Goal: Task Accomplishment & Management: Manage account settings

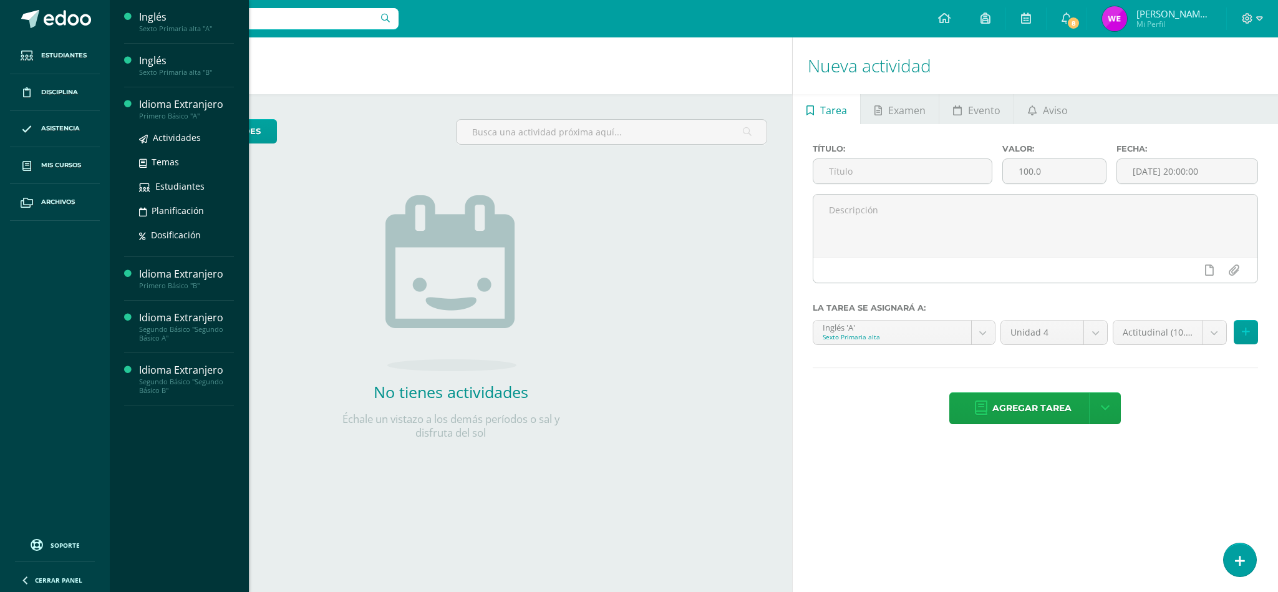
click at [176, 107] on div "Idioma Extranjero" at bounding box center [186, 104] width 95 height 14
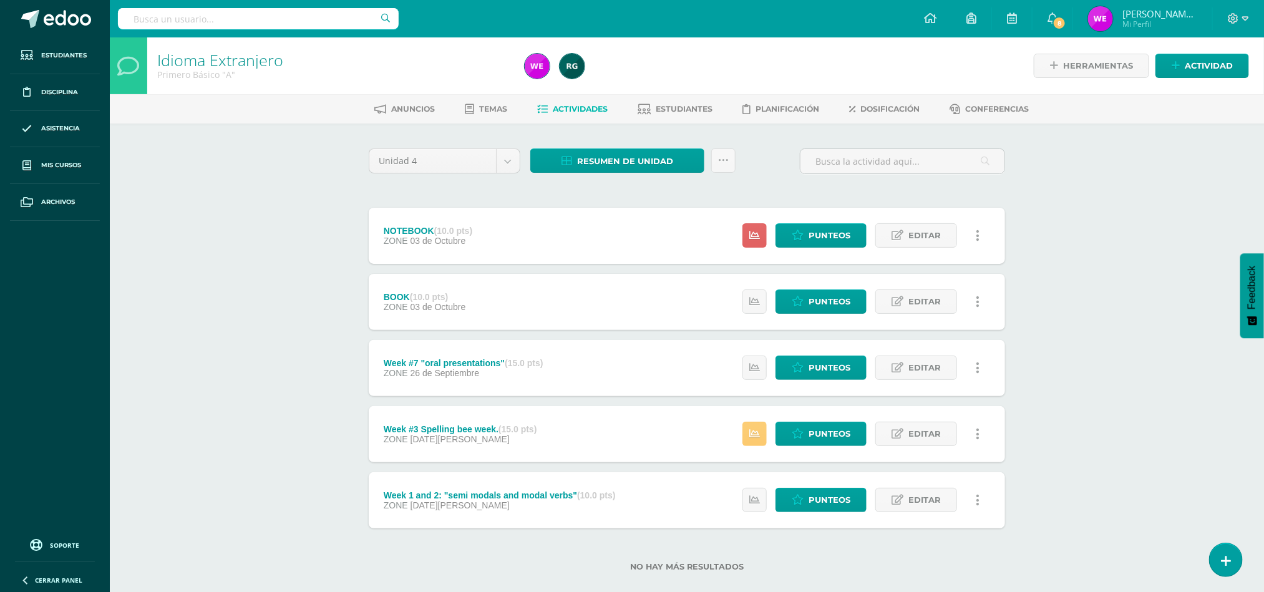
click at [653, 249] on div "NOTEBOOK (10.0 pts) ZONE 03 de Octubre Estatus de Actividad: 0 Estudiantes sin …" at bounding box center [687, 236] width 636 height 56
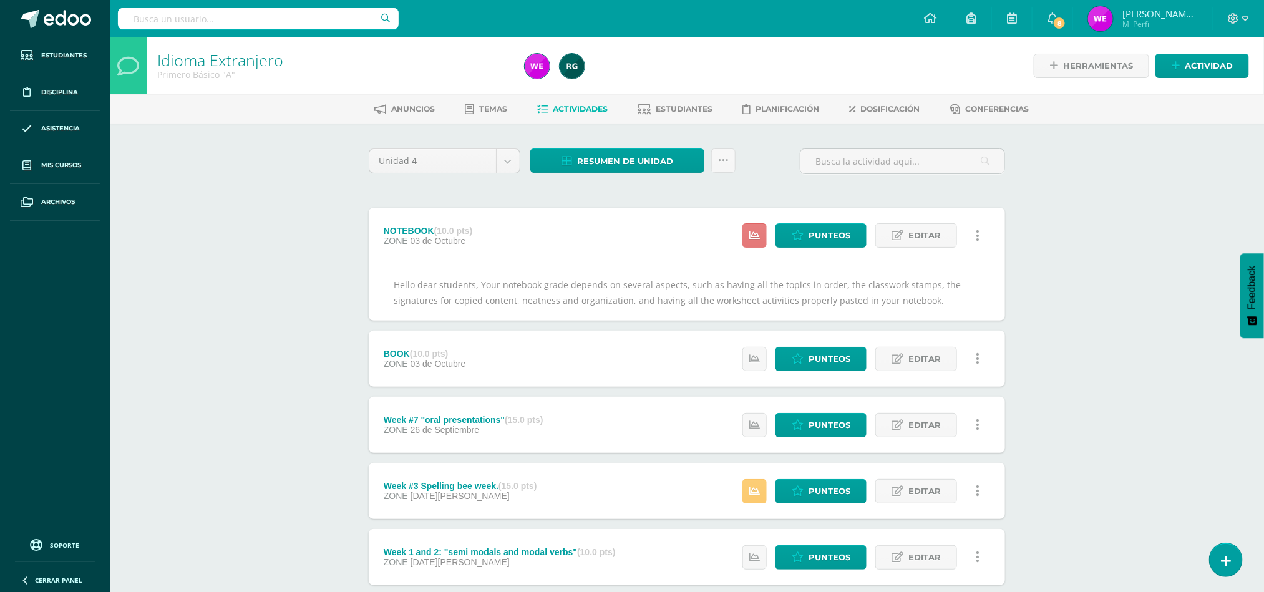
click at [747, 238] on link at bounding box center [754, 235] width 24 height 24
click at [1069, 324] on div "Idioma Extranjero Primero Básico "A" Herramientas Detalle de asistencias Activi…" at bounding box center [687, 352] width 1154 height 631
click at [756, 356] on icon at bounding box center [754, 359] width 11 height 11
drag, startPoint x: 756, startPoint y: 356, endPoint x: 1158, endPoint y: 210, distance: 427.9
click at [1158, 210] on div "Idioma Extranjero Primero Básico "A" Herramientas Detalle de asistencias Activi…" at bounding box center [687, 352] width 1154 height 631
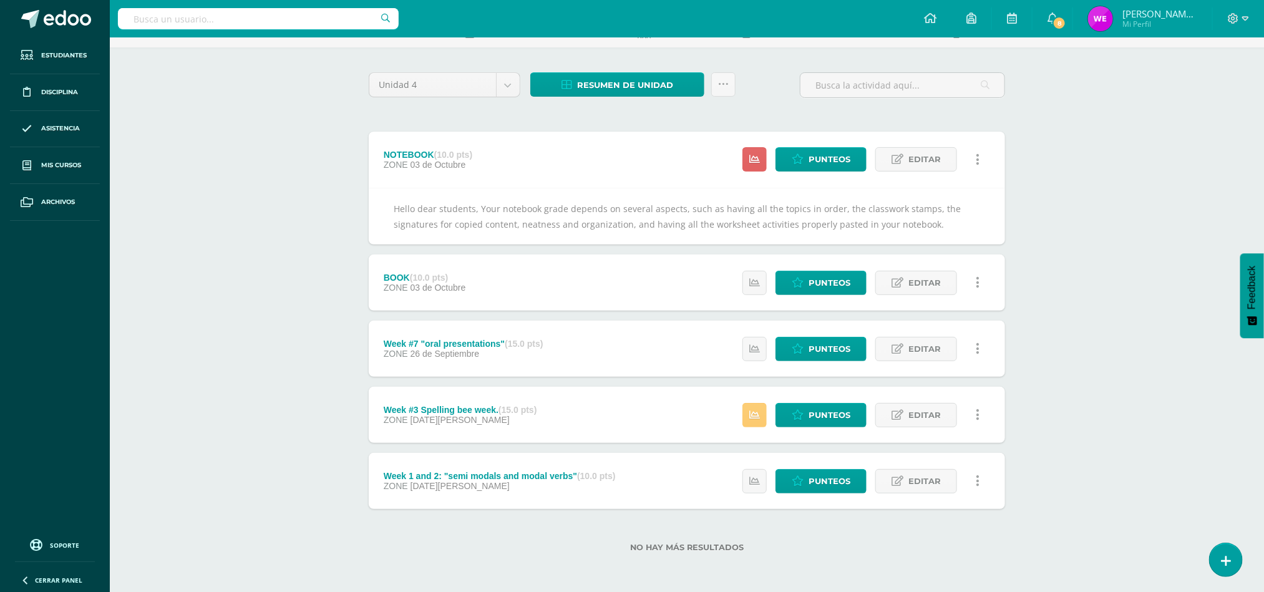
scroll to position [77, 0]
click at [758, 352] on icon at bounding box center [754, 349] width 11 height 11
click at [1129, 419] on div "Idioma Extranjero Primero Básico "A" Herramientas Detalle de asistencias Activi…" at bounding box center [687, 276] width 1154 height 631
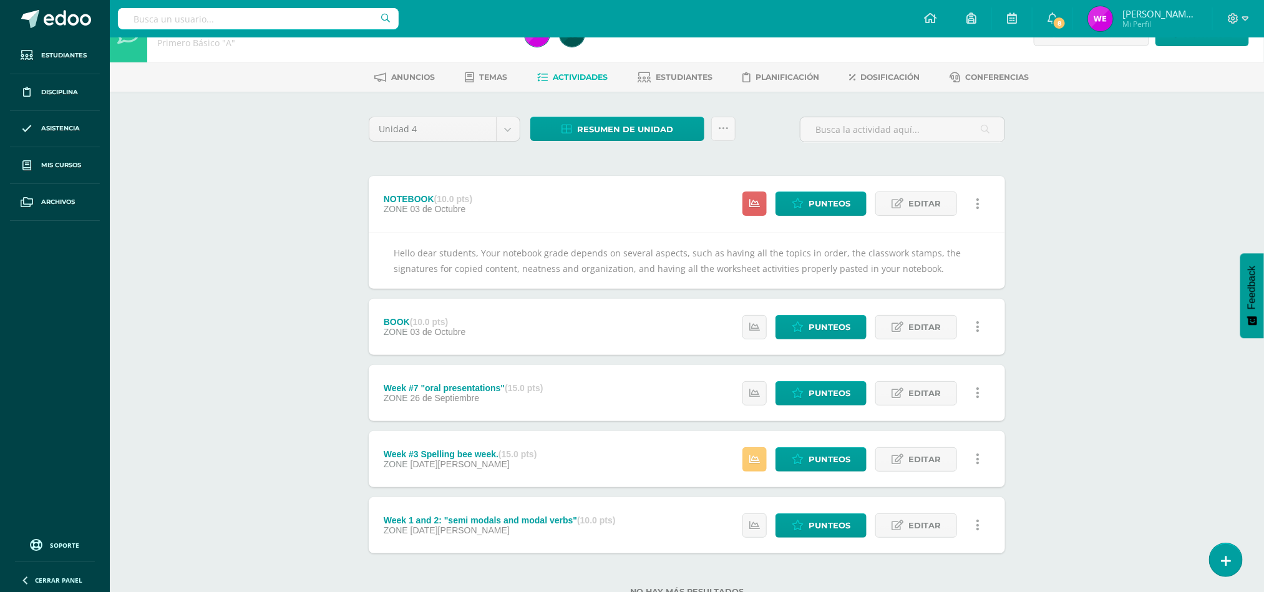
scroll to position [0, 0]
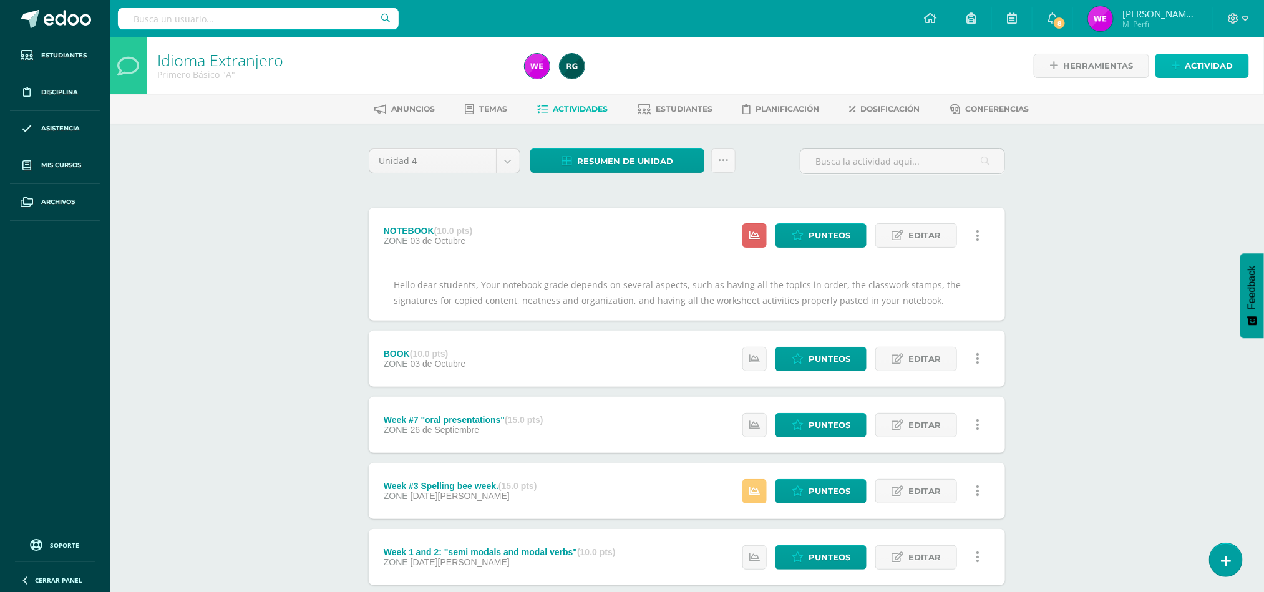
click at [1194, 64] on span "Actividad" at bounding box center [1208, 65] width 48 height 23
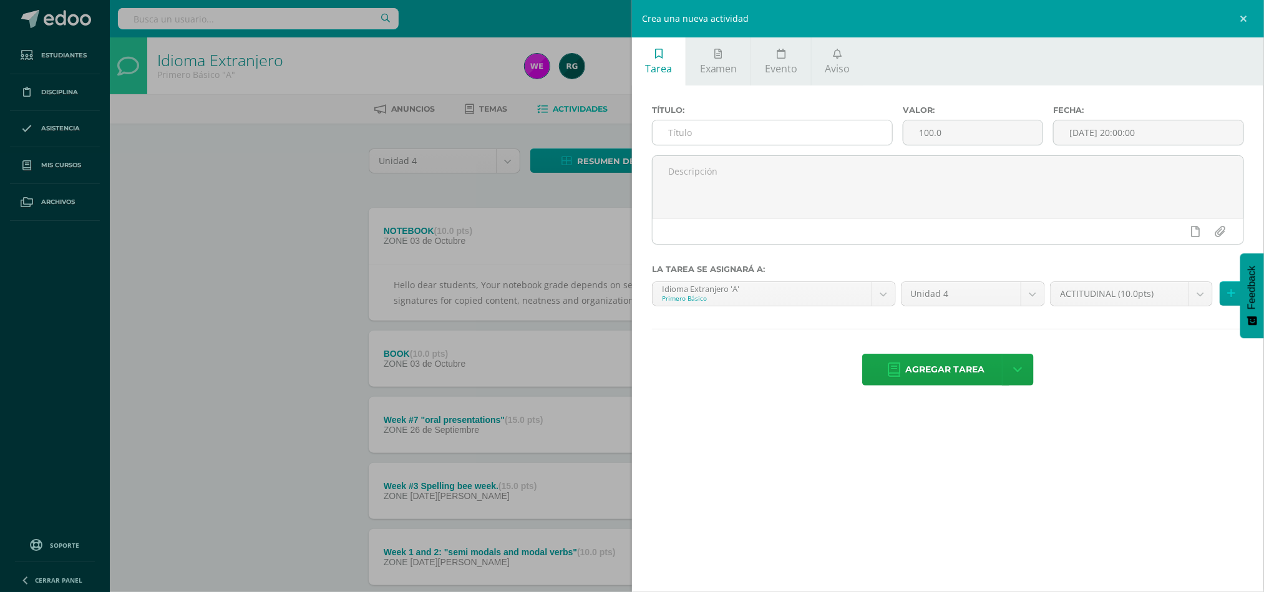
click at [767, 123] on input "text" at bounding box center [771, 132] width 239 height 24
type input "Actitudinal"
type input "10"
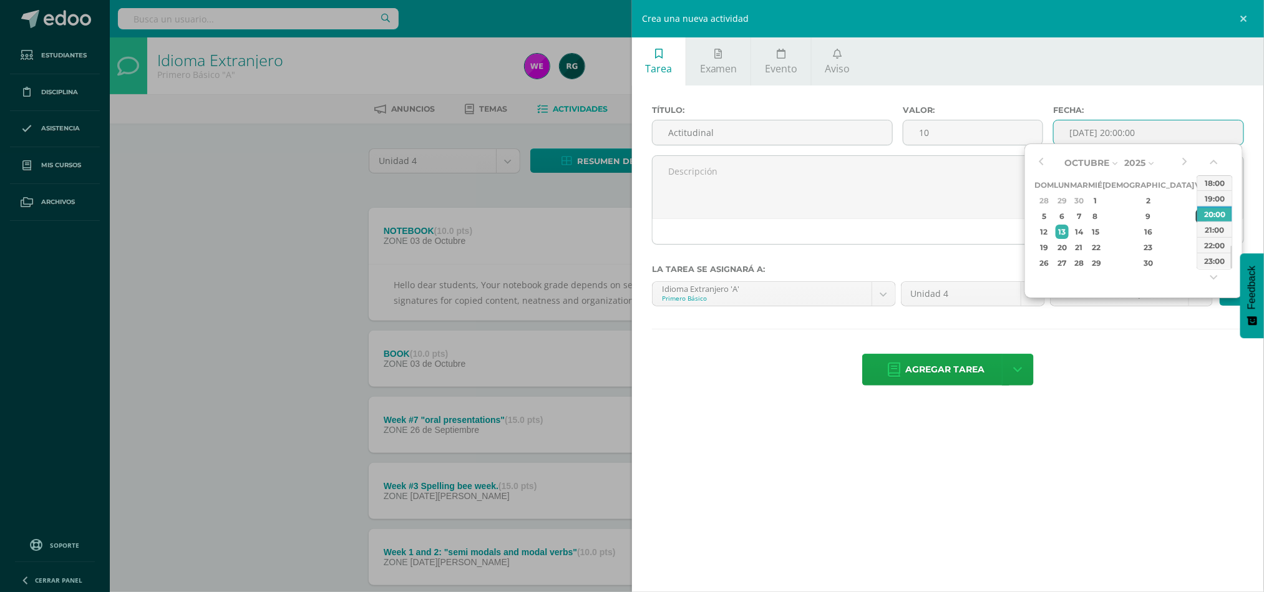
click at [1196, 212] on div "10" at bounding box center [1201, 216] width 11 height 14
type input "2025-10-10 20:00"
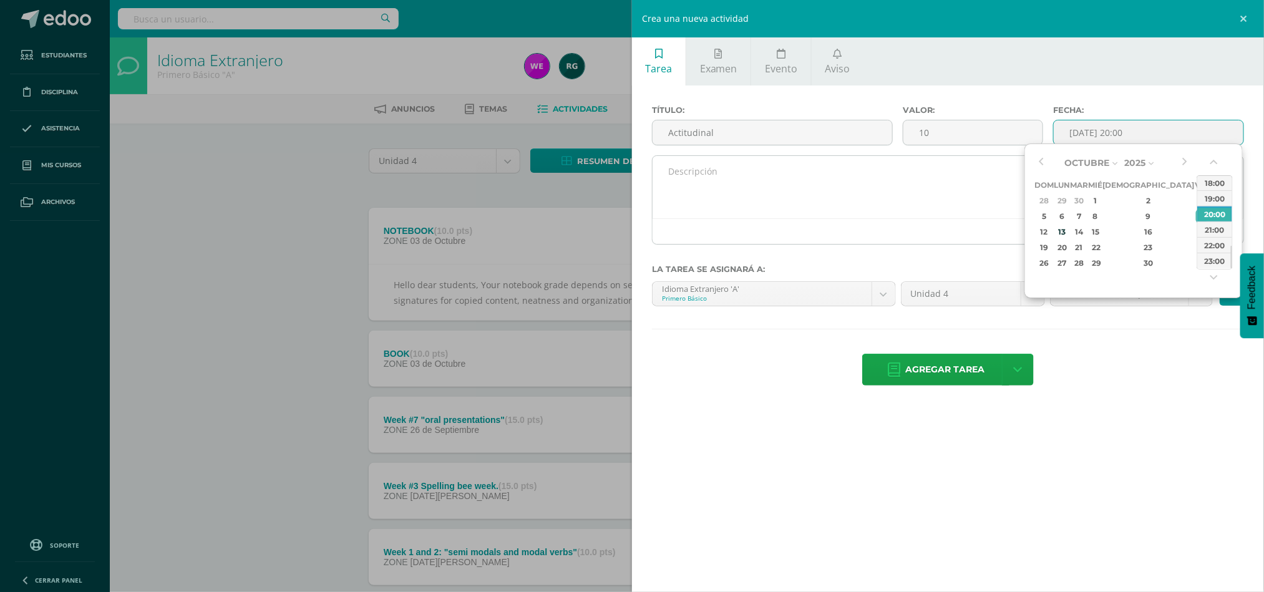
click at [854, 191] on textarea at bounding box center [947, 187] width 591 height 62
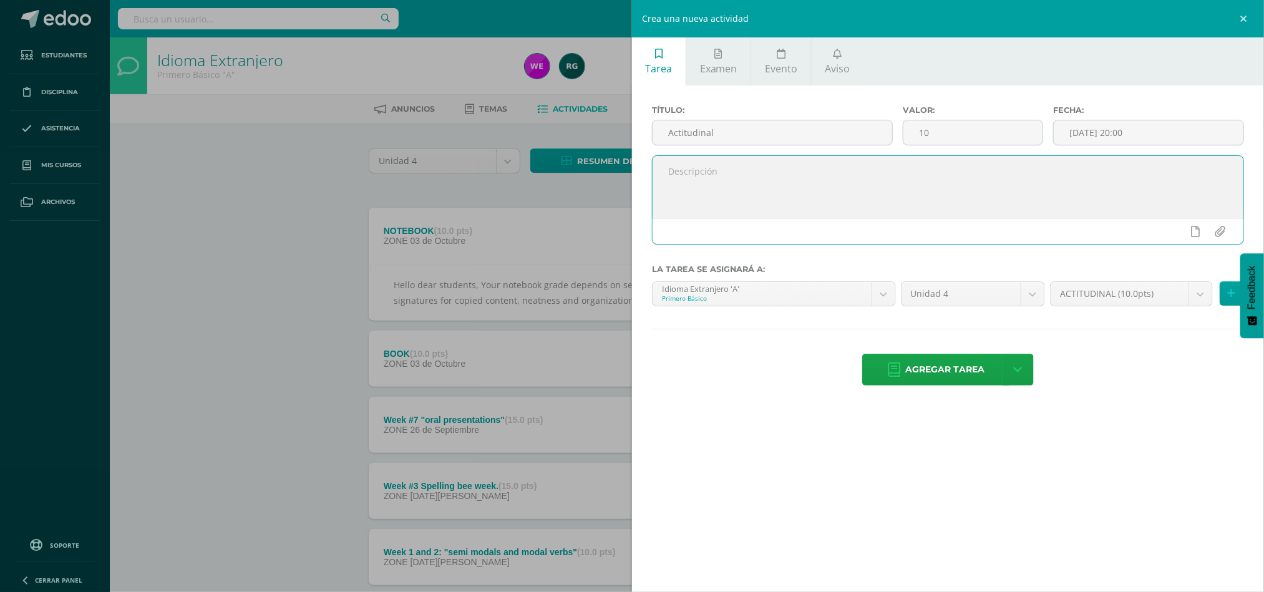
paste textarea "Hello dear students, Here you can find your final grade for the attitudinal ass…"
type textarea "Hello dear students, Here you can find your final grade for the attitudinal ass…"
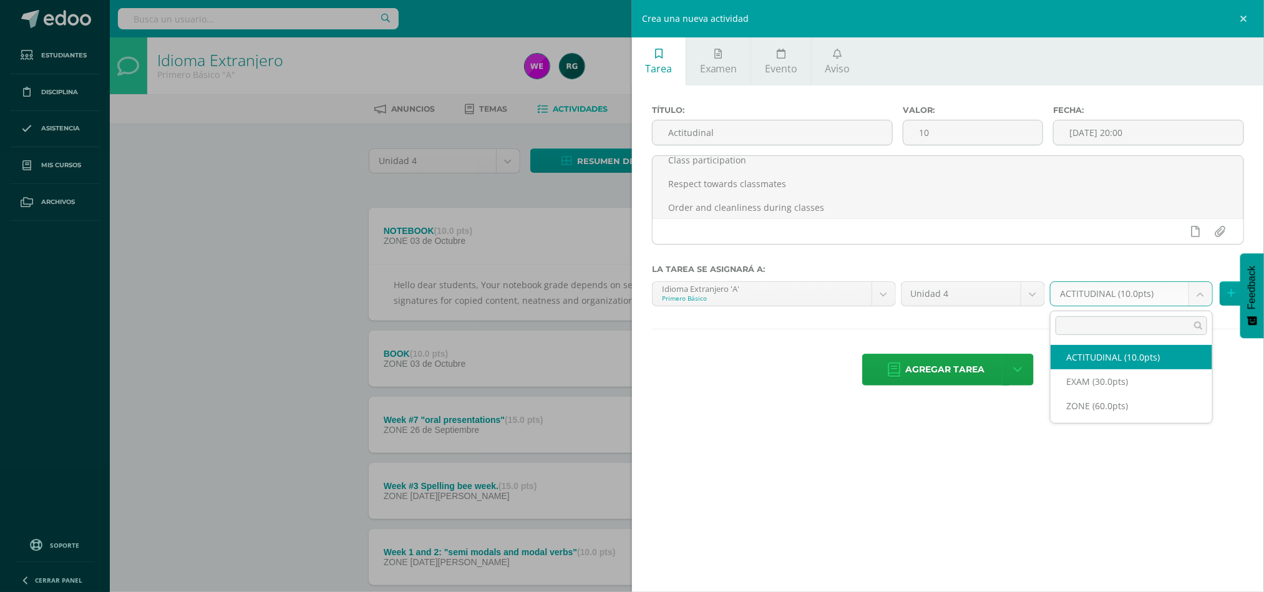
click at [1206, 291] on body "Estudiantes Disciplina Asistencia Mis cursos Archivos Soporte Ayuda Reportar un…" at bounding box center [632, 334] width 1264 height 668
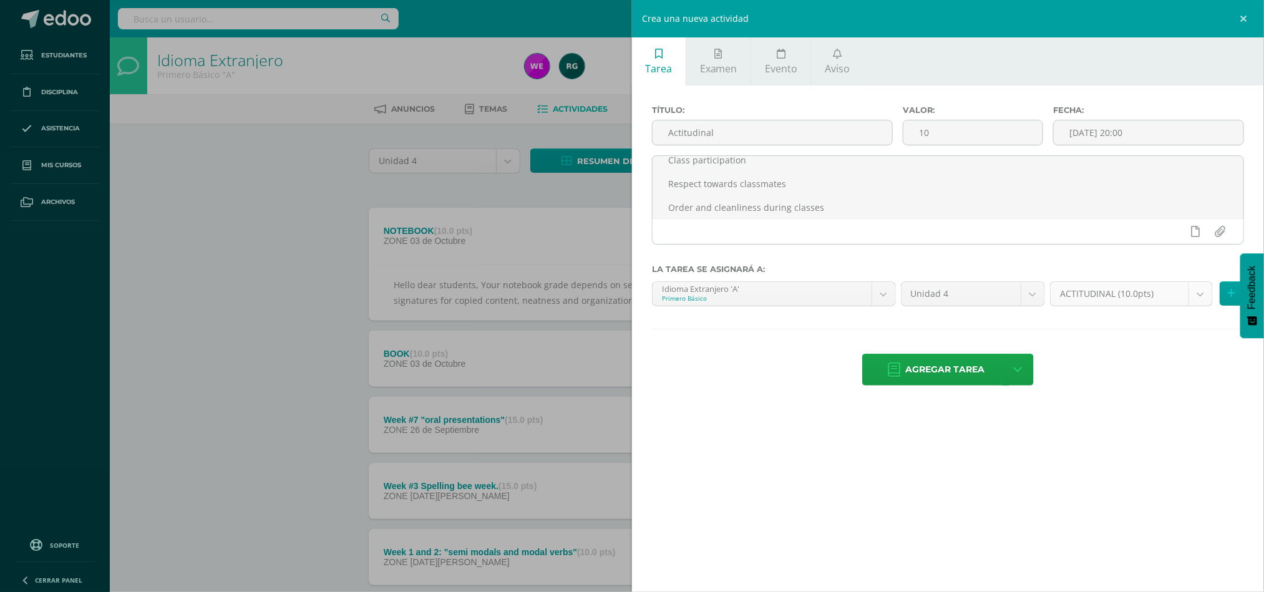
click at [1206, 291] on body "Estudiantes Disciplina Asistencia Mis cursos Archivos Soporte Ayuda Reportar un…" at bounding box center [632, 334] width 1264 height 668
click at [1224, 290] on button at bounding box center [1231, 293] width 24 height 24
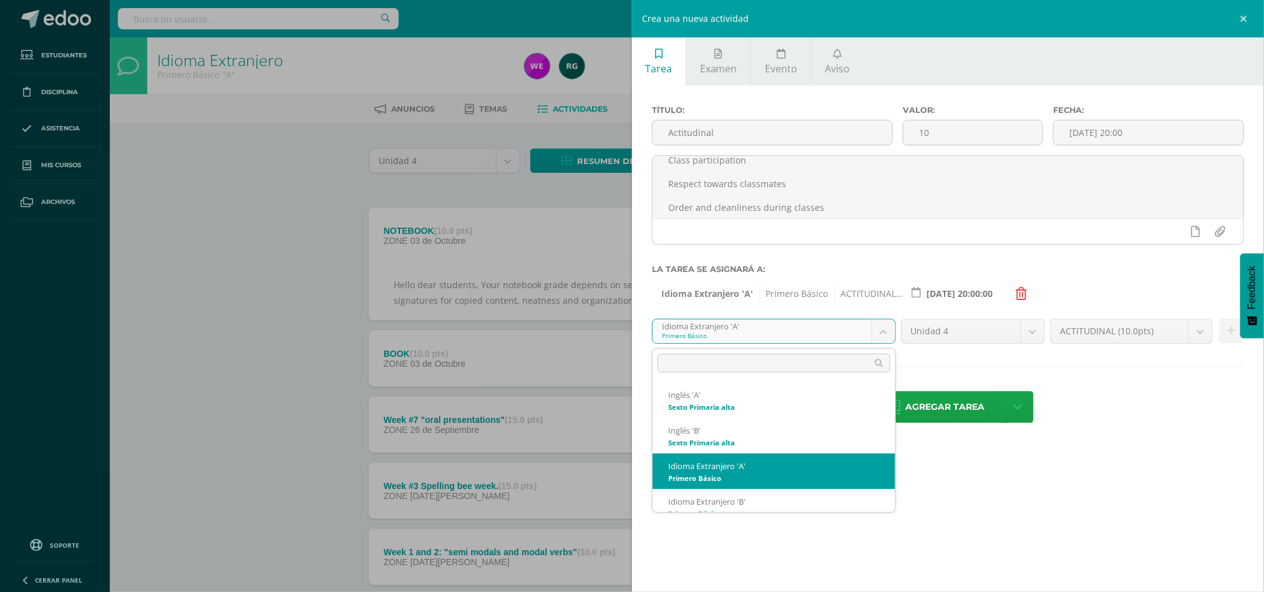
click at [808, 333] on body "Estudiantes Disciplina Asistencia Mis cursos Archivos Soporte Ayuda Reportar un…" at bounding box center [632, 334] width 1264 height 668
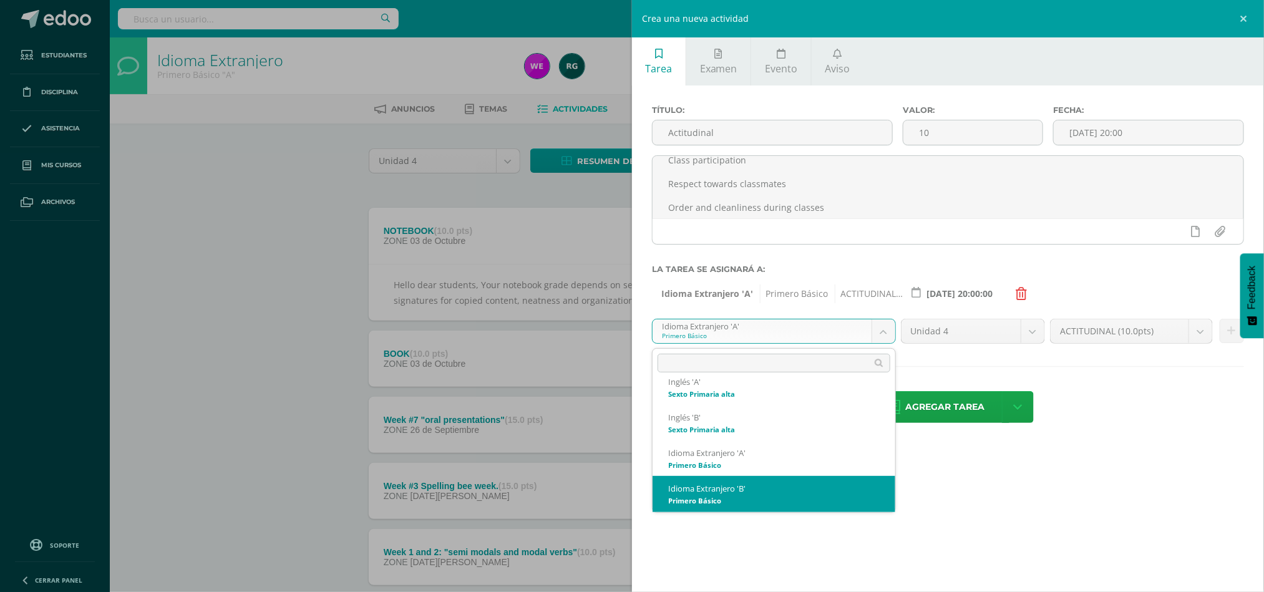
select select "92365"
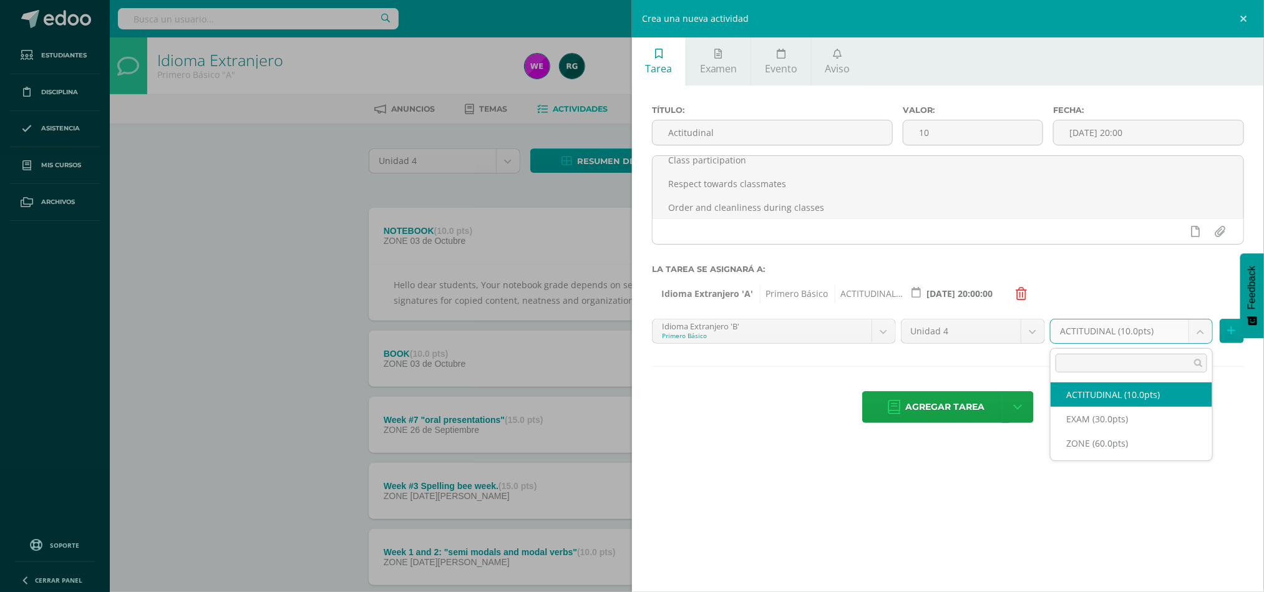
click at [1138, 328] on body "Estudiantes Disciplina Asistencia Mis cursos Archivos Soporte Ayuda Reportar un…" at bounding box center [632, 334] width 1264 height 668
select select "107253"
click at [1084, 471] on div "Tarea Examen Evento Aviso Título: Actitudinal Valor: 10 Fecha: 2025-10-10 20:00…" at bounding box center [948, 296] width 632 height 592
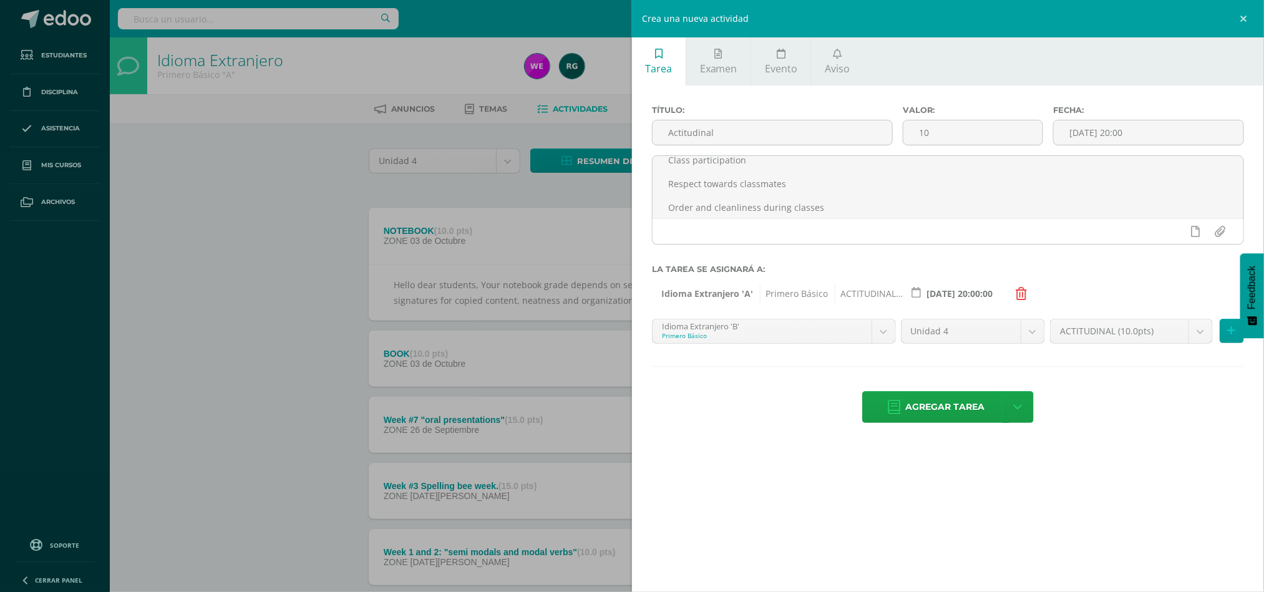
click at [1082, 466] on div "Tarea Examen Evento Aviso Título: Actitudinal Valor: 10 Fecha: 2025-10-10 20:00…" at bounding box center [948, 296] width 632 height 592
click at [1014, 410] on icon at bounding box center [1017, 407] width 9 height 14
click at [1031, 367] on link "Agregar tarea y ocultar" at bounding box center [1018, 361] width 135 height 19
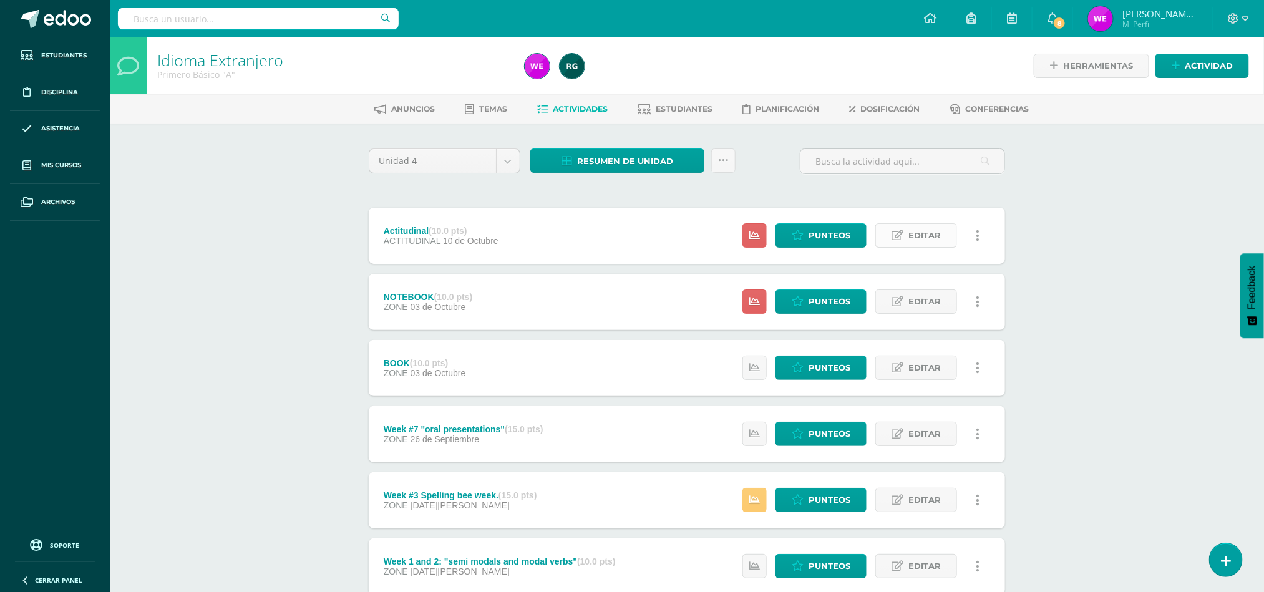
click at [904, 233] on link "Editar" at bounding box center [916, 235] width 82 height 24
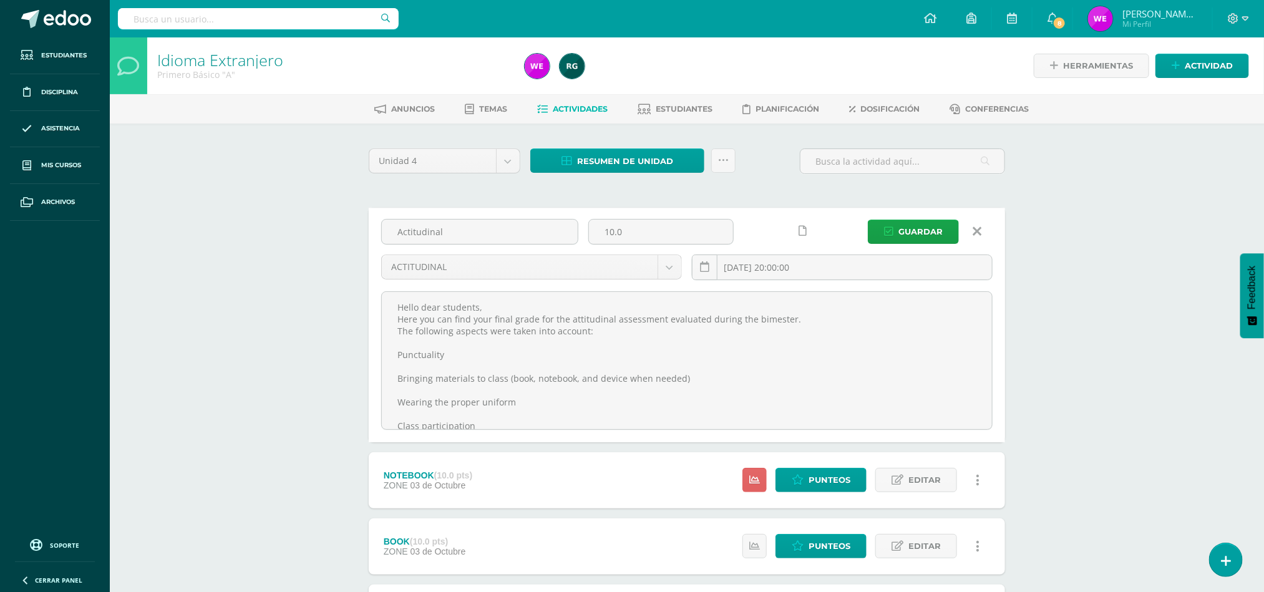
scroll to position [64, 0]
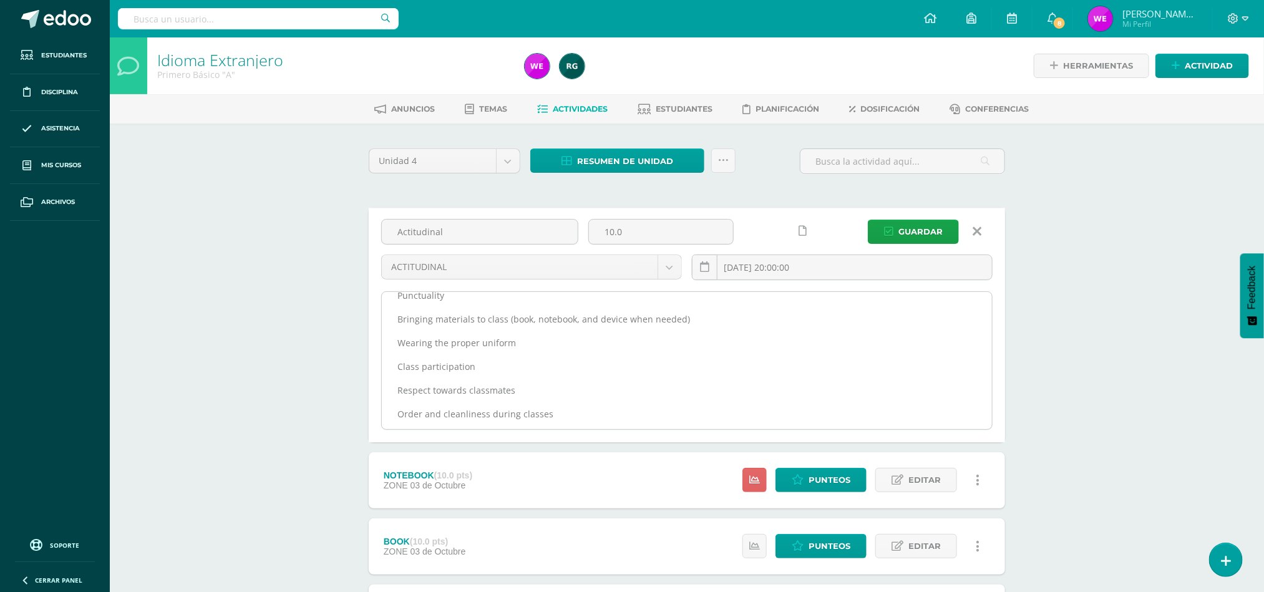
drag, startPoint x: 390, startPoint y: 304, endPoint x: 590, endPoint y: 416, distance: 229.5
click at [590, 416] on textarea "Hello dear students, Here you can find your final grade for the attitudinal ass…" at bounding box center [687, 360] width 610 height 137
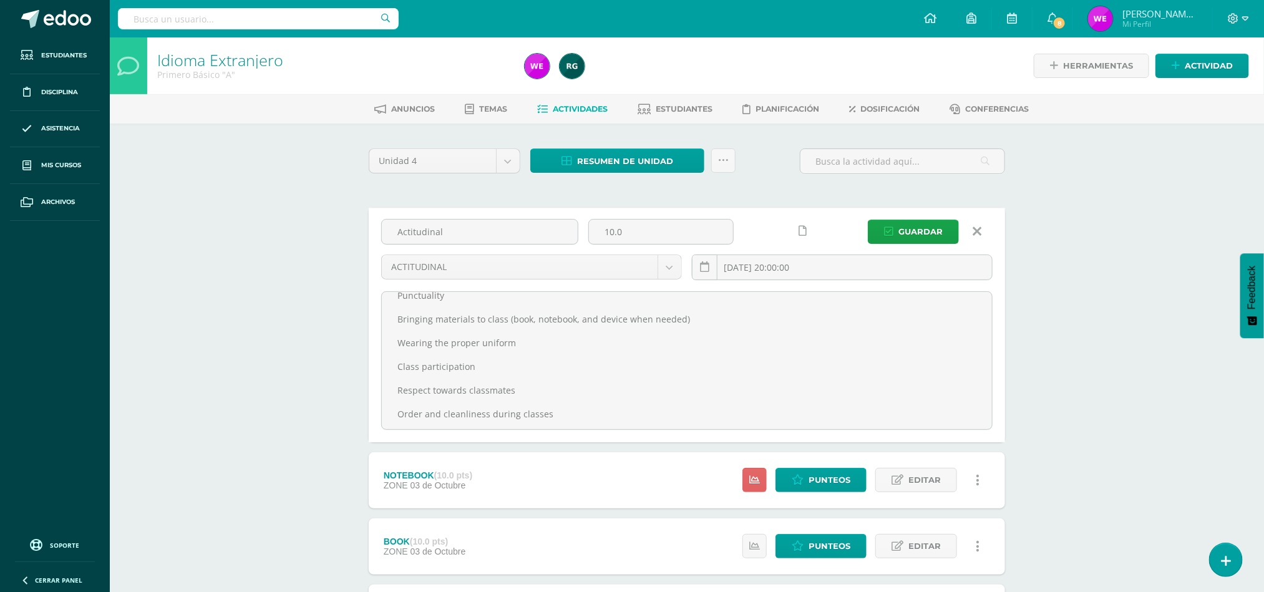
click at [264, 271] on div "Idioma Extranjero Primero Básico "A" Herramientas Detalle de asistencias Activi…" at bounding box center [687, 446] width 1154 height 818
click at [917, 231] on span "Guardar" at bounding box center [920, 231] width 44 height 23
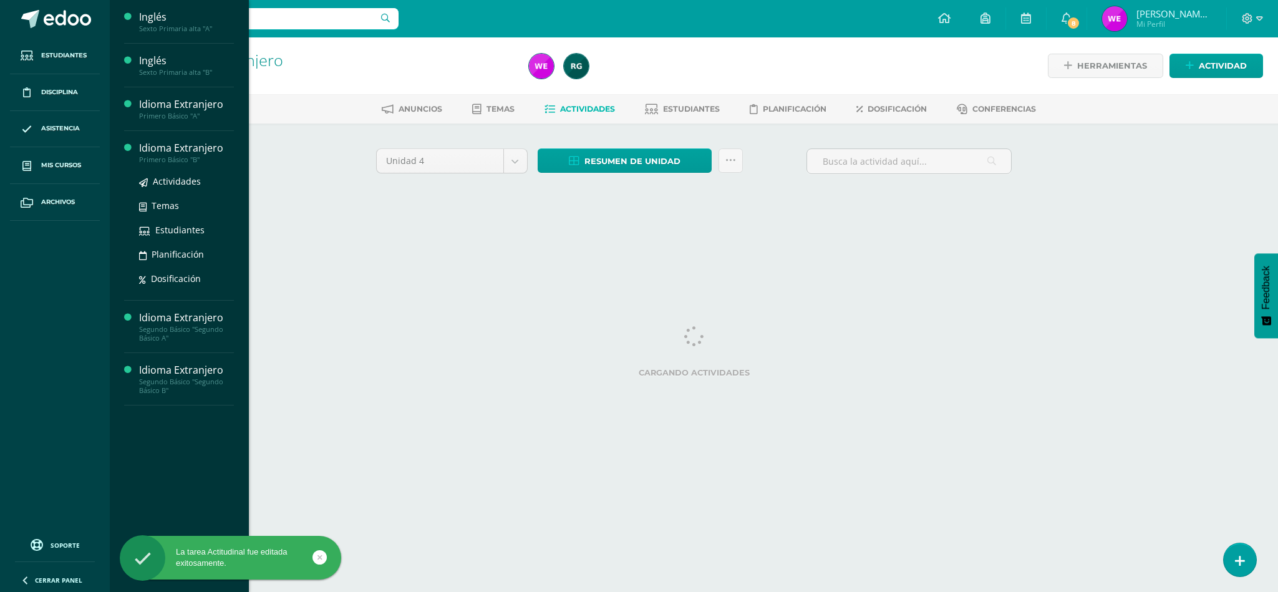
click at [173, 152] on div "Idioma Extranjero" at bounding box center [186, 148] width 95 height 14
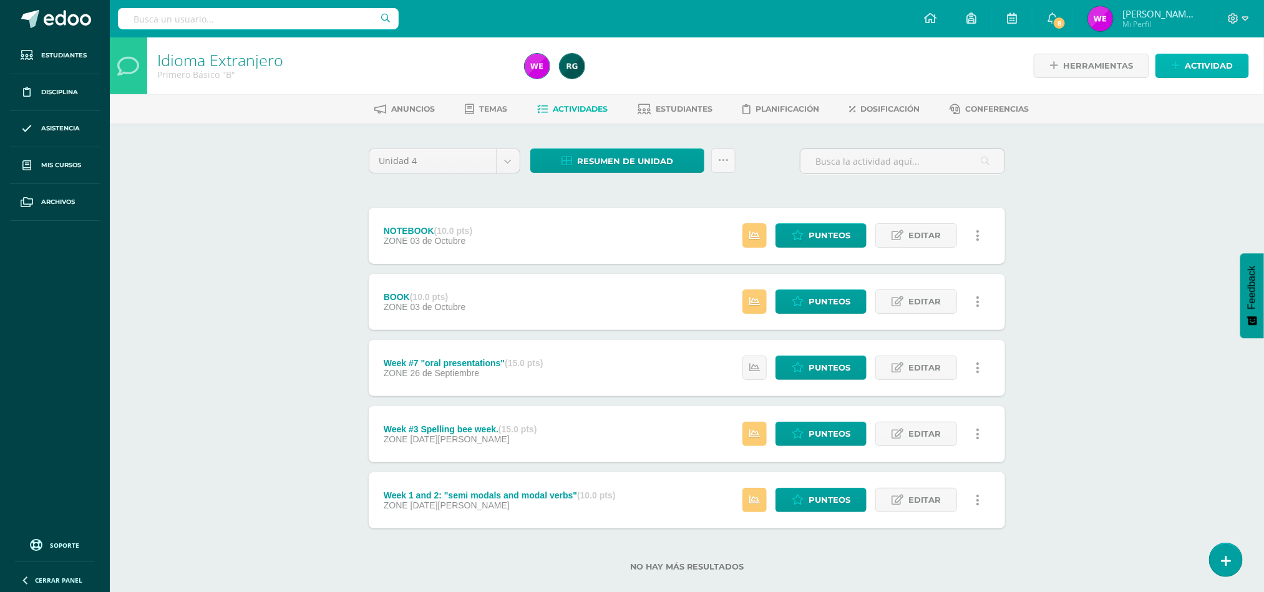
click at [1227, 65] on span "Actividad" at bounding box center [1208, 65] width 48 height 23
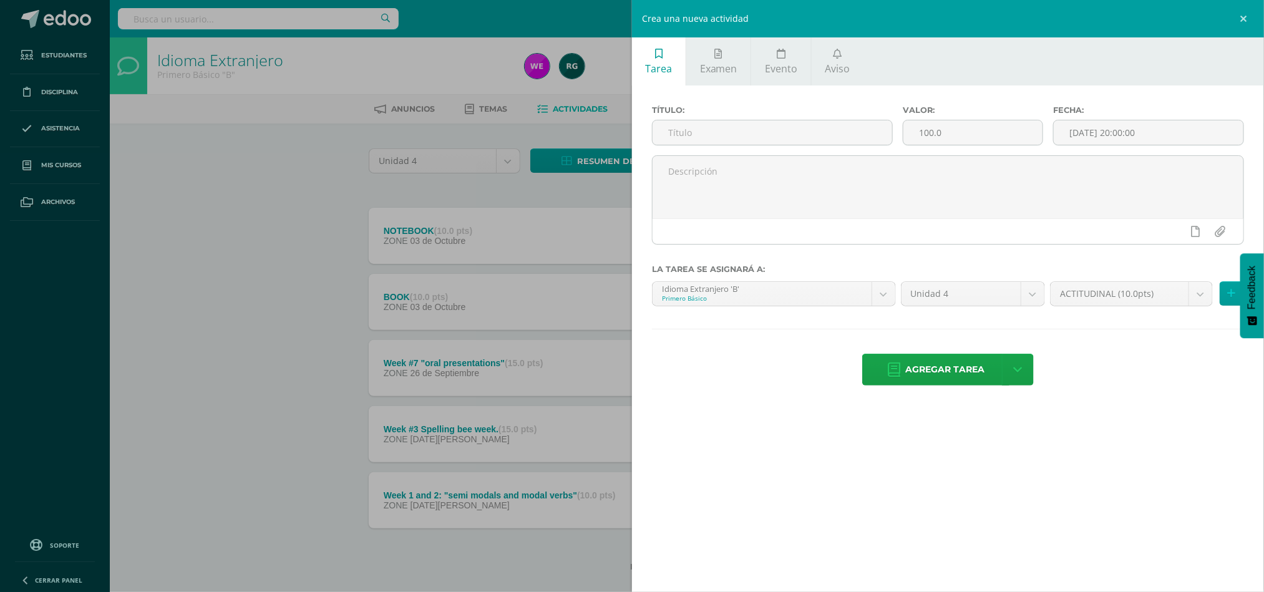
click at [747, 153] on div "Título:" at bounding box center [772, 130] width 251 height 50
click at [767, 113] on label "Título:" at bounding box center [772, 109] width 241 height 9
click at [760, 143] on input "text" at bounding box center [771, 132] width 239 height 24
type input "a"
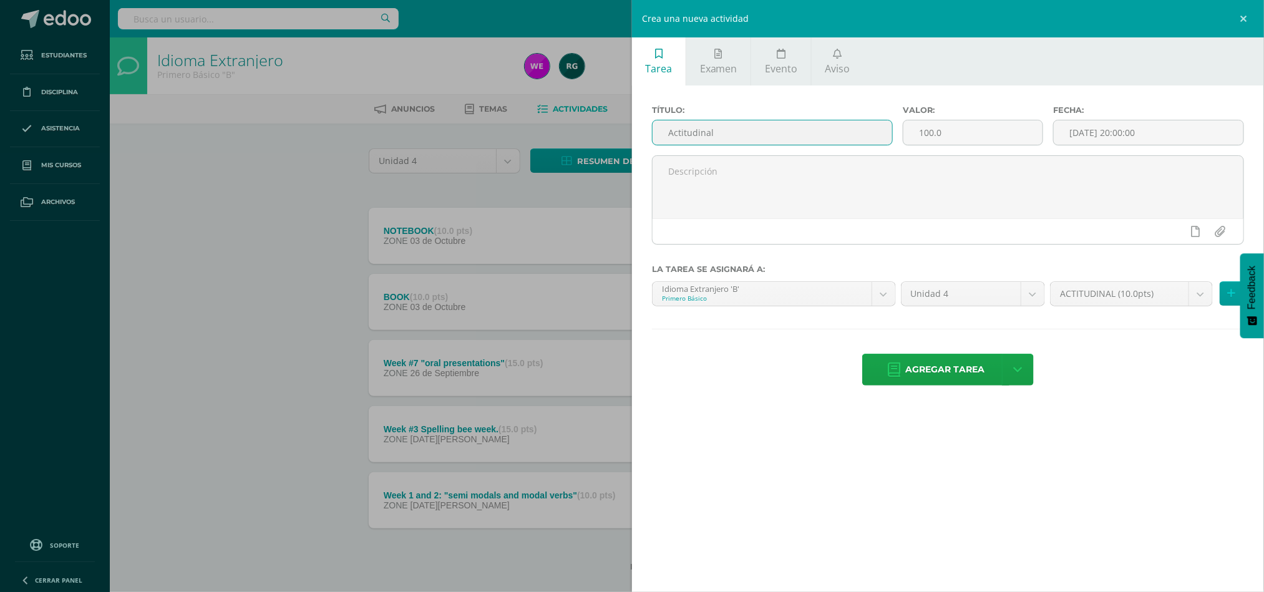
type input "Actitudinal"
type input "10"
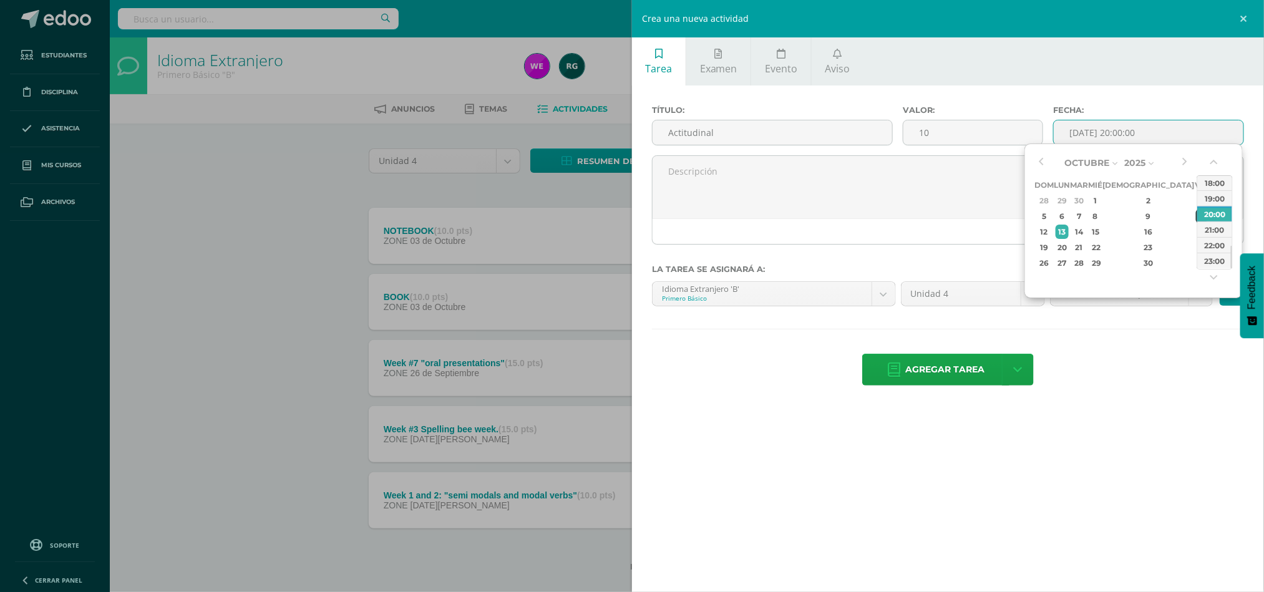
click at [1196, 215] on div "10" at bounding box center [1201, 216] width 11 height 14
type input "2025-10-10 20:00"
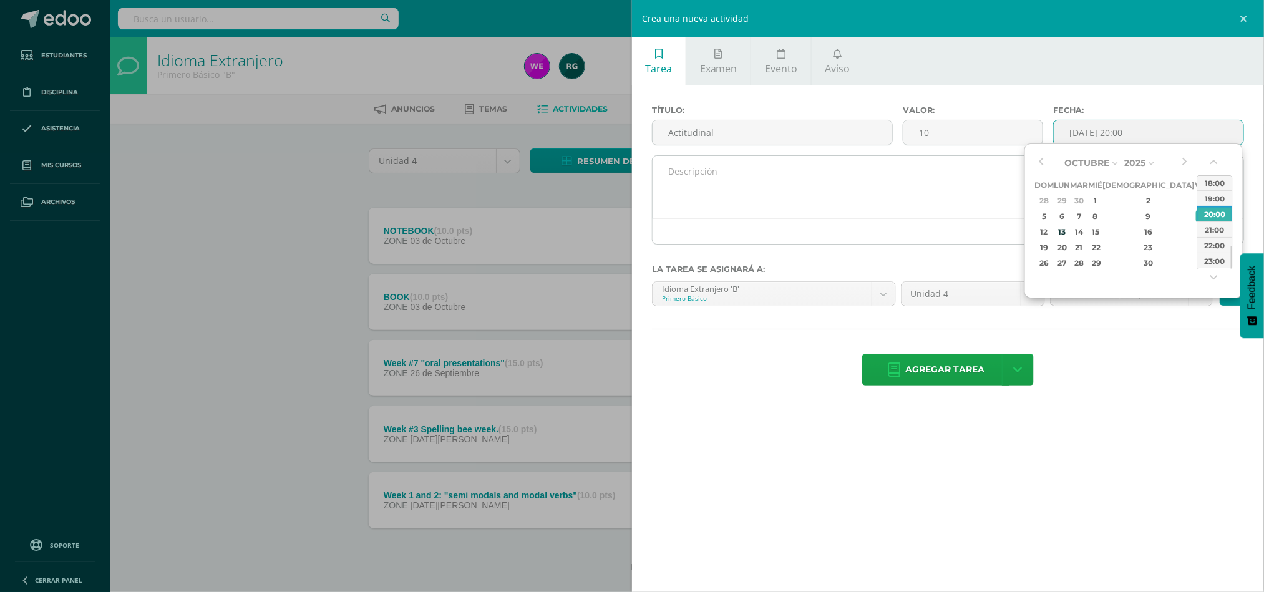
click at [849, 212] on textarea at bounding box center [947, 187] width 591 height 62
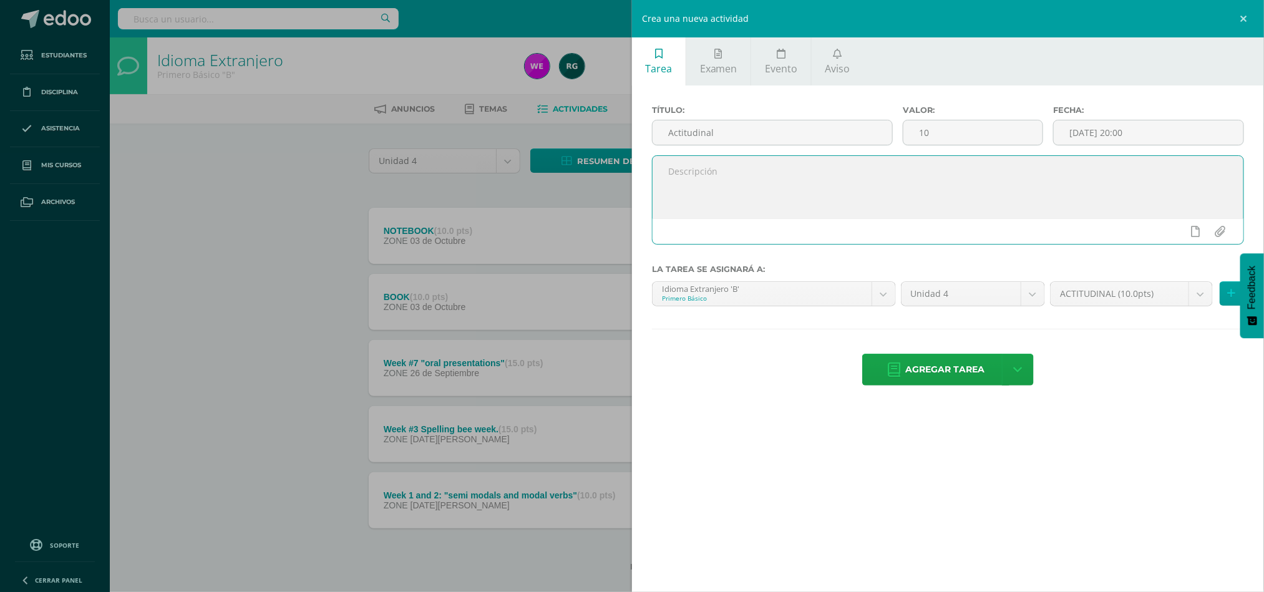
paste textarea "Hello dear students, Here you can find your final grade for the attitudinal ass…"
type textarea "Hello dear students, Here you can find your final grade for the attitudinal ass…"
click at [1014, 382] on link at bounding box center [1018, 370] width 32 height 32
drag, startPoint x: 1035, startPoint y: 320, endPoint x: 1123, endPoint y: 371, distance: 102.3
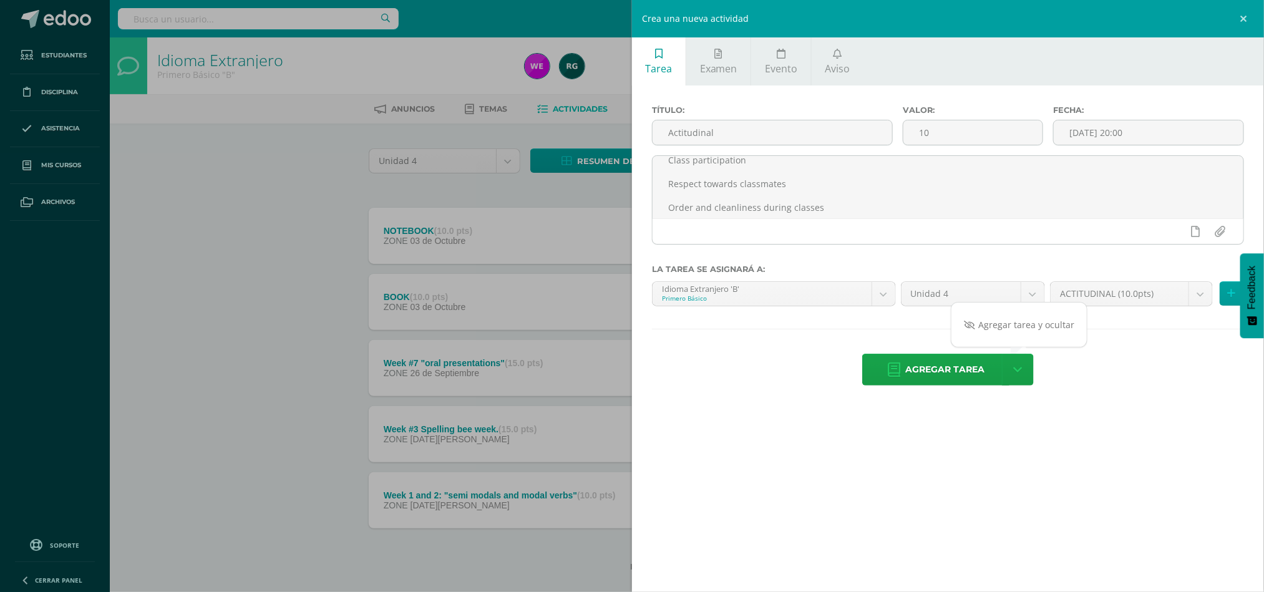
click at [1035, 320] on link "Agregar tarea y ocultar" at bounding box center [1018, 324] width 135 height 19
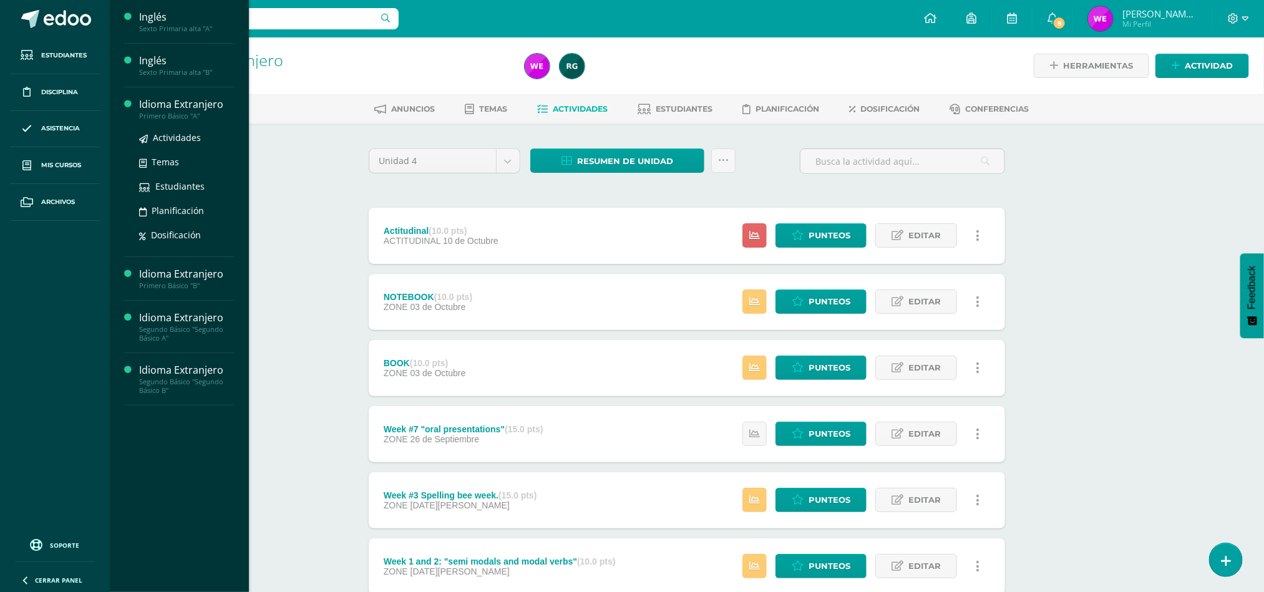
click at [215, 105] on div "Idioma Extranjero" at bounding box center [186, 104] width 95 height 14
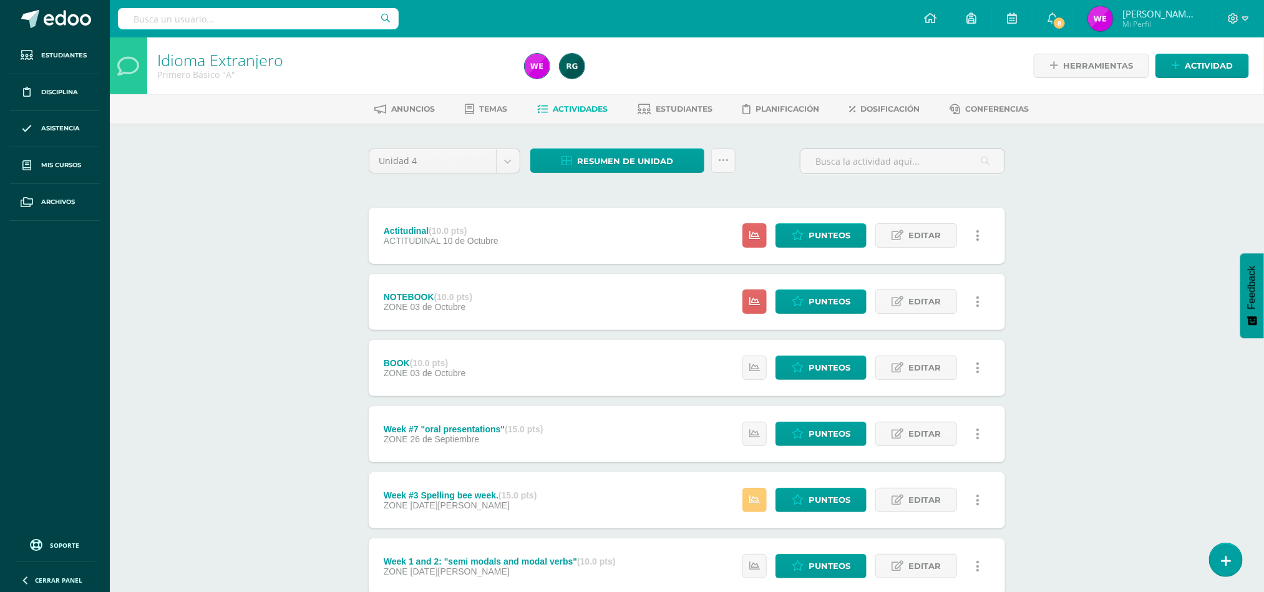
click at [1097, 422] on div "Idioma Extranjero Primero Básico "A" Herramientas Detalle de asistencias Activi…" at bounding box center [687, 357] width 1154 height 640
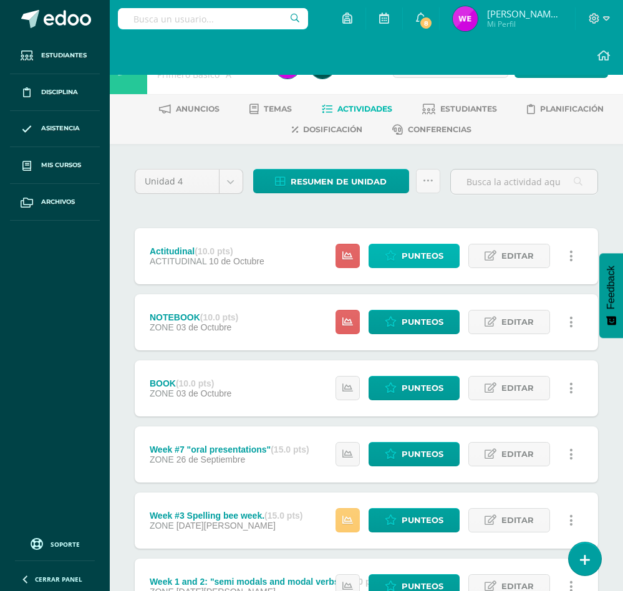
click at [427, 253] on span "Punteos" at bounding box center [423, 255] width 42 height 23
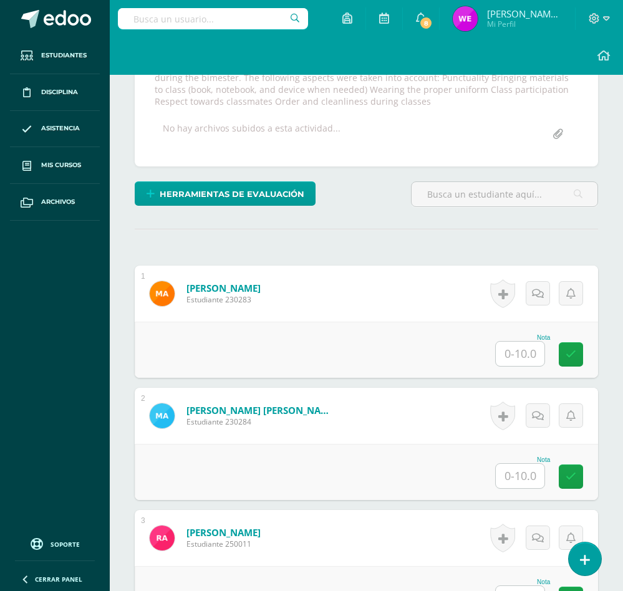
scroll to position [281, 0]
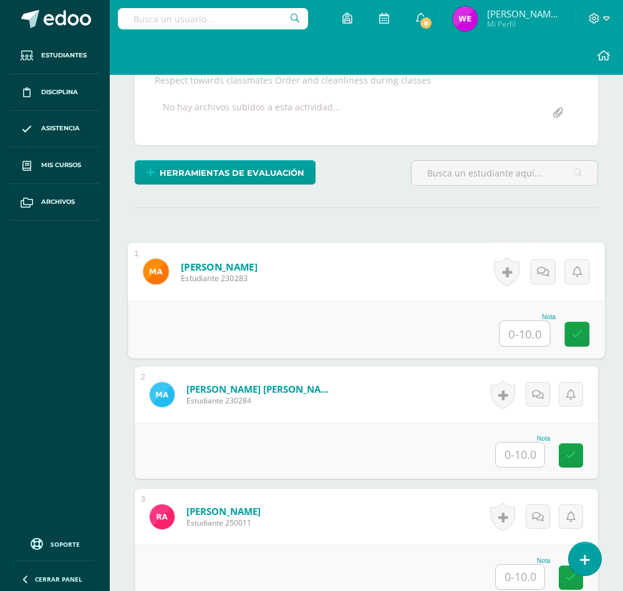
click at [533, 341] on input "text" at bounding box center [525, 333] width 50 height 25
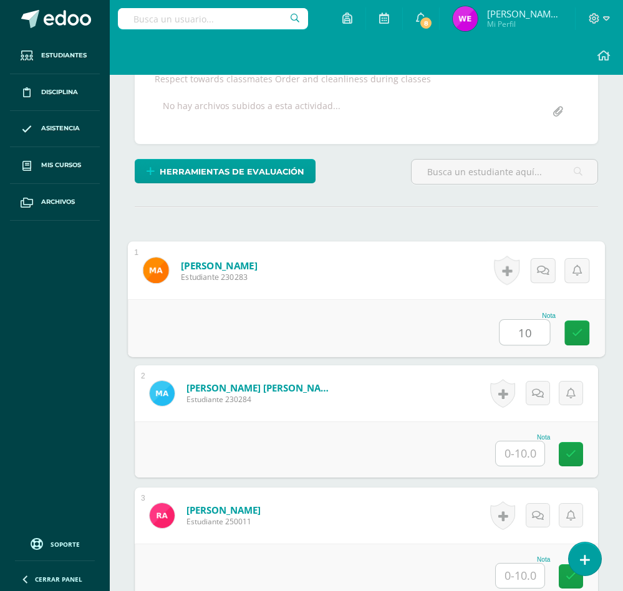
type input "10"
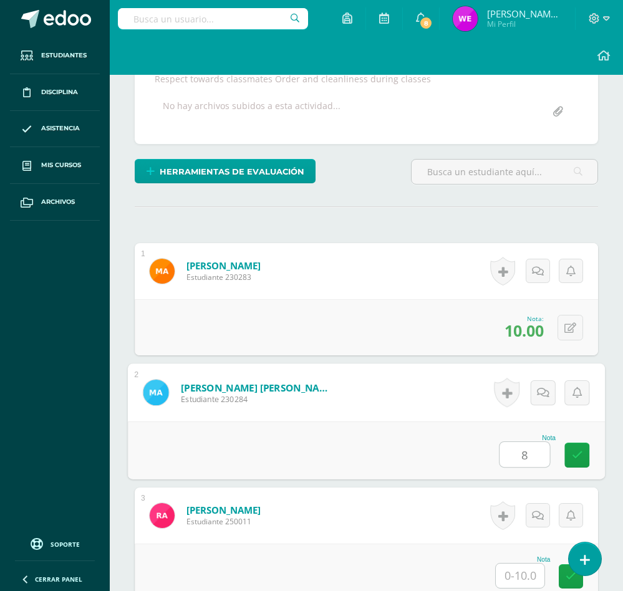
type input "8"
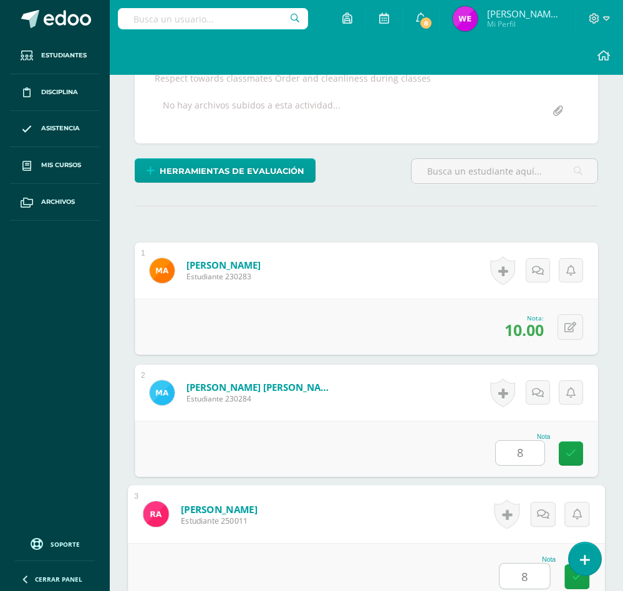
type input "8"
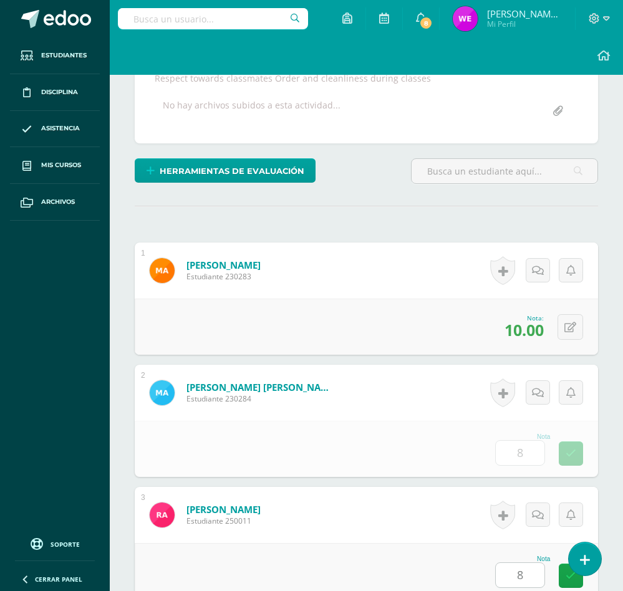
scroll to position [689, 0]
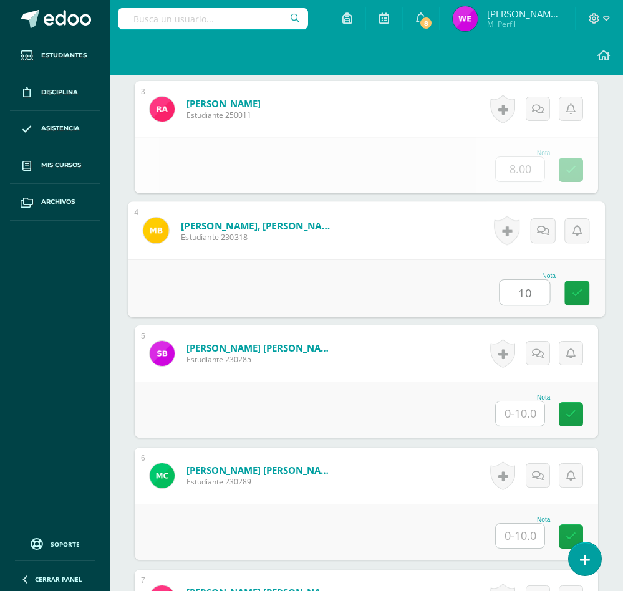
type input "10"
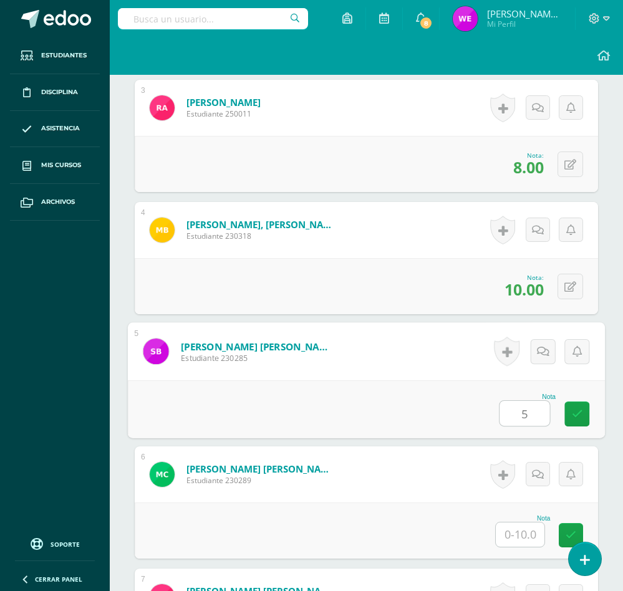
type input "5"
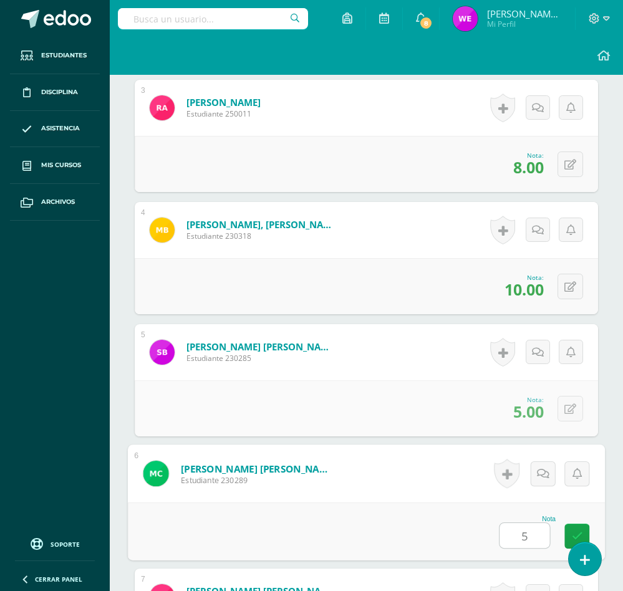
type input "5"
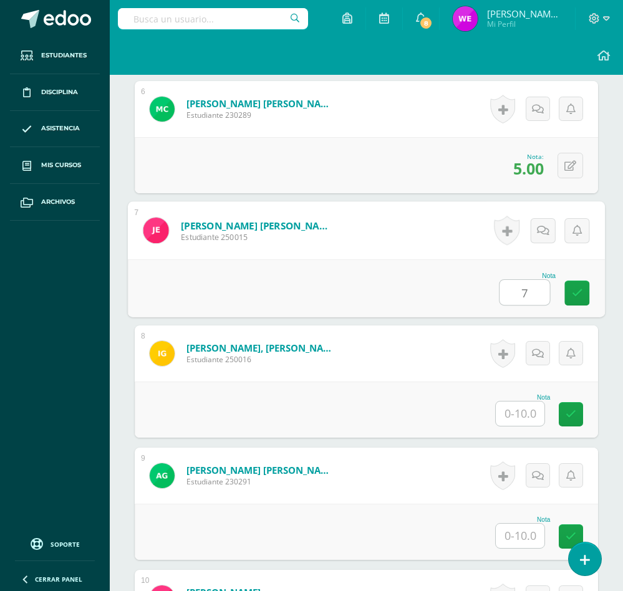
type input "7"
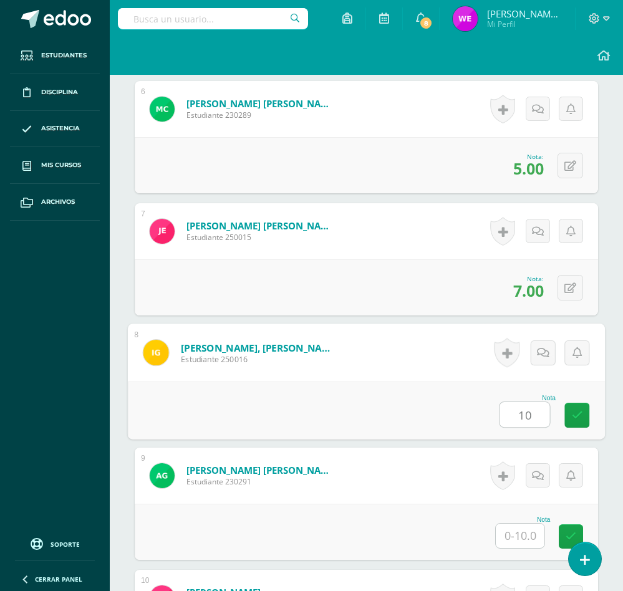
type input "10"
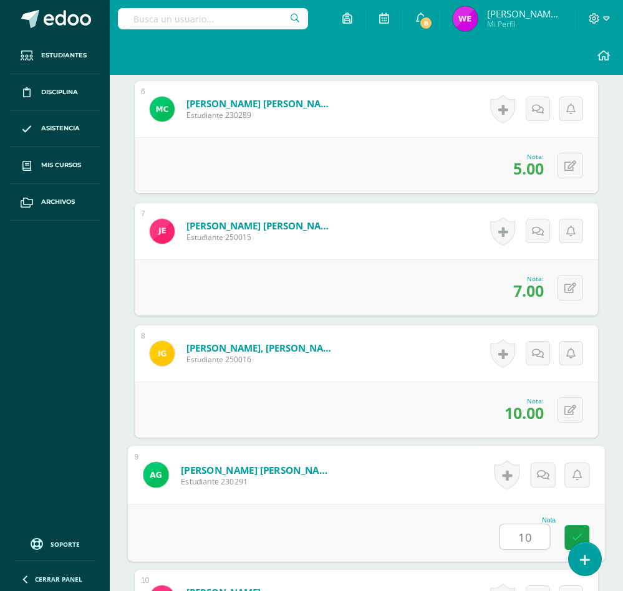
type input "10"
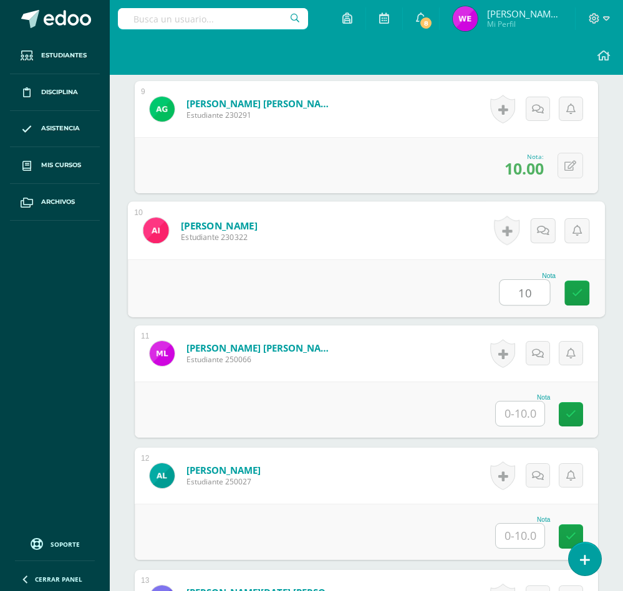
type input "10"
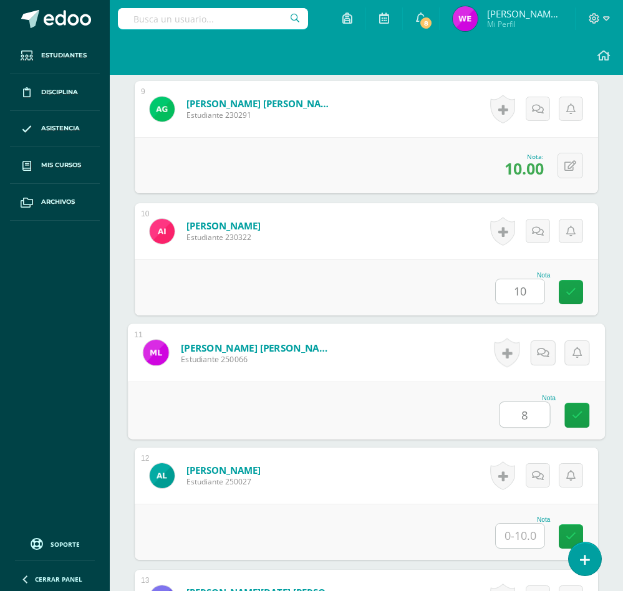
type input "8"
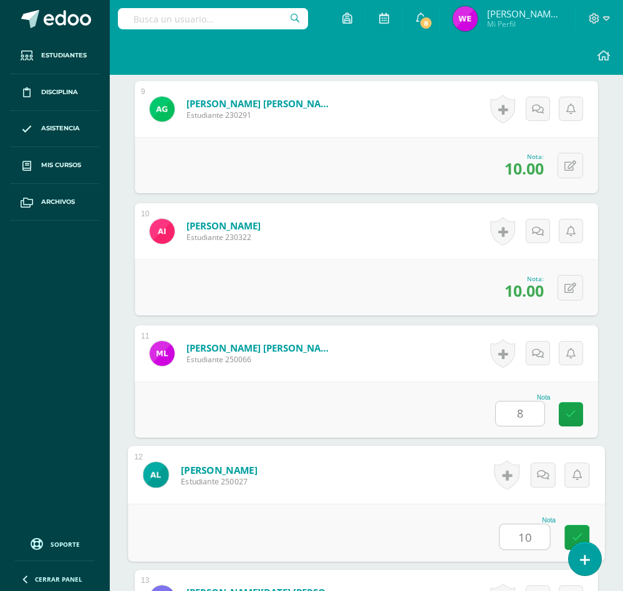
type input "10"
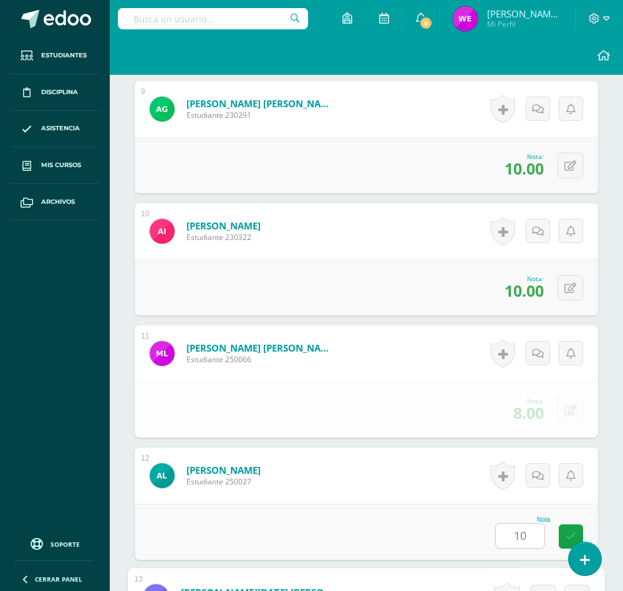
scroll to position [1789, 0]
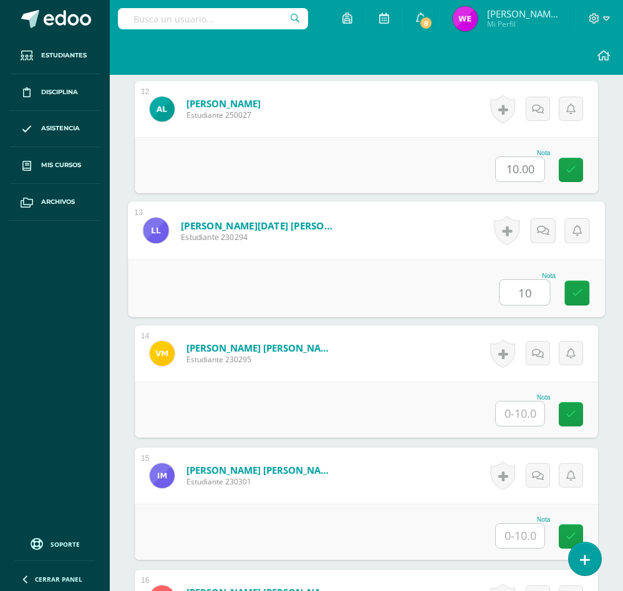
type input "10"
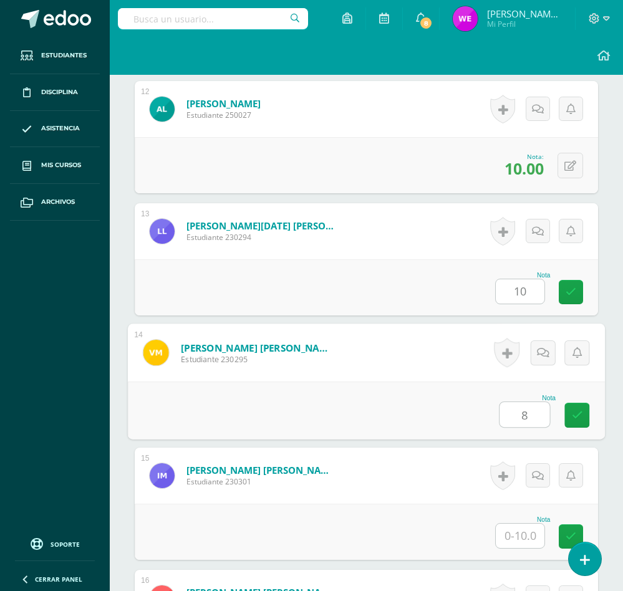
type input "8"
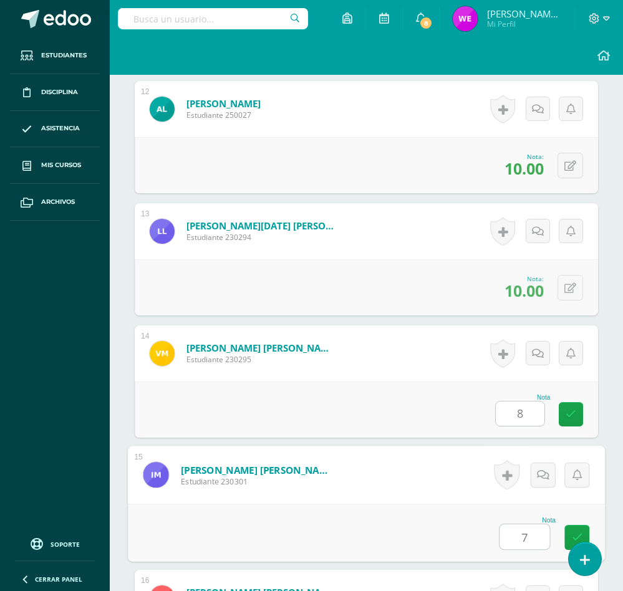
type input "7"
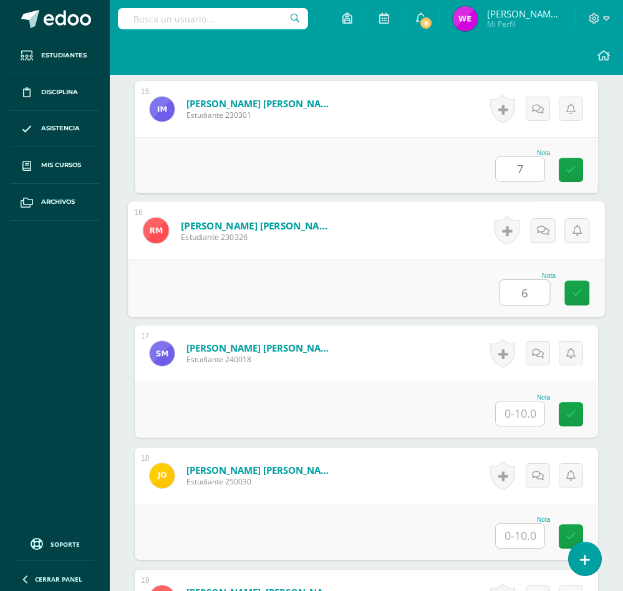
type input "6"
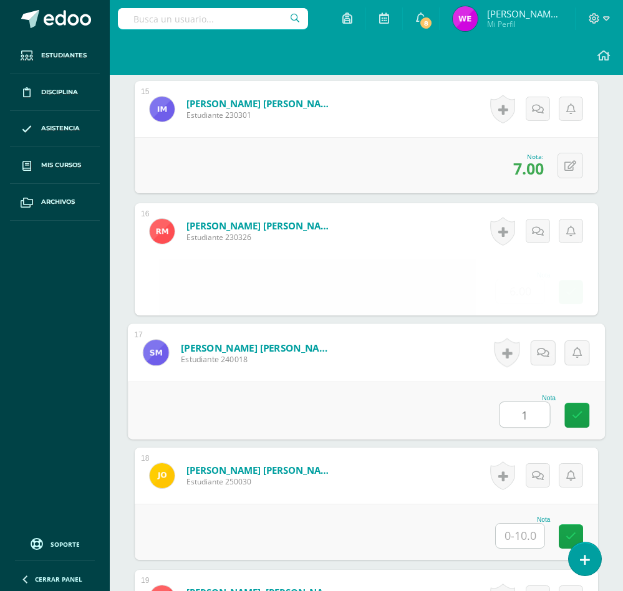
type input "1"
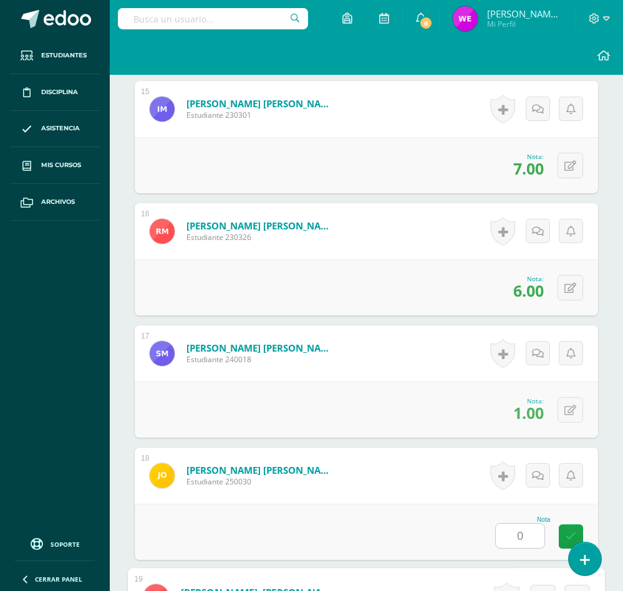
scroll to position [2523, 0]
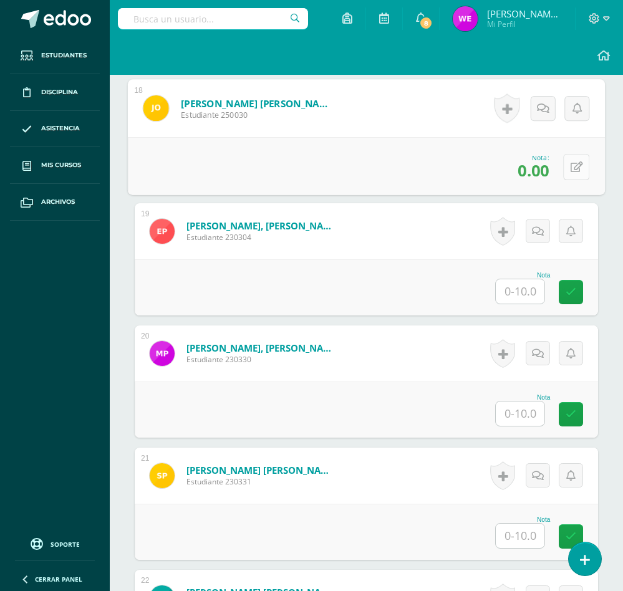
click at [571, 171] on icon at bounding box center [577, 167] width 12 height 11
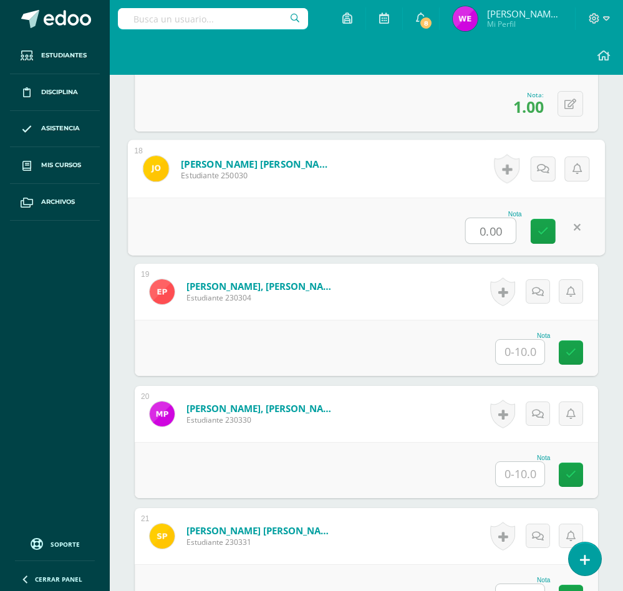
scroll to position [2429, 0]
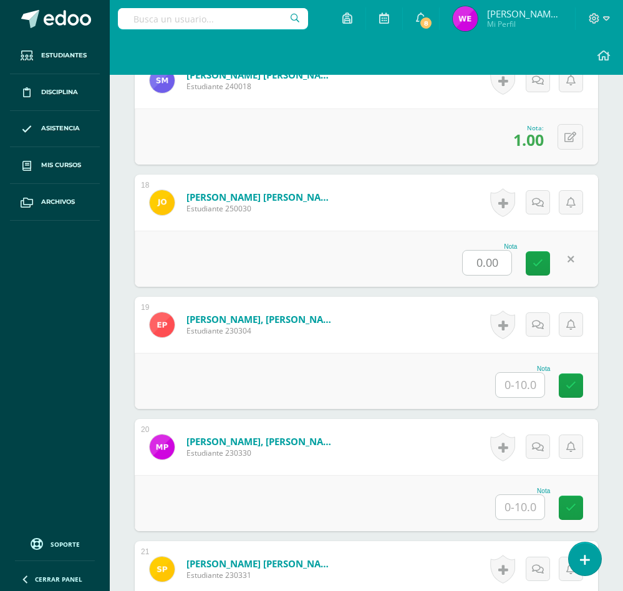
click at [503, 268] on input "0.00" at bounding box center [487, 263] width 49 height 24
drag, startPoint x: 503, startPoint y: 268, endPoint x: 422, endPoint y: 268, distance: 81.7
click at [427, 268] on div "Nota 0.00" at bounding box center [366, 260] width 477 height 58
type input "9"
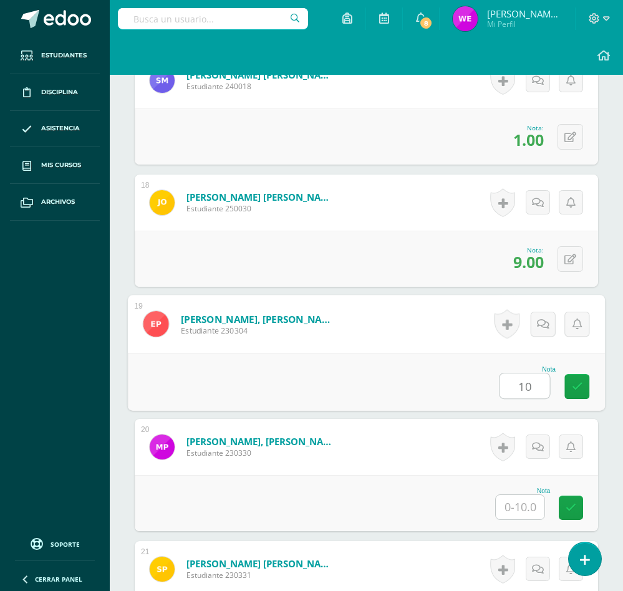
type input "10"
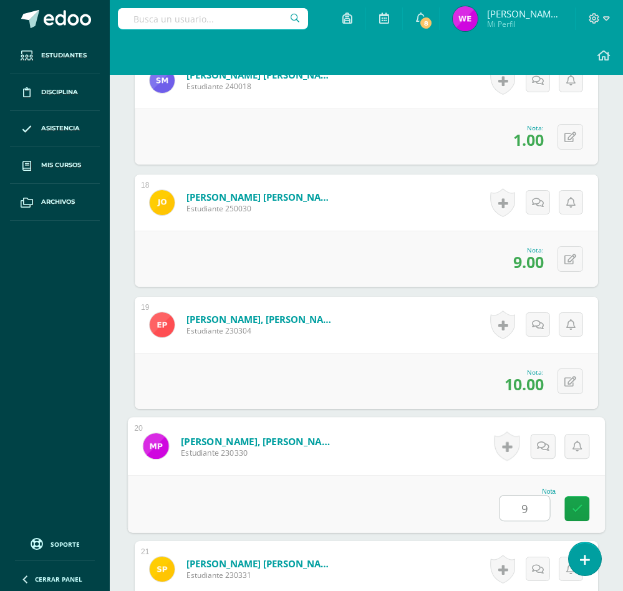
type input "9"
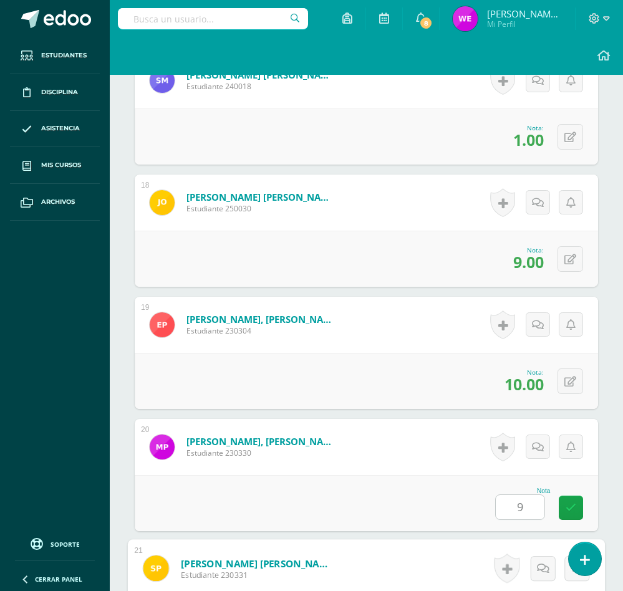
scroll to position [2767, 0]
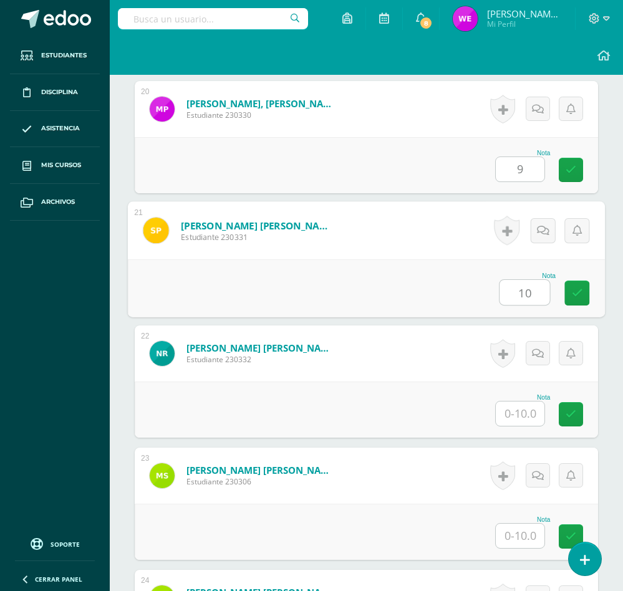
type input "10"
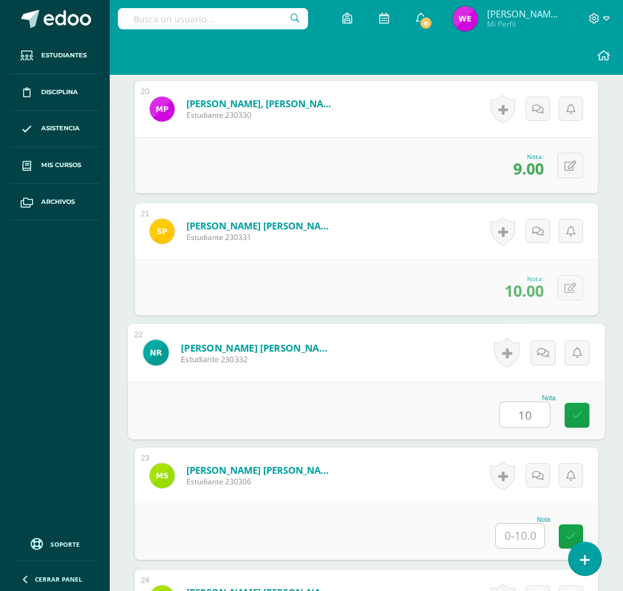
type input "10"
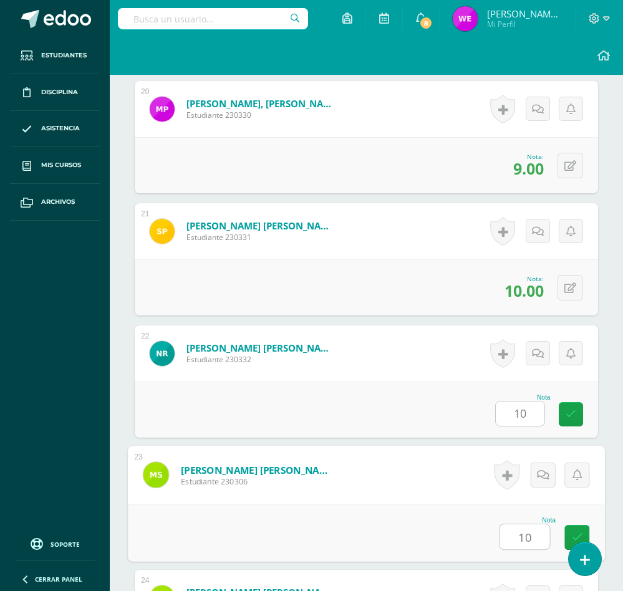
type input "10"
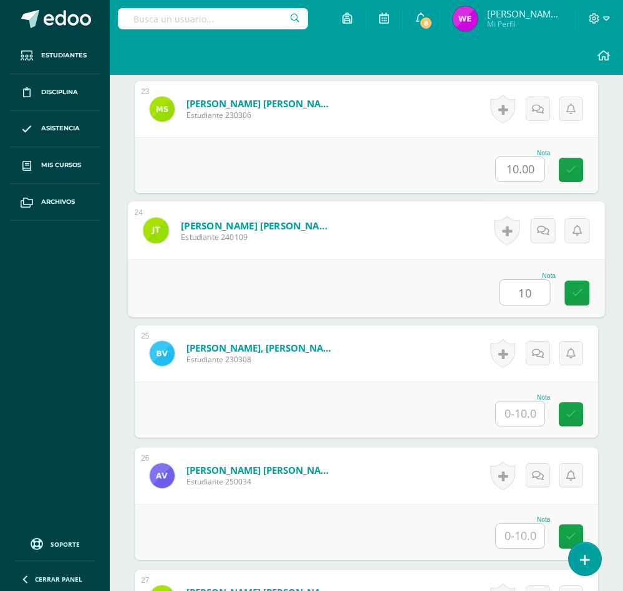
type input "10"
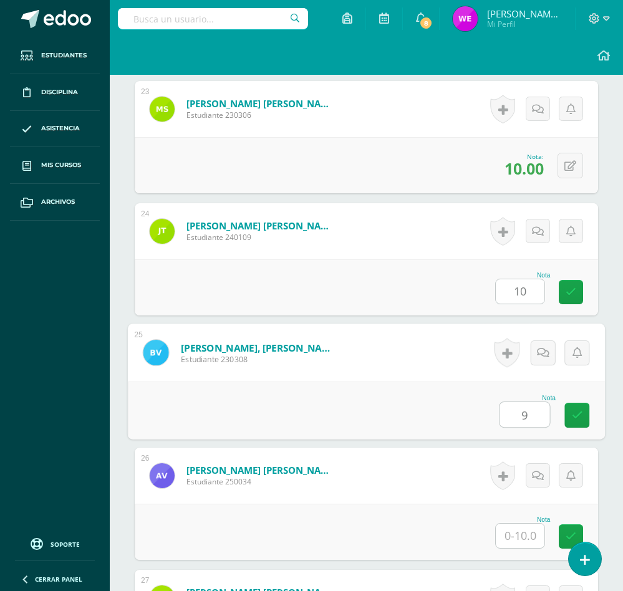
type input "9"
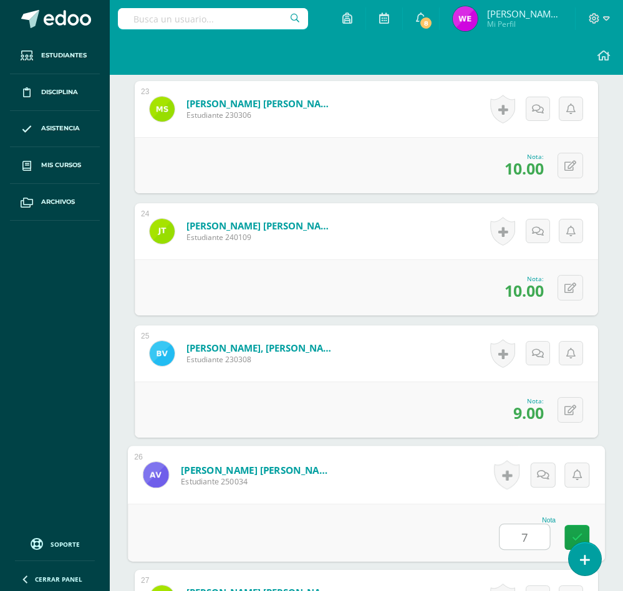
type input "7"
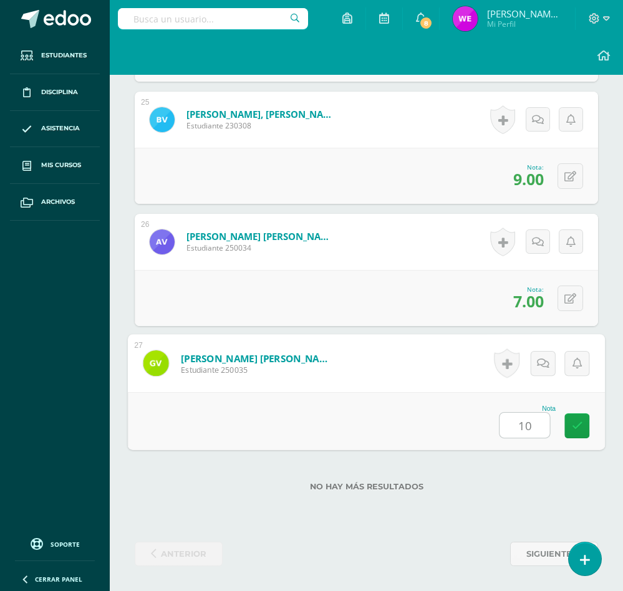
type input "10"
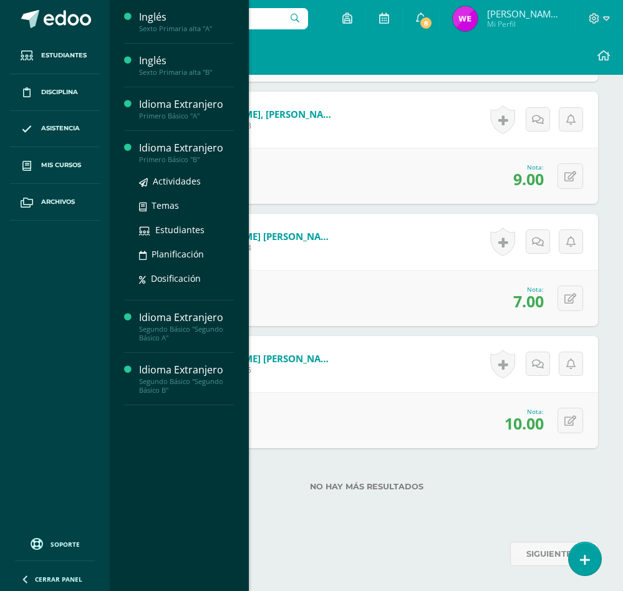
click at [199, 155] on div "Idioma Extranjero" at bounding box center [186, 148] width 95 height 14
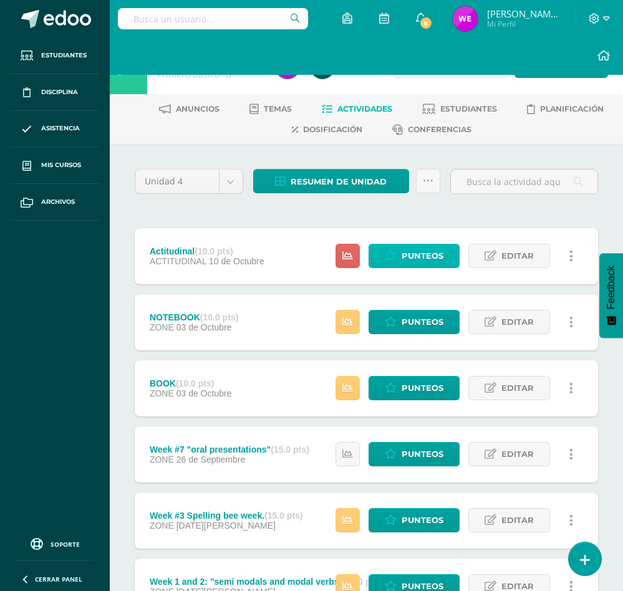
click at [412, 256] on span "Punteos" at bounding box center [423, 255] width 42 height 23
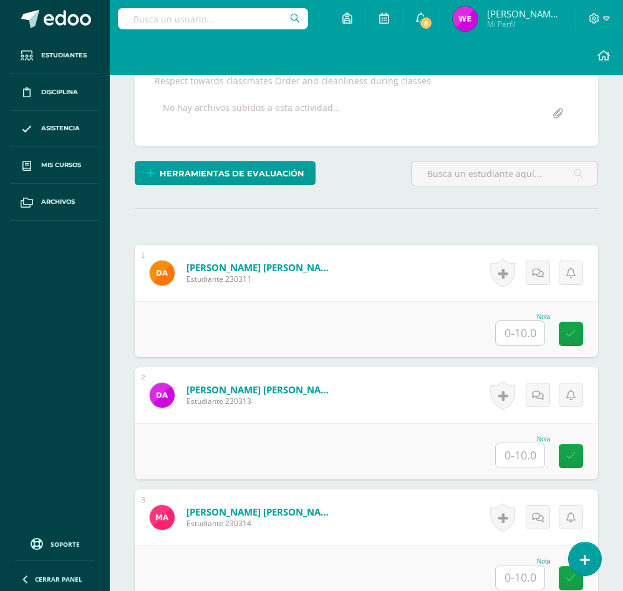
scroll to position [281, 0]
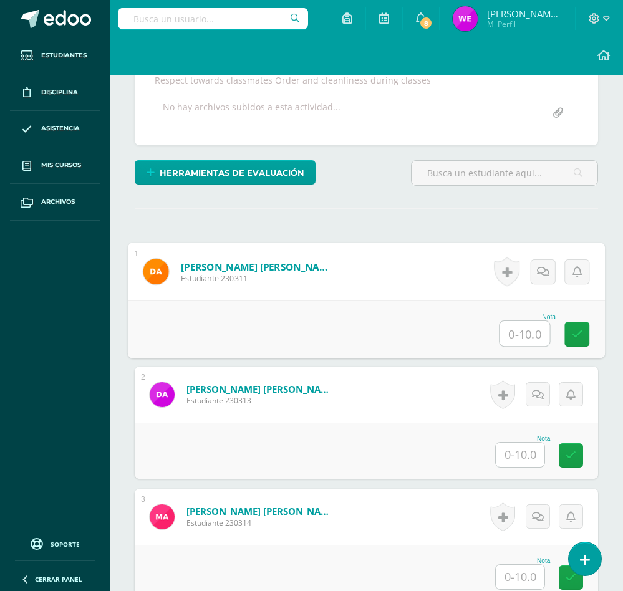
click at [526, 341] on input "text" at bounding box center [525, 333] width 50 height 25
type input "10"
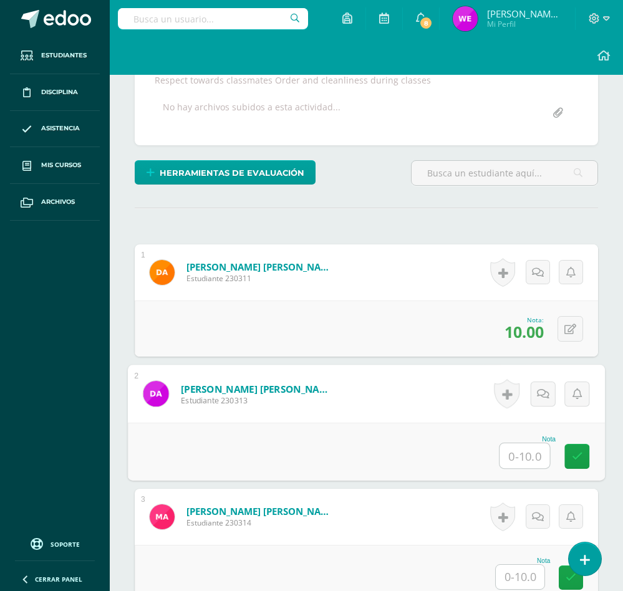
scroll to position [283, 0]
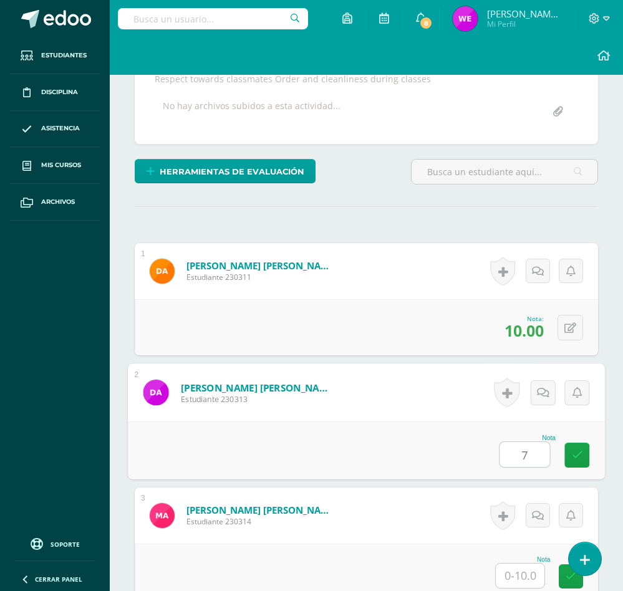
type input "7"
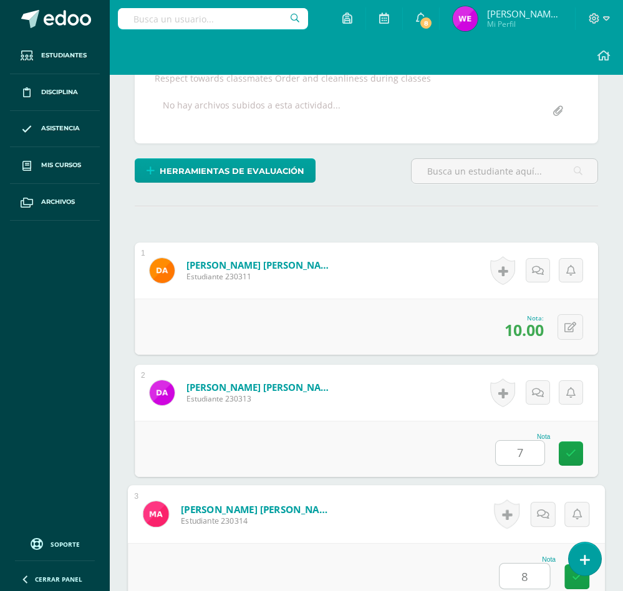
type input "8"
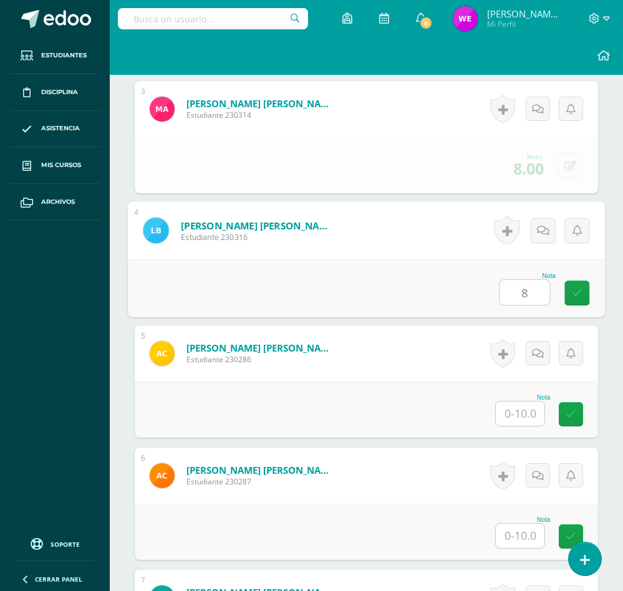
type input "8"
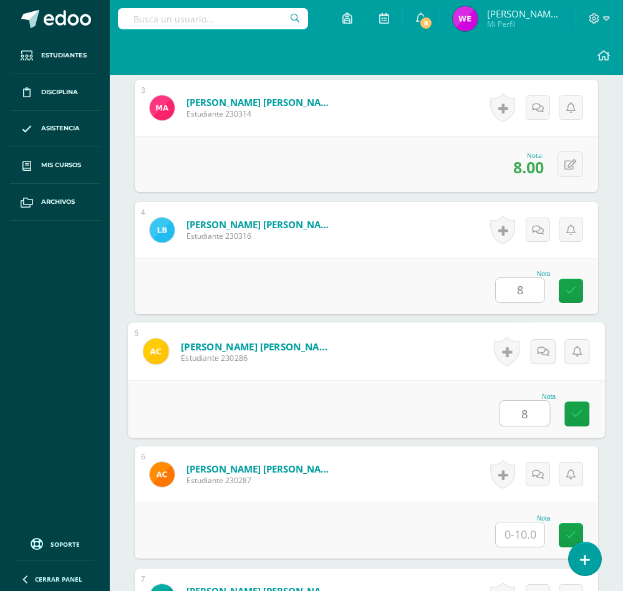
type input "8"
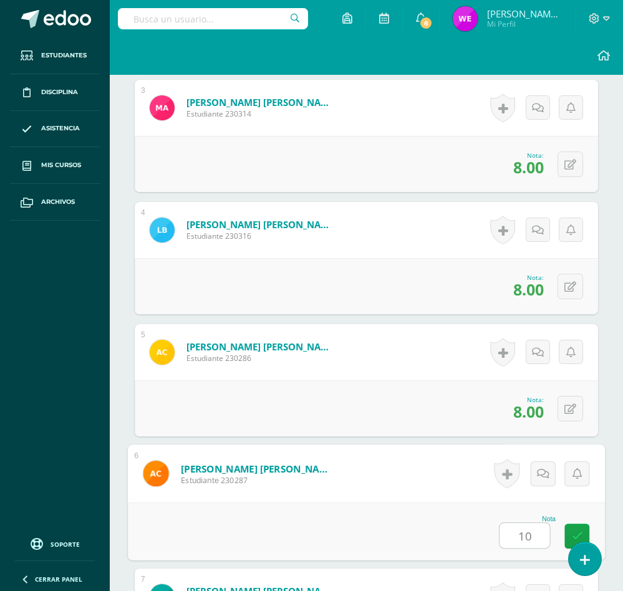
type input "10"
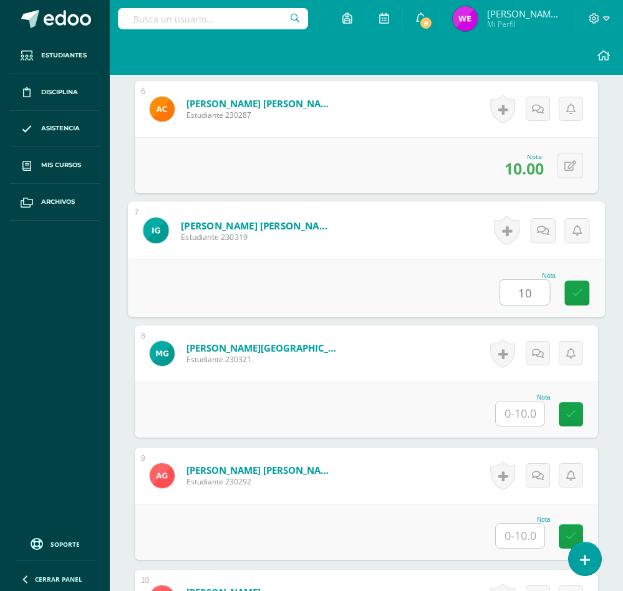
type input "10"
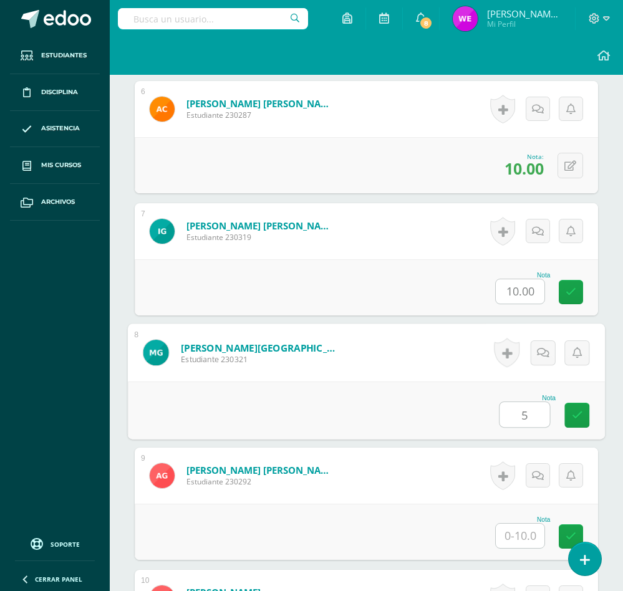
type input "5"
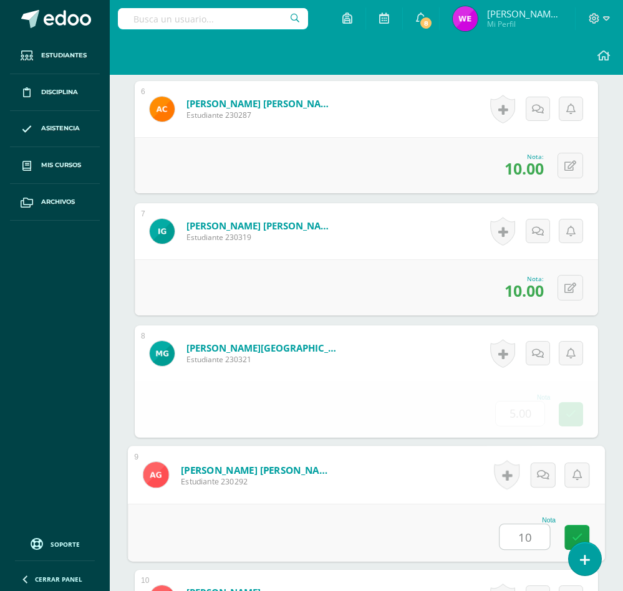
type input "10"
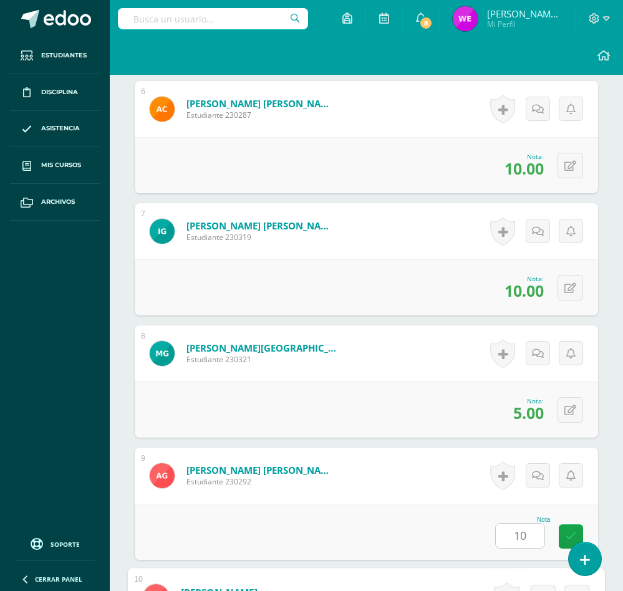
scroll to position [1423, 0]
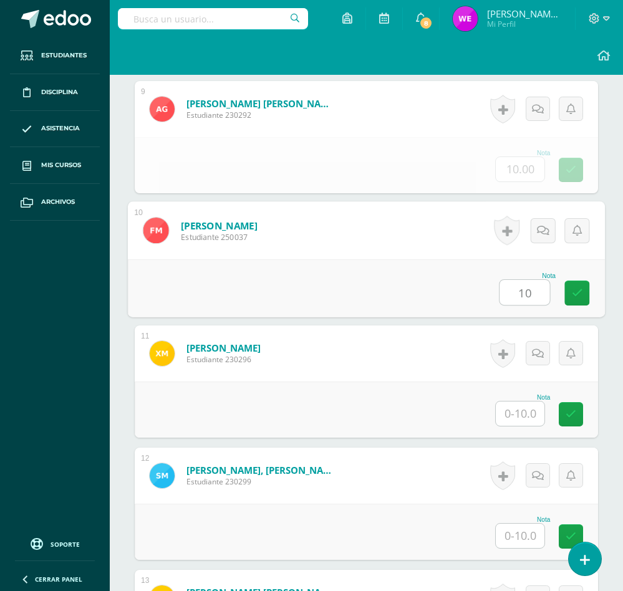
type input "10"
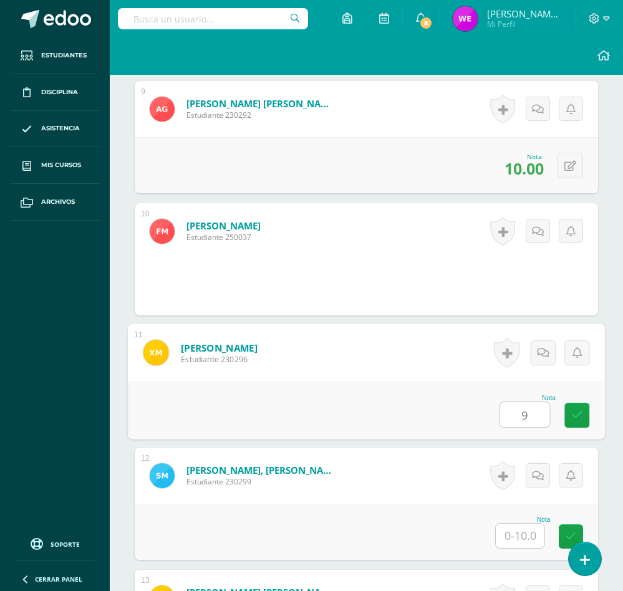
type input "9"
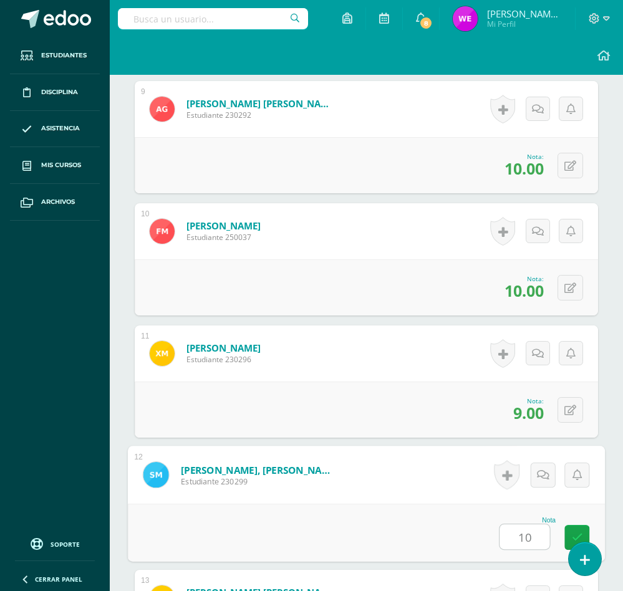
type input "10"
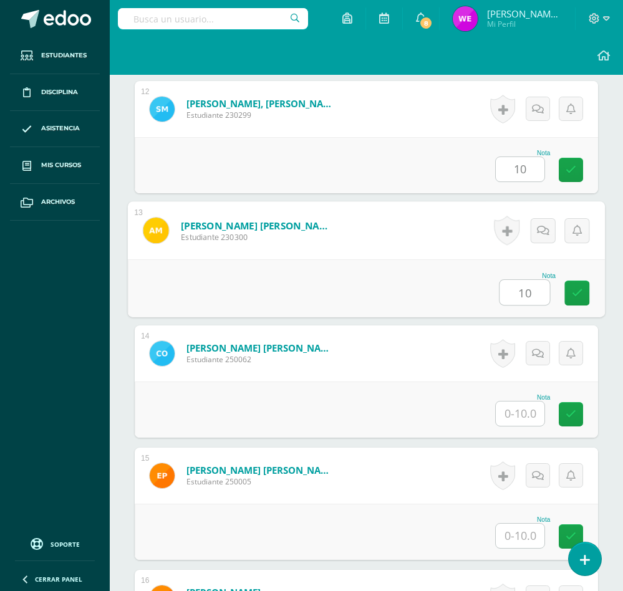
type input "10"
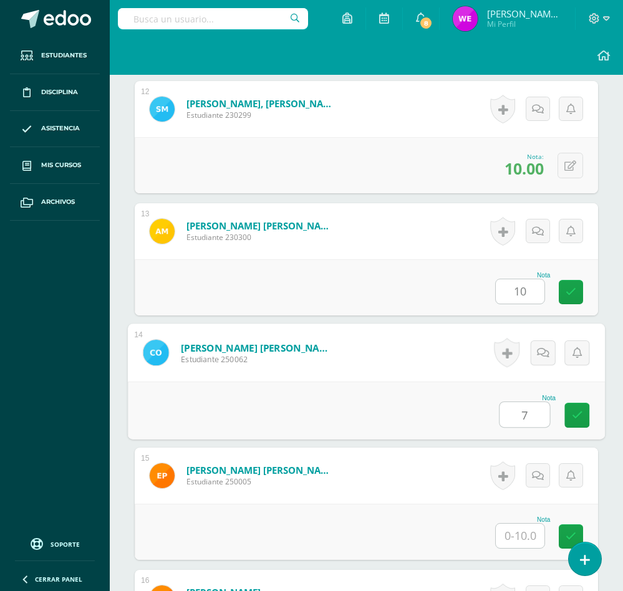
type input "7"
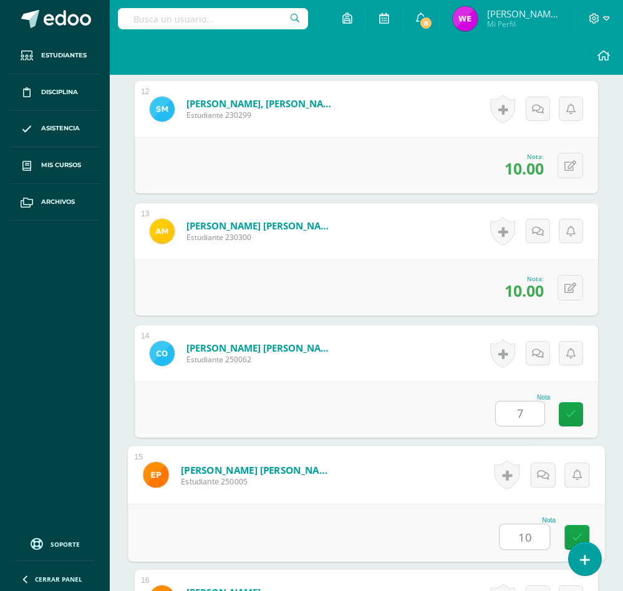
type input "10"
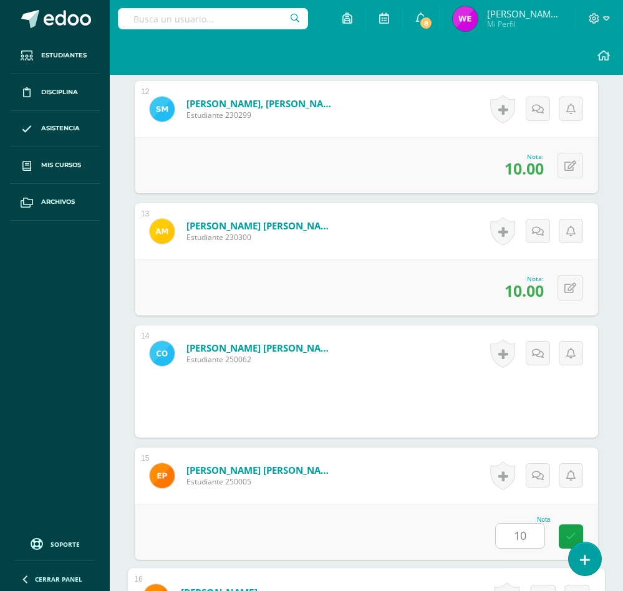
scroll to position [2156, 0]
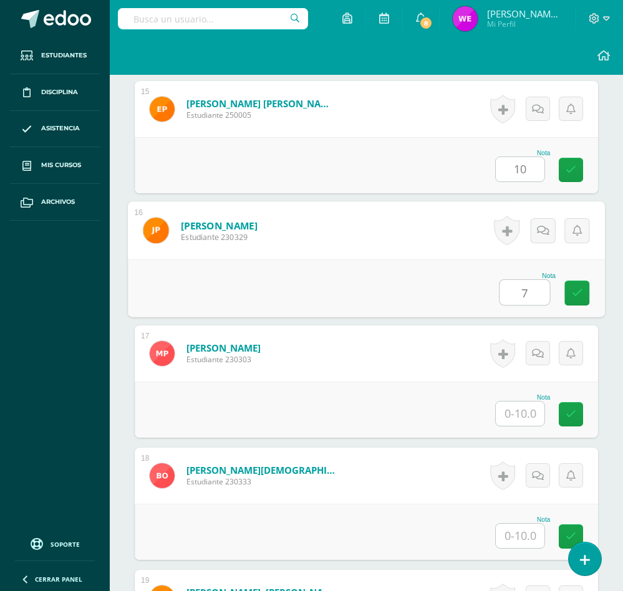
type input "7"
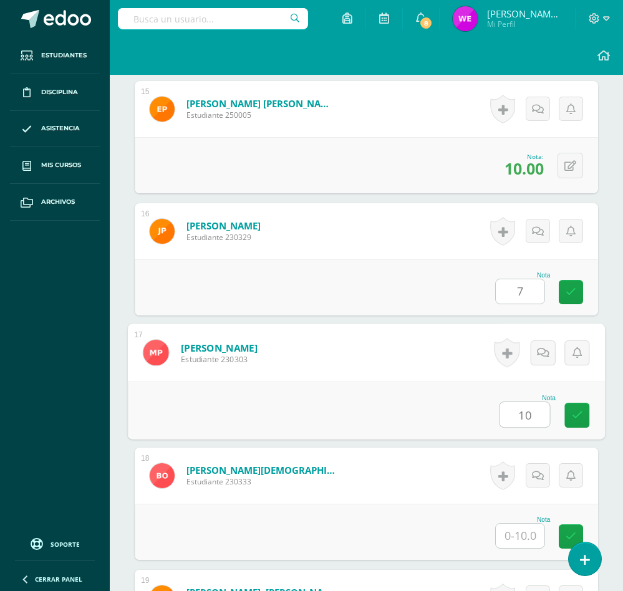
type input "10"
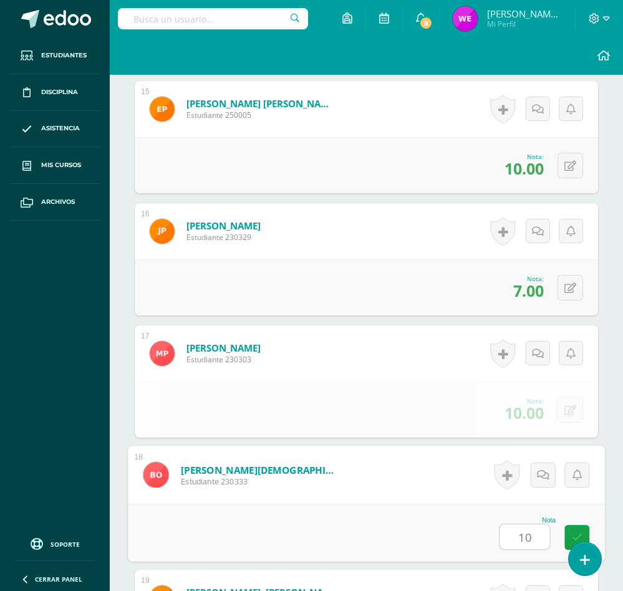
type input "10"
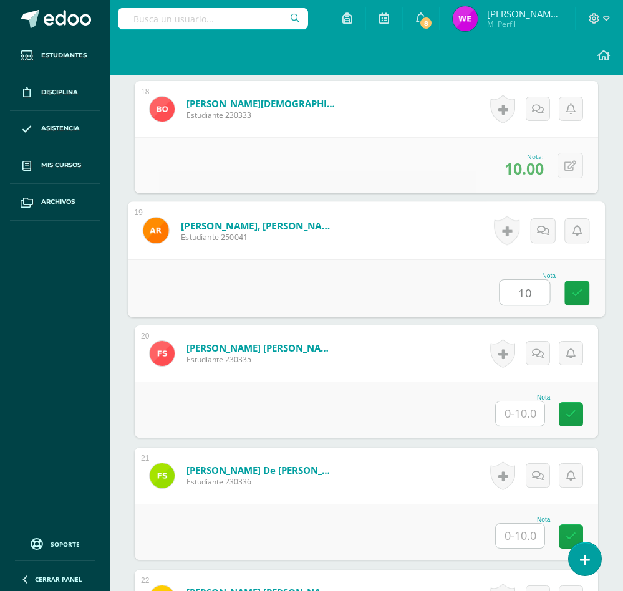
type input "10"
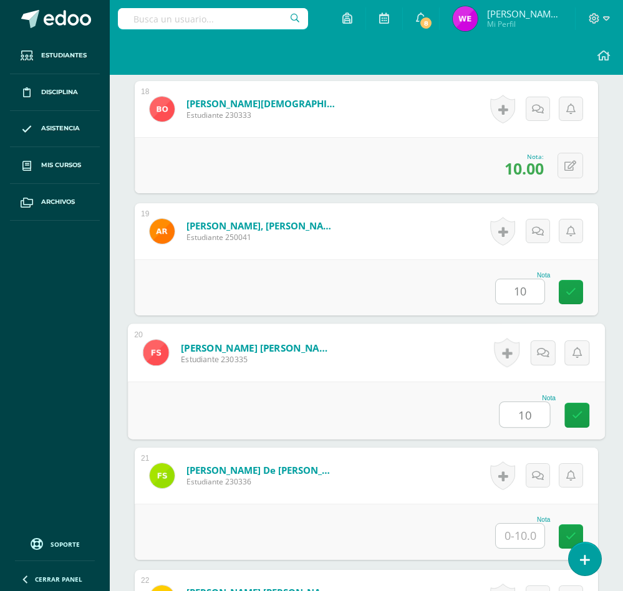
type input "10"
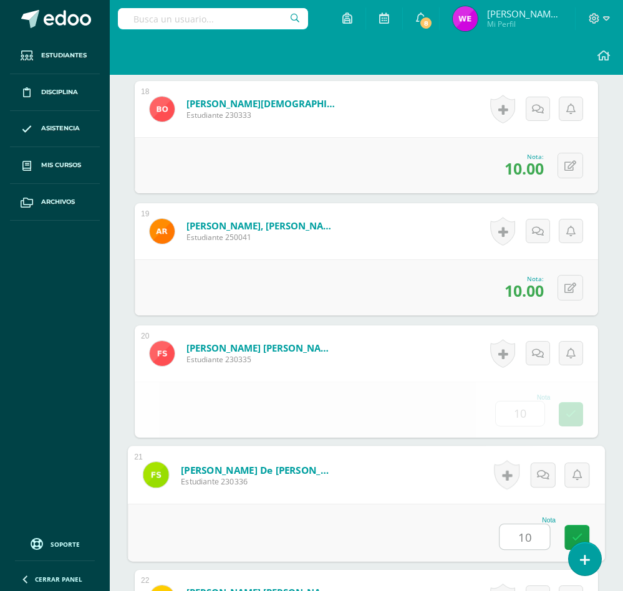
type input "10"
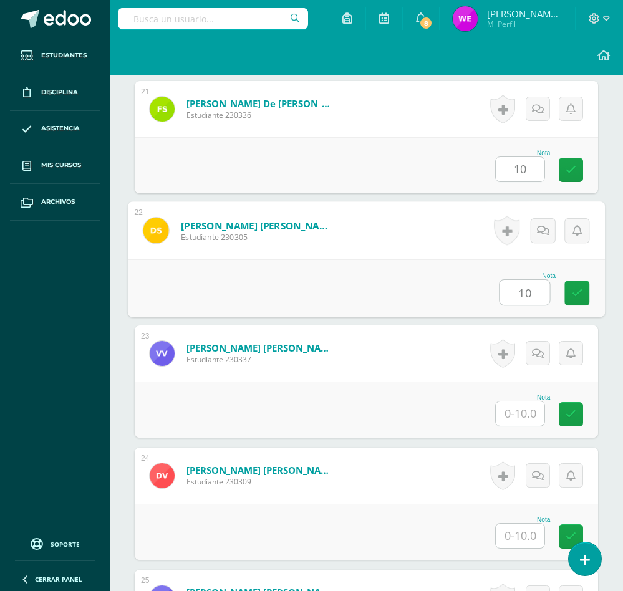
type input "10"
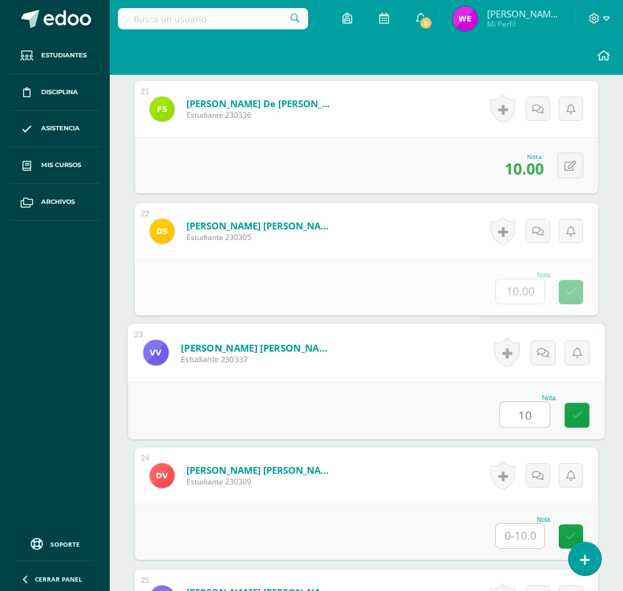
type input "10"
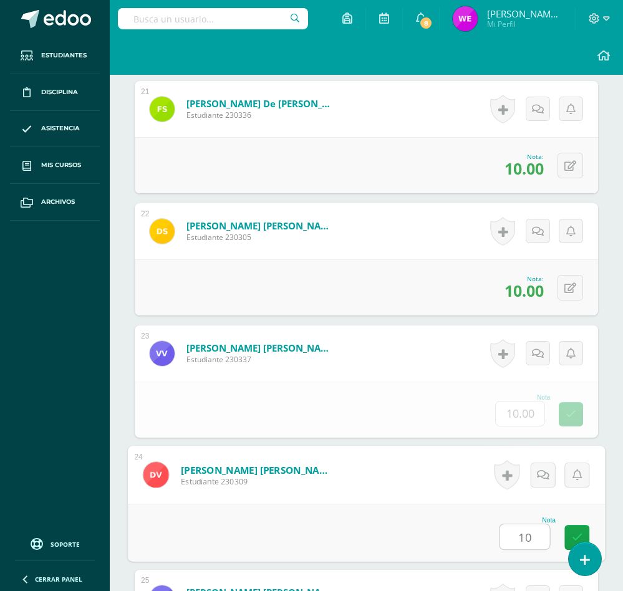
type input "10"
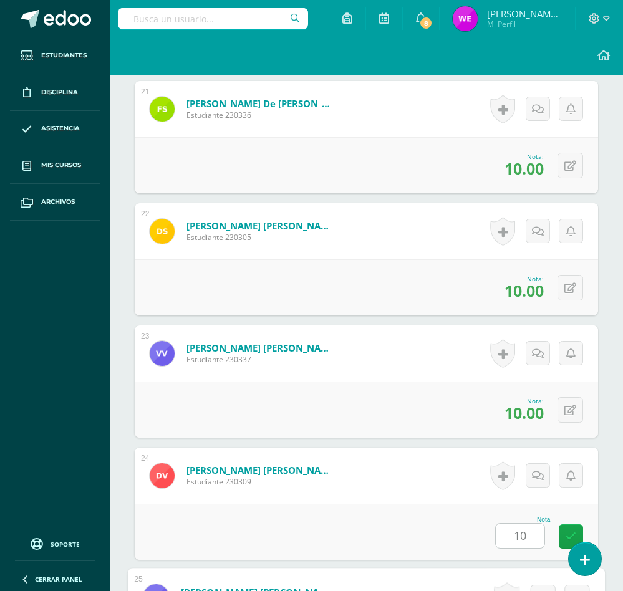
scroll to position [3129, 0]
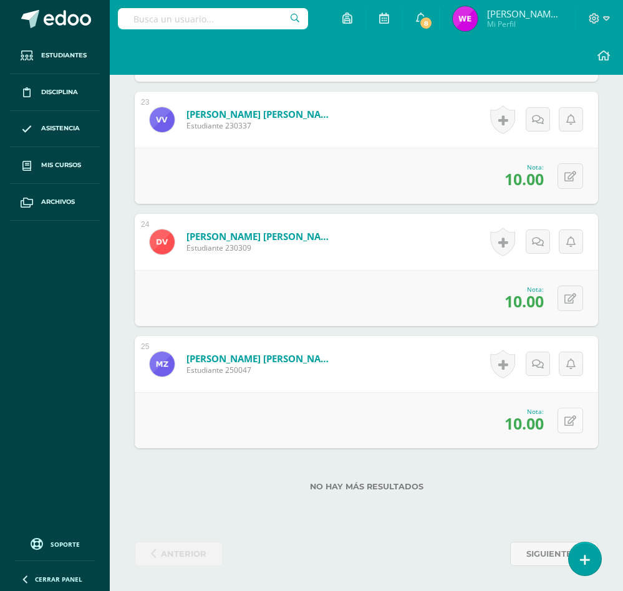
click at [562, 413] on button at bounding box center [571, 421] width 26 height 26
type input "0"
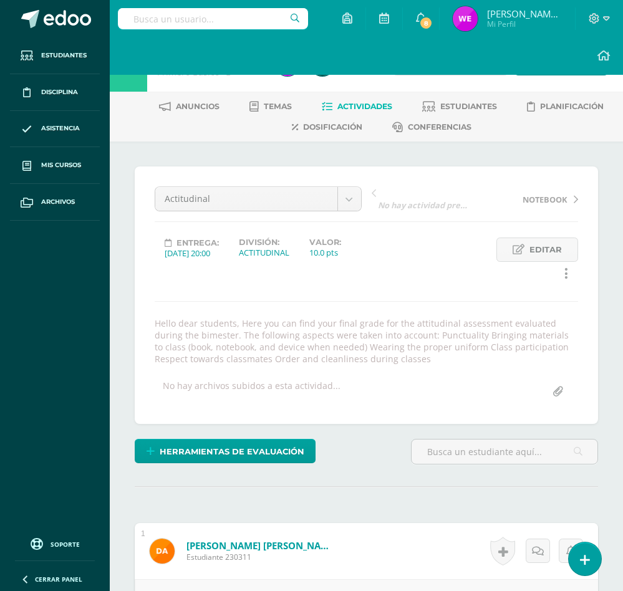
scroll to position [0, 0]
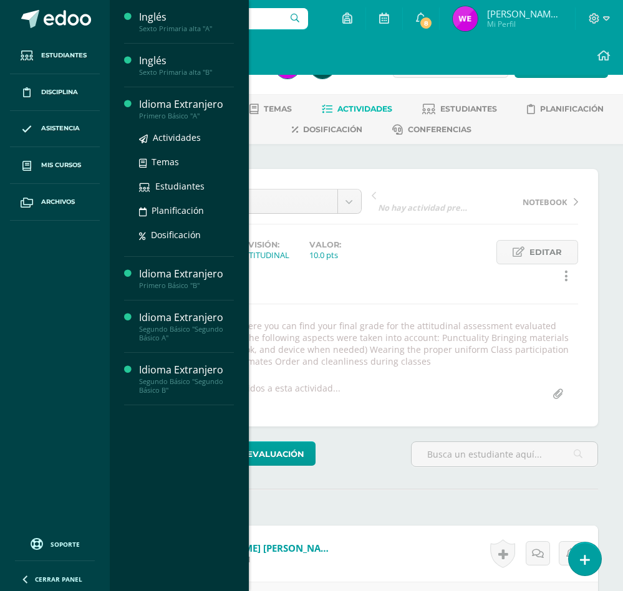
click at [210, 109] on div "Idioma Extranjero" at bounding box center [186, 104] width 95 height 14
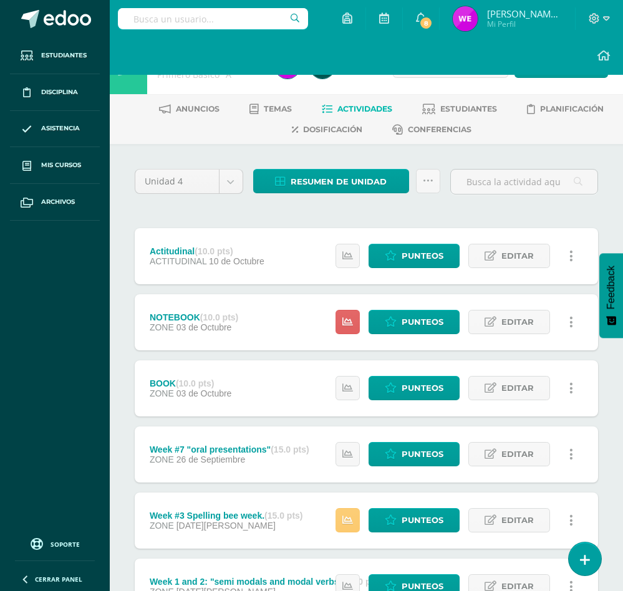
click at [306, 283] on div "Actitudinal (10.0 pts) ACTITUDINAL [DATE] Estatus de Actividad: 0 Estudiantes s…" at bounding box center [366, 256] width 463 height 56
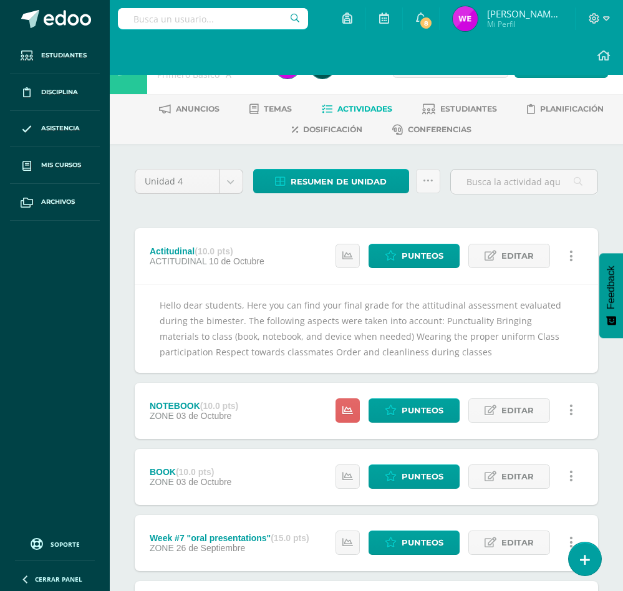
copy div "Hello dear students, Here you can find your final grade for the attitudinal ass…"
drag, startPoint x: 406, startPoint y: 341, endPoint x: 154, endPoint y: 307, distance: 254.3
click at [154, 307] on div "Hello dear students, Here you can find your final grade for the attitudinal ass…" at bounding box center [366, 328] width 463 height 89
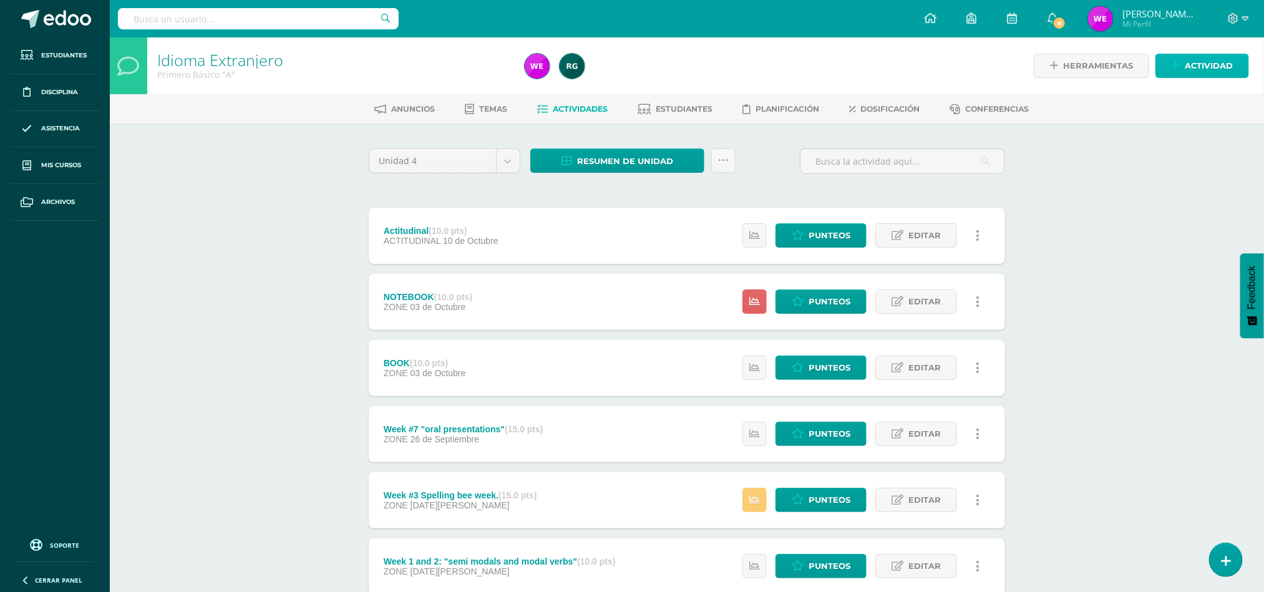
click at [636, 69] on span "Actividad" at bounding box center [1208, 65] width 48 height 23
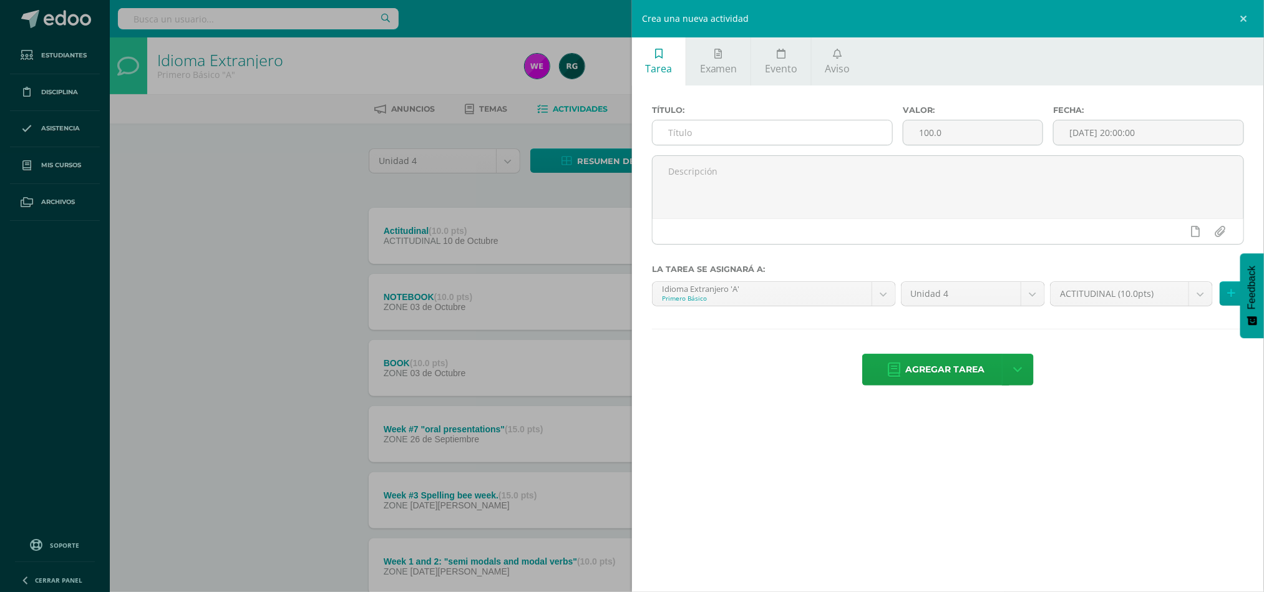
click at [636, 122] on input "text" at bounding box center [771, 132] width 239 height 24
type input "EXAMEN FINAL"
type input "10"
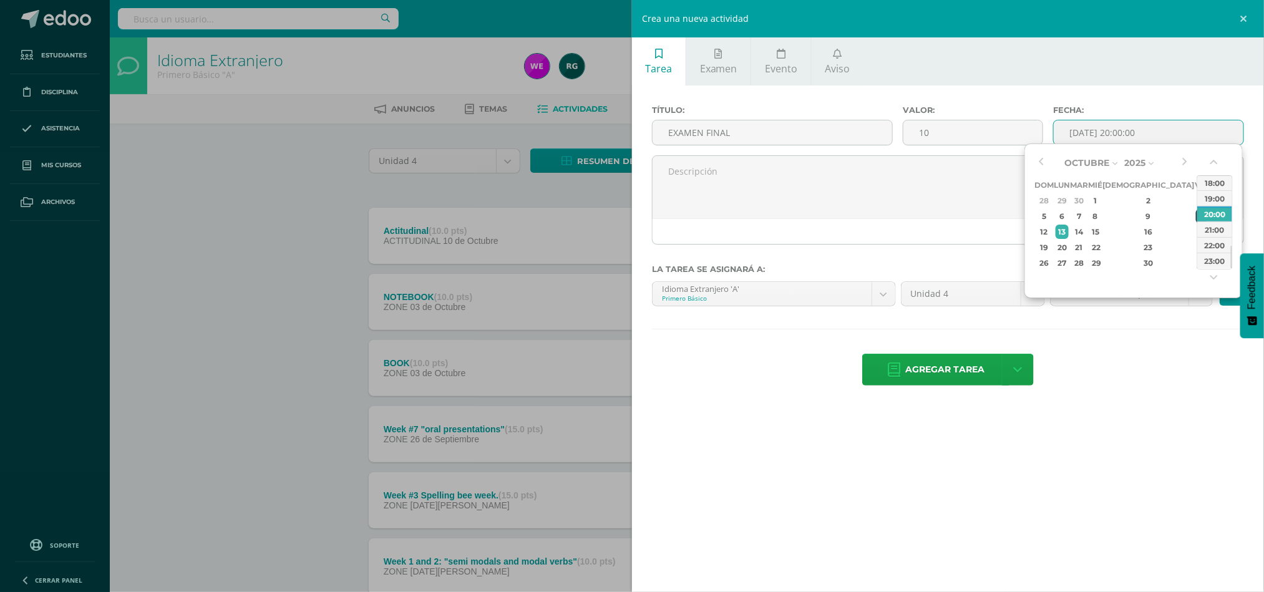
click at [636, 221] on div "10" at bounding box center [1201, 216] width 11 height 14
type input "[DATE] 20:00"
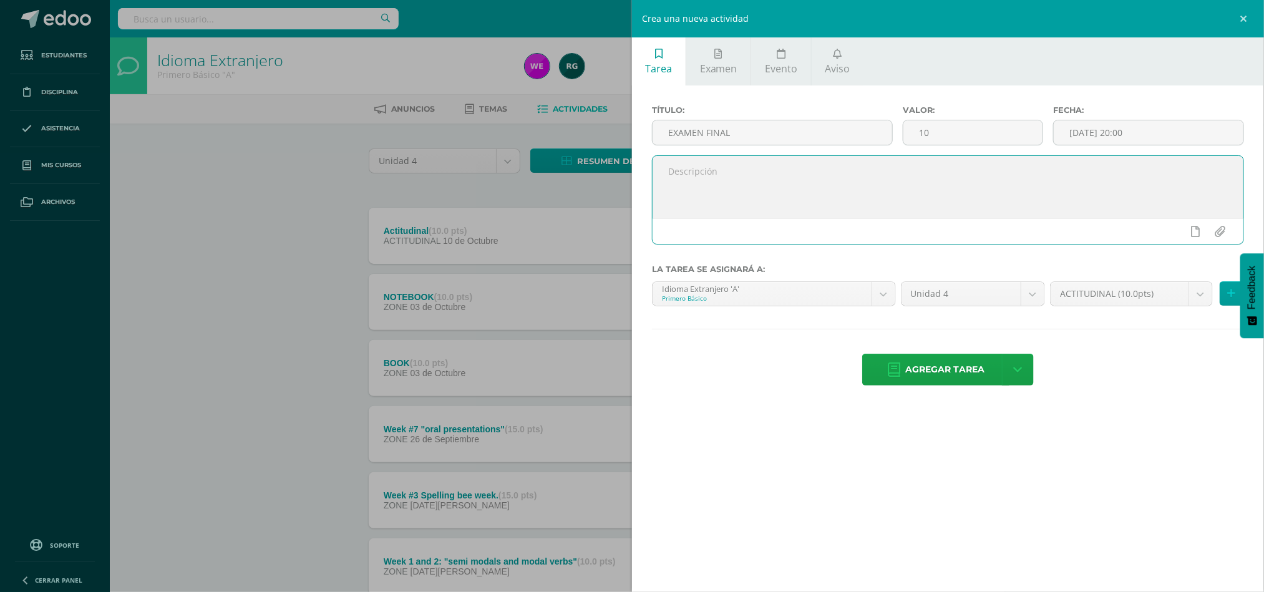
click at [636, 172] on textarea at bounding box center [947, 187] width 591 height 62
paste textarea "Hello dear students, Here you can find your final exam grade. Those who had ext…"
type textarea "Hello dear students, Here you can find your final exam grade. Those who had ext…"
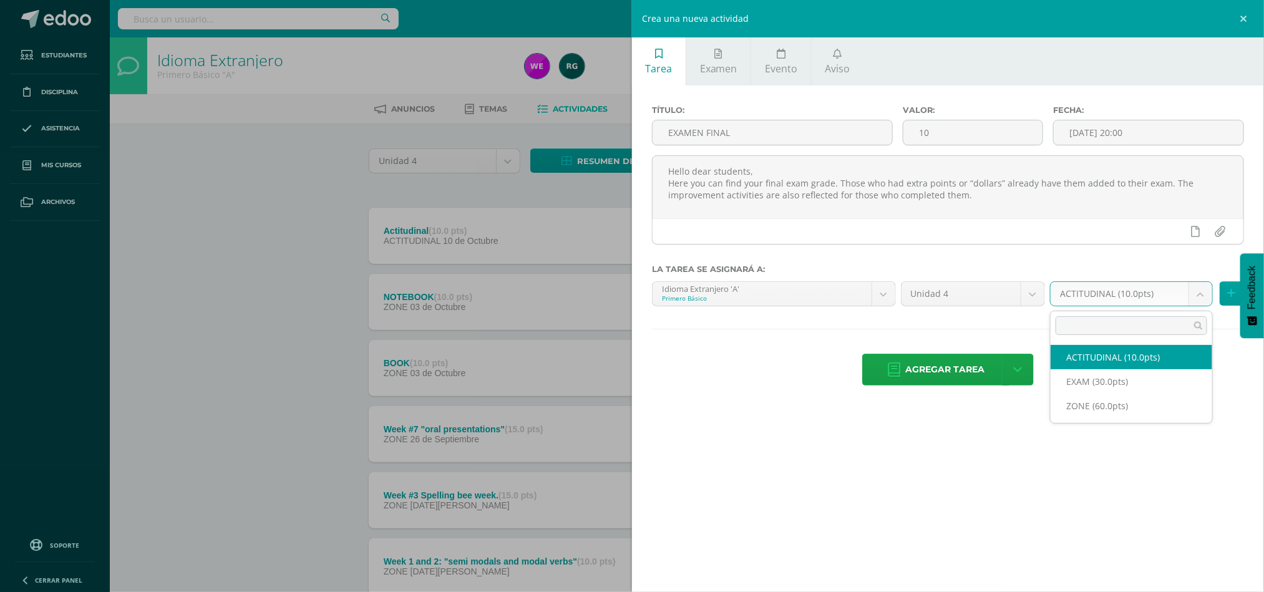
click at [636, 296] on body "Estudiantes Disciplina Asistencia Mis cursos Archivos Soporte Ayuda Reportar un…" at bounding box center [632, 338] width 1264 height 677
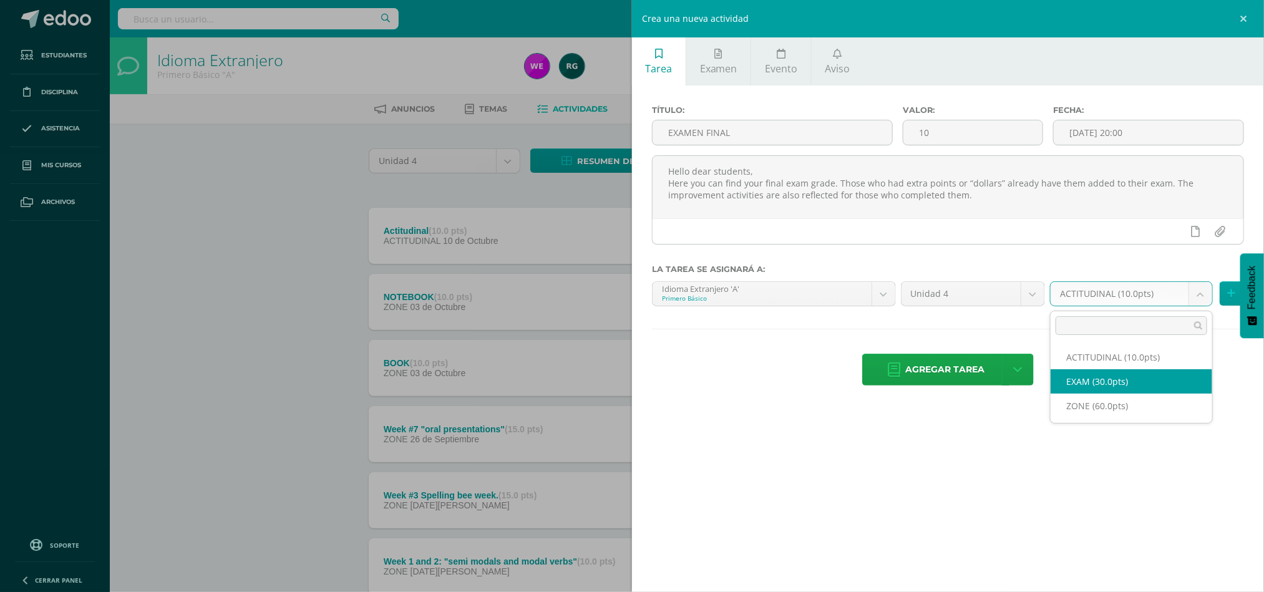
select select "107691"
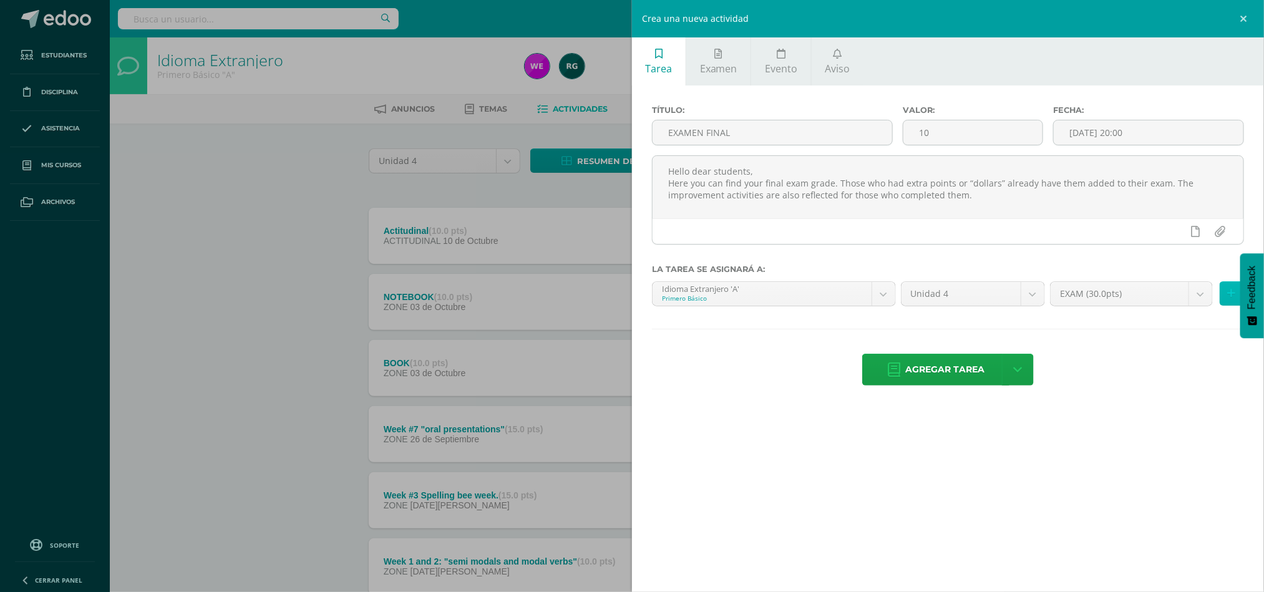
click at [636, 296] on icon at bounding box center [1231, 293] width 8 height 11
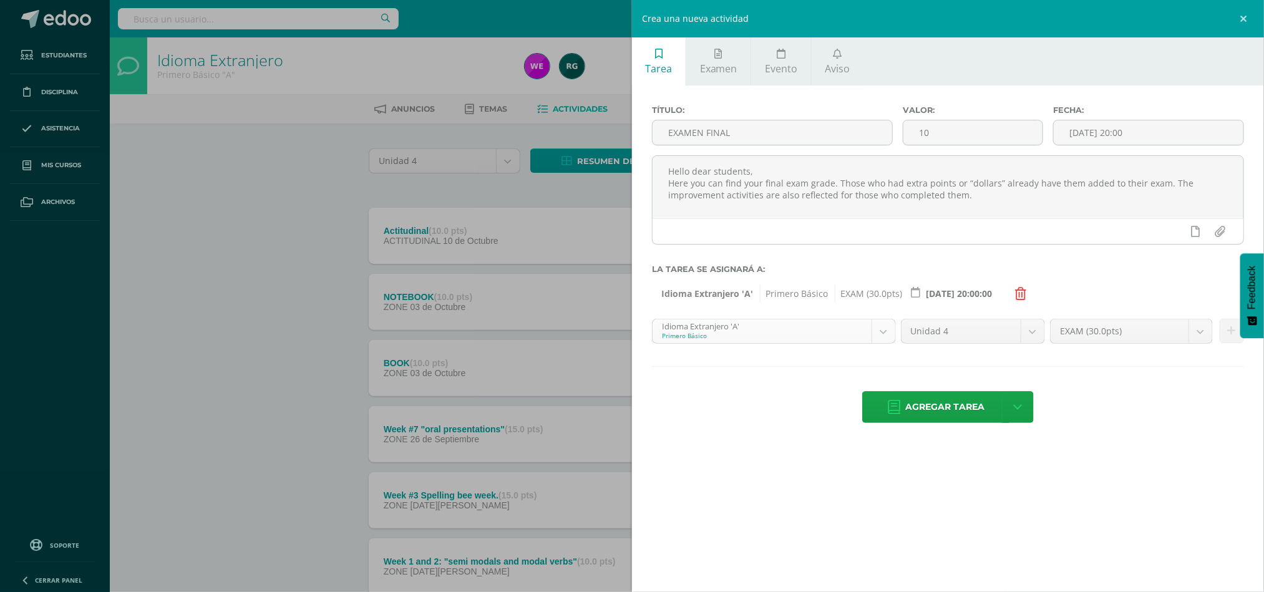
click at [636, 341] on body "Estudiantes Disciplina Asistencia Mis cursos Archivos Soporte Ayuda Reportar un…" at bounding box center [632, 338] width 1264 height 677
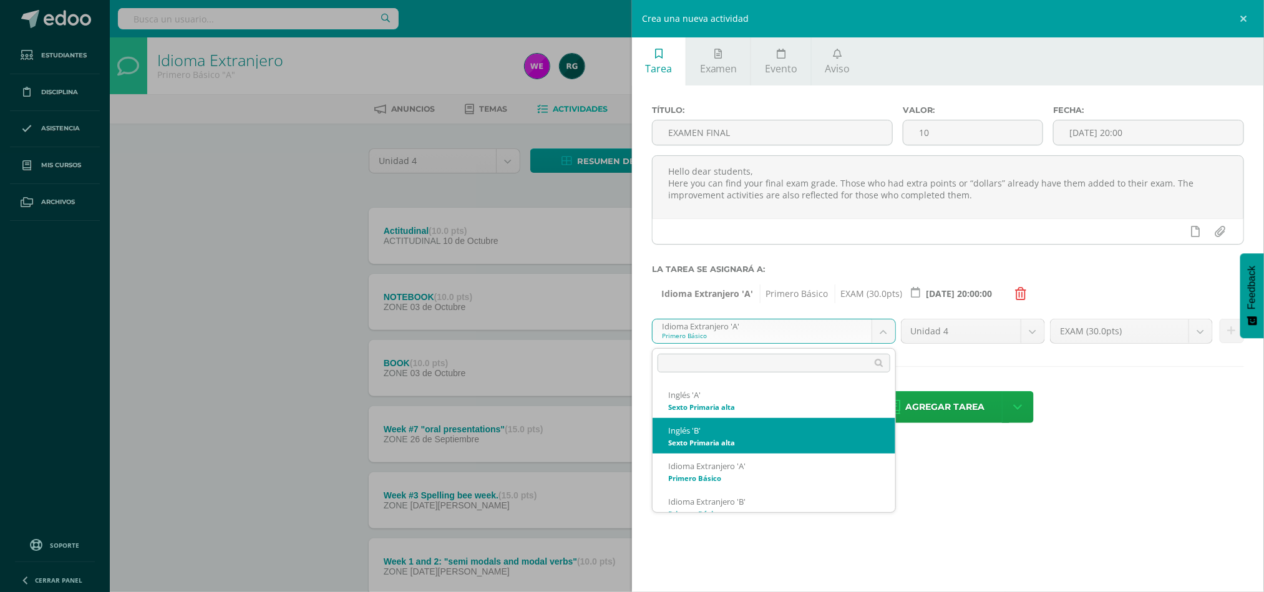
scroll to position [49, 0]
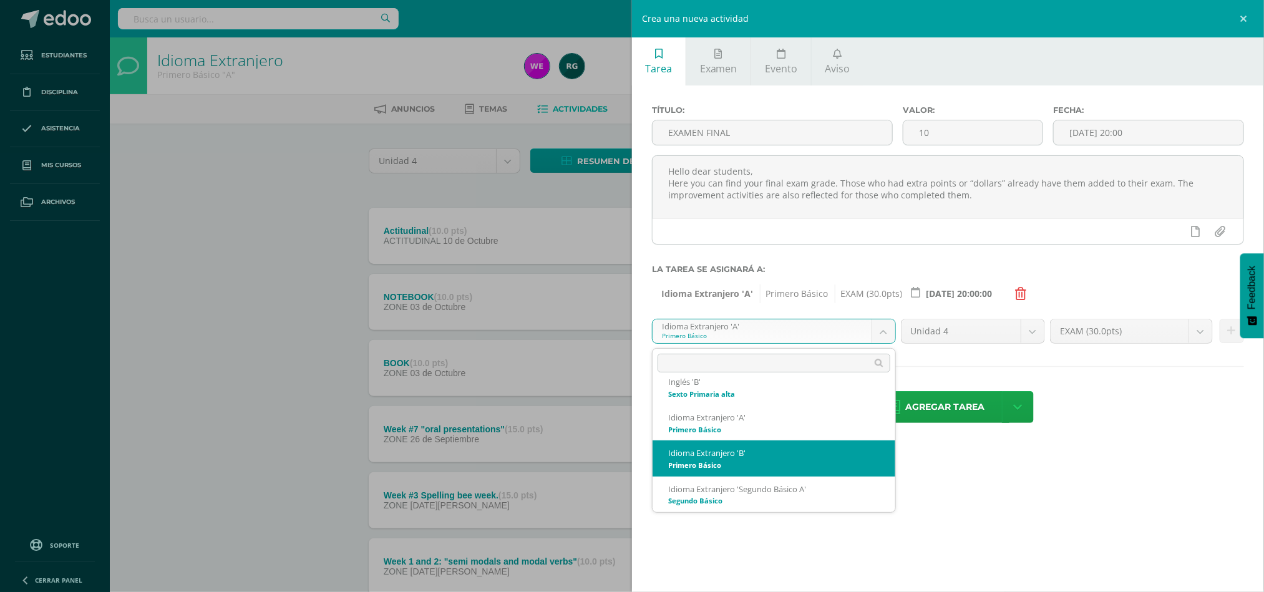
select select "92365"
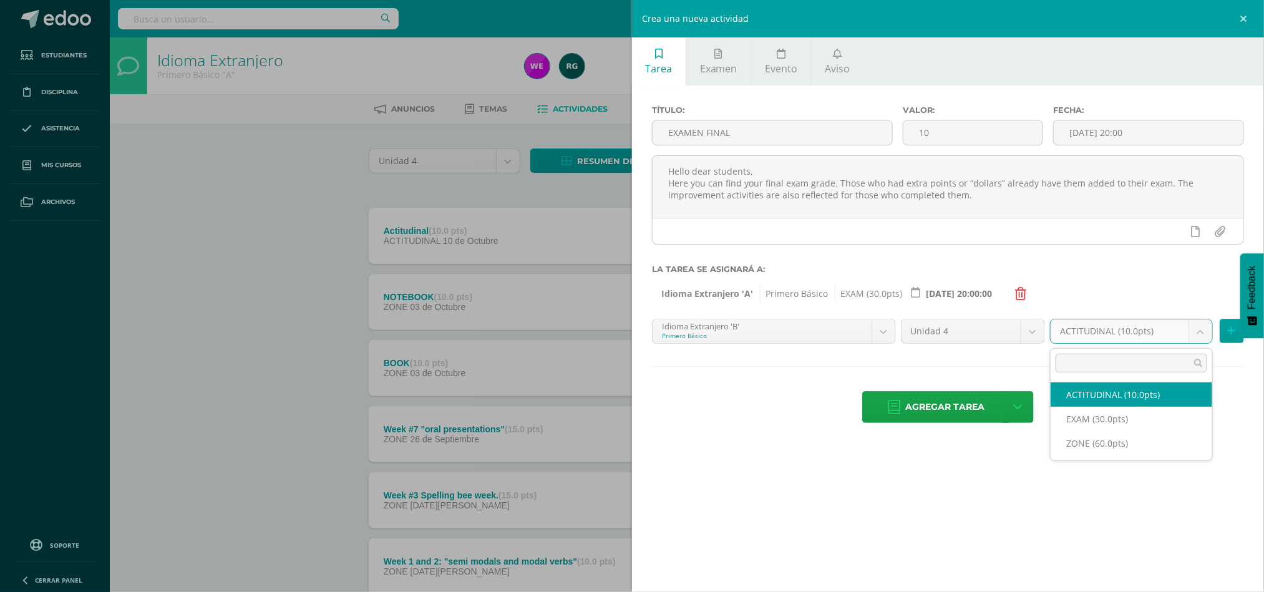
click at [636, 337] on body "Estudiantes Disciplina Asistencia Mis cursos Archivos Soporte Ayuda Reportar un…" at bounding box center [632, 338] width 1264 height 677
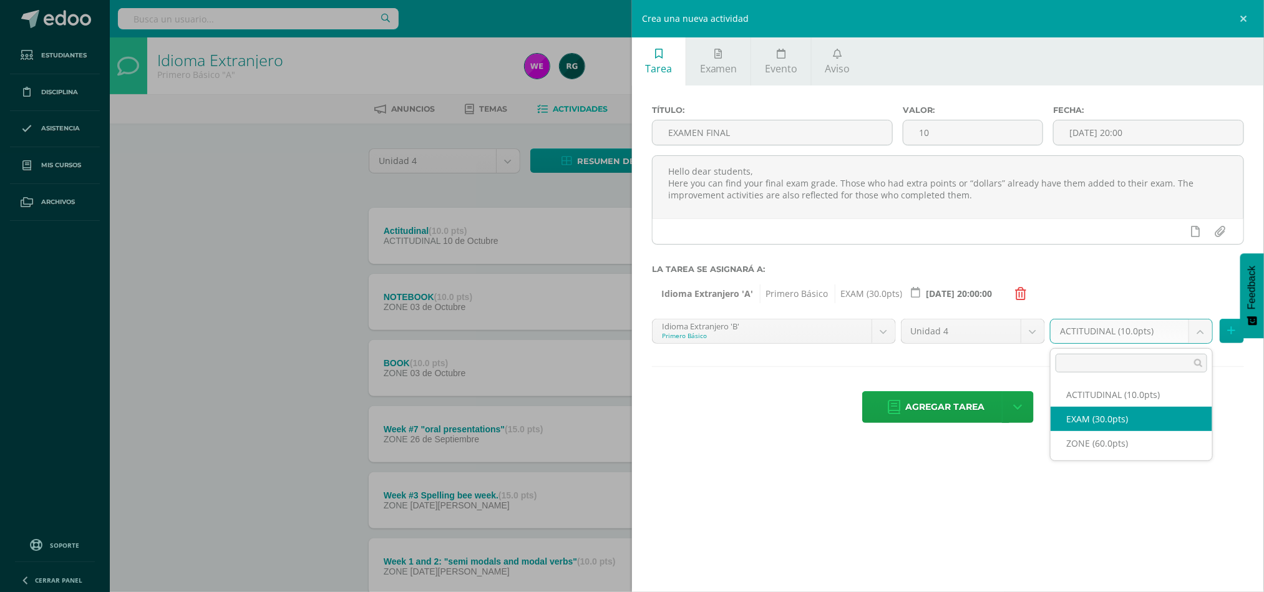
select select "107252"
click at [636, 334] on button at bounding box center [1231, 331] width 24 height 24
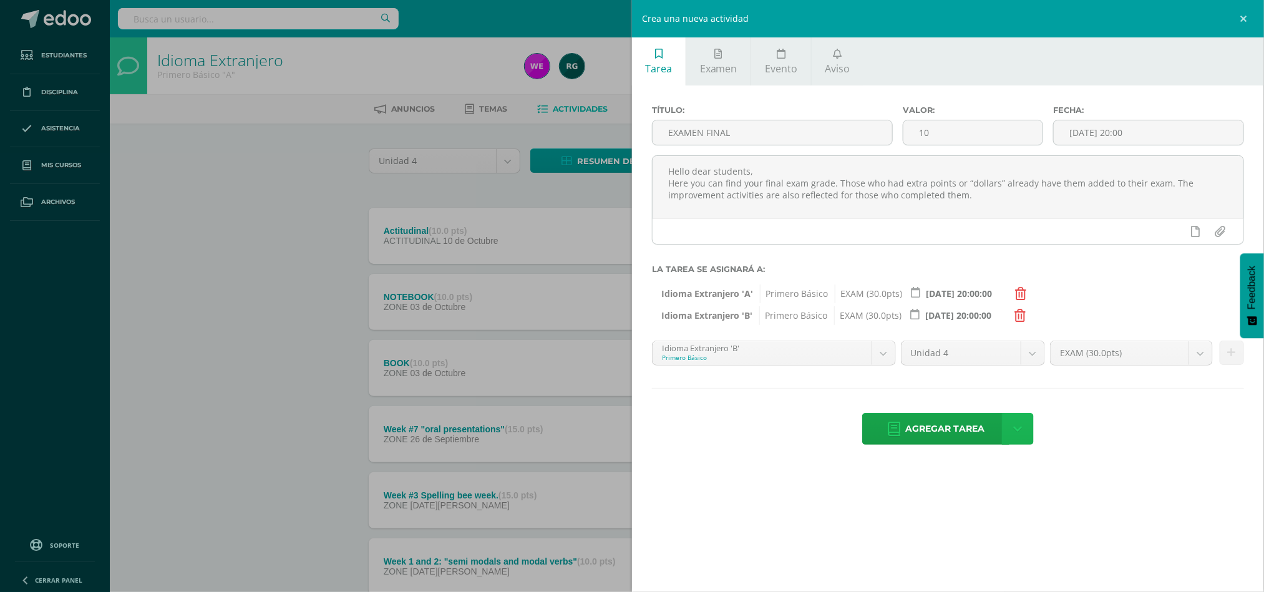
click at [636, 427] on icon at bounding box center [1017, 429] width 9 height 14
click at [636, 384] on link "Agregar tarea y ocultar" at bounding box center [1018, 383] width 135 height 19
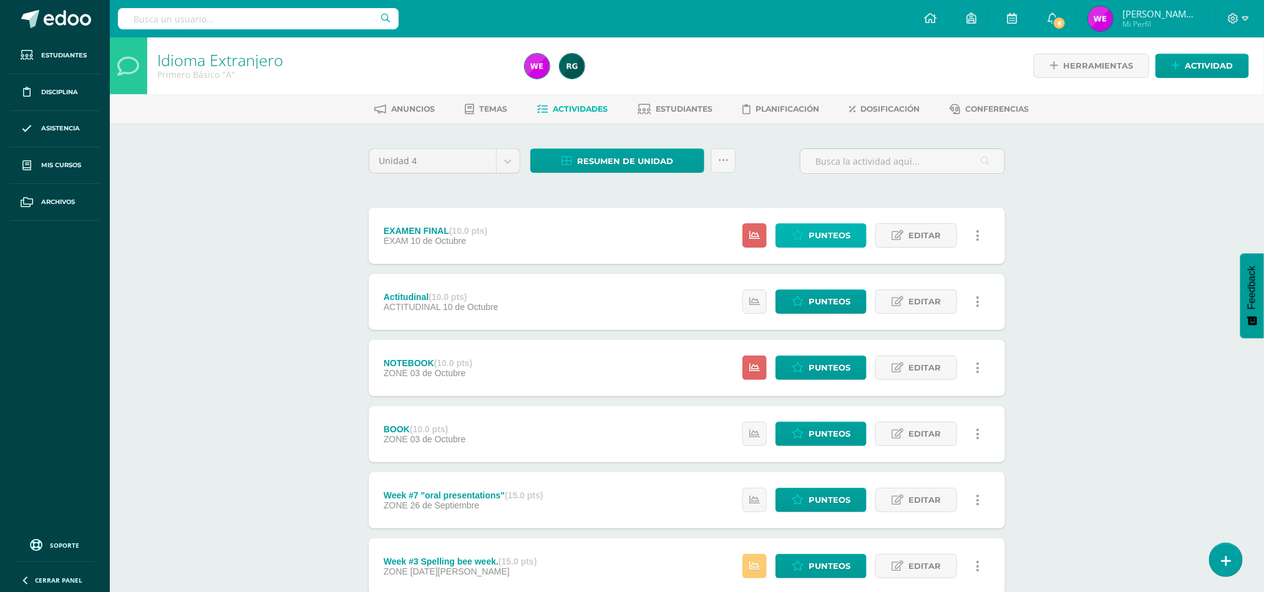
click at [833, 234] on span "Punteos" at bounding box center [829, 235] width 42 height 23
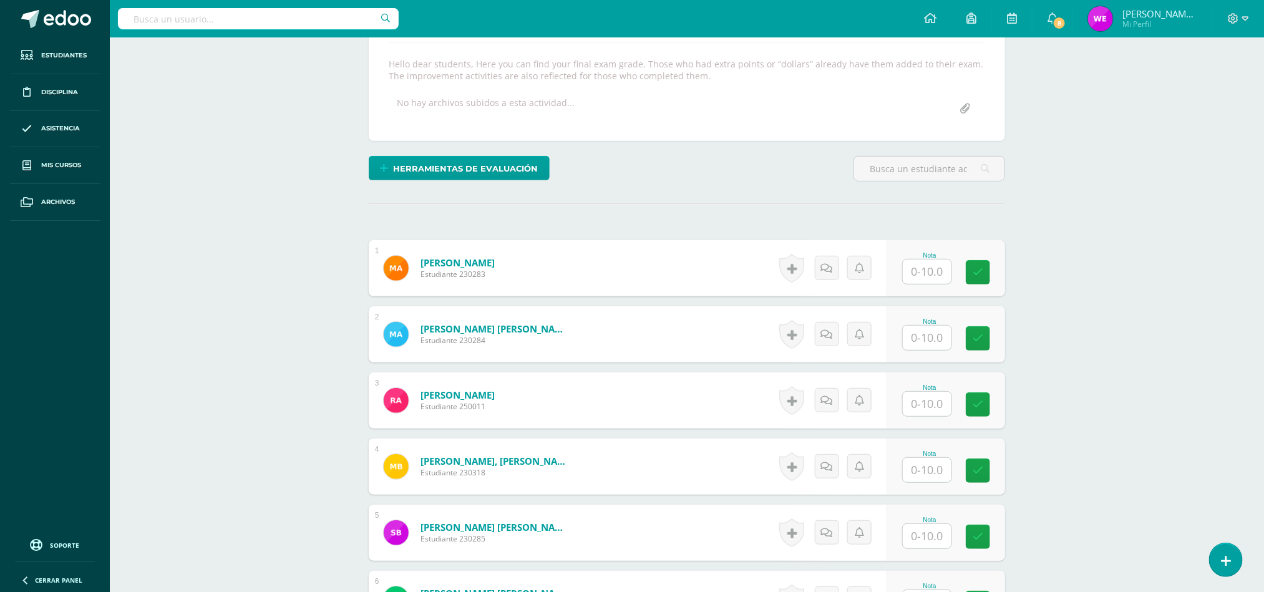
scroll to position [218, 0]
drag, startPoint x: 1081, startPoint y: 460, endPoint x: 1078, endPoint y: 455, distance: 6.7
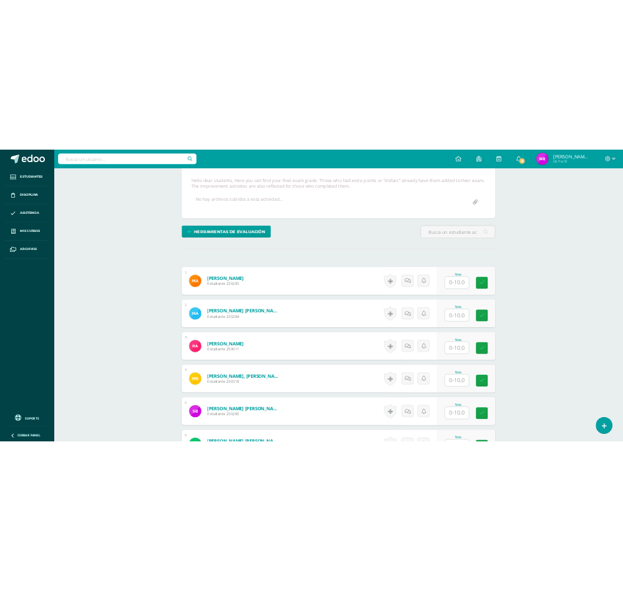
scroll to position [239, 0]
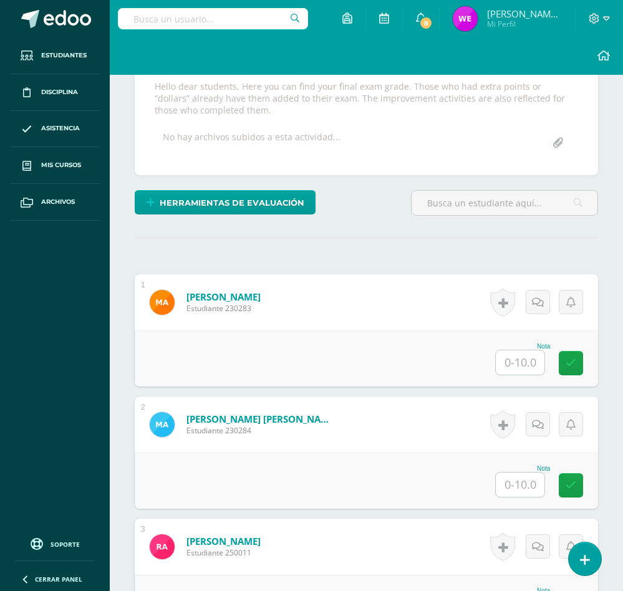
click at [505, 369] on input "text" at bounding box center [520, 362] width 49 height 24
type input "21"
type input "11"
type input "0"
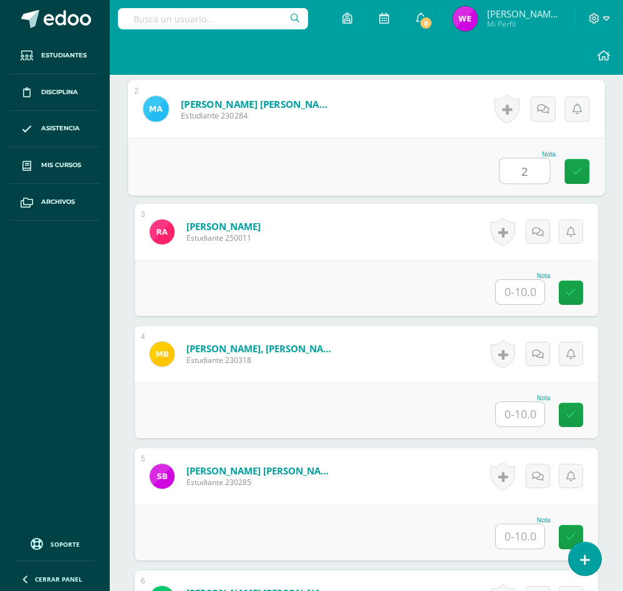
type input "2"
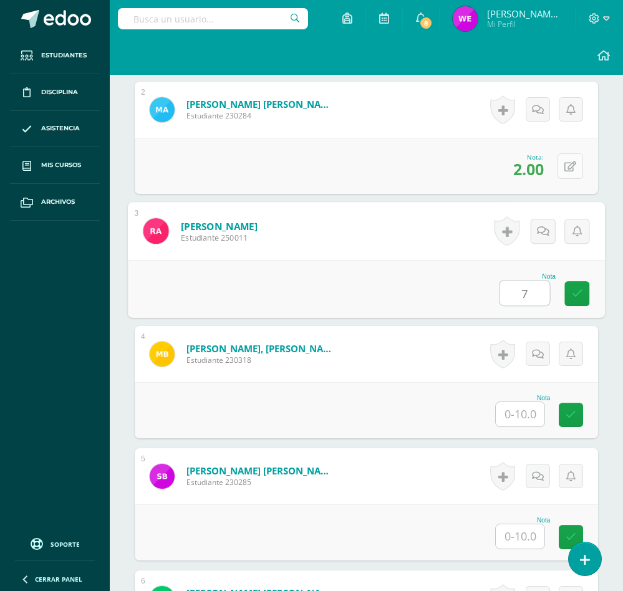
type input "7"
click at [563, 172] on button at bounding box center [571, 166] width 26 height 26
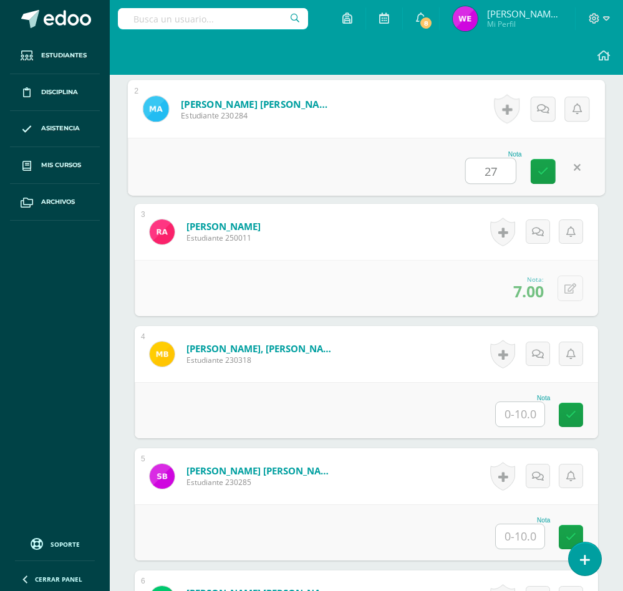
type input "27"
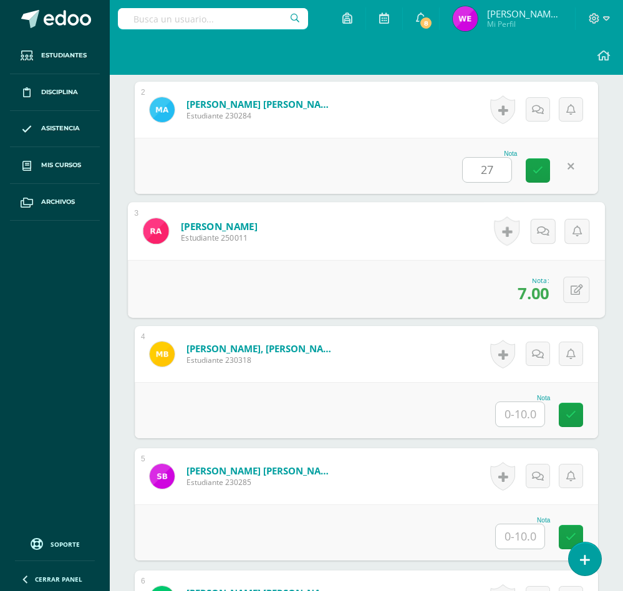
type input "0"
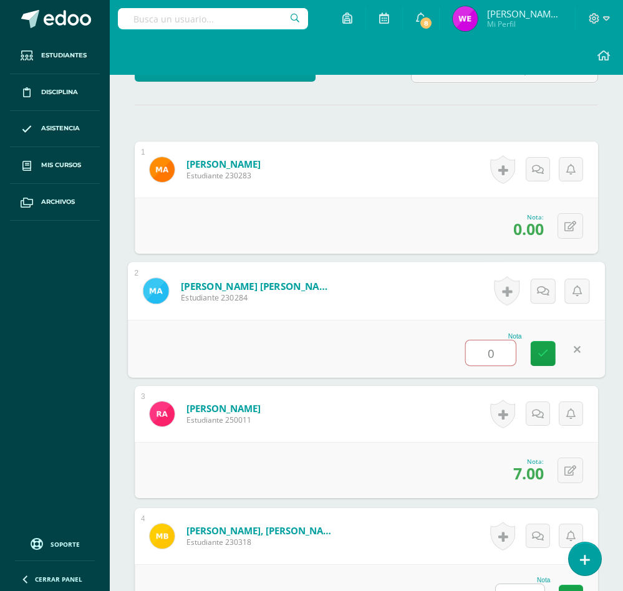
scroll to position [374, 0]
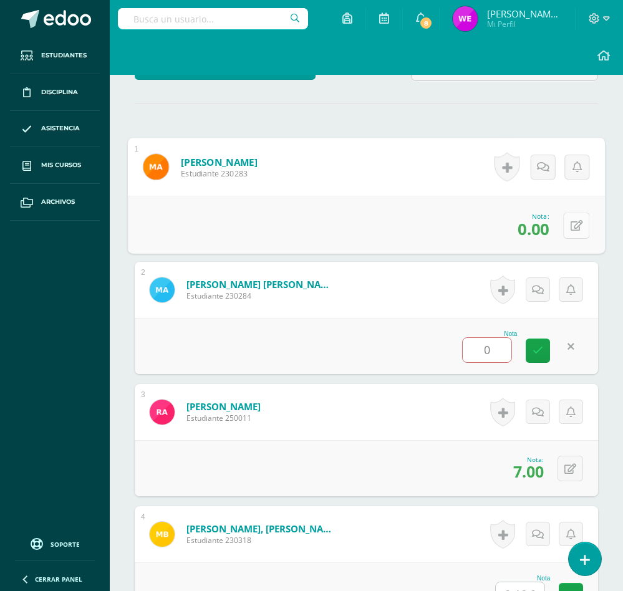
click at [564, 226] on button at bounding box center [576, 225] width 26 height 26
type input "19"
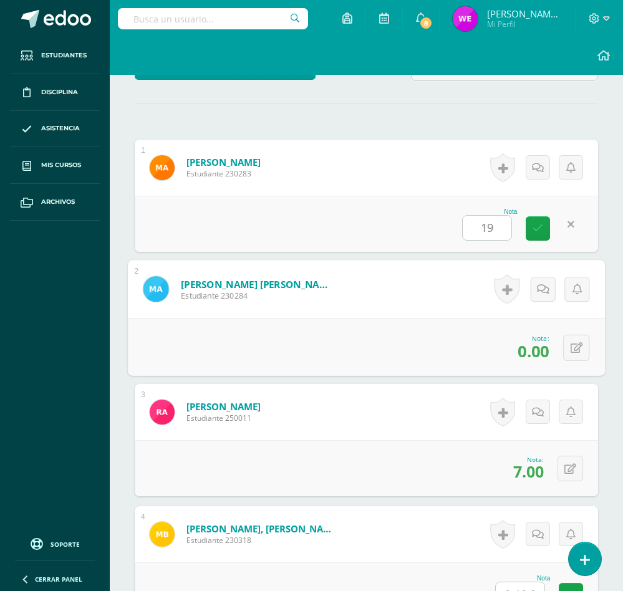
type input "0"
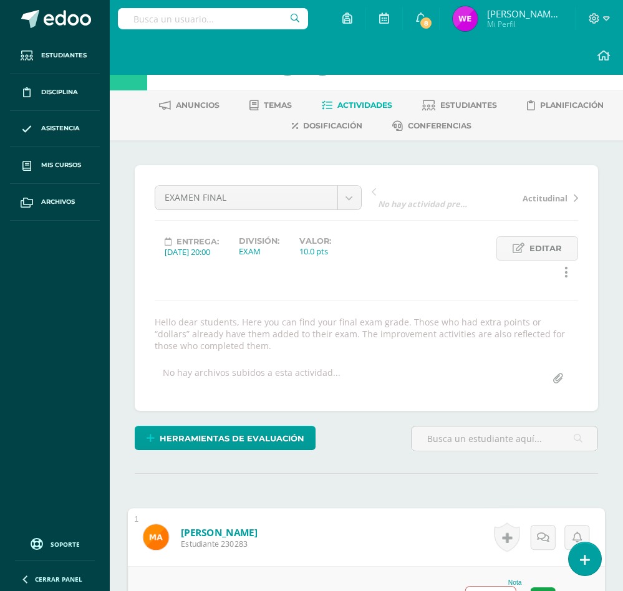
scroll to position [0, 0]
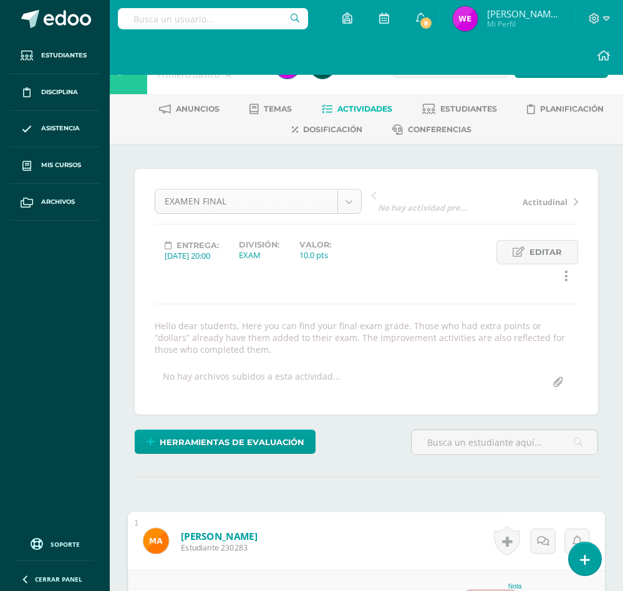
drag, startPoint x: 348, startPoint y: 255, endPoint x: 362, endPoint y: 255, distance: 13.7
click at [341, 255] on div "Valor: 10.0 pts" at bounding box center [315, 250] width 52 height 21
click at [571, 249] on link "Editar" at bounding box center [537, 252] width 82 height 24
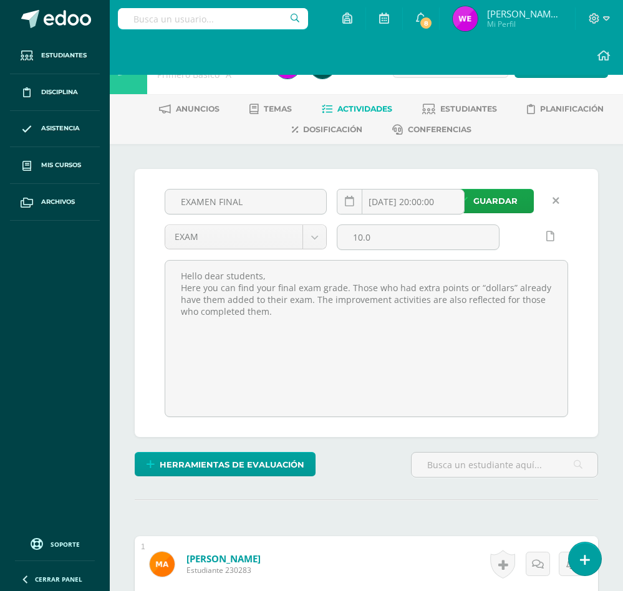
click at [397, 255] on div "10.0" at bounding box center [418, 243] width 172 height 36
drag, startPoint x: 395, startPoint y: 245, endPoint x: 320, endPoint y: 245, distance: 75.5
click at [320, 245] on div "EXAMEN FINAL 2025-10-10 20:00:00 EXAM EXAM ACTITUDINAL ZONE 10.0 Hello dear stu…" at bounding box center [366, 303] width 413 height 228
type input "30"
click at [442, 189] on button "Guardar" at bounding box center [488, 201] width 92 height 24
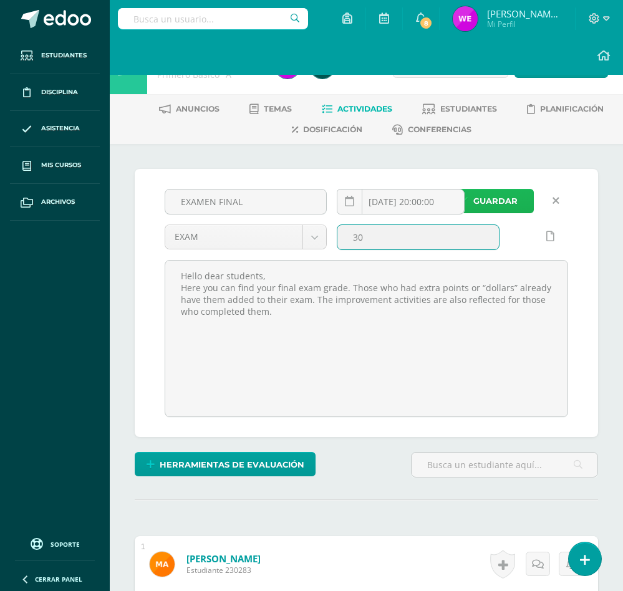
click at [515, 206] on span "Guardar" at bounding box center [495, 201] width 44 height 23
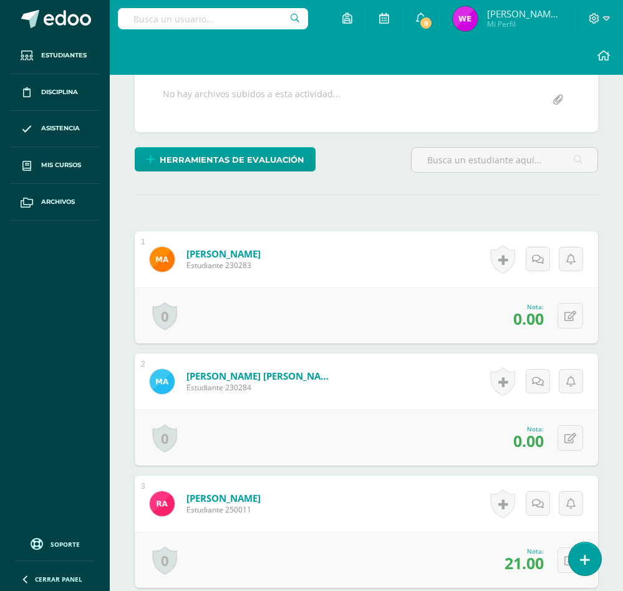
scroll to position [283, 0]
click at [573, 317] on icon at bounding box center [570, 316] width 12 height 11
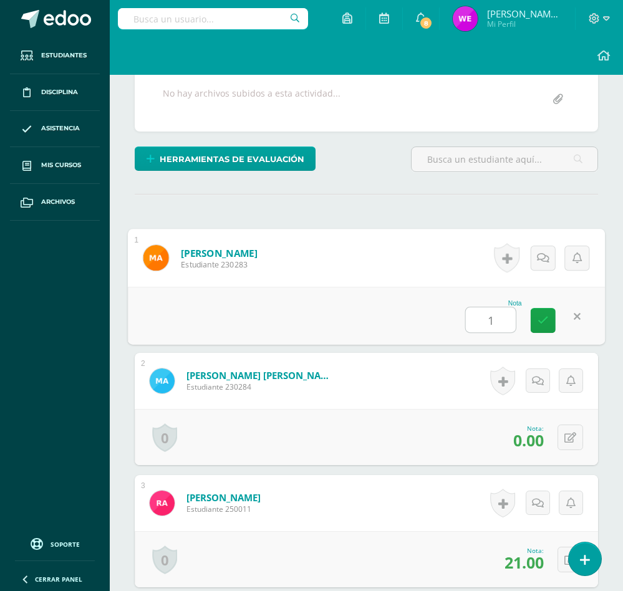
type input "19"
click at [544, 319] on icon at bounding box center [543, 320] width 11 height 11
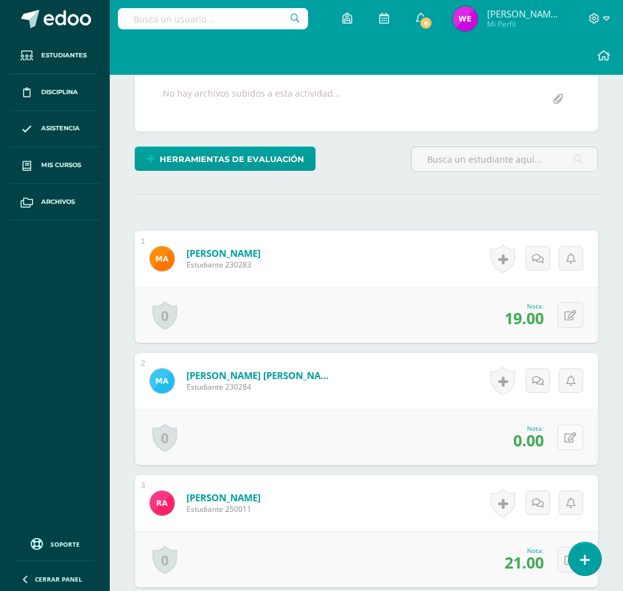
click at [574, 442] on icon at bounding box center [570, 438] width 12 height 11
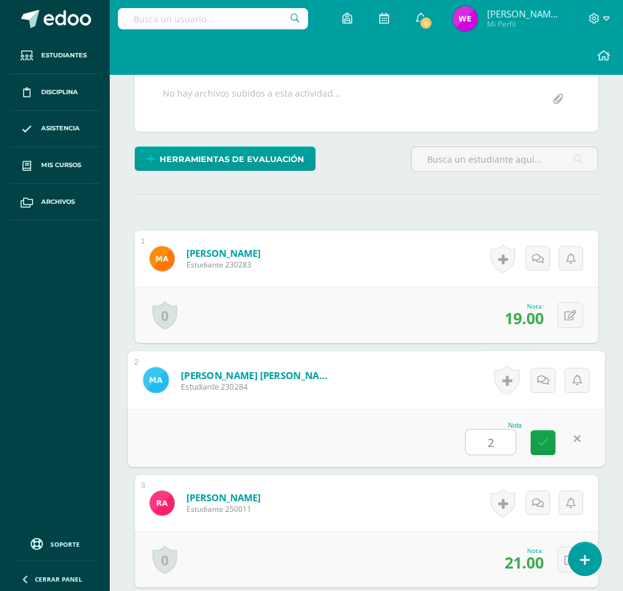
type input "21"
click at [541, 443] on icon at bounding box center [543, 442] width 11 height 11
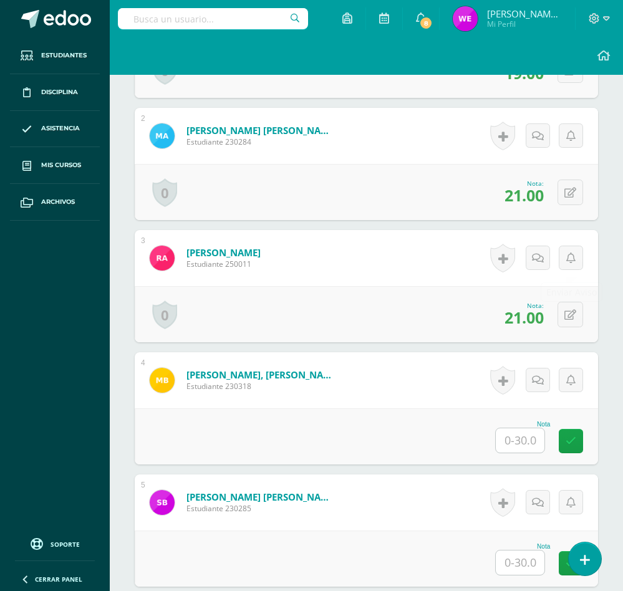
scroll to position [564, 0]
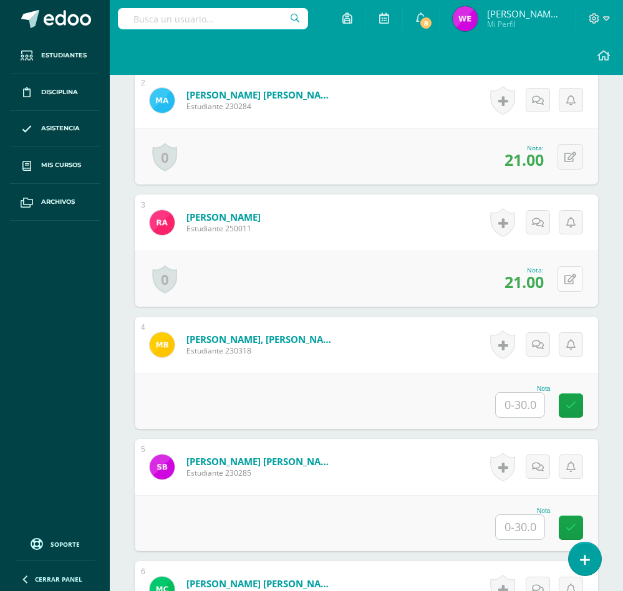
click at [566, 281] on button at bounding box center [571, 279] width 26 height 26
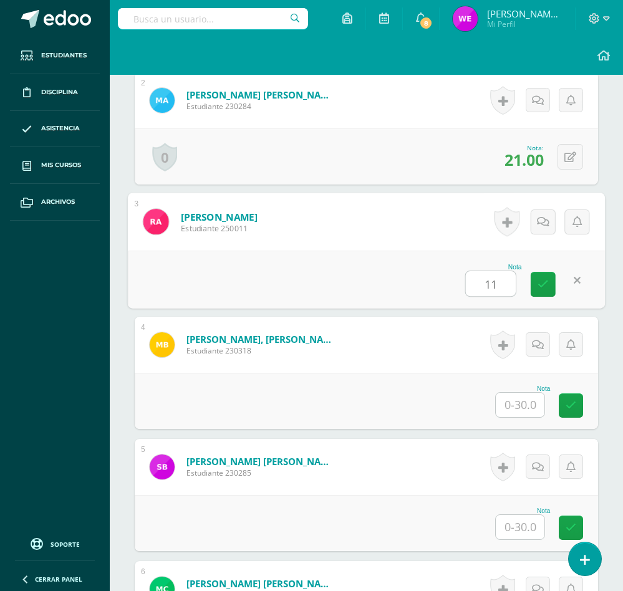
type input "11"
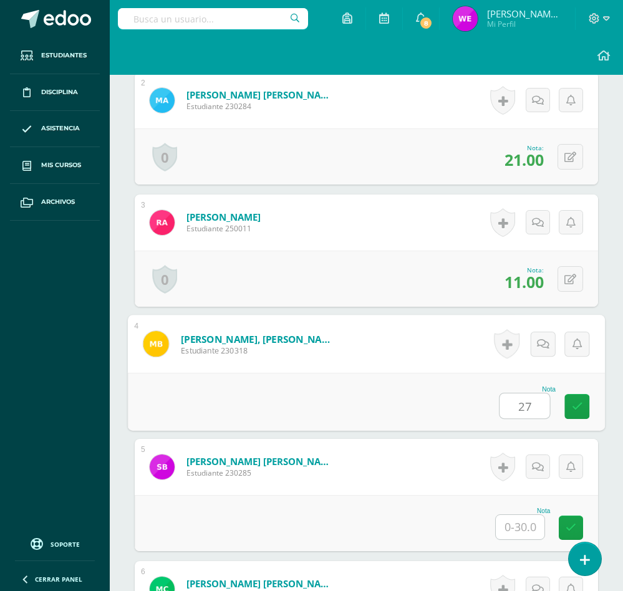
type input "27"
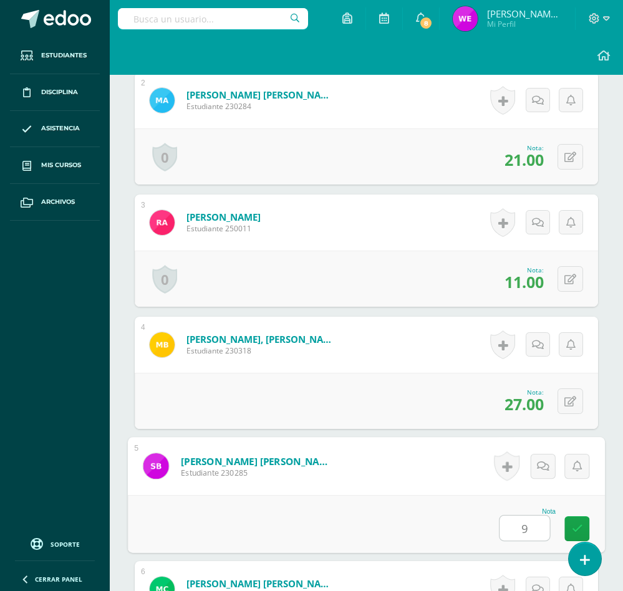
type input "9"
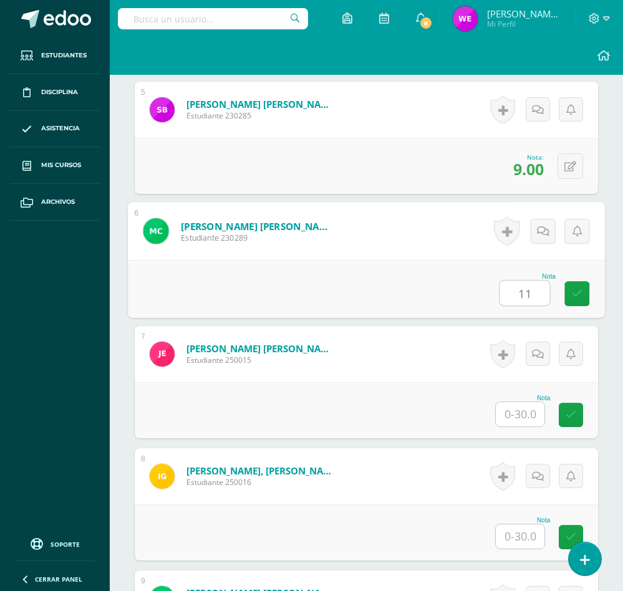
type input "11"
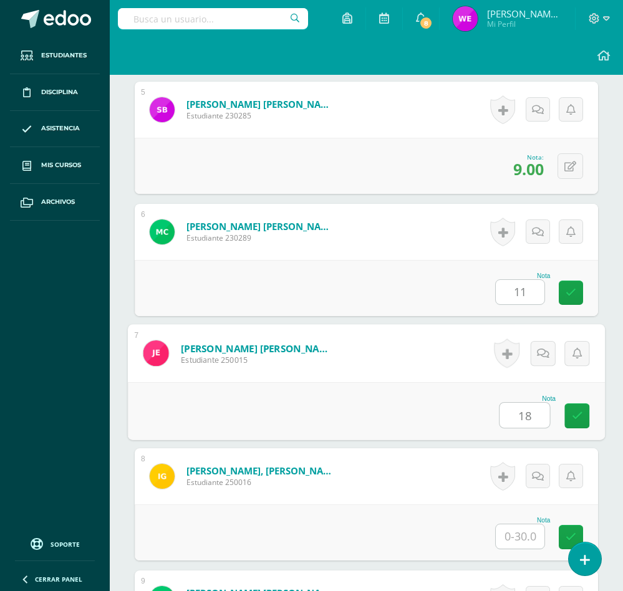
type input "18"
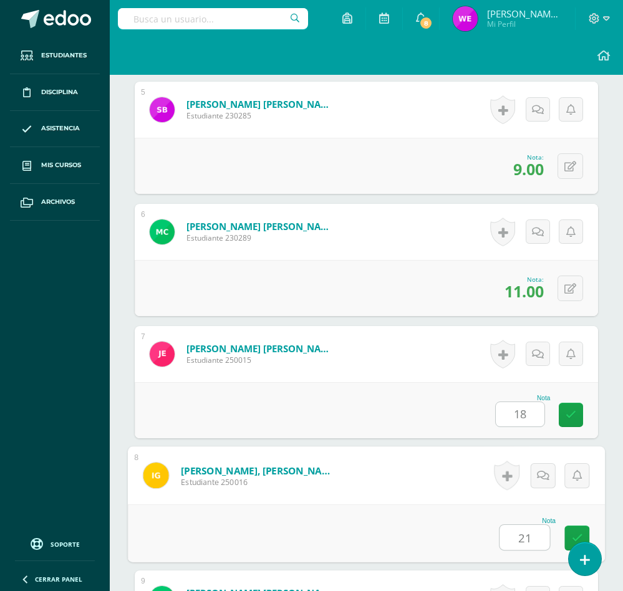
type input "21"
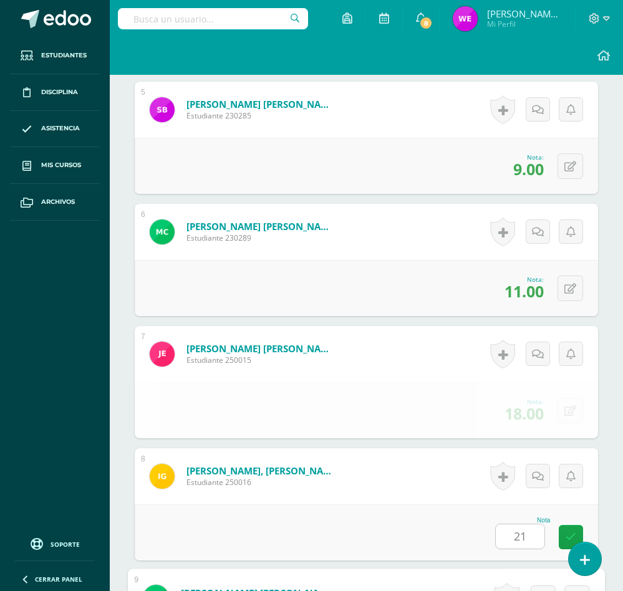
scroll to position [1288, 0]
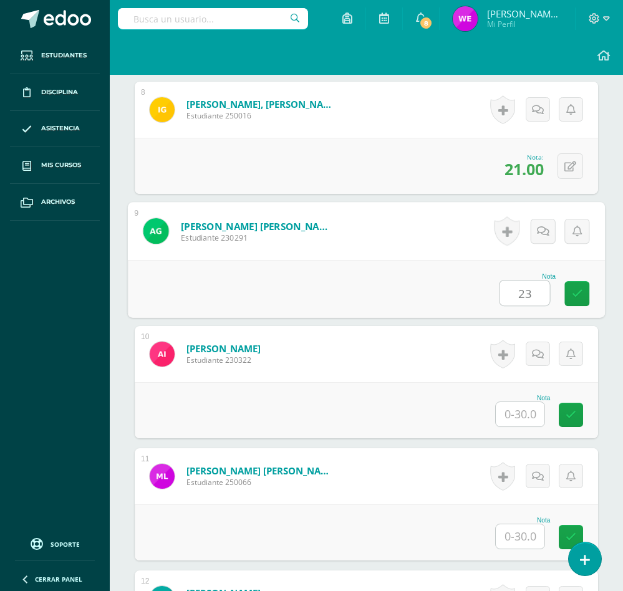
type input "23"
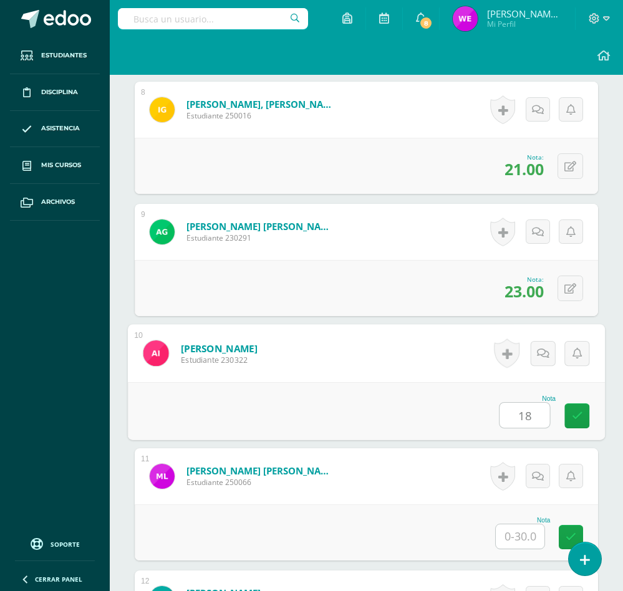
type input "18"
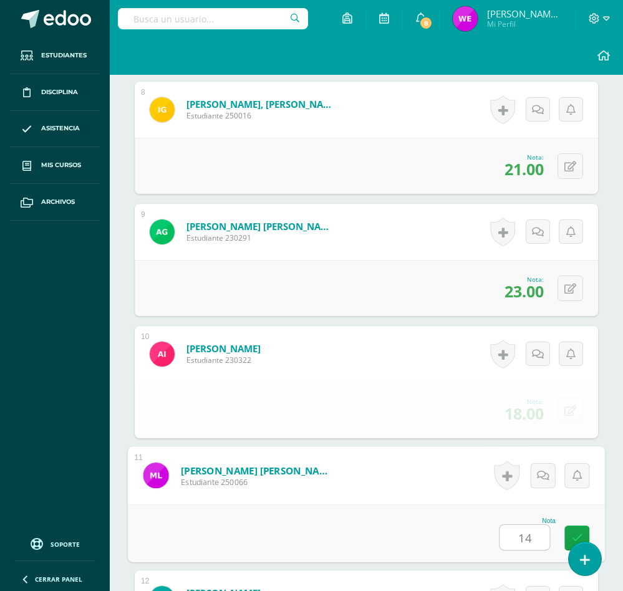
type input "14"
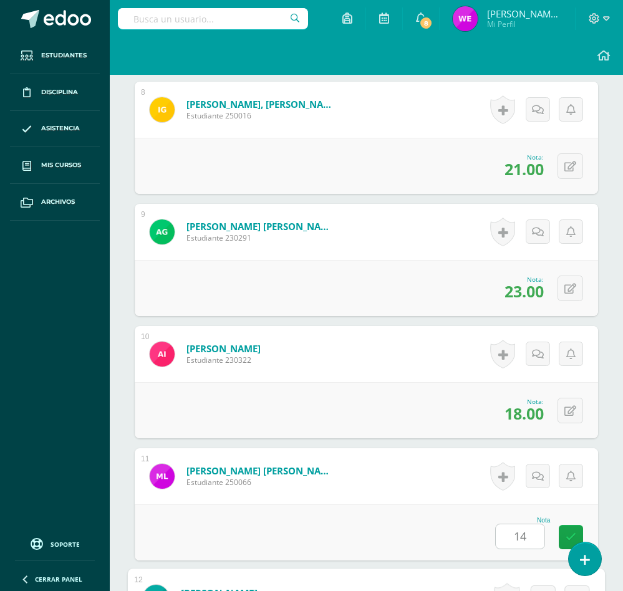
scroll to position [1655, 0]
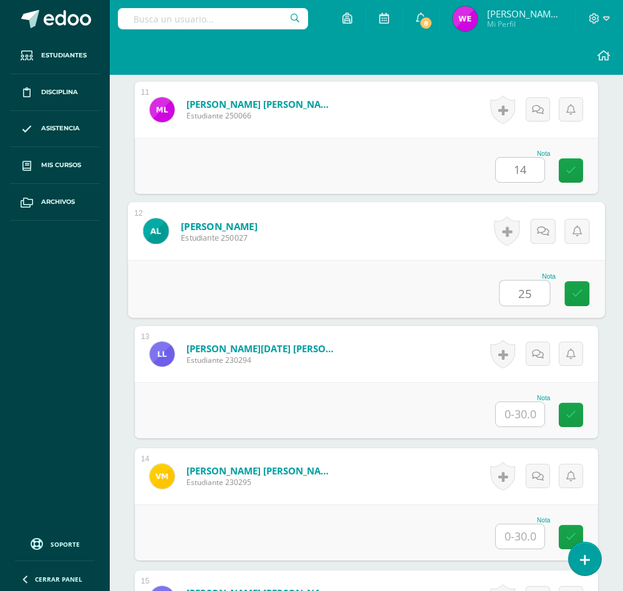
type input "25"
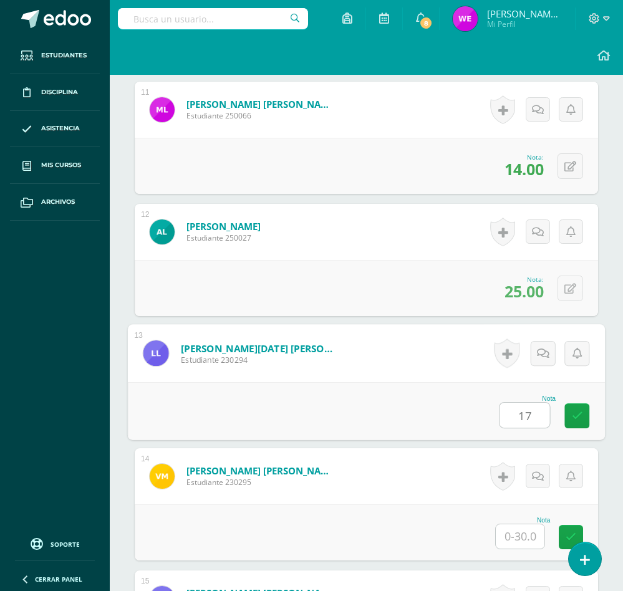
type input "17"
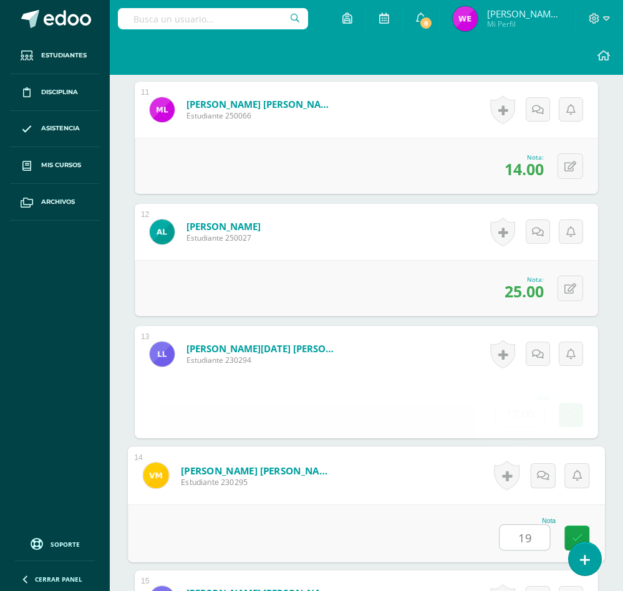
type input "19"
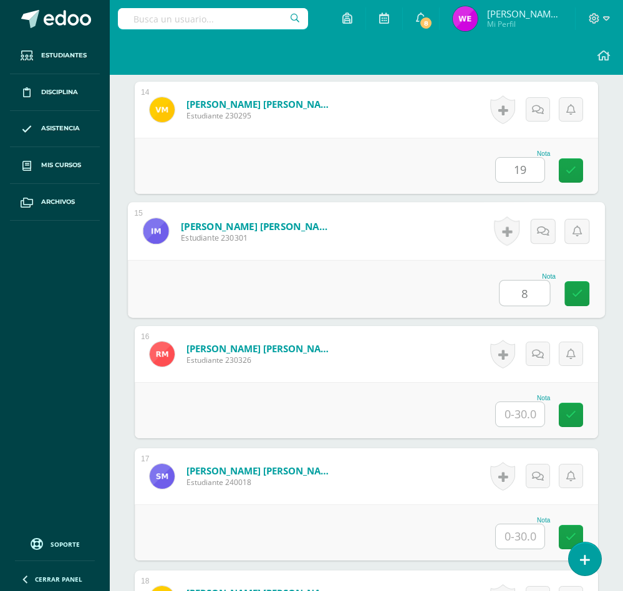
type input "8"
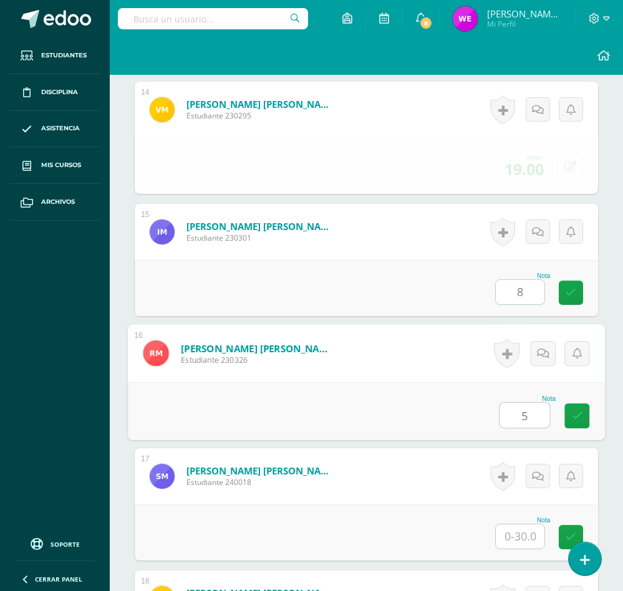
type input "5"
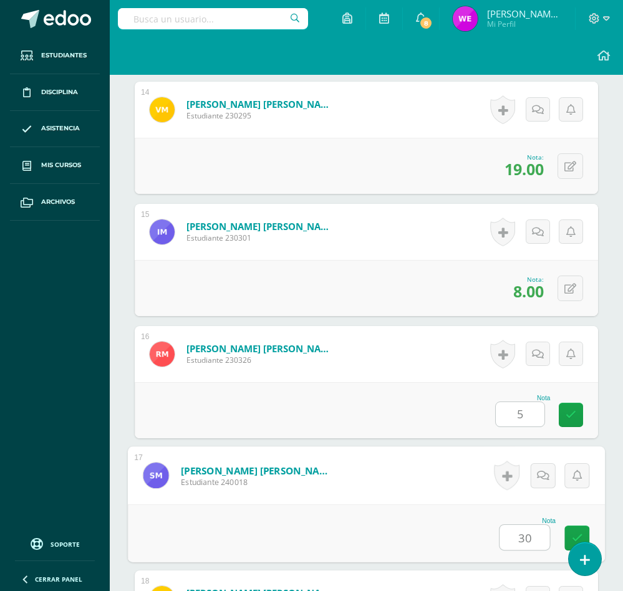
type input "30"
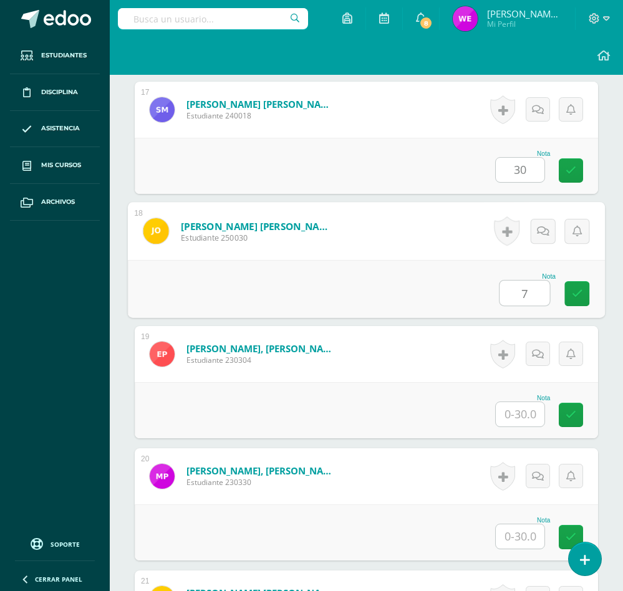
type input "7"
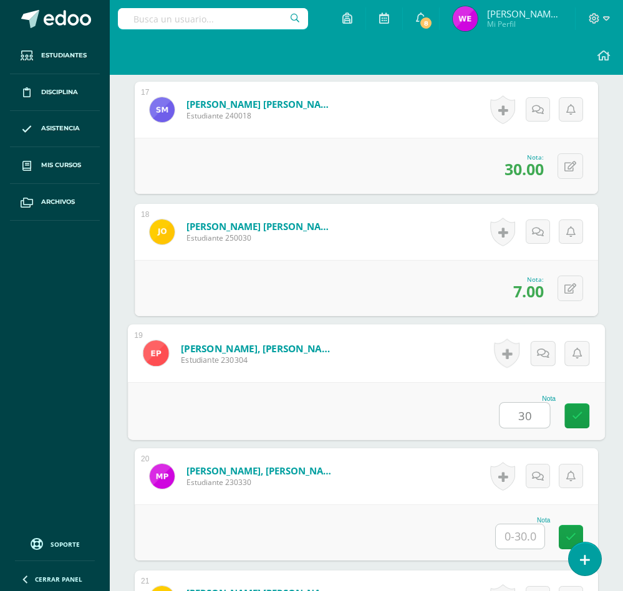
type input "30"
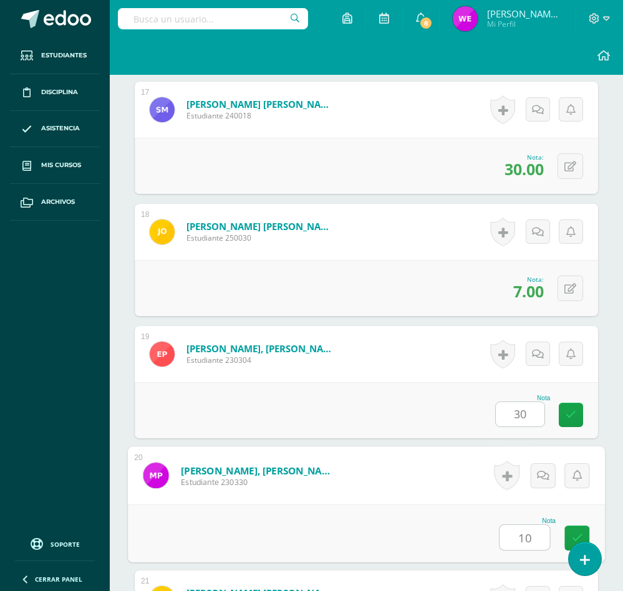
type input "10"
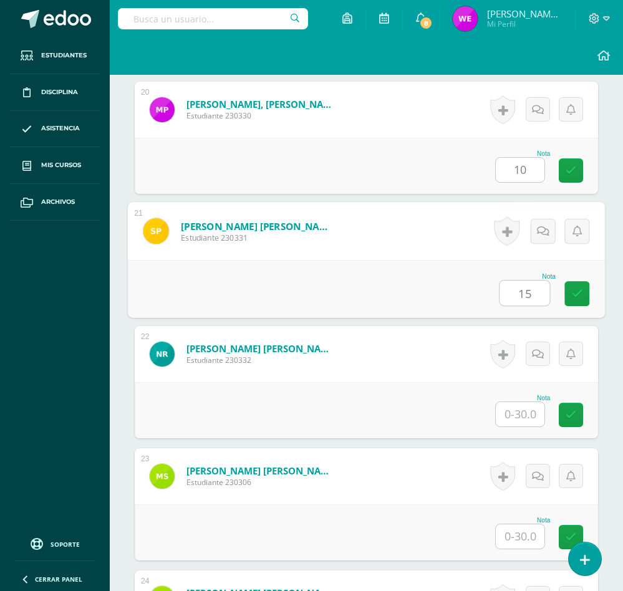
type input "15"
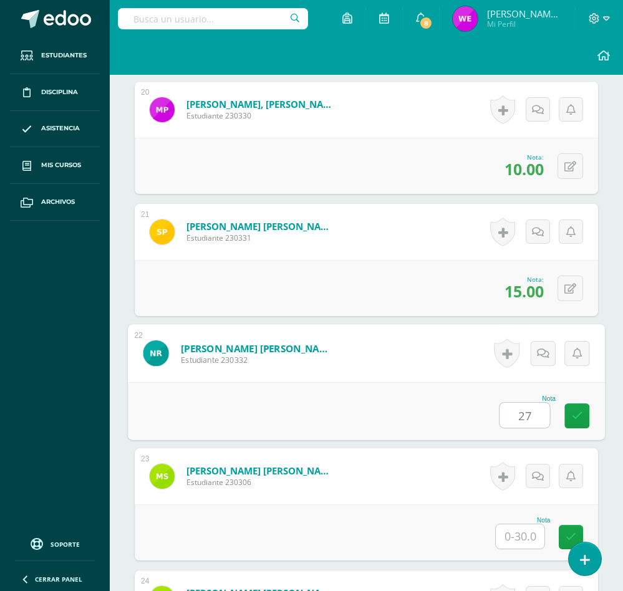
type input "27"
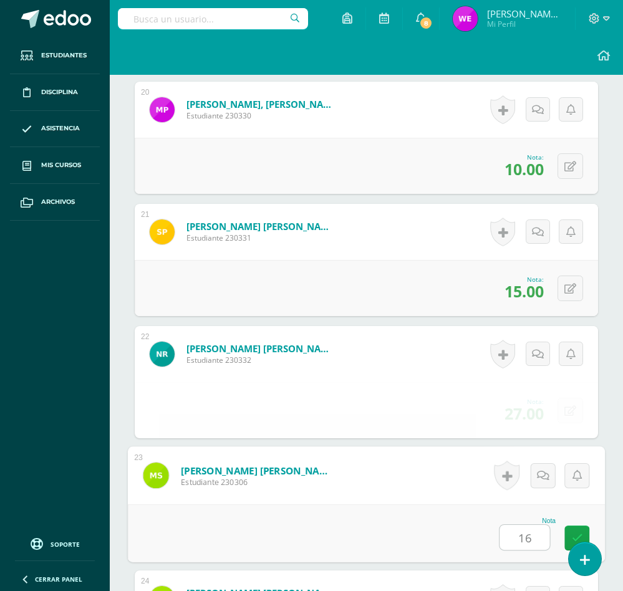
type input "16"
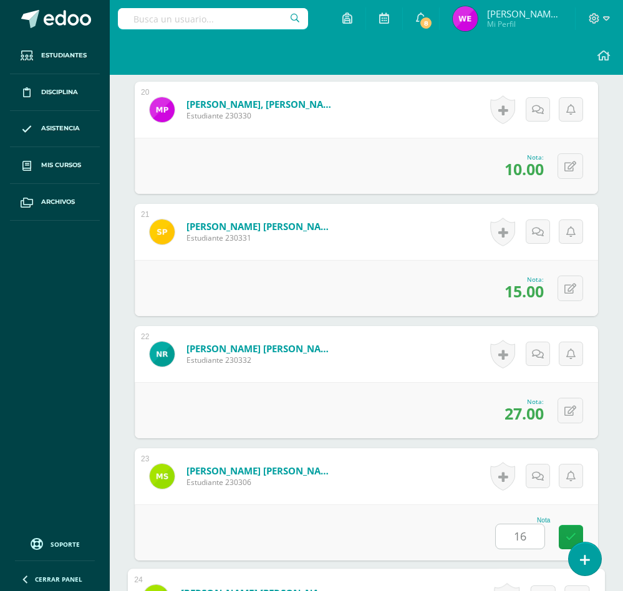
scroll to position [3121, 0]
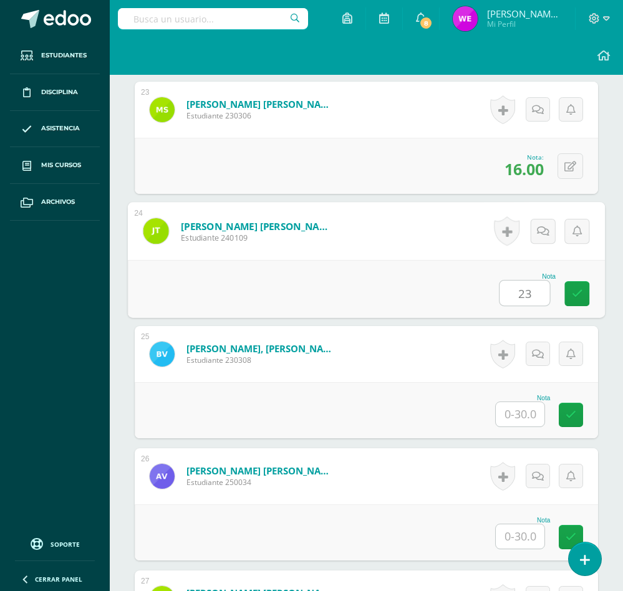
type input "23"
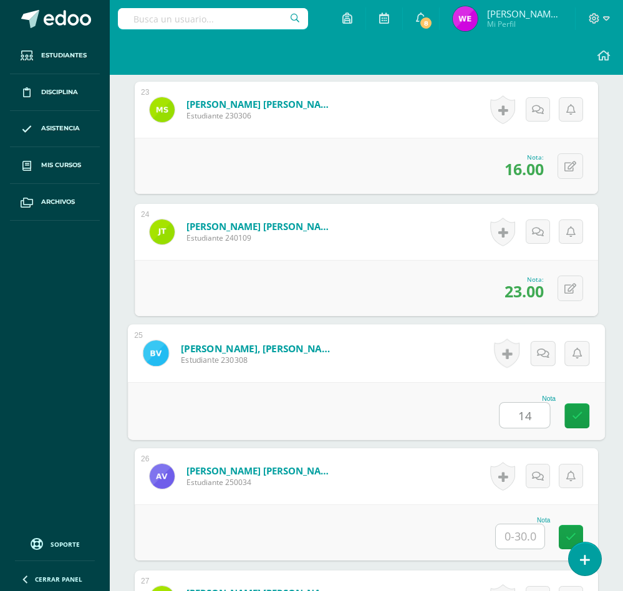
type input "14"
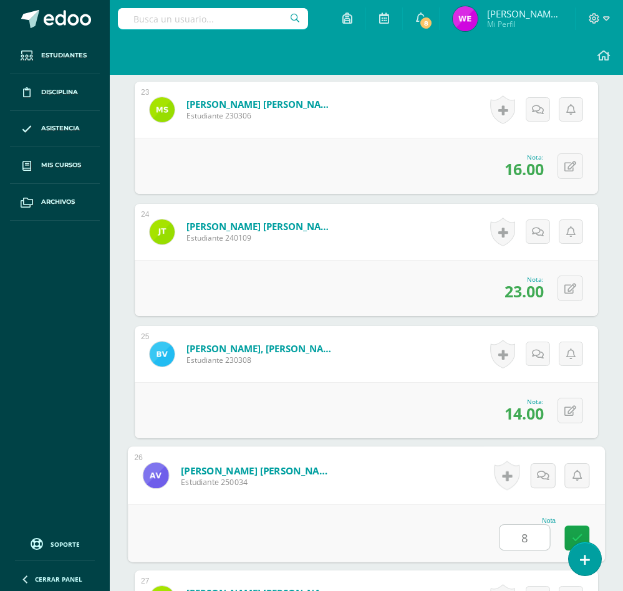
type input "8"
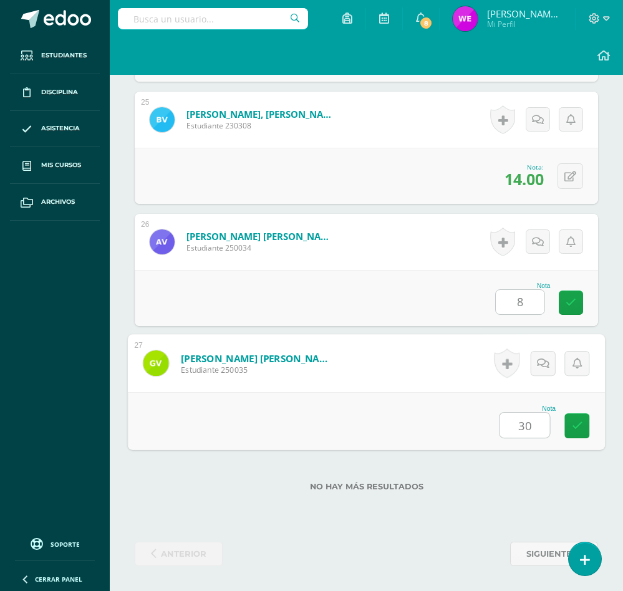
type input "30"
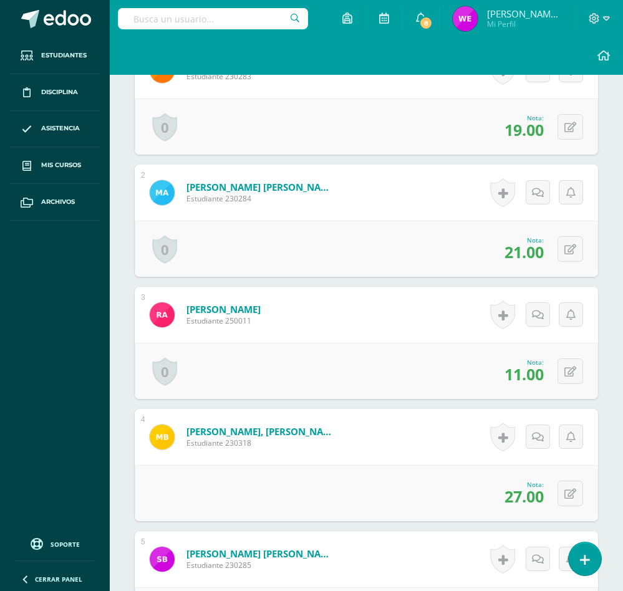
scroll to position [274, 0]
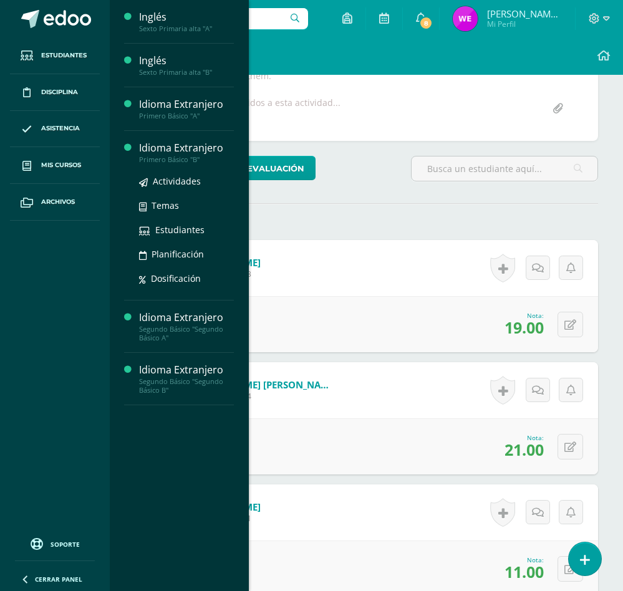
click at [201, 158] on div "Primero Básico "B"" at bounding box center [186, 159] width 95 height 9
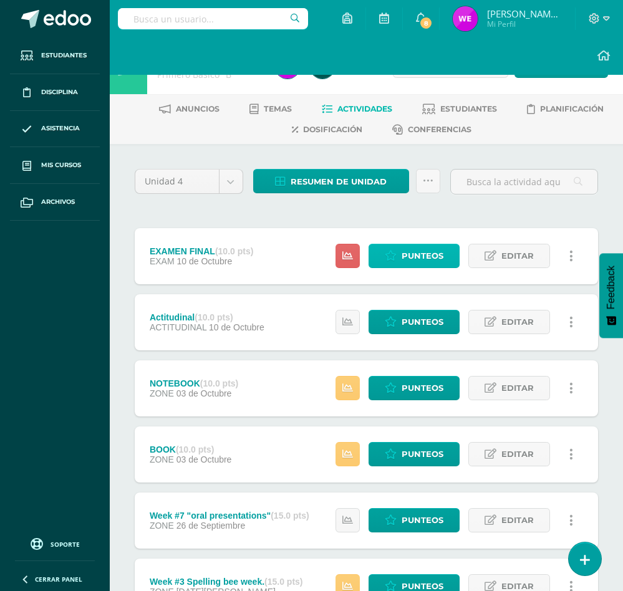
click at [423, 248] on span "Punteos" at bounding box center [423, 255] width 42 height 23
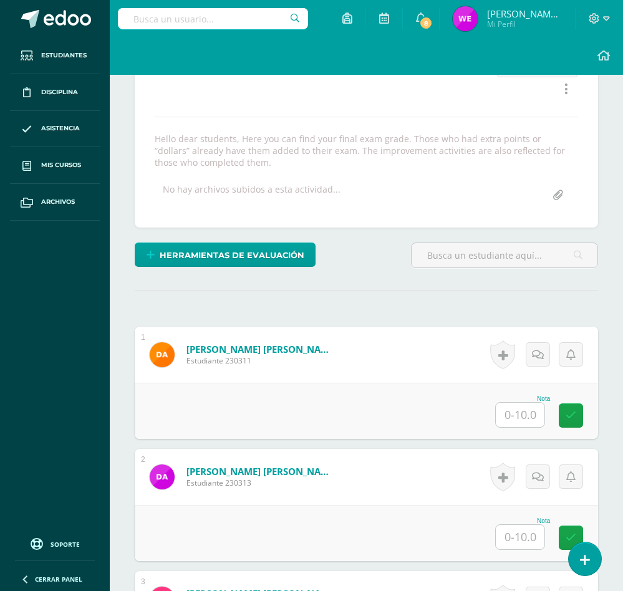
scroll to position [188, 0]
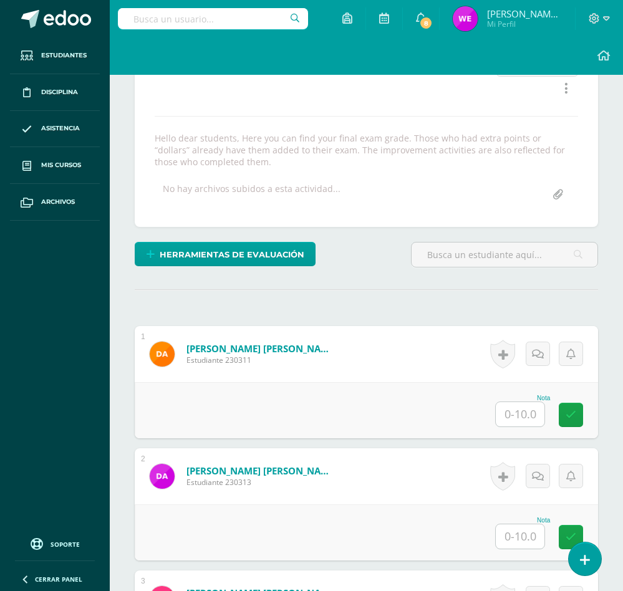
click at [529, 419] on input "text" at bounding box center [520, 414] width 49 height 24
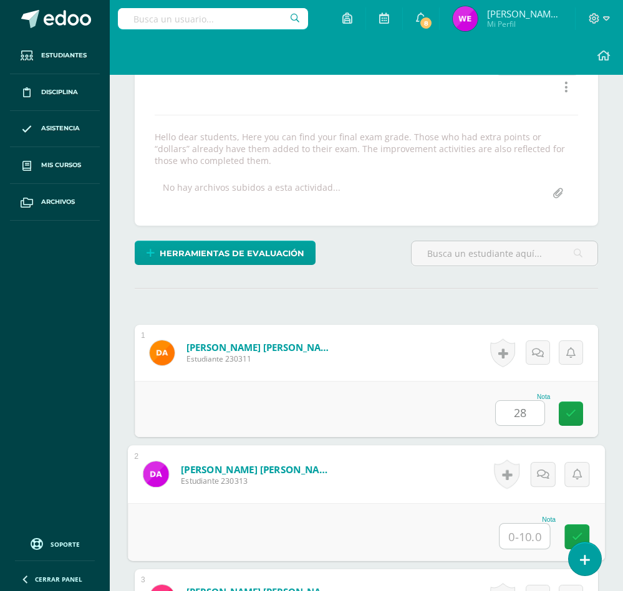
scroll to position [190, 0]
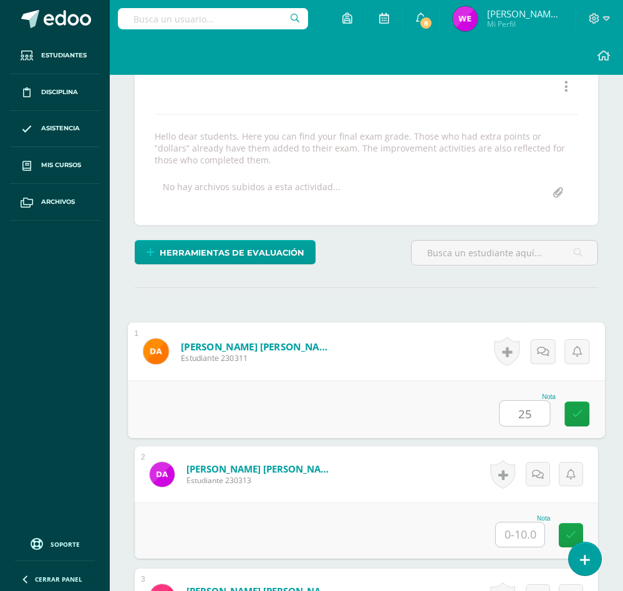
type input "25"
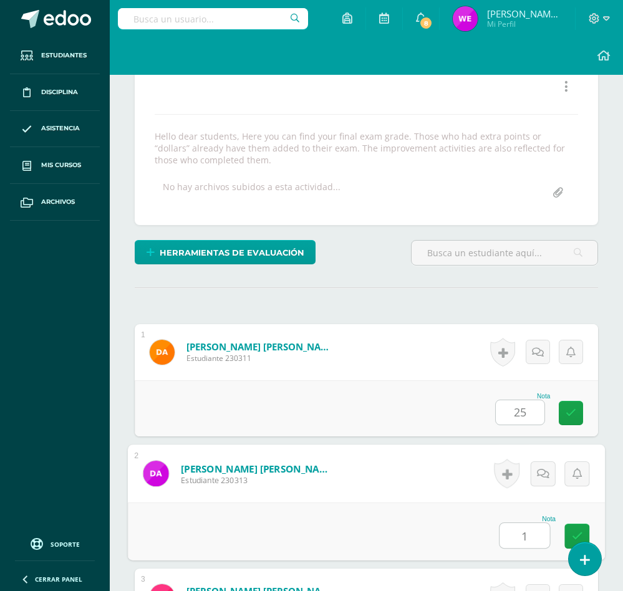
type input "1"
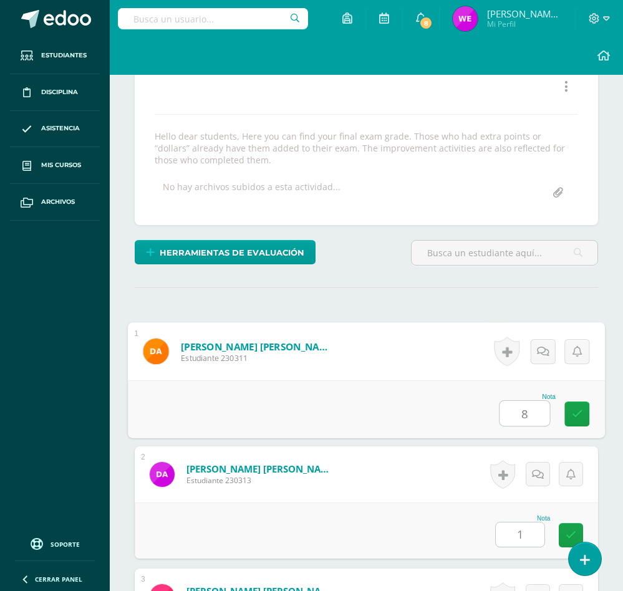
type input "8"
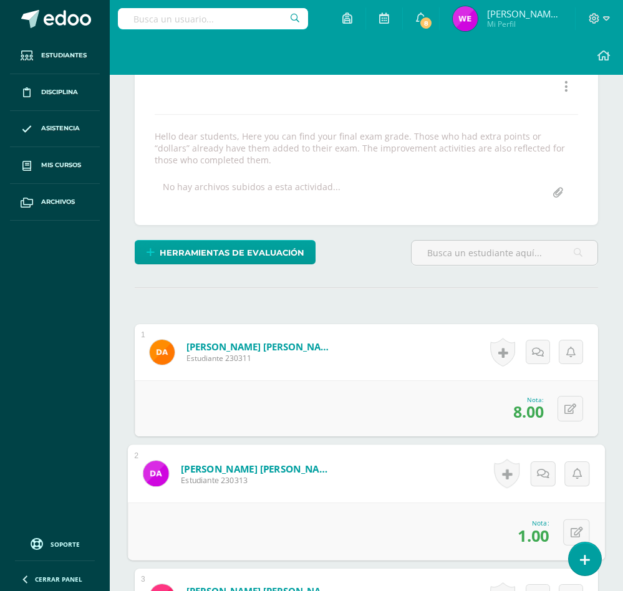
scroll to position [554, 0]
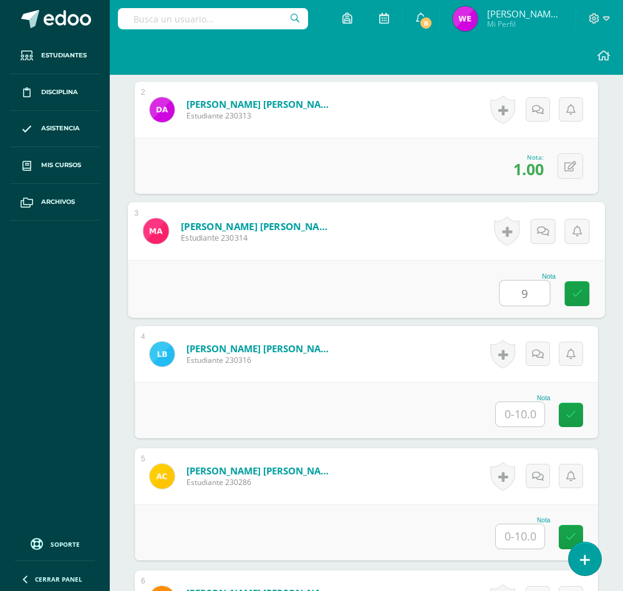
type input "9"
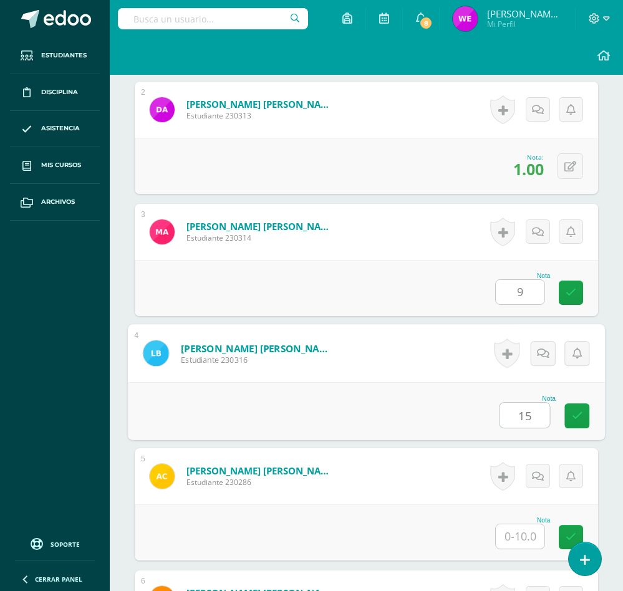
type input "15"
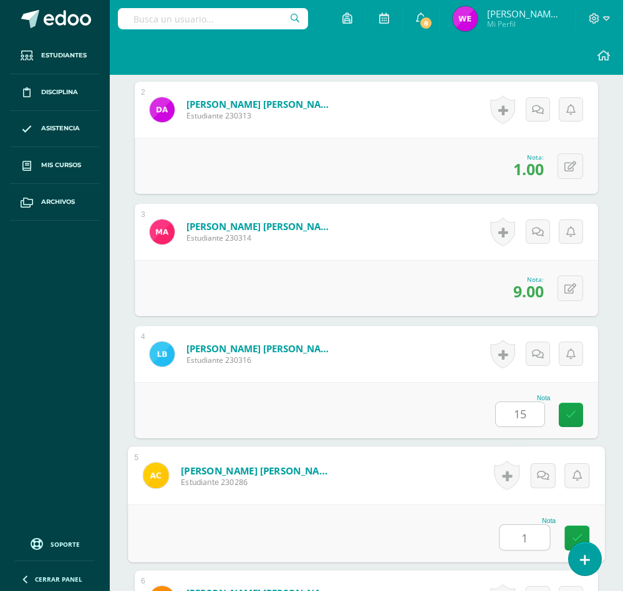
type input "1"
type input "0"
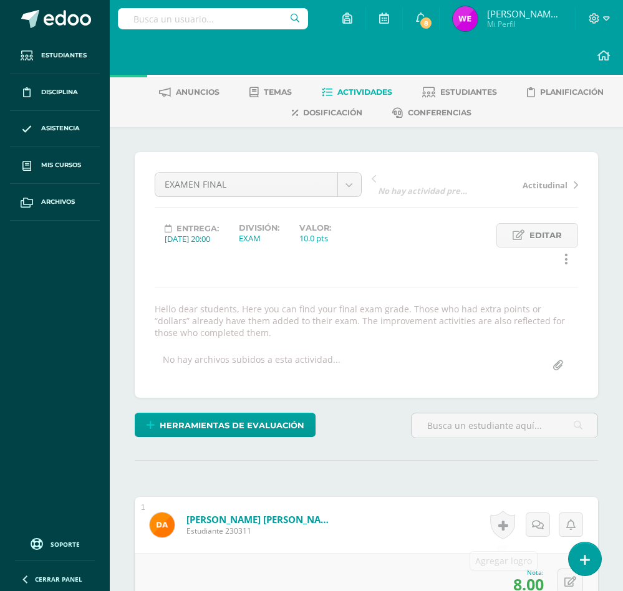
scroll to position [0, 0]
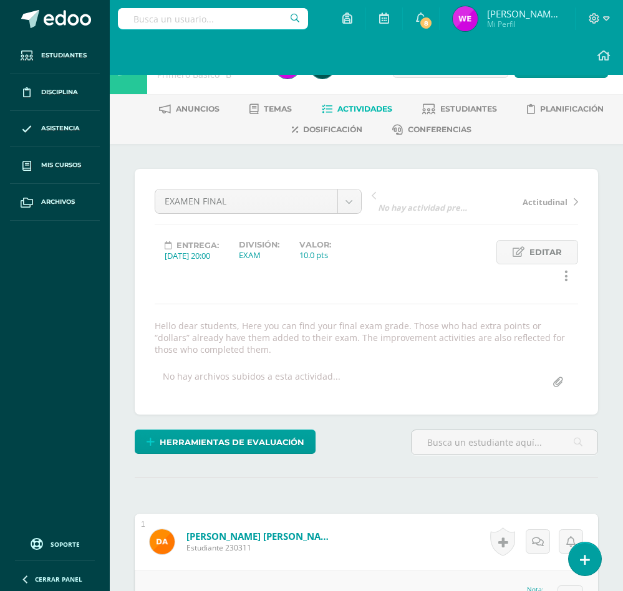
click at [541, 242] on span "Editar" at bounding box center [545, 252] width 32 height 23
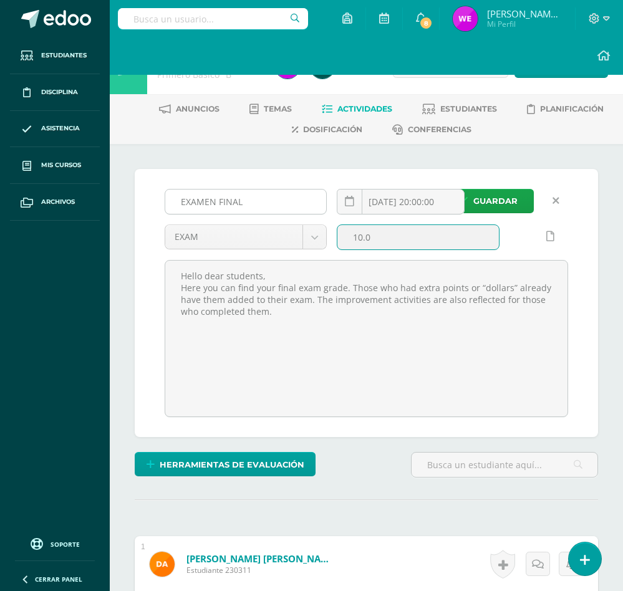
drag, startPoint x: 371, startPoint y: 233, endPoint x: 197, endPoint y: 205, distance: 176.3
click at [193, 208] on div "EXAMEN FINAL 2025-10-10 20:00:00 EXAM EXAM ACTITUDINAL ZONE 10.0 Hello dear stu…" at bounding box center [366, 303] width 413 height 228
type input "30"
click at [442, 189] on button "Guardar" at bounding box center [488, 201] width 92 height 24
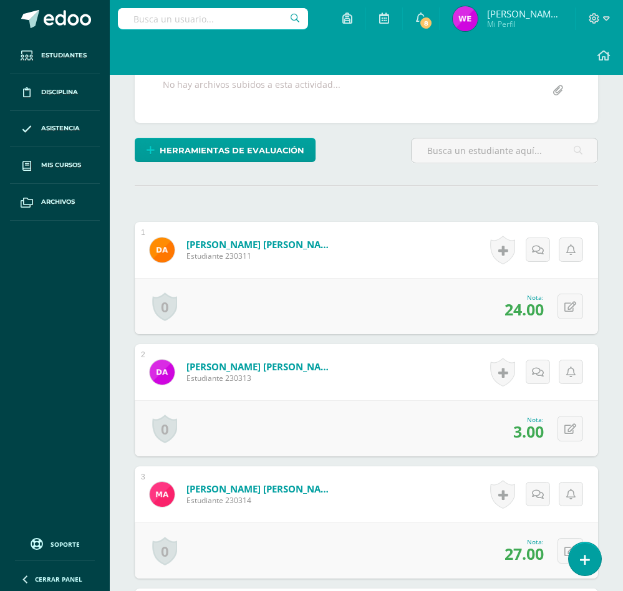
scroll to position [190, 0]
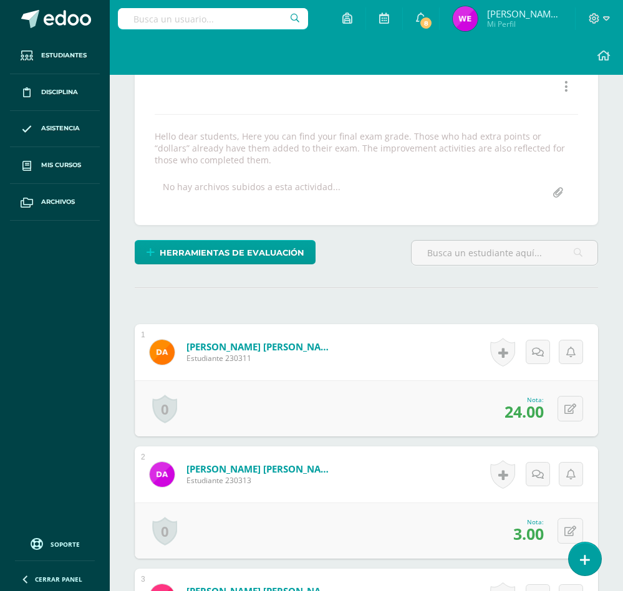
click at [554, 410] on div "0 [GEOGRAPHIC_DATA] Logros obtenidos Aún no hay logros agregados Nota: 24.00" at bounding box center [366, 408] width 463 height 56
click at [571, 410] on icon at bounding box center [577, 410] width 12 height 11
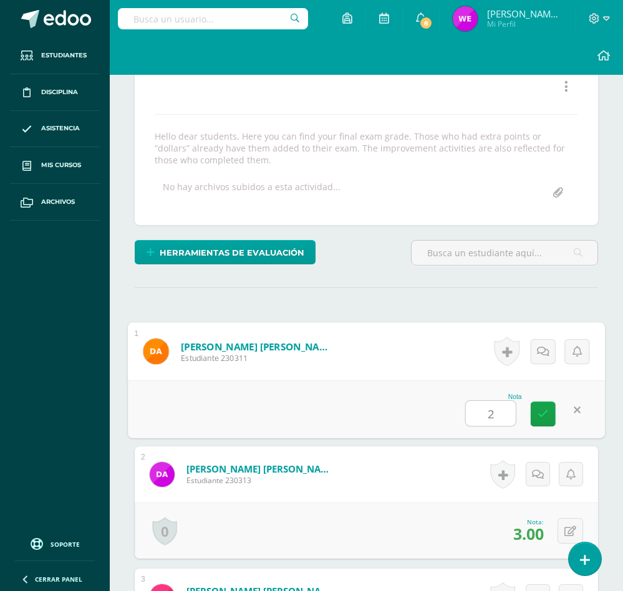
type input "29"
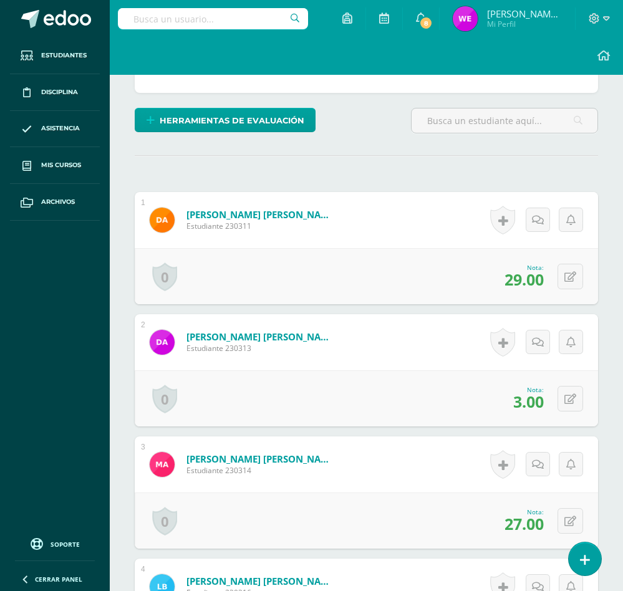
scroll to position [470, 0]
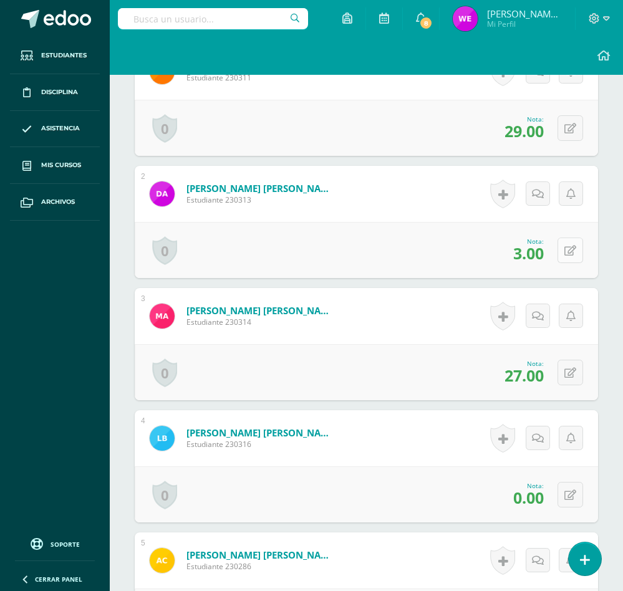
click at [571, 251] on icon at bounding box center [570, 251] width 12 height 11
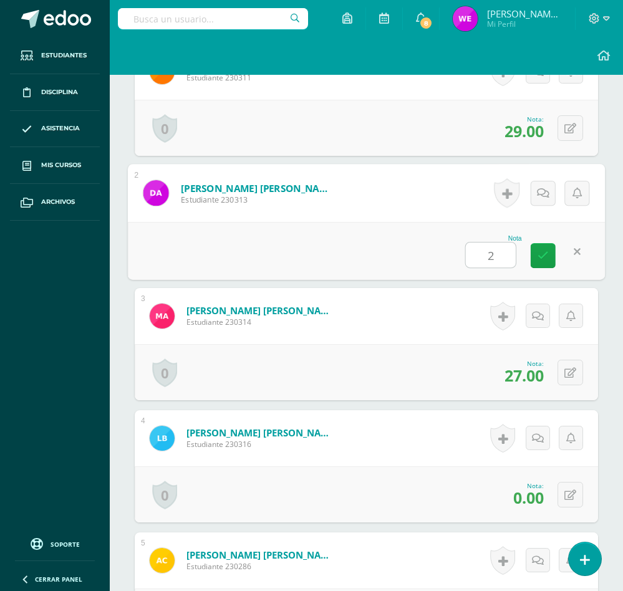
type input "28"
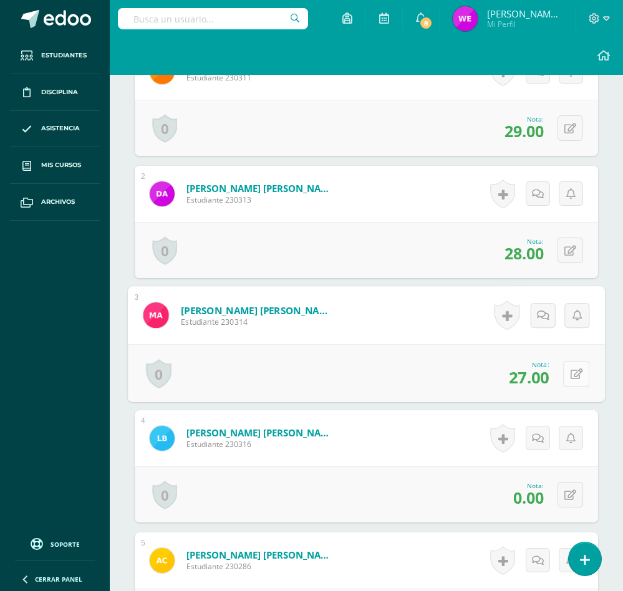
click at [571, 379] on icon at bounding box center [577, 374] width 12 height 11
type input "25"
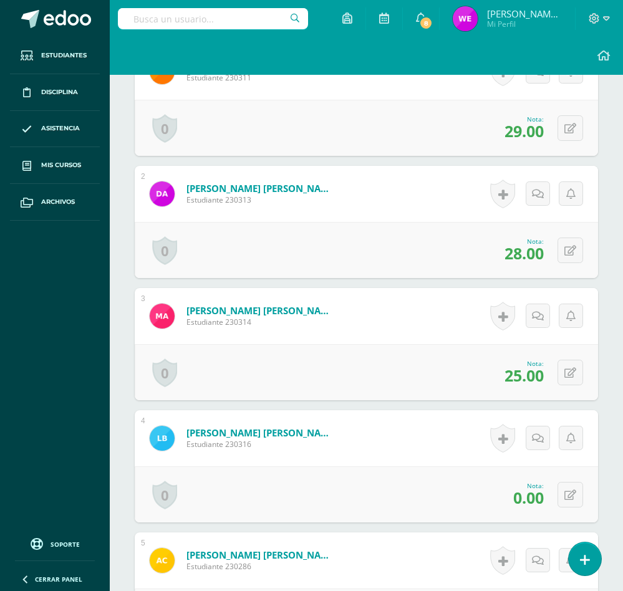
scroll to position [657, 0]
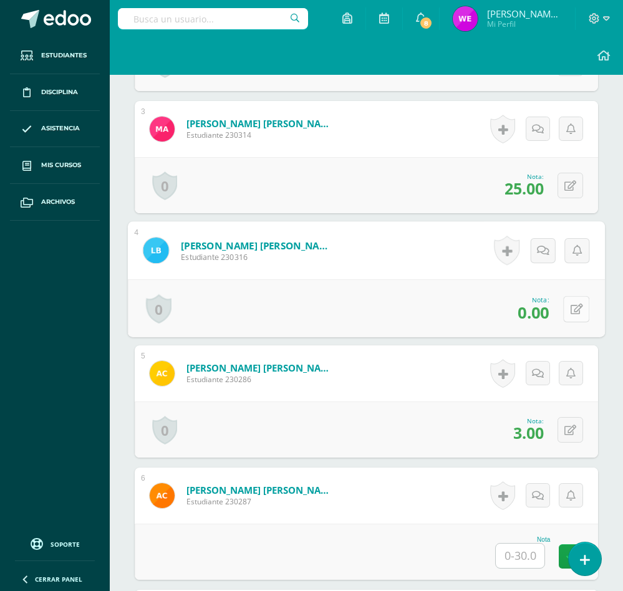
click at [571, 311] on icon at bounding box center [577, 309] width 12 height 11
type input "18"
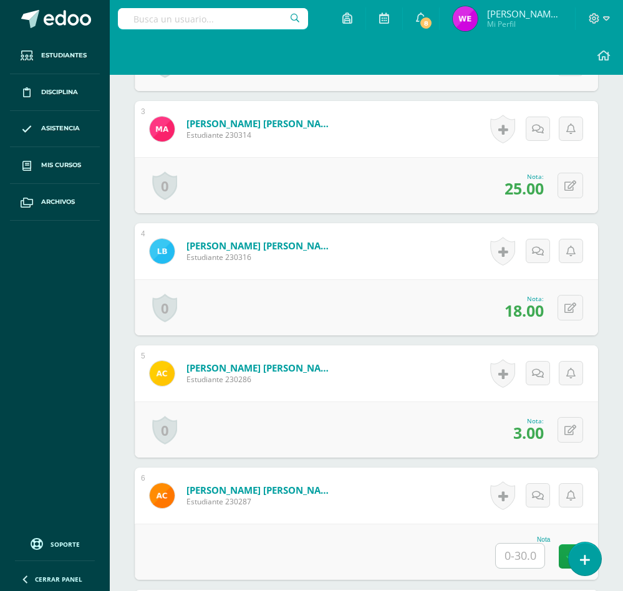
click at [573, 448] on div "0 [GEOGRAPHIC_DATA] Logros obtenidos Aún no hay logros agregados Nota: 3.00" at bounding box center [366, 430] width 463 height 56
click at [574, 437] on icon at bounding box center [577, 431] width 12 height 11
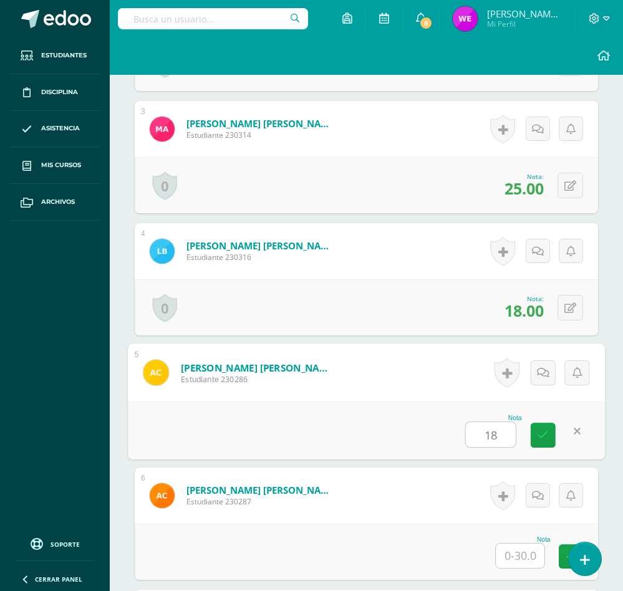
type input "18"
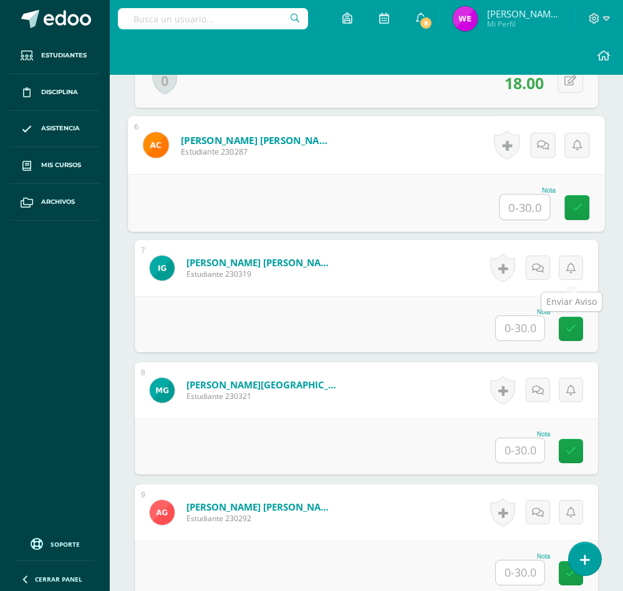
scroll to position [1032, 0]
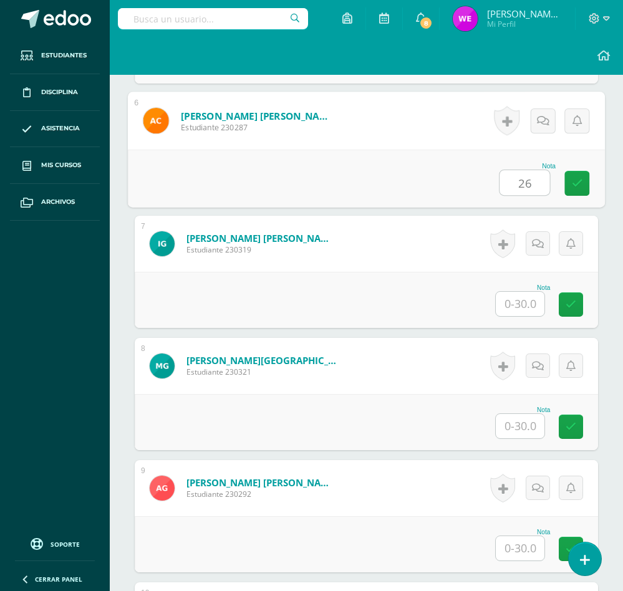
type input "26"
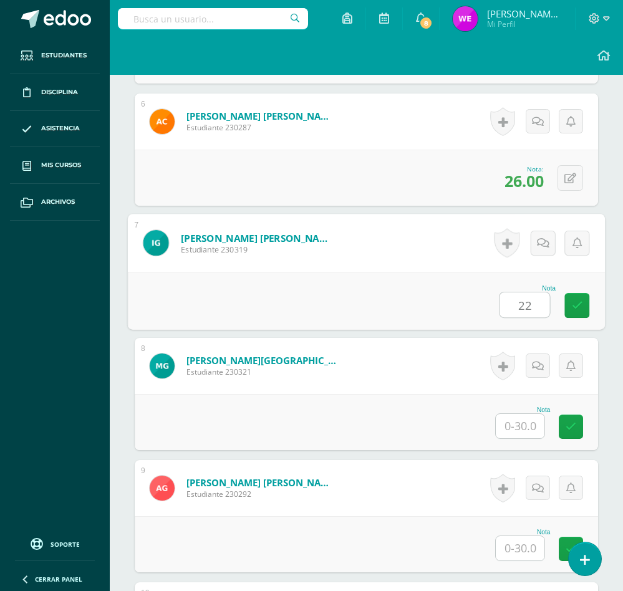
type input "22"
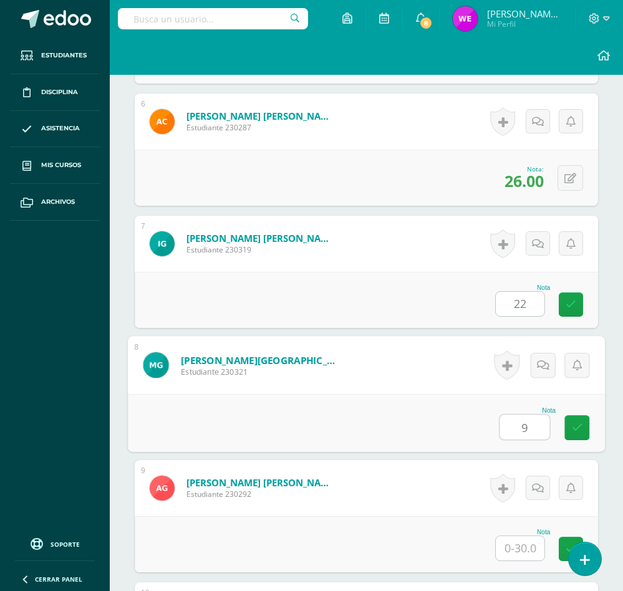
type input "9"
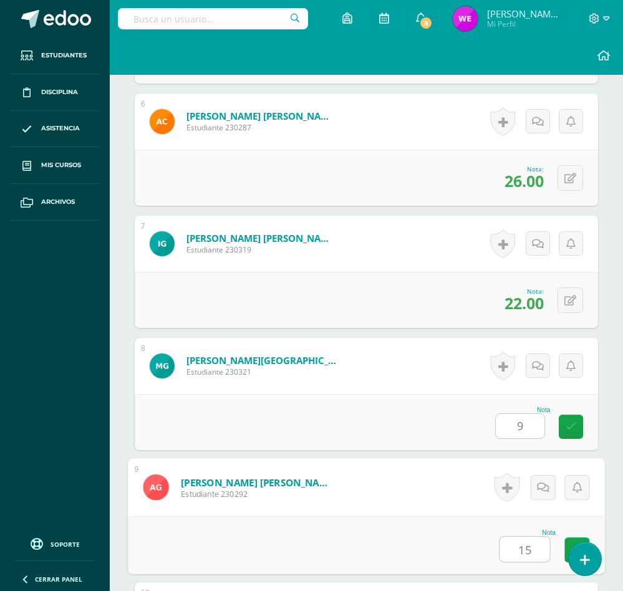
type input "15"
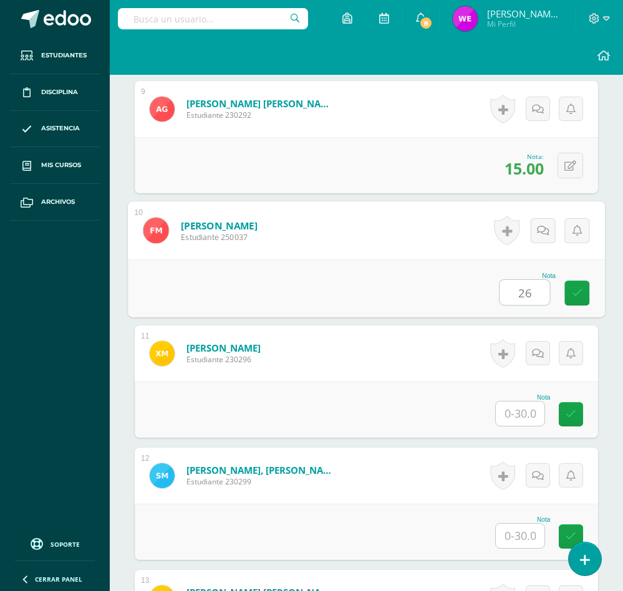
type input "26"
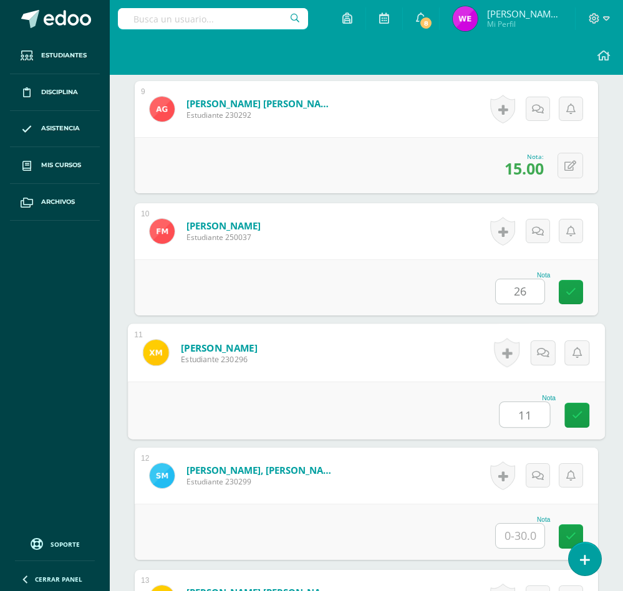
type input "11"
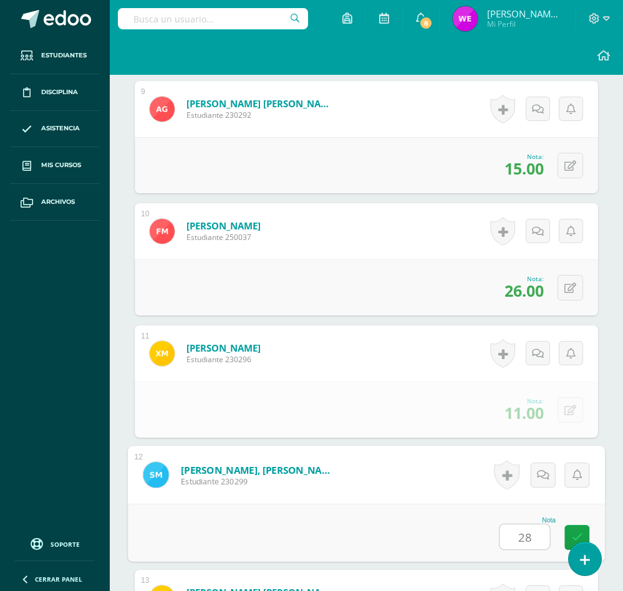
type input "28"
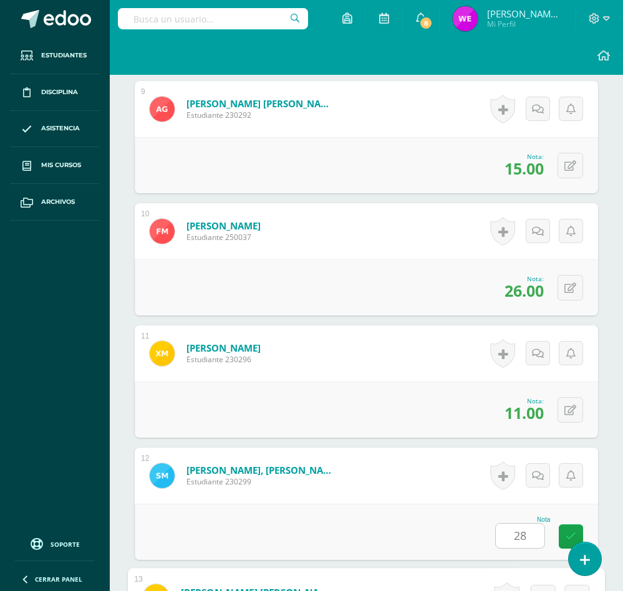
scroll to position [1777, 0]
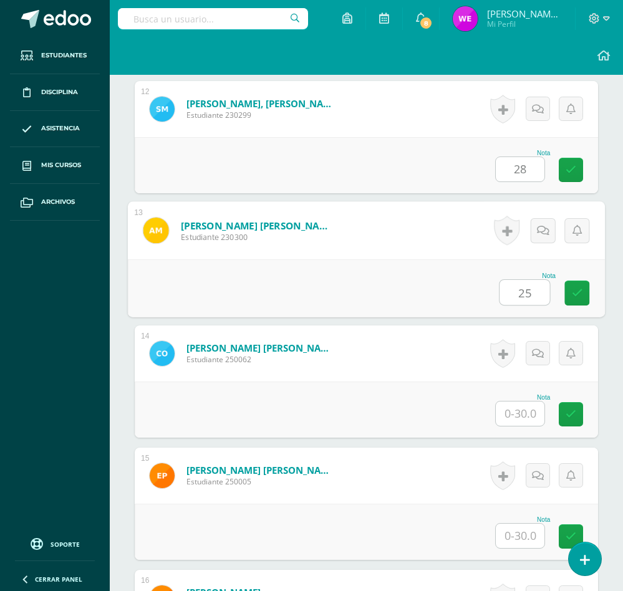
type input "25"
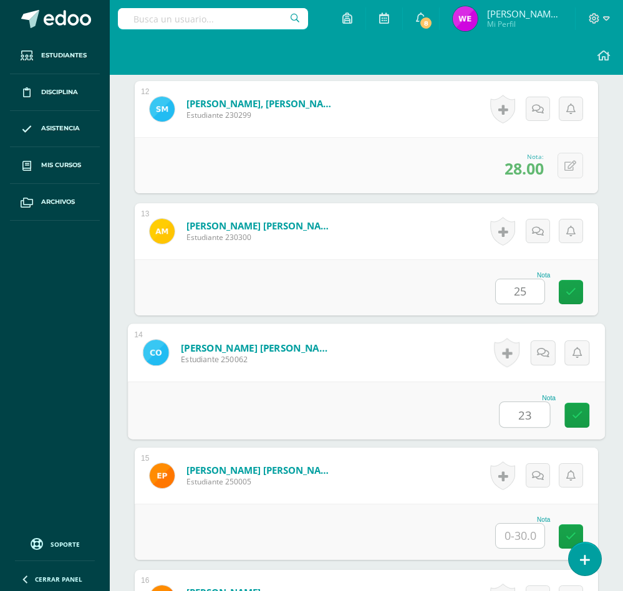
type input "23"
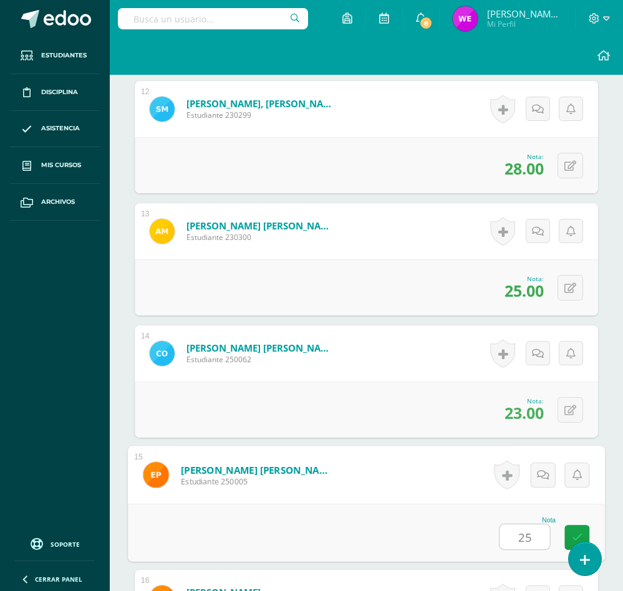
type input "25"
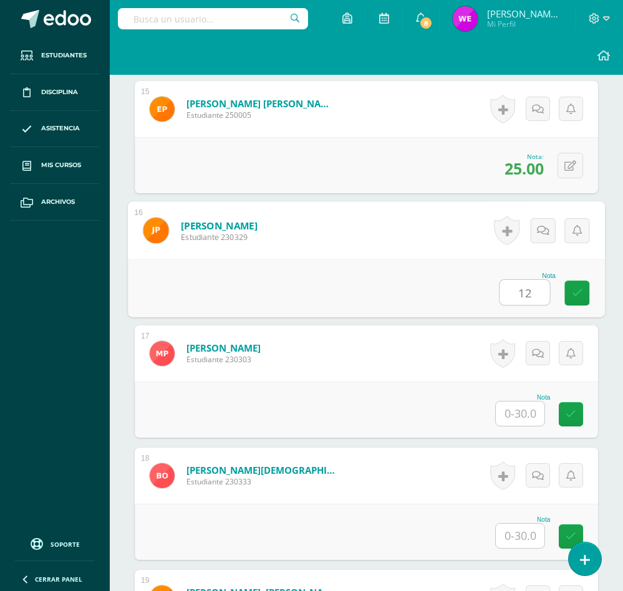
type input "12"
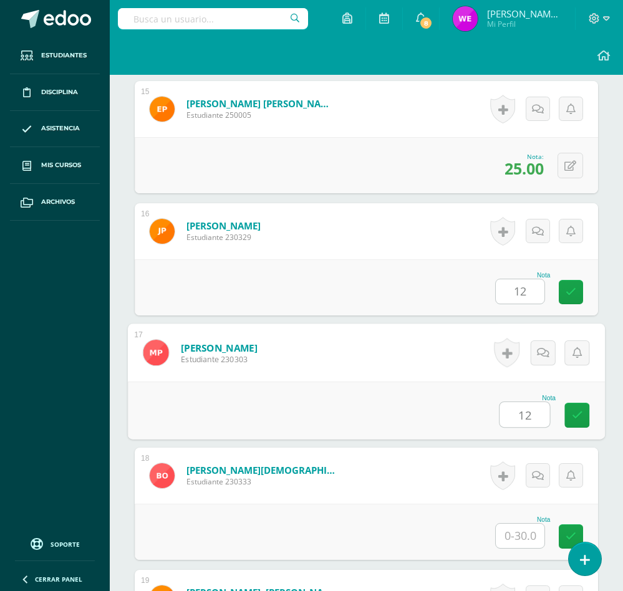
type input "12"
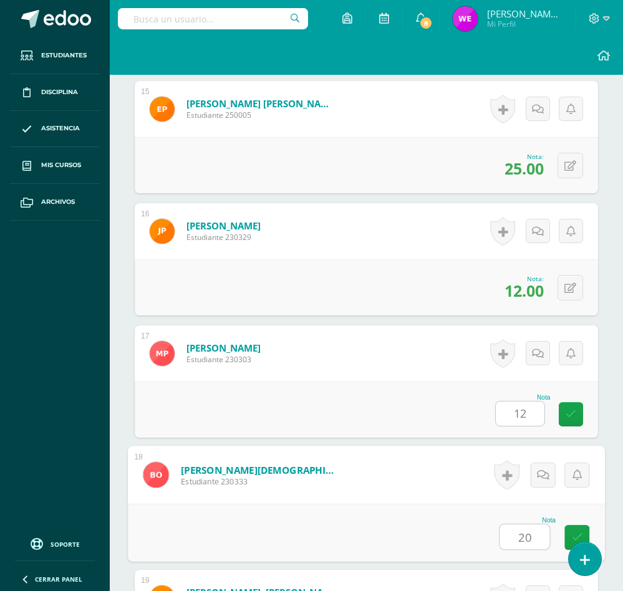
type input "20"
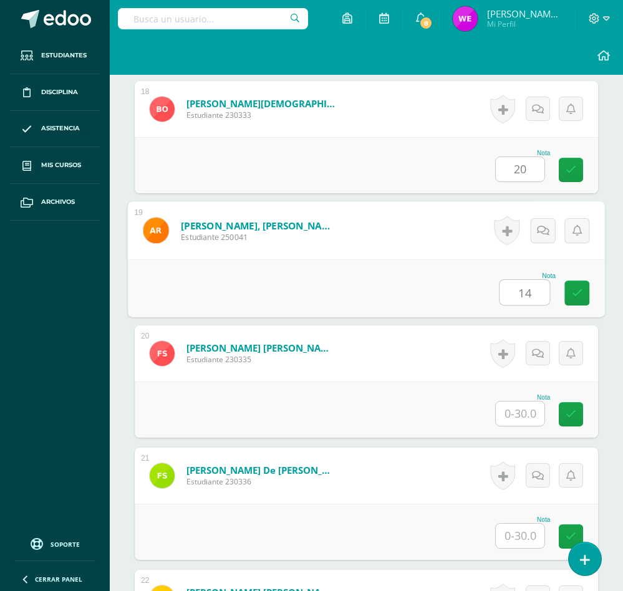
type input "14"
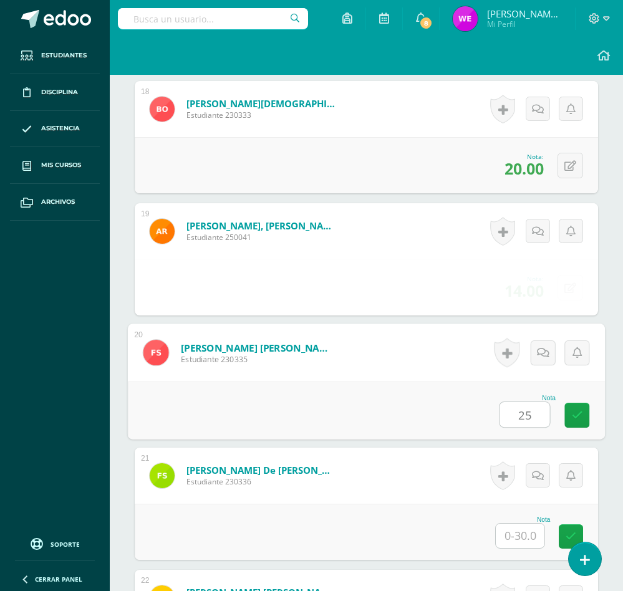
type input "25"
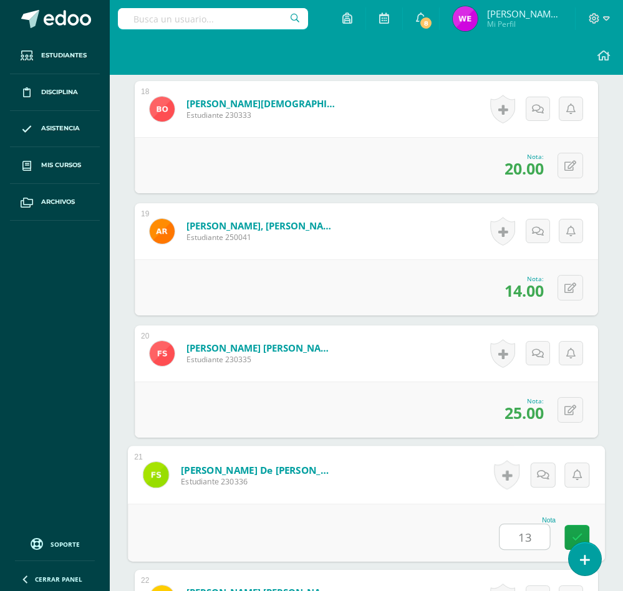
type input "13"
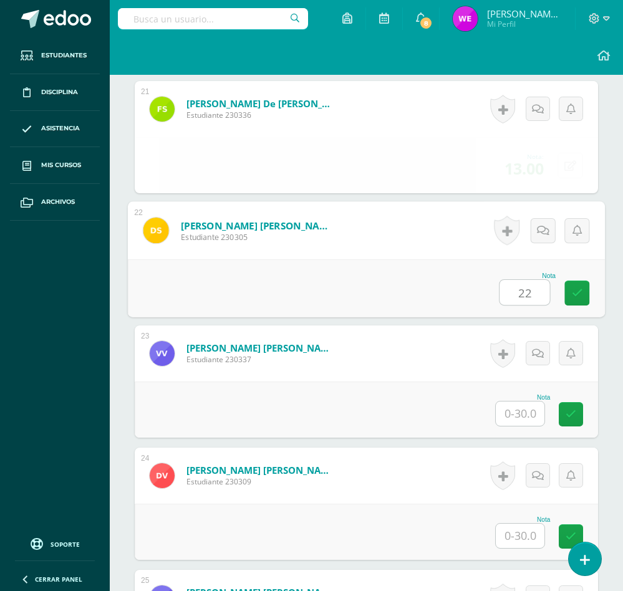
type input "22"
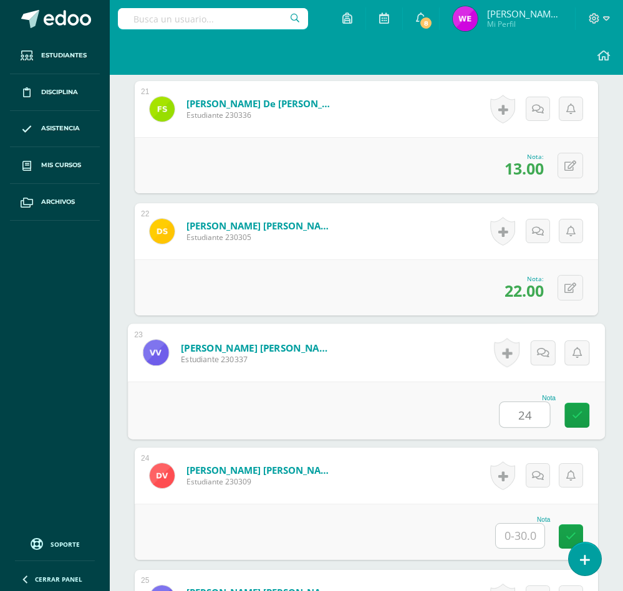
type input "24"
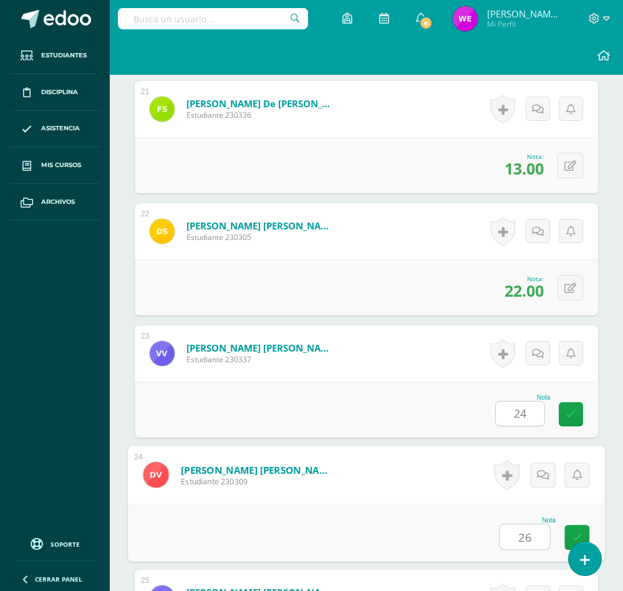
type input "26"
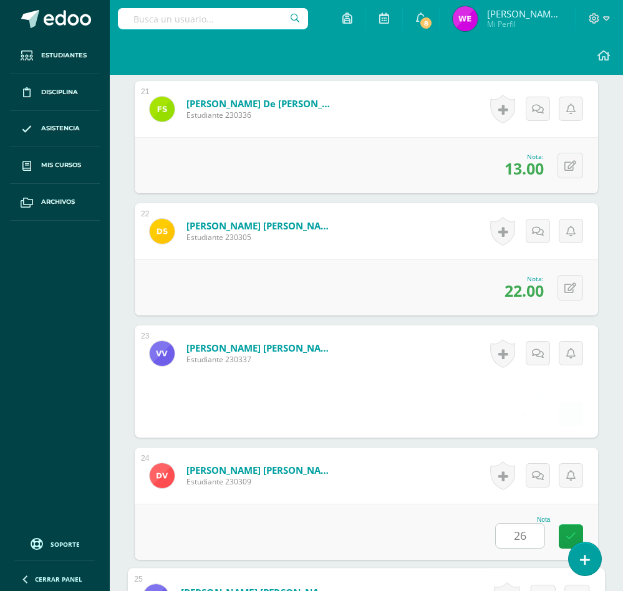
scroll to position [3117, 0]
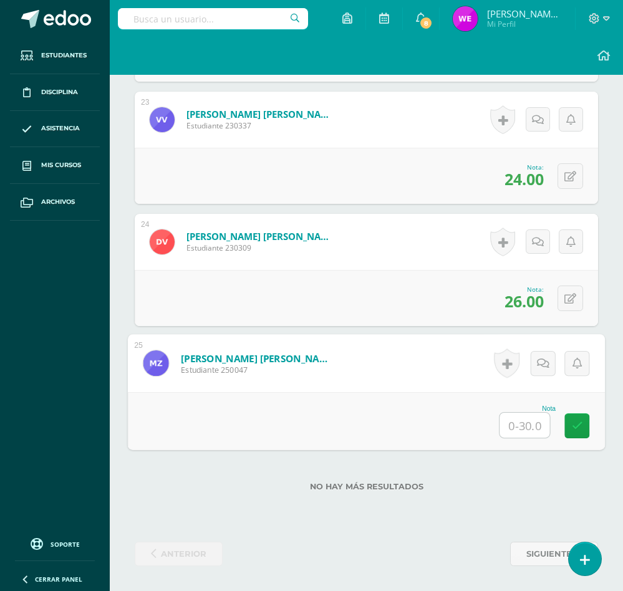
type input "0"
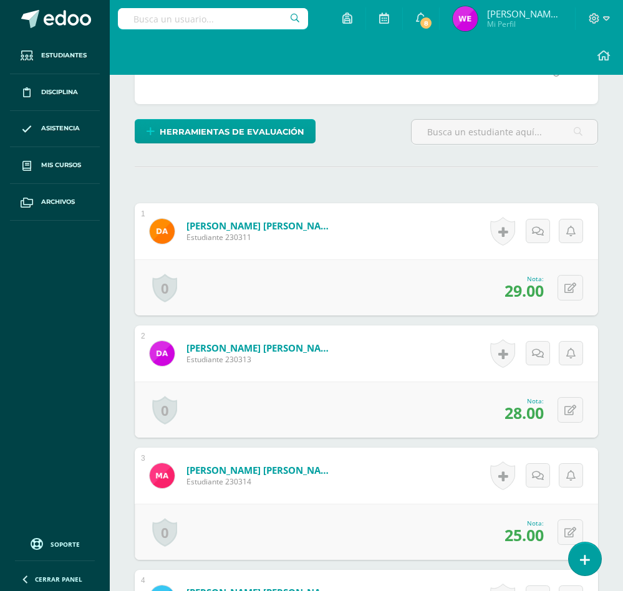
scroll to position [0, 0]
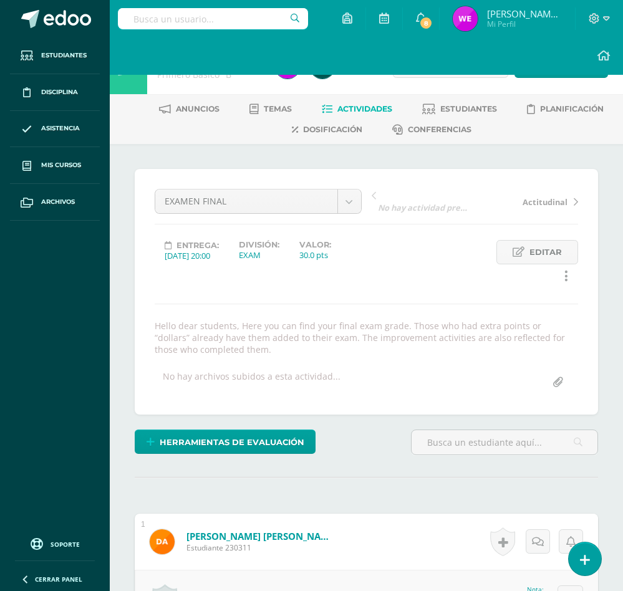
click at [376, 101] on link "Actividades" at bounding box center [357, 109] width 70 height 20
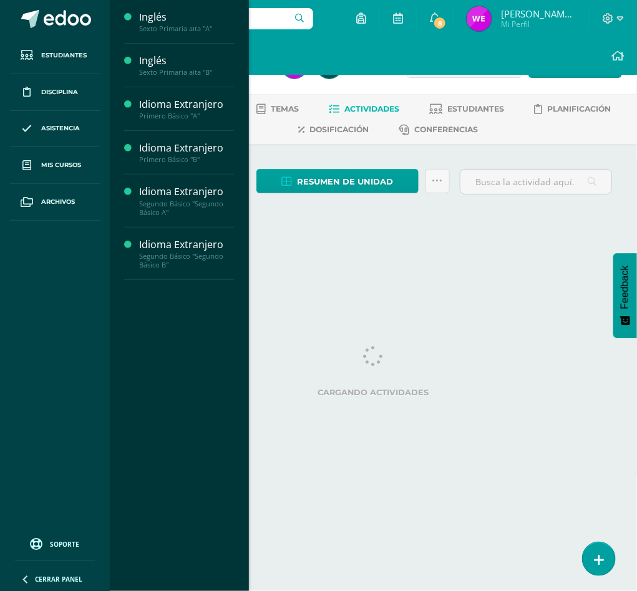
click at [489, 380] on div "Cargando actividades" at bounding box center [373, 374] width 477 height 56
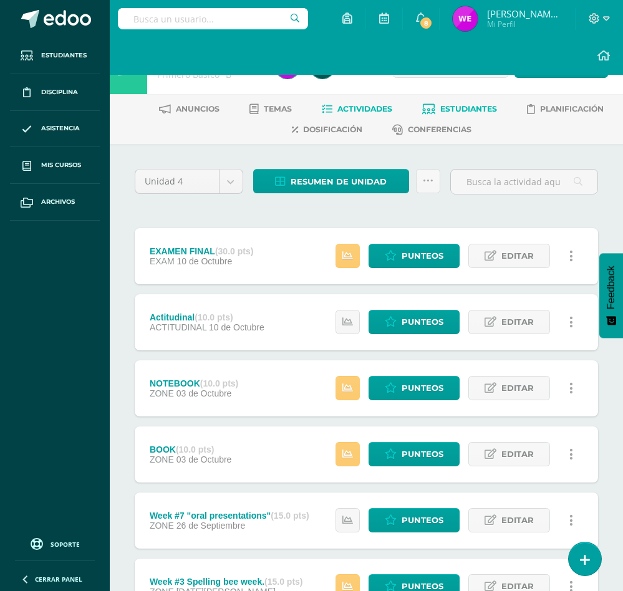
click at [479, 105] on span "Estudiantes" at bounding box center [468, 108] width 57 height 9
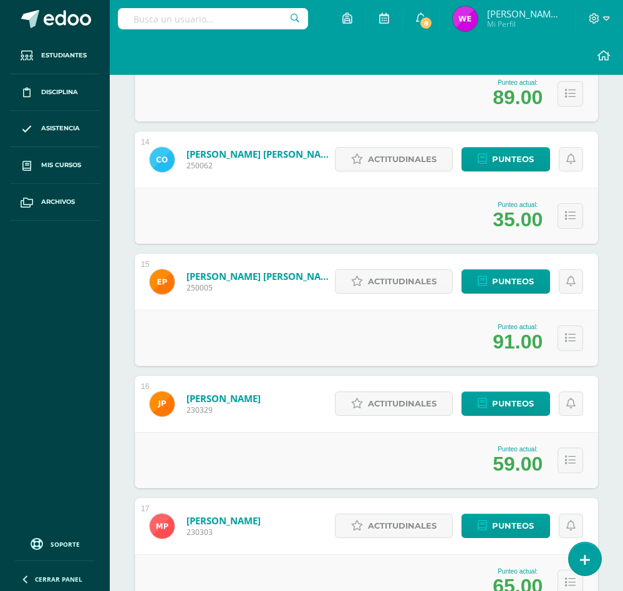
scroll to position [1777, 0]
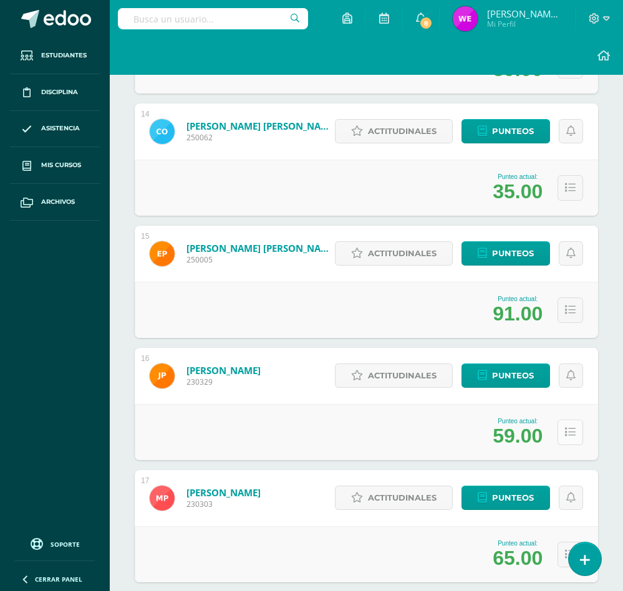
click at [577, 435] on button at bounding box center [571, 433] width 26 height 26
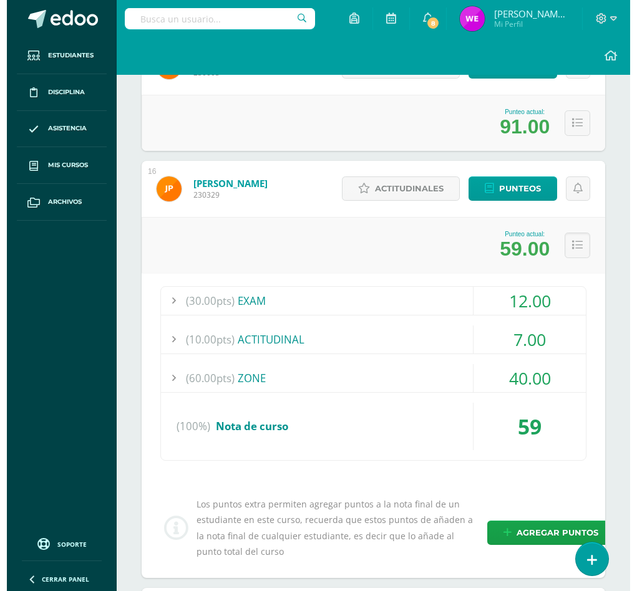
scroll to position [2152, 0]
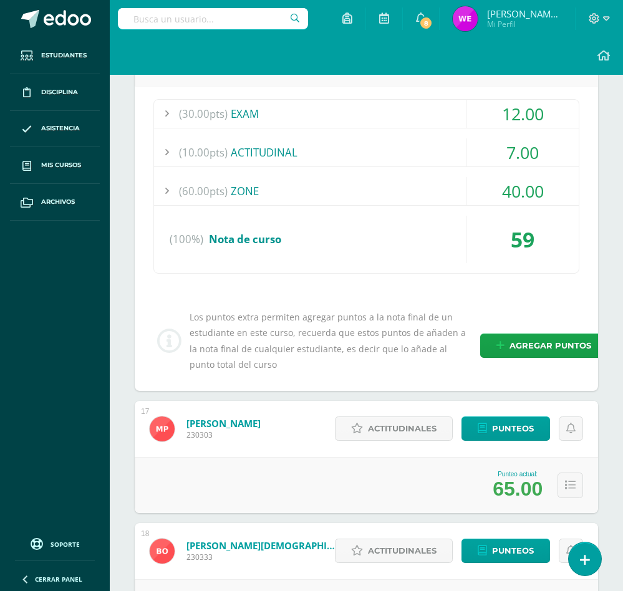
click at [531, 361] on div "Los puntos extra permiten agregar puntos a la nota final de un estudiante en es…" at bounding box center [366, 340] width 436 height 63
click at [531, 356] on span "Agregar puntos" at bounding box center [551, 345] width 82 height 23
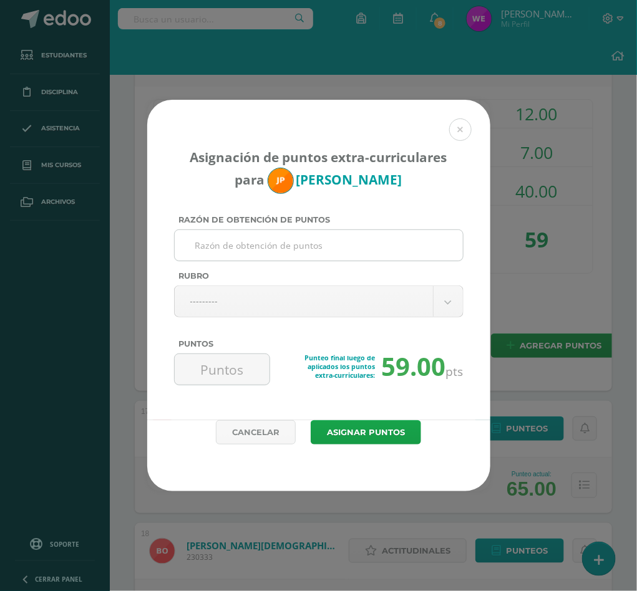
click at [259, 249] on input "Razón de obtención de puntos" at bounding box center [319, 245] width 278 height 31
type input "ACTIVIDAD DE MEJORAMIENTO"
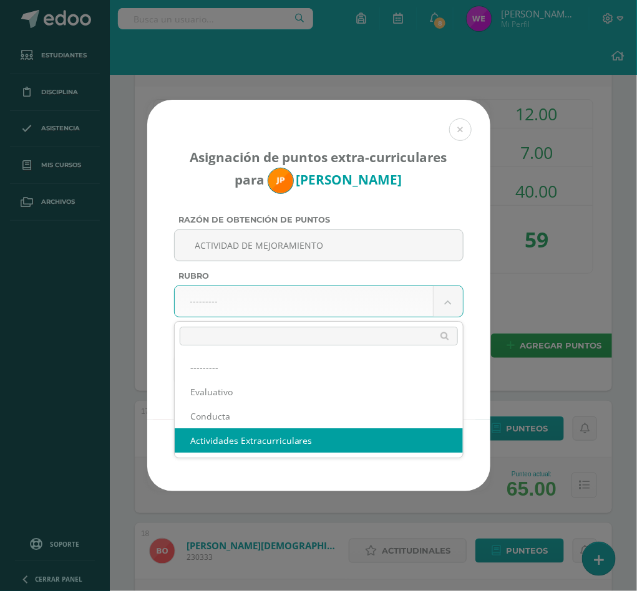
select select "3"
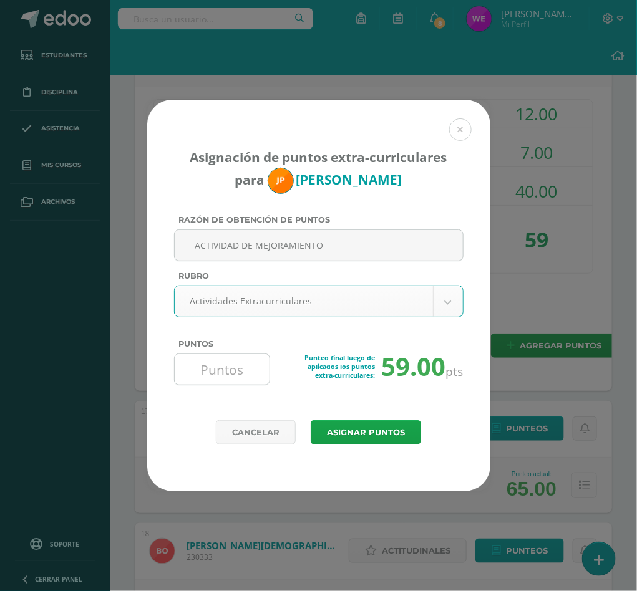
click at [245, 369] on input "Puntos" at bounding box center [222, 369] width 85 height 31
type input "16"
click at [311, 420] on button "Asignar puntos" at bounding box center [366, 432] width 110 height 24
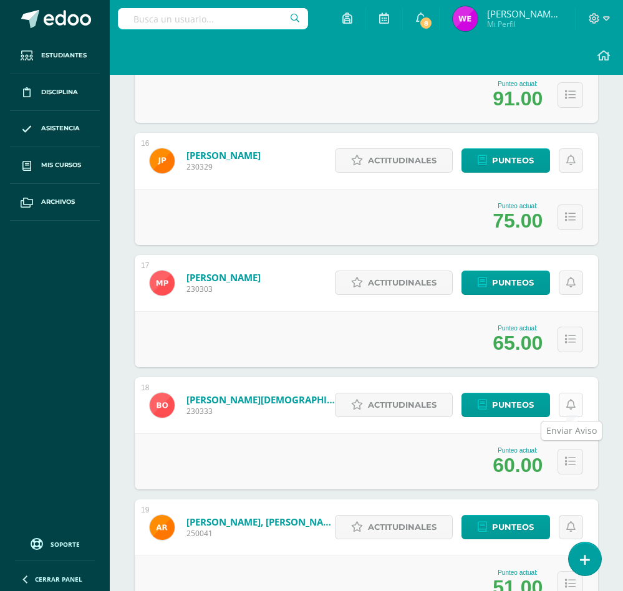
scroll to position [2021, 0]
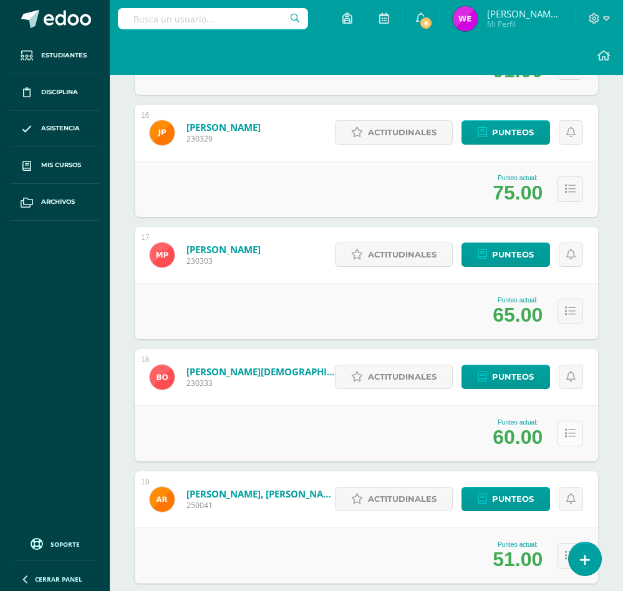
click at [569, 437] on icon at bounding box center [570, 433] width 11 height 11
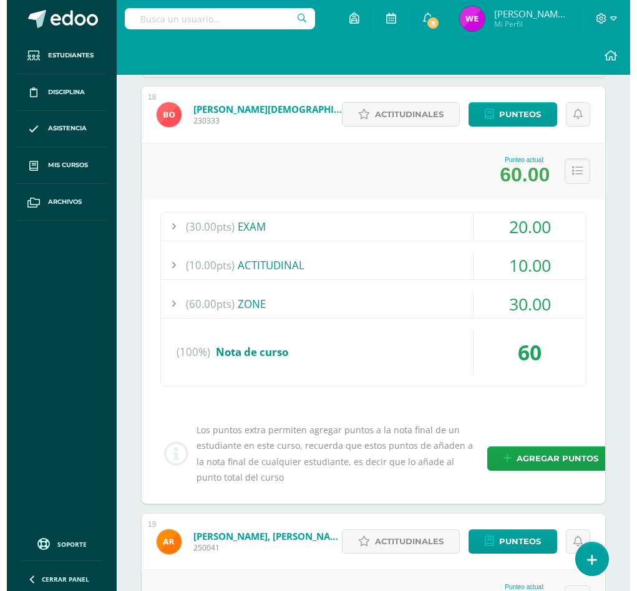
scroll to position [2301, 0]
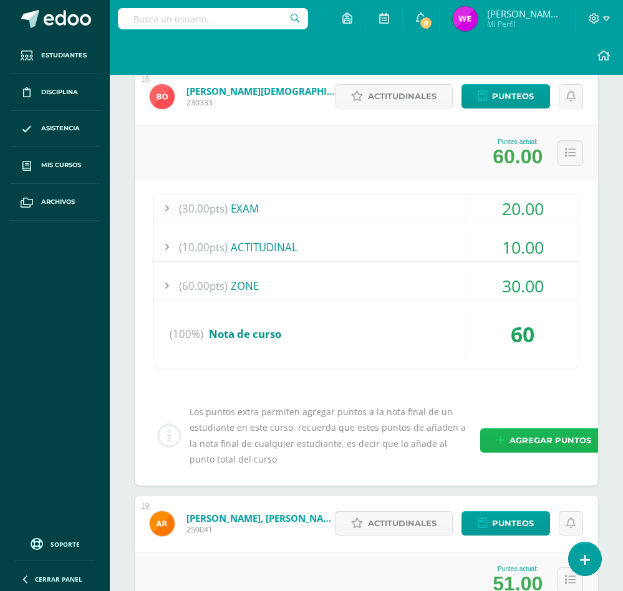
click at [516, 433] on span "Agregar puntos" at bounding box center [551, 440] width 82 height 23
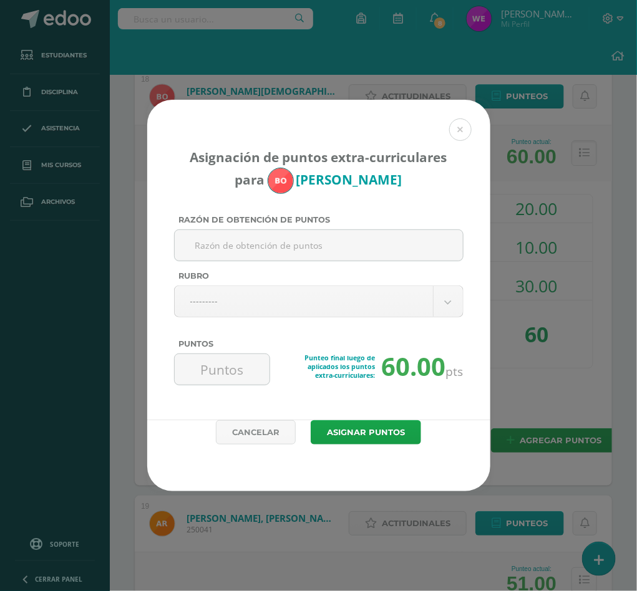
click at [223, 387] on div "Punteo final luego de aplicados los puntos extra-curriculares: 60.00 pts" at bounding box center [318, 375] width 289 height 42
click at [232, 376] on input "Puntos" at bounding box center [222, 369] width 85 height 31
click at [291, 247] on input "Razón de obtención de puntos" at bounding box center [319, 245] width 278 height 31
type input "ACTIVIDADAD DE MEJORAMIENTO"
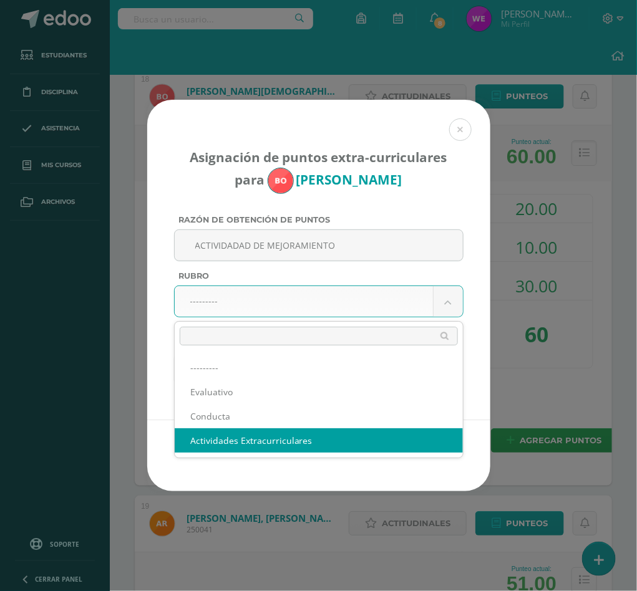
select select "3"
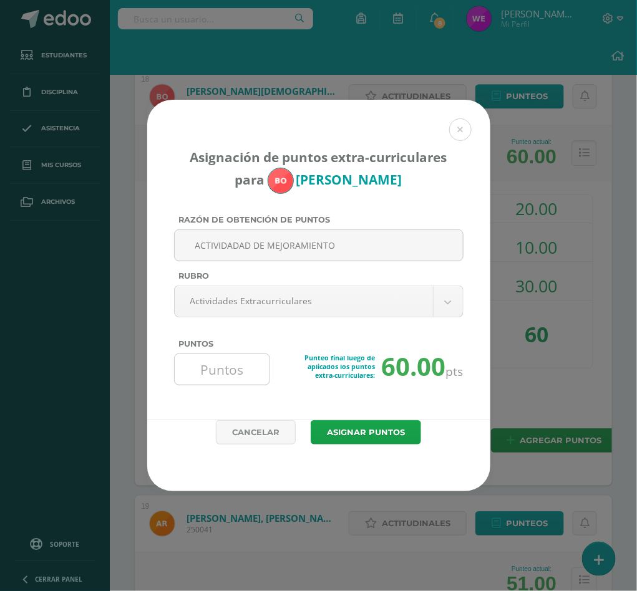
click at [241, 371] on input "Puntos" at bounding box center [222, 369] width 85 height 31
type input "17"
click at [393, 432] on button "Asignar puntos" at bounding box center [366, 432] width 110 height 24
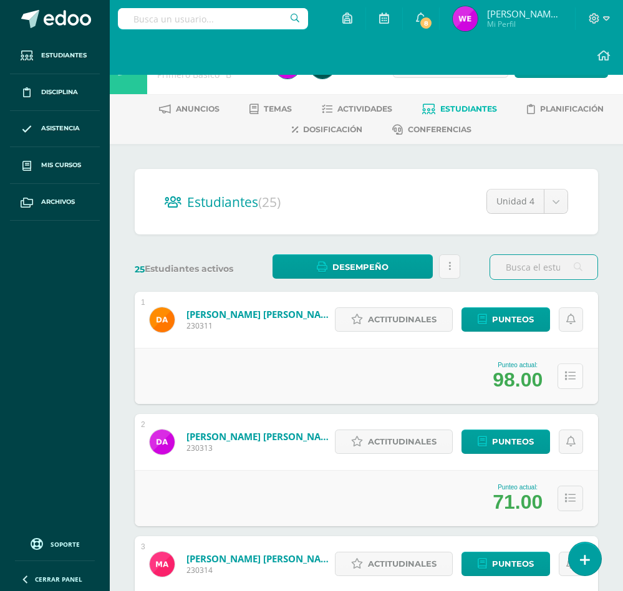
click at [560, 377] on button at bounding box center [571, 377] width 26 height 26
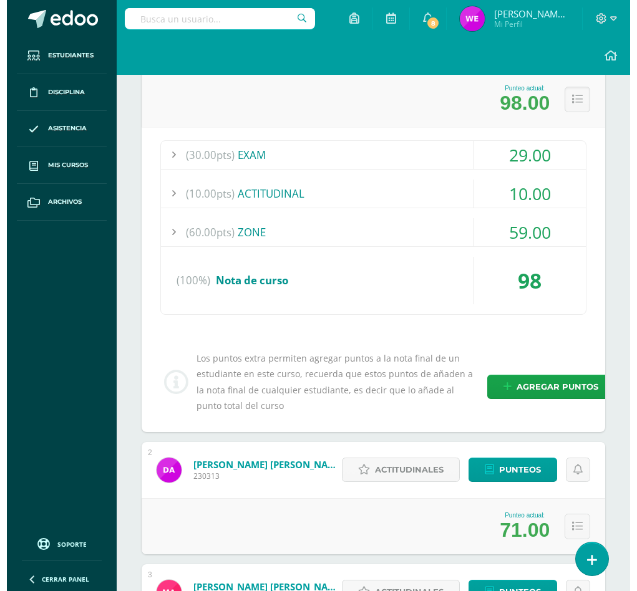
scroll to position [281, 0]
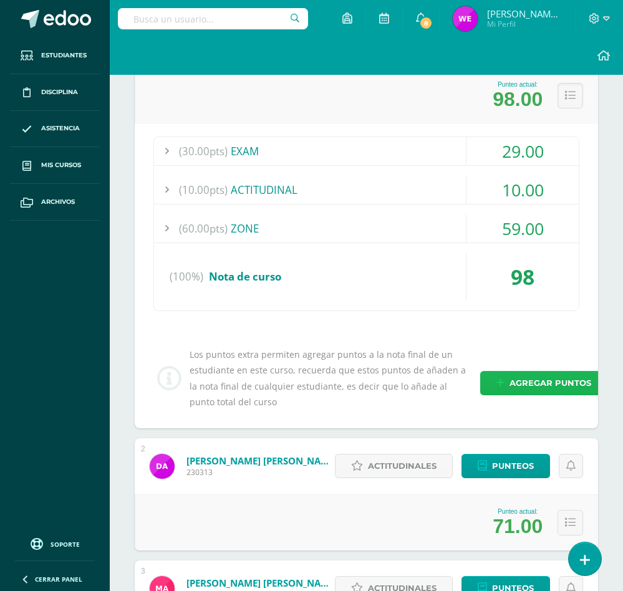
click at [525, 384] on span "Agregar puntos" at bounding box center [551, 383] width 82 height 23
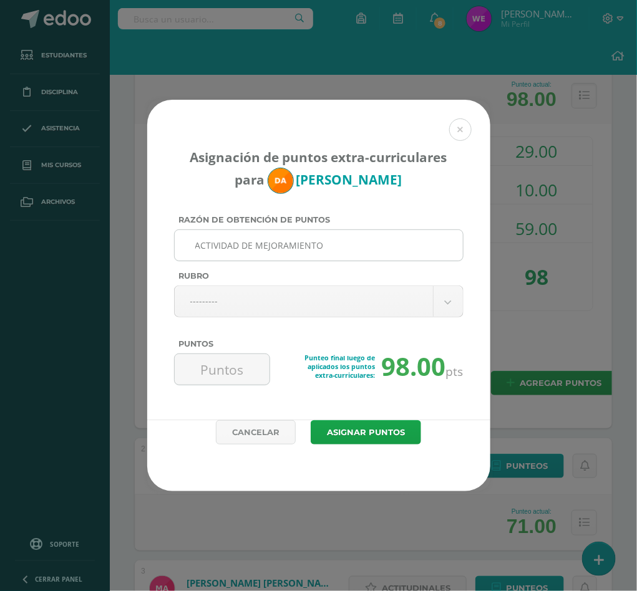
type input "ACTIVIDAD DE MEJORAMIENTO"
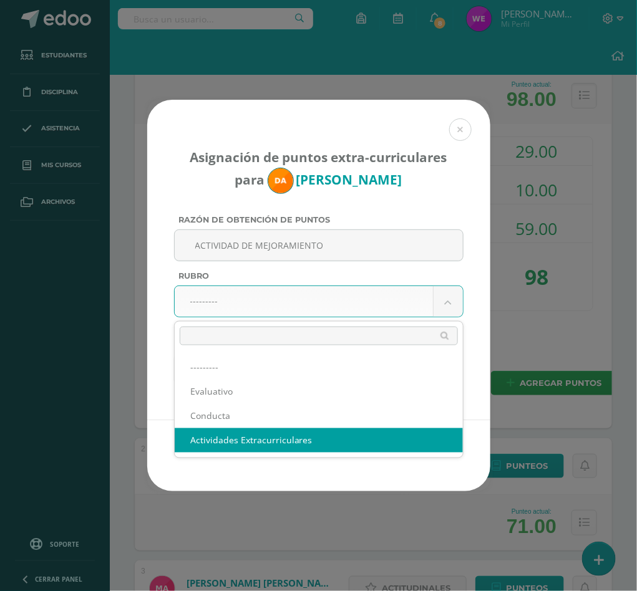
select select "3"
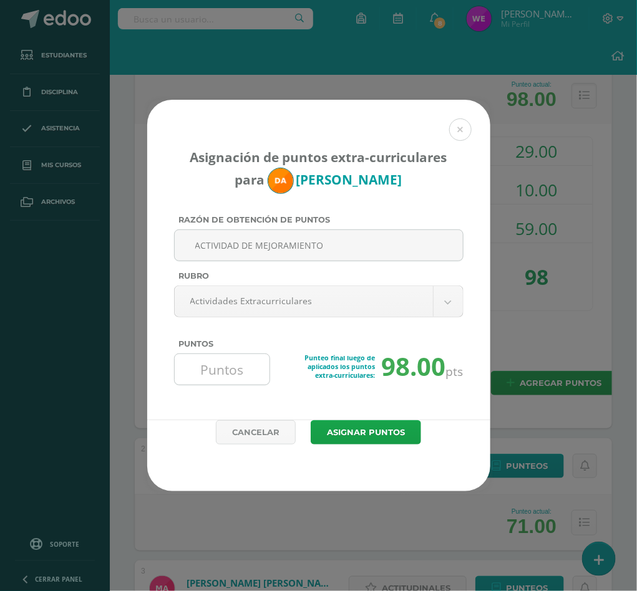
click at [202, 367] on input "Puntos" at bounding box center [222, 369] width 85 height 31
type input "2"
click at [311, 420] on button "Asignar puntos" at bounding box center [366, 432] width 110 height 24
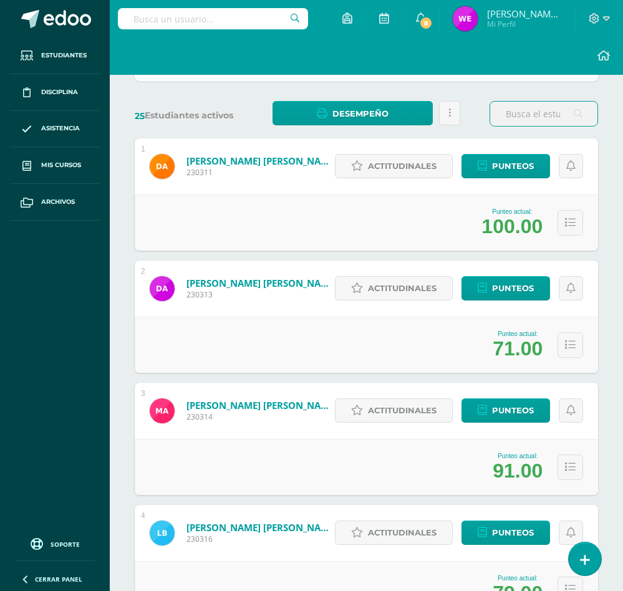
scroll to position [187, 0]
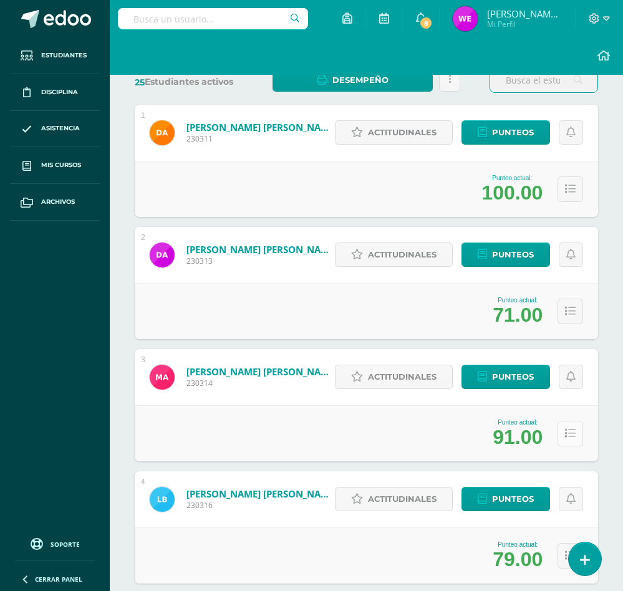
click at [577, 440] on button at bounding box center [571, 434] width 26 height 26
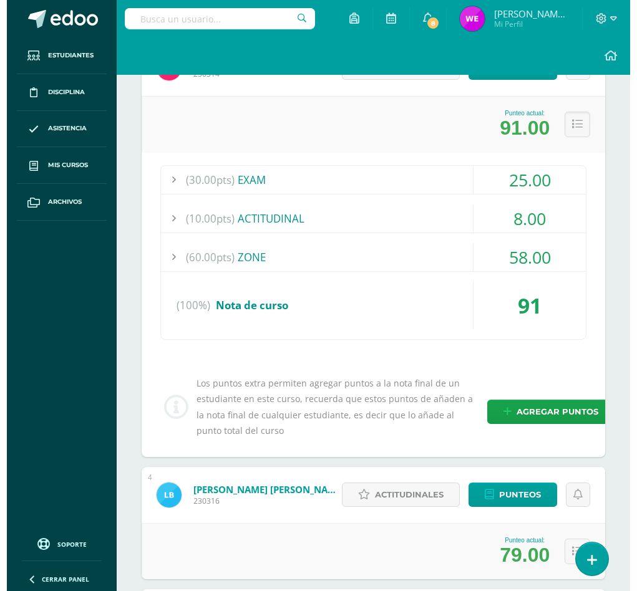
scroll to position [468, 0]
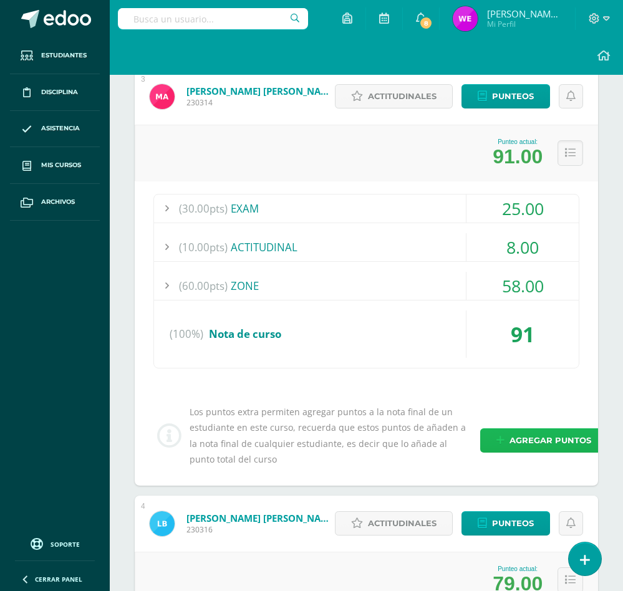
click at [500, 442] on icon at bounding box center [500, 440] width 8 height 11
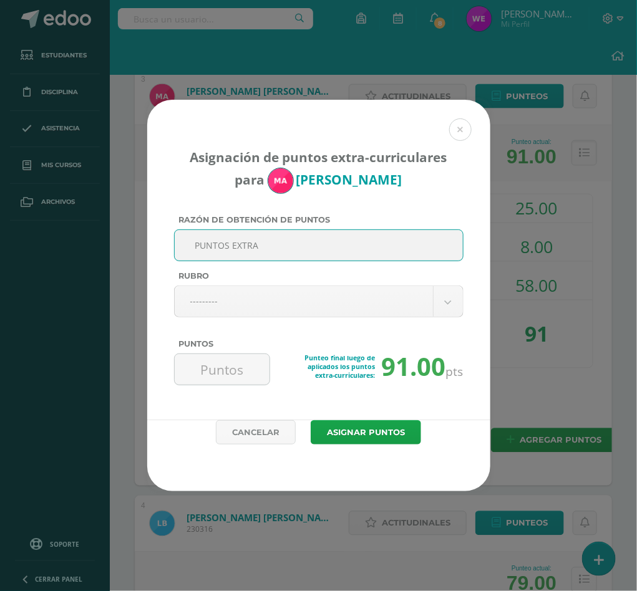
type input "PUNTOS EXTRA"
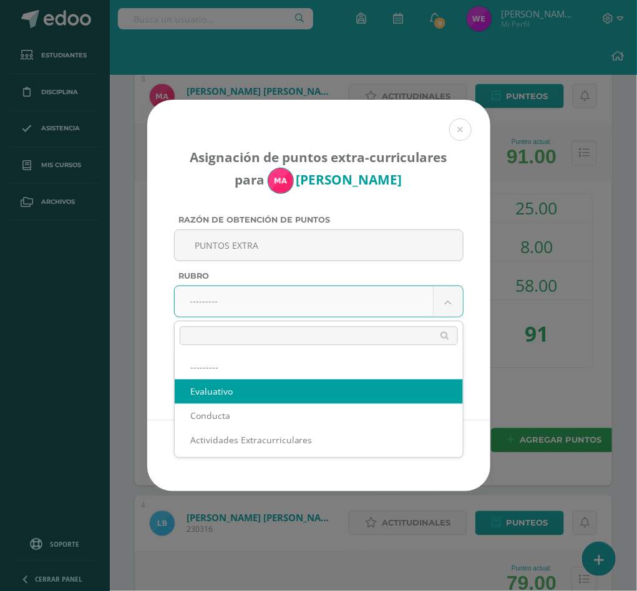
select select "1"
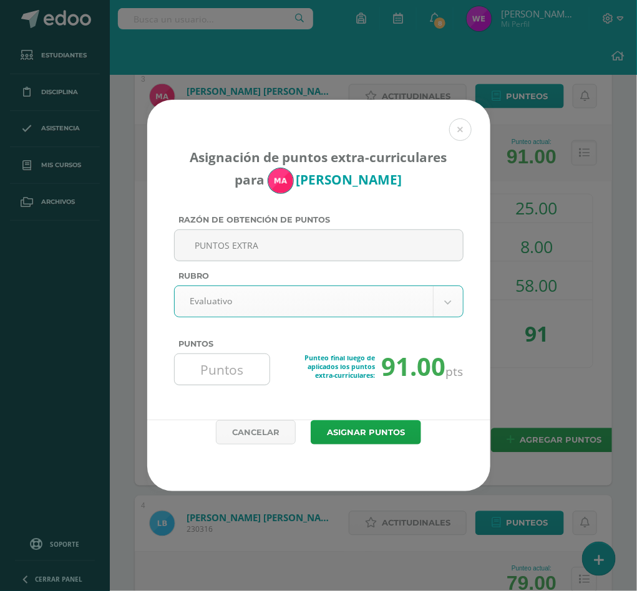
click at [238, 374] on input "Puntos" at bounding box center [222, 369] width 85 height 31
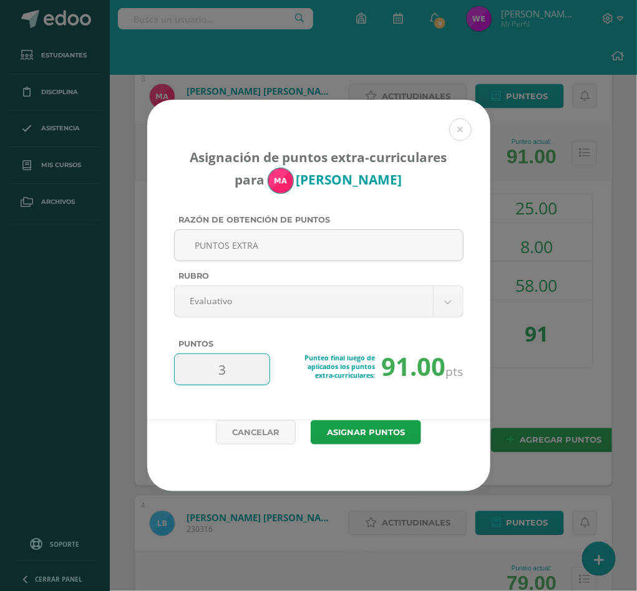
type input "3"
click at [311, 420] on button "Asignar puntos" at bounding box center [366, 432] width 110 height 24
click at [332, 431] on button "Asignar puntos" at bounding box center [366, 432] width 110 height 24
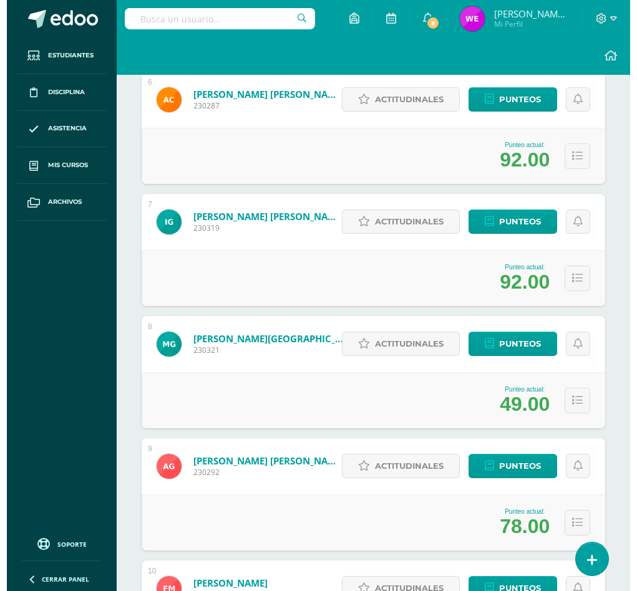
scroll to position [842, 0]
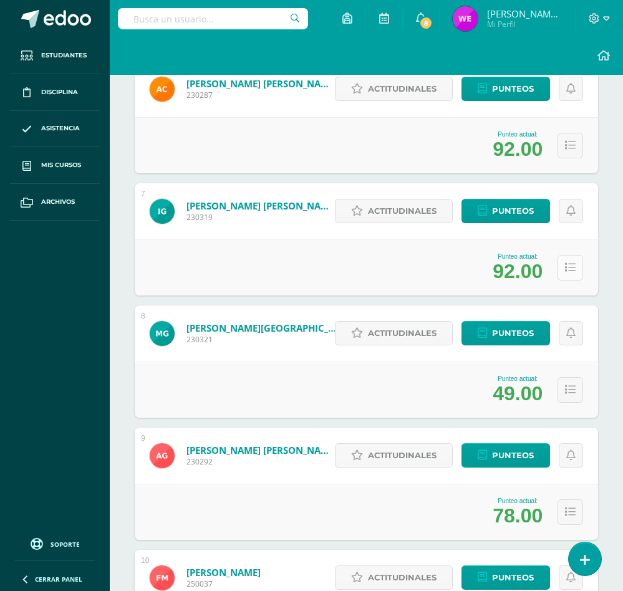
click at [571, 268] on icon at bounding box center [570, 268] width 11 height 11
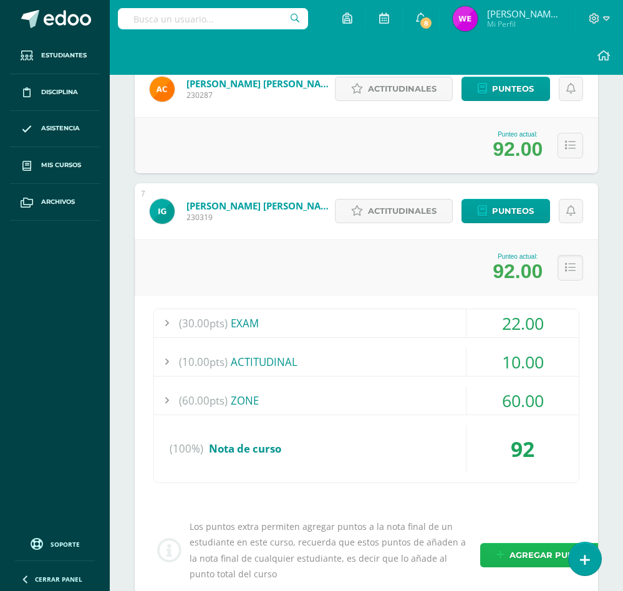
click at [500, 552] on icon at bounding box center [500, 555] width 8 height 11
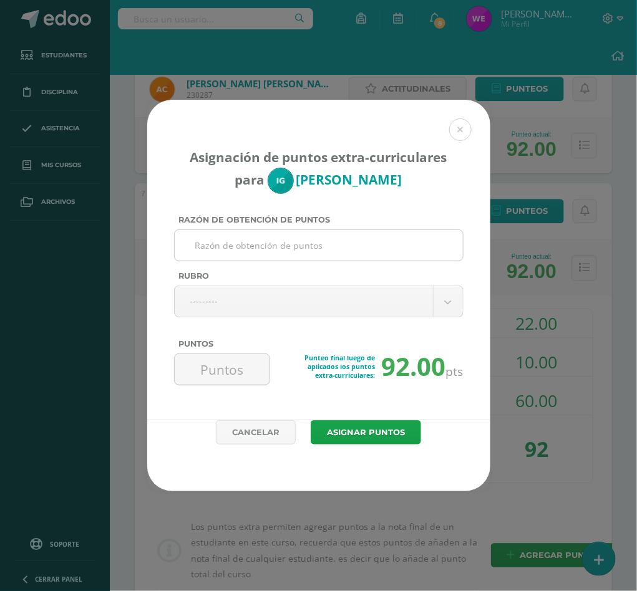
click at [296, 241] on input "Razón de obtención de puntos" at bounding box center [319, 245] width 278 height 31
type input "PUNTOS EXTRA"
click at [278, 284] on div "Rubro" at bounding box center [318, 278] width 289 height 14
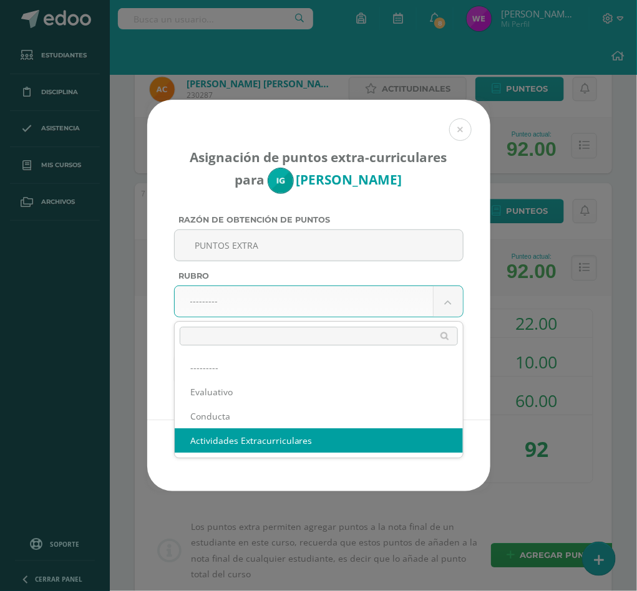
select select "3"
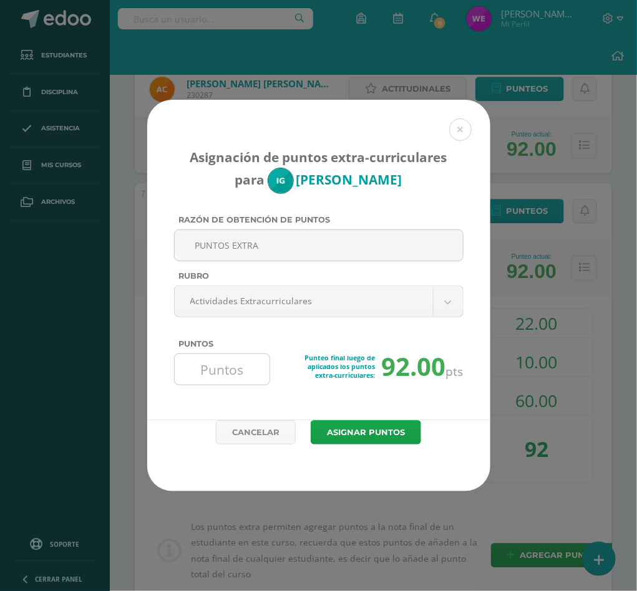
click at [232, 377] on input "Puntos" at bounding box center [222, 369] width 85 height 31
type input "2"
click at [335, 452] on div "Cancelar Asignar puntos" at bounding box center [318, 455] width 343 height 71
click at [339, 419] on div "Asignación de puntos extra-curriculares para Ian García Razón de obtención de p…" at bounding box center [318, 260] width 343 height 321
click at [373, 438] on button "Asignar puntos" at bounding box center [366, 432] width 110 height 24
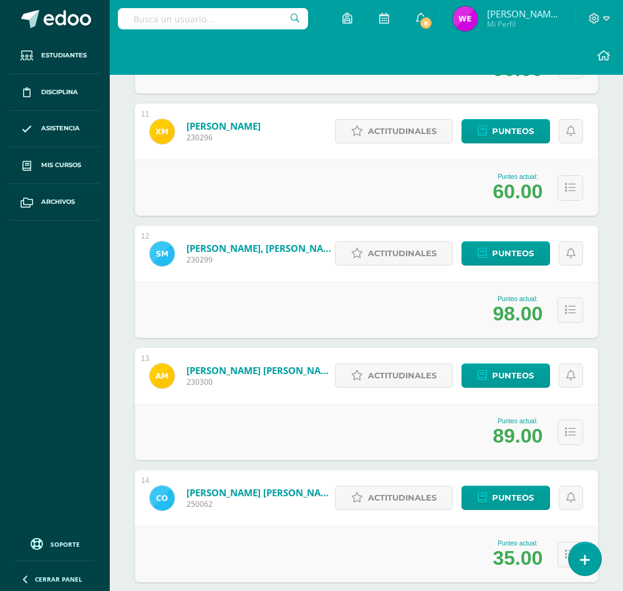
scroll to position [1366, 0]
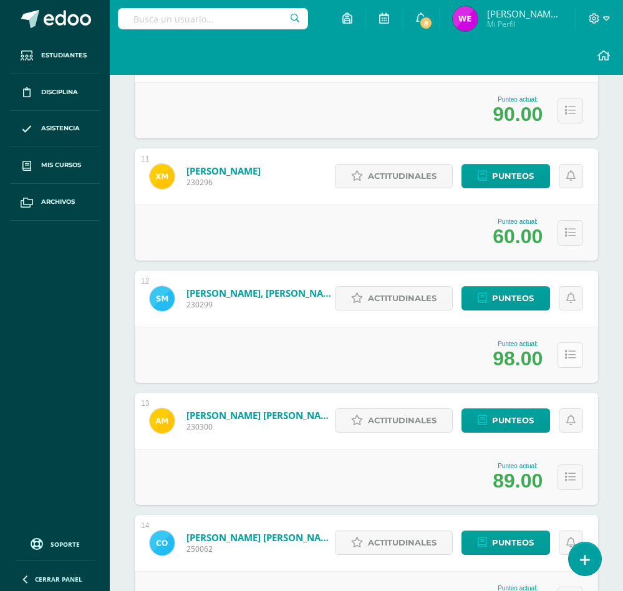
click at [569, 358] on icon at bounding box center [570, 355] width 11 height 11
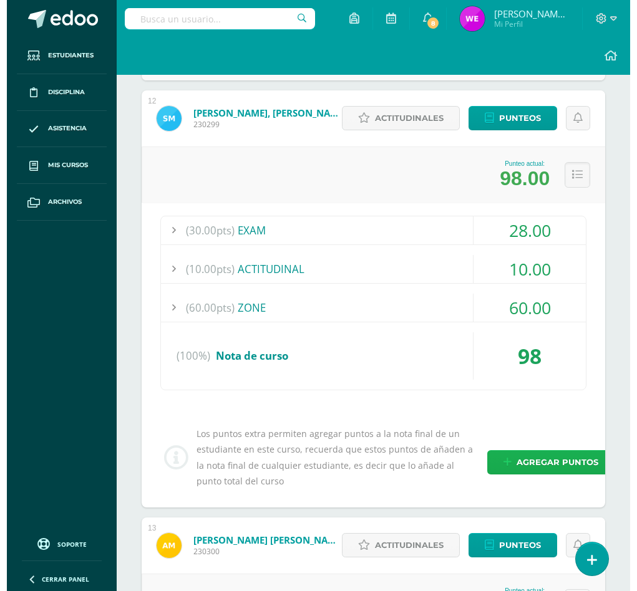
scroll to position [1553, 0]
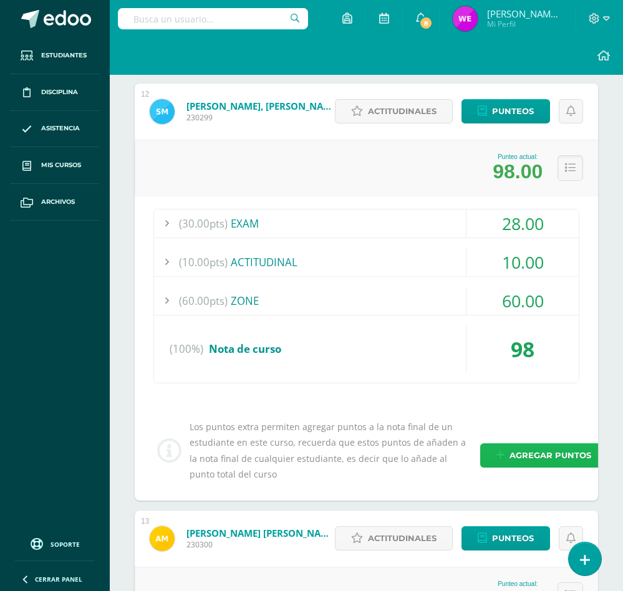
click at [510, 452] on span "Agregar puntos" at bounding box center [551, 455] width 82 height 23
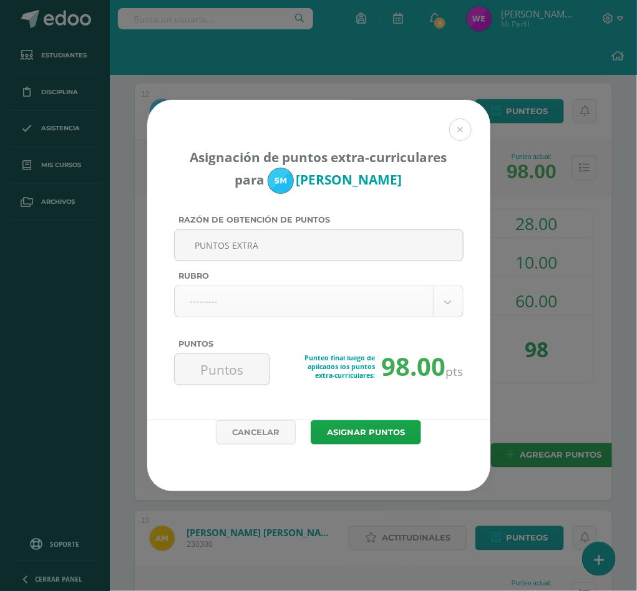
type input "PUNTOS EXTRA"
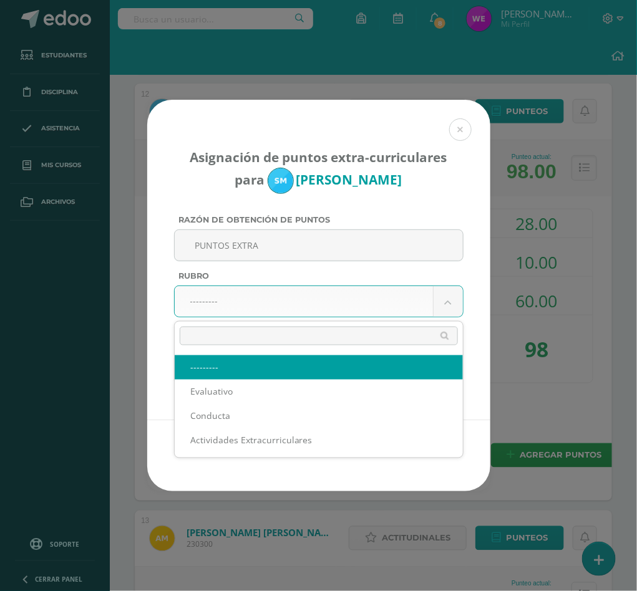
click at [269, 299] on body "Asignación de puntos extra-curriculares para Stephanie Moral Razón de obtención…" at bounding box center [318, 310] width 637 height 3726
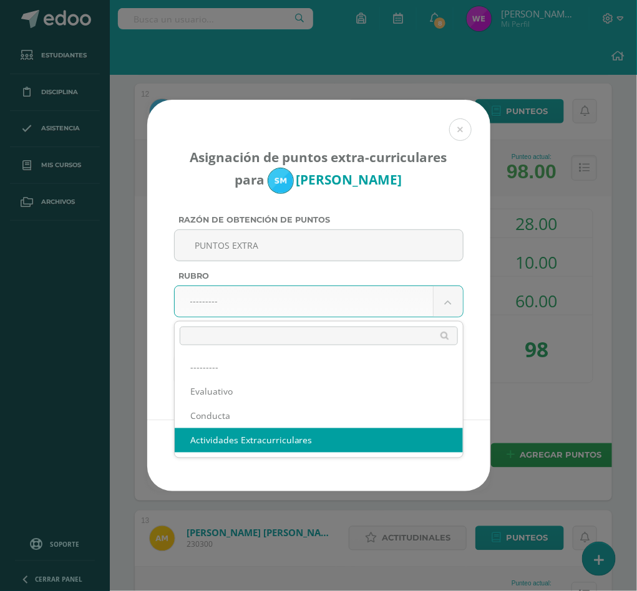
select select "3"
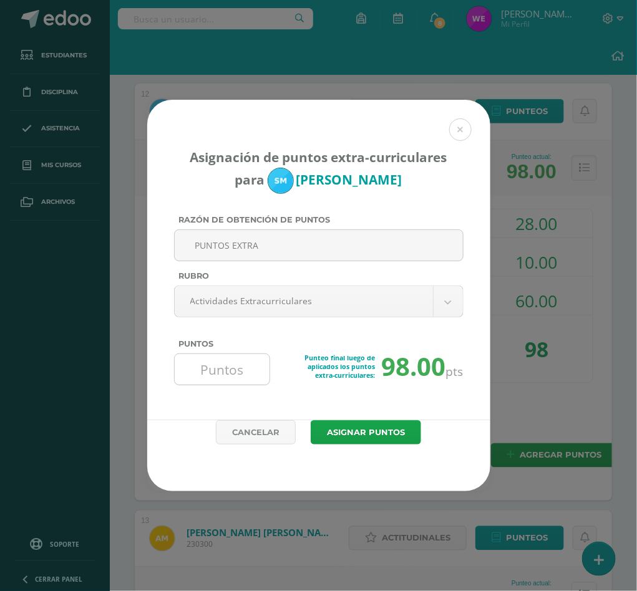
click at [210, 372] on input "Puntos" at bounding box center [222, 369] width 85 height 31
type input "2"
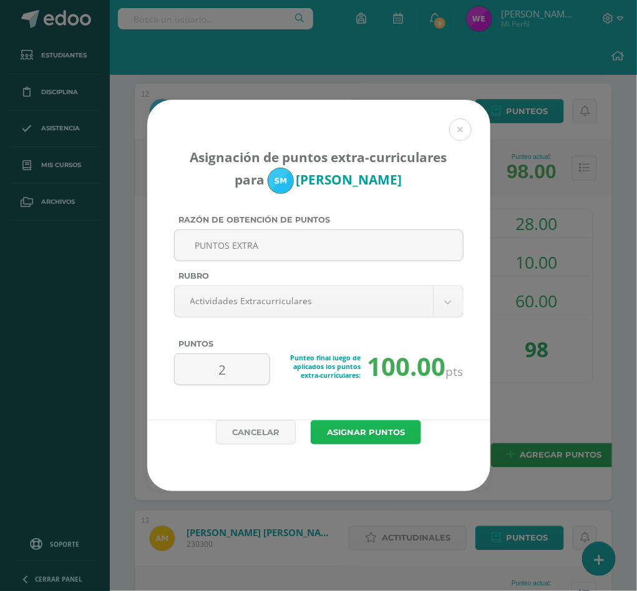
click at [343, 440] on button "Asignar puntos" at bounding box center [366, 432] width 110 height 24
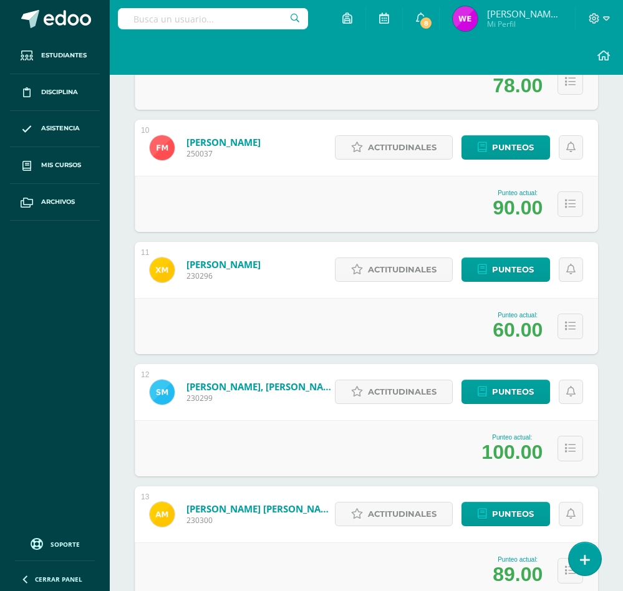
scroll to position [1366, 0]
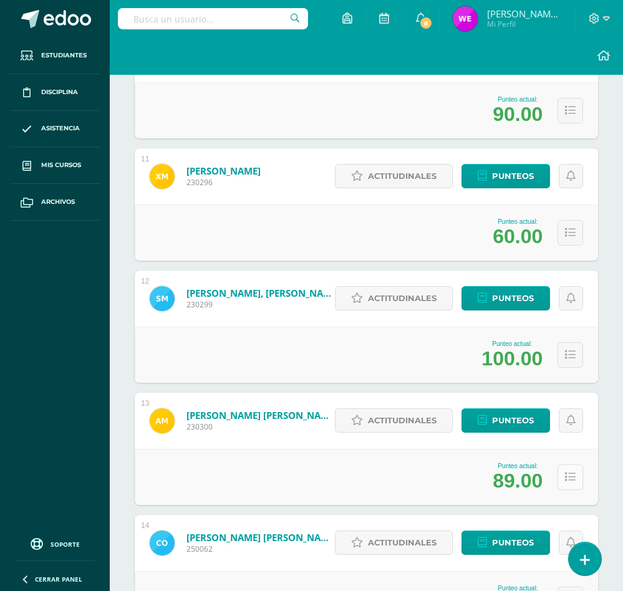
click at [568, 479] on icon at bounding box center [570, 477] width 11 height 11
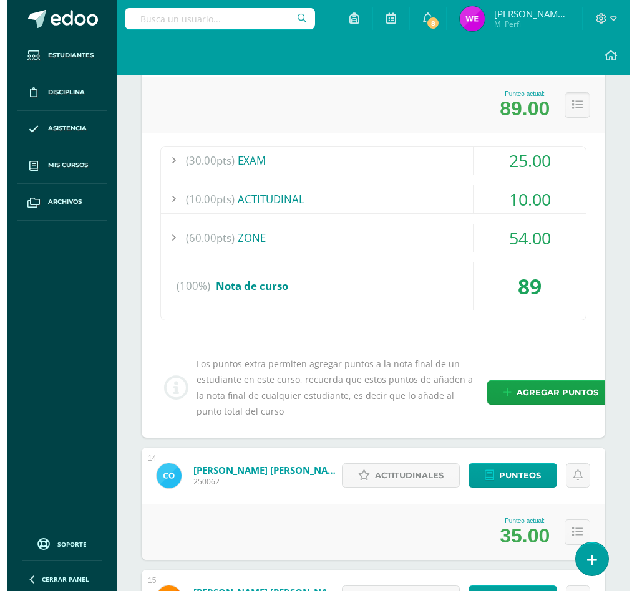
scroll to position [1740, 0]
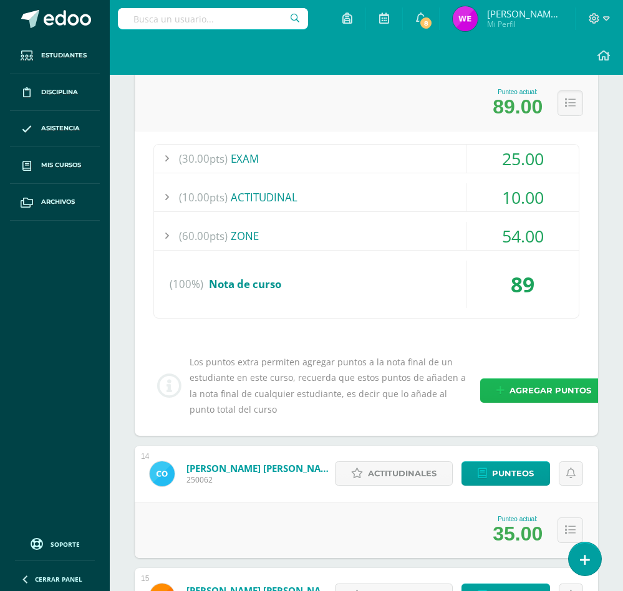
click at [496, 390] on icon at bounding box center [500, 390] width 8 height 11
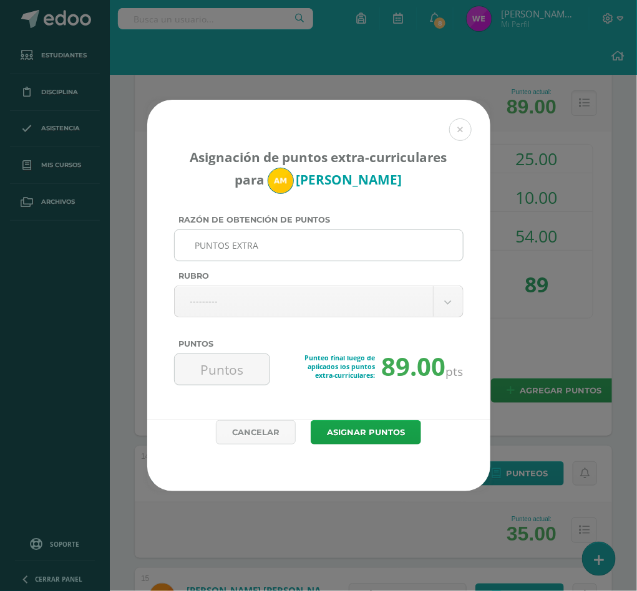
type input "PUNTOS EXTRA"
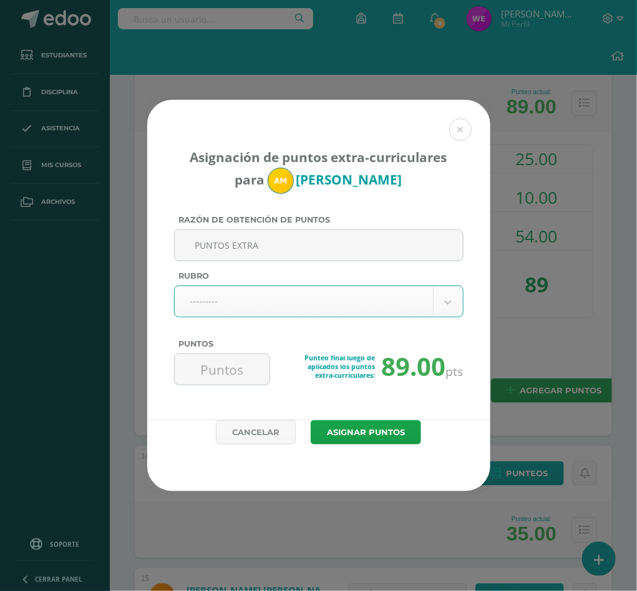
click at [320, 314] on body "Asignación de puntos extra-curriculares para Andrea Morales Razón de obtención …" at bounding box center [318, 123] width 637 height 3726
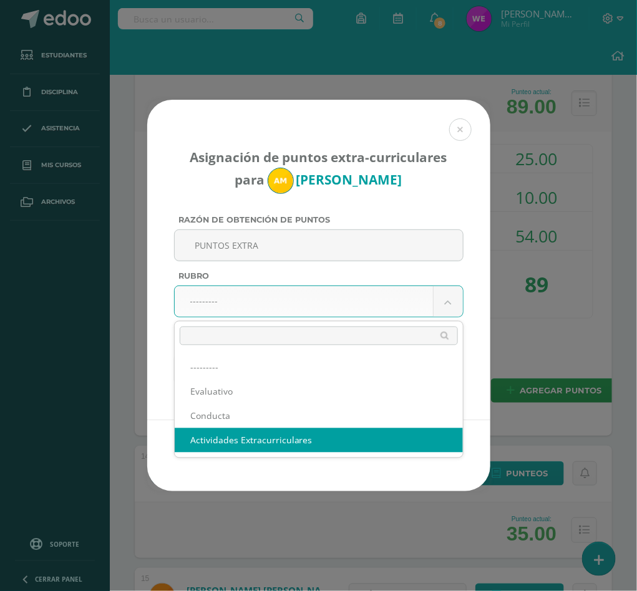
select select "3"
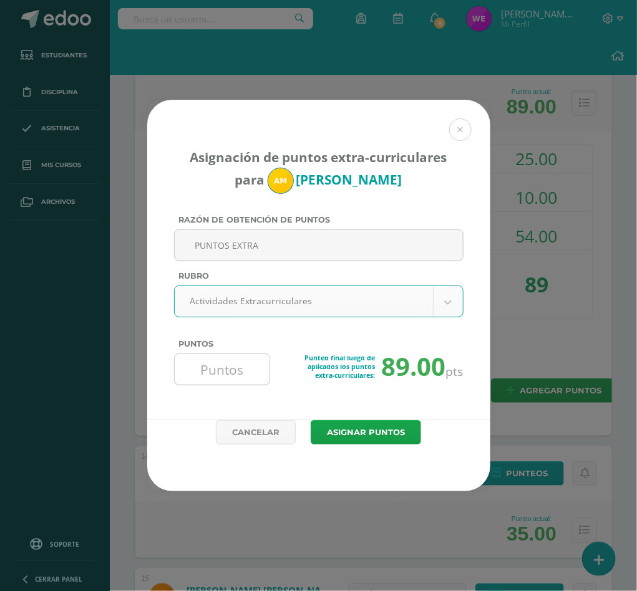
click at [217, 377] on input "Puntos" at bounding box center [222, 369] width 85 height 31
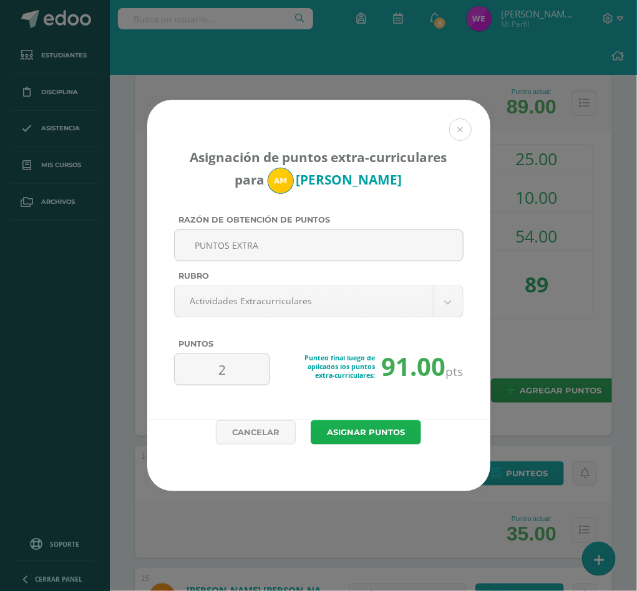
type input "2"
click at [359, 435] on button "Asignar puntos" at bounding box center [366, 432] width 110 height 24
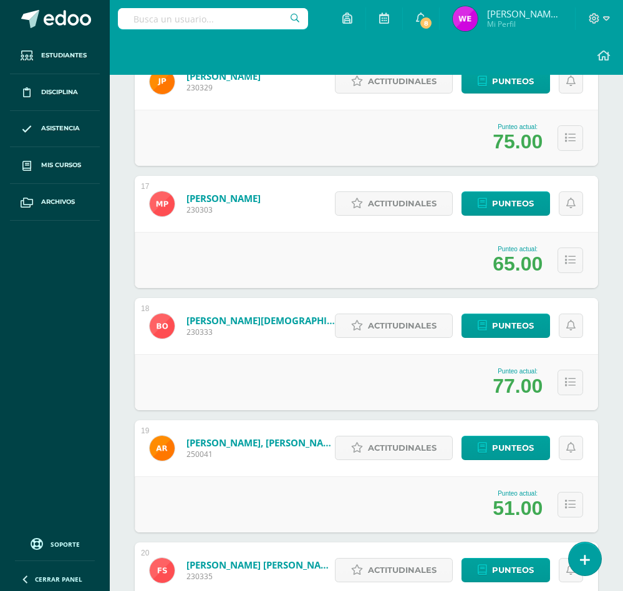
scroll to position [2114, 0]
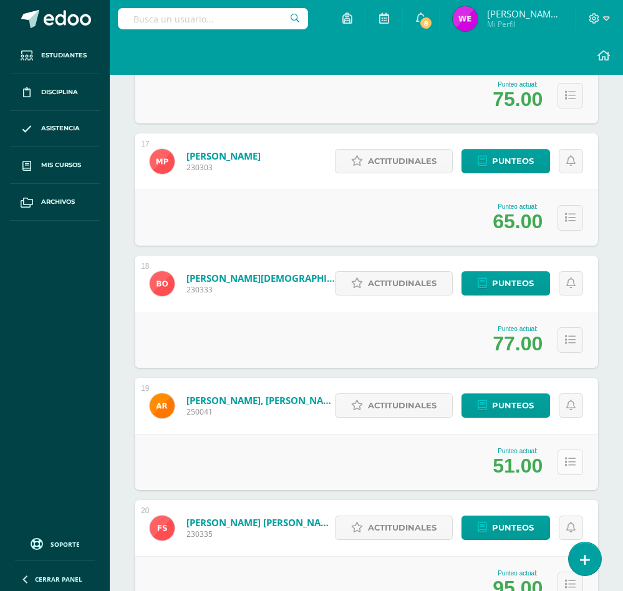
click at [575, 467] on button at bounding box center [571, 463] width 26 height 26
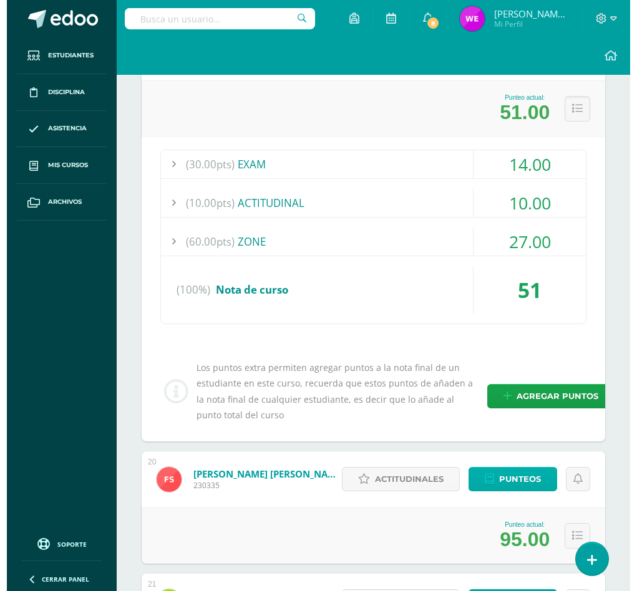
scroll to position [2488, 0]
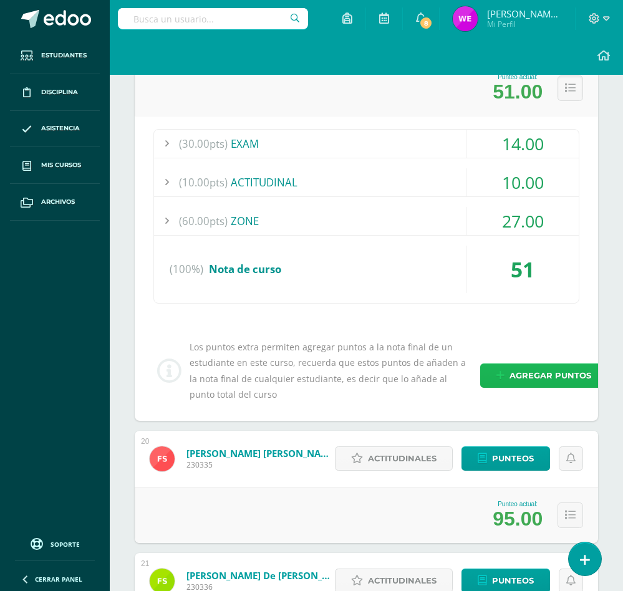
click at [534, 372] on span "Agregar puntos" at bounding box center [551, 375] width 82 height 23
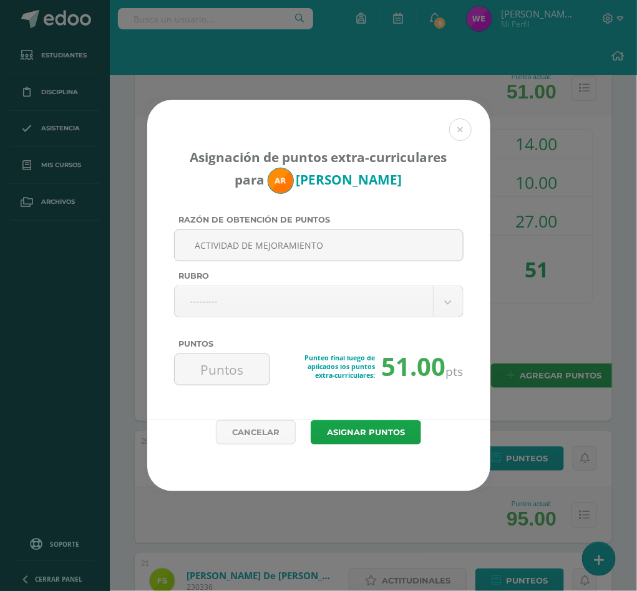
type input "ACTIVIDAD DE MEJORAMIENTO"
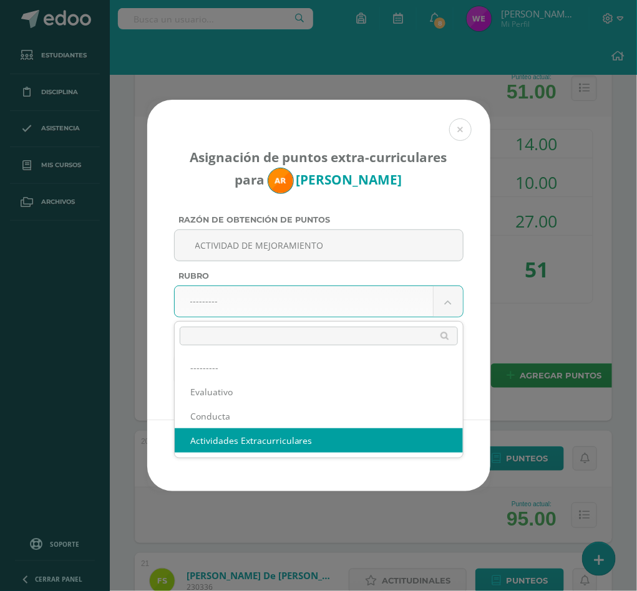
select select "3"
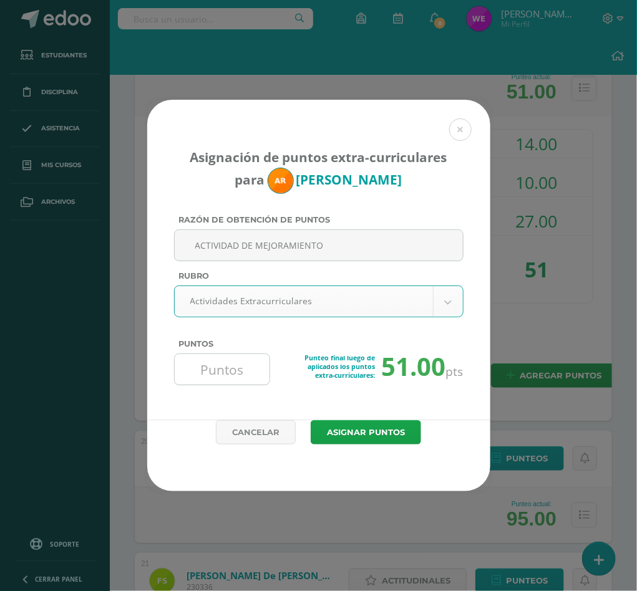
click at [193, 379] on input "Puntos" at bounding box center [222, 369] width 85 height 31
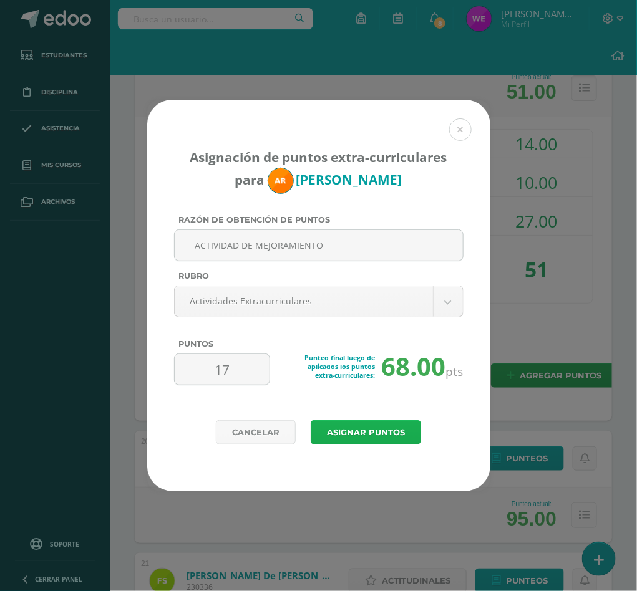
type input "17"
click at [341, 427] on button "Asignar puntos" at bounding box center [366, 432] width 110 height 24
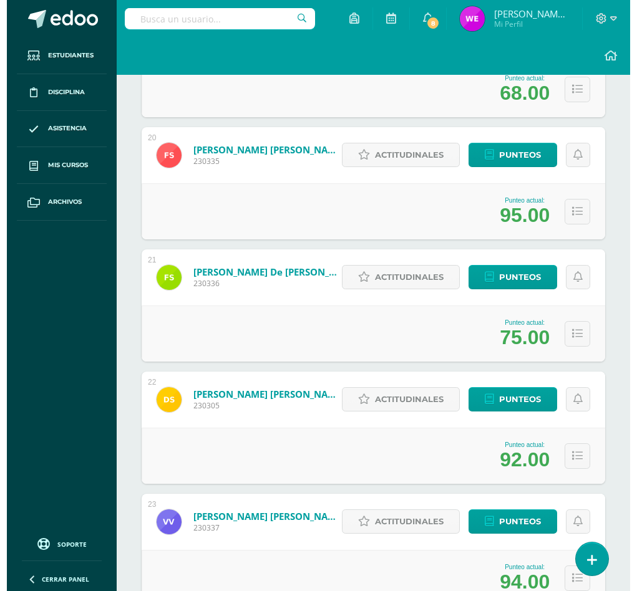
scroll to position [2488, 0]
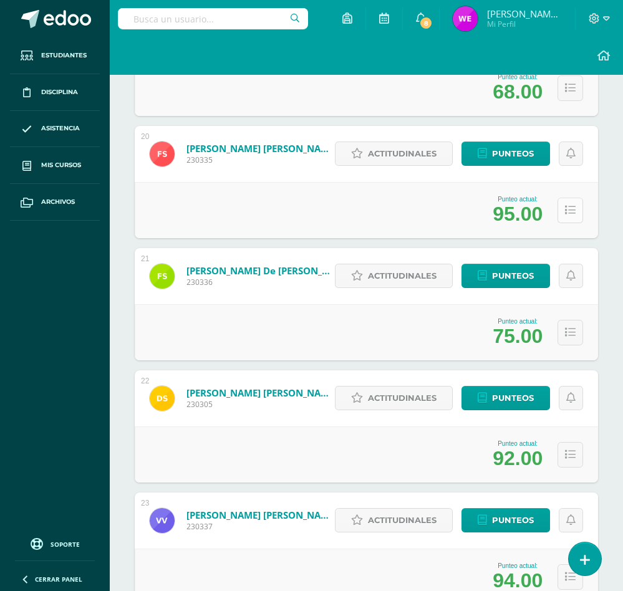
click at [573, 215] on icon at bounding box center [570, 210] width 11 height 11
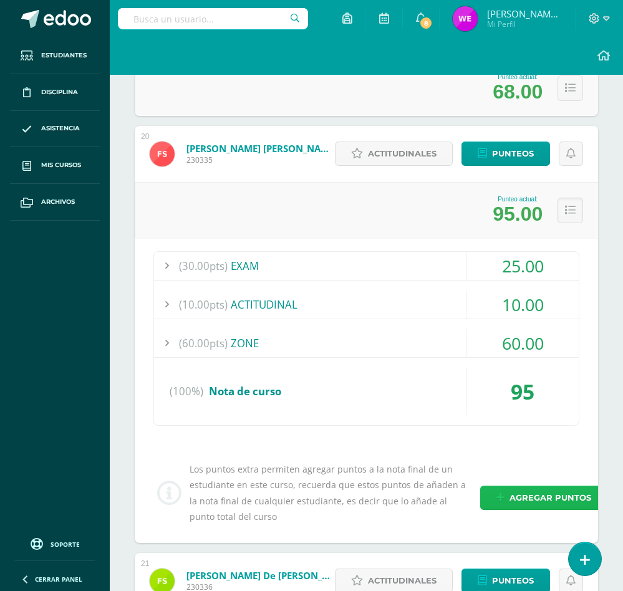
click at [496, 500] on link "Agregar puntos" at bounding box center [543, 498] width 127 height 24
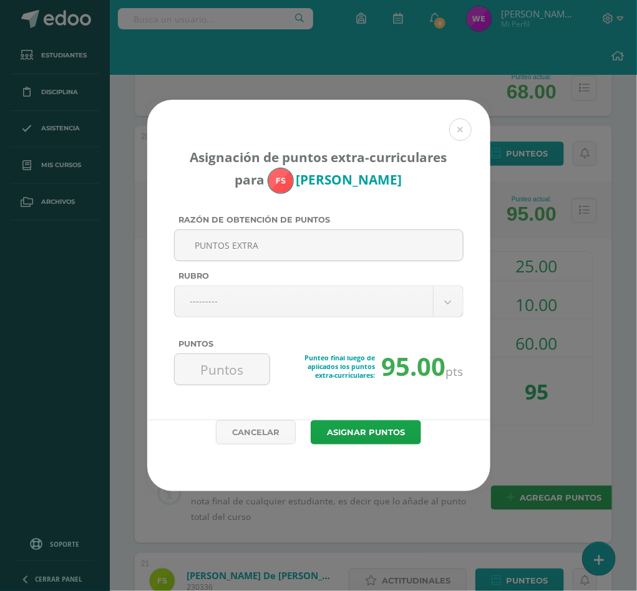
type input "PUNTOS EXTRA"
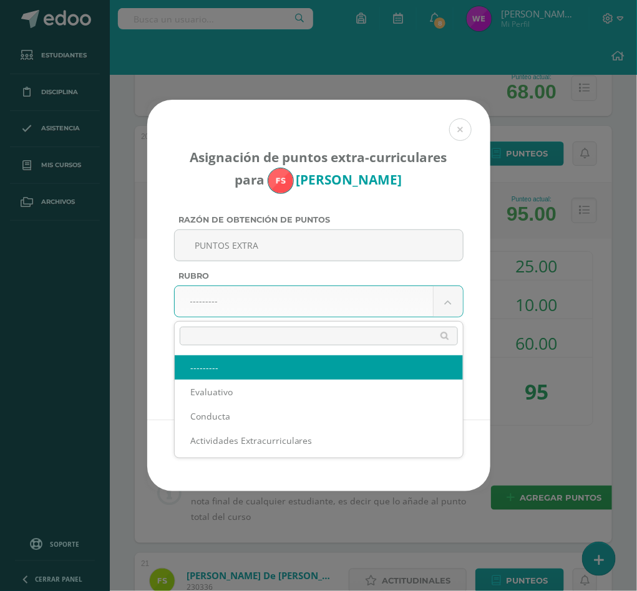
drag, startPoint x: 249, startPoint y: 299, endPoint x: 236, endPoint y: 364, distance: 65.4
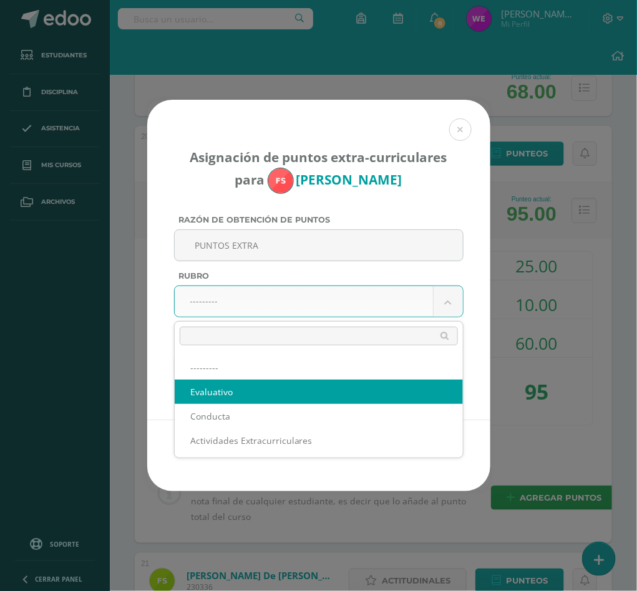
select select "1"
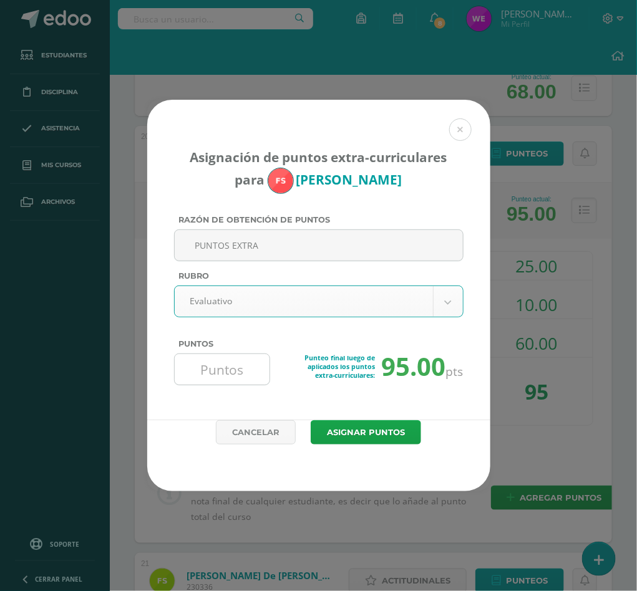
click at [234, 370] on input "Puntos" at bounding box center [222, 369] width 85 height 31
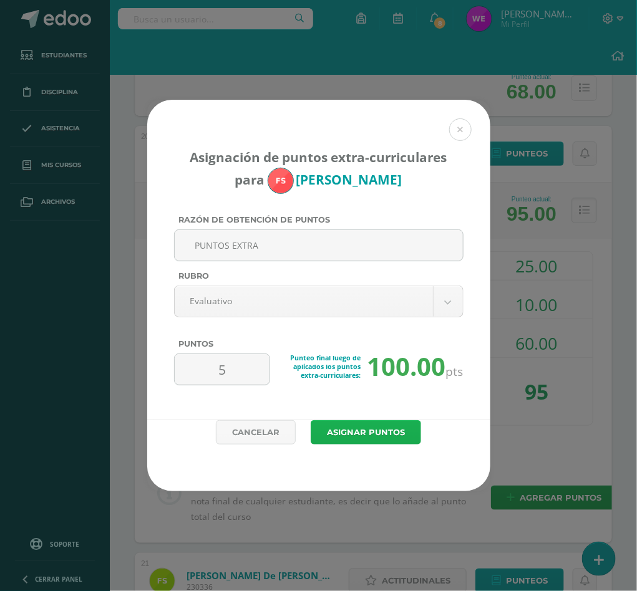
type input "5"
click at [352, 430] on button "Asignar puntos" at bounding box center [366, 432] width 110 height 24
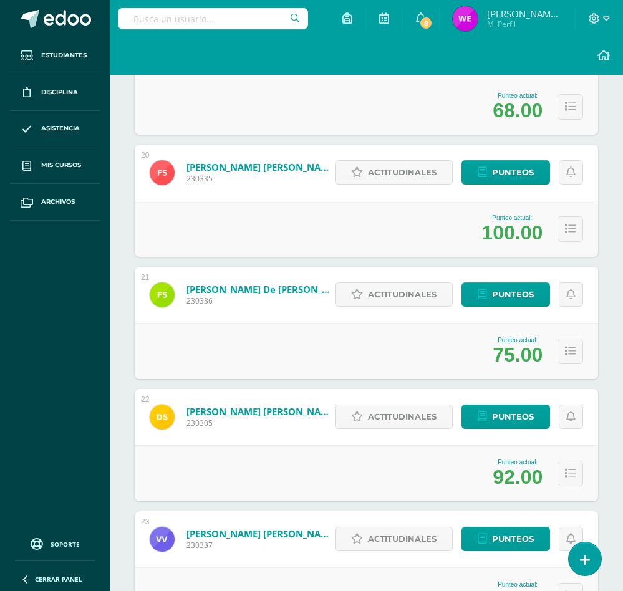
scroll to position [2488, 0]
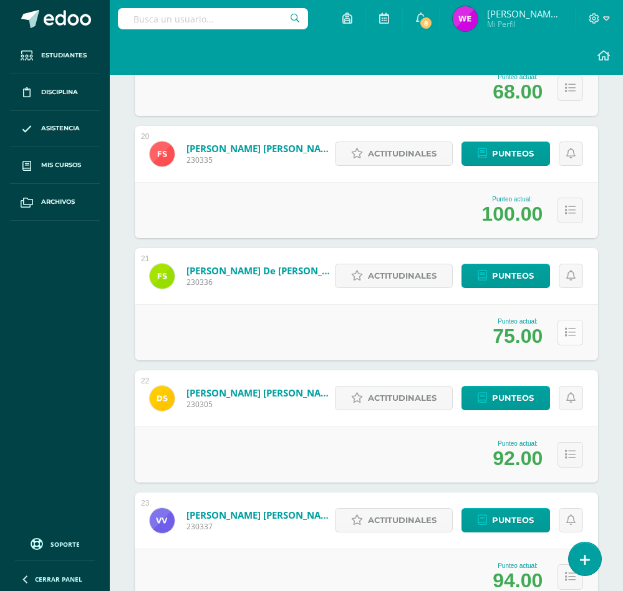
click at [571, 342] on button at bounding box center [571, 333] width 26 height 26
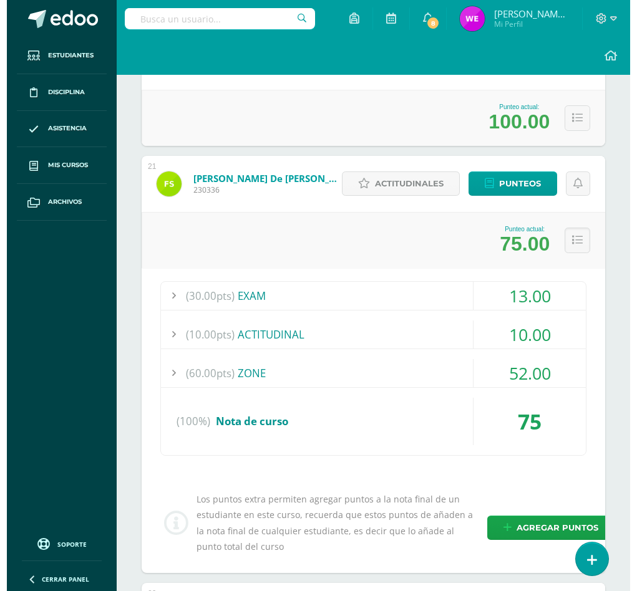
scroll to position [2676, 0]
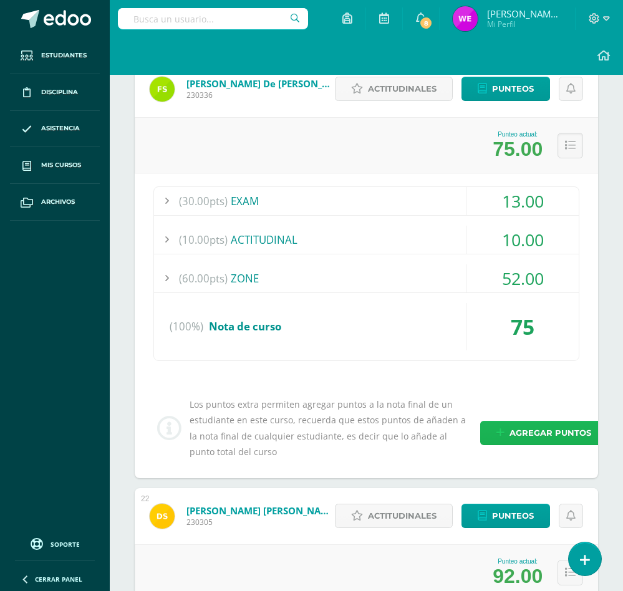
click at [554, 427] on span "Agregar puntos" at bounding box center [551, 433] width 82 height 23
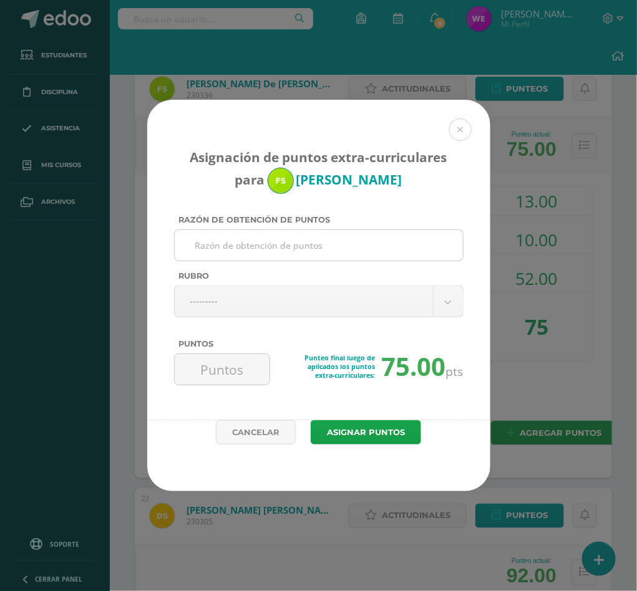
click at [288, 249] on input "Razón de obtención de puntos" at bounding box center [319, 245] width 278 height 31
type input "PUNTOS EXTRA"
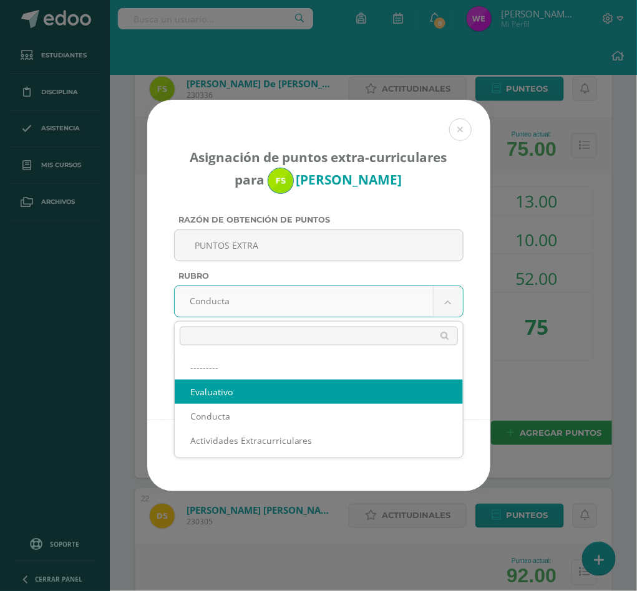
select select "1"
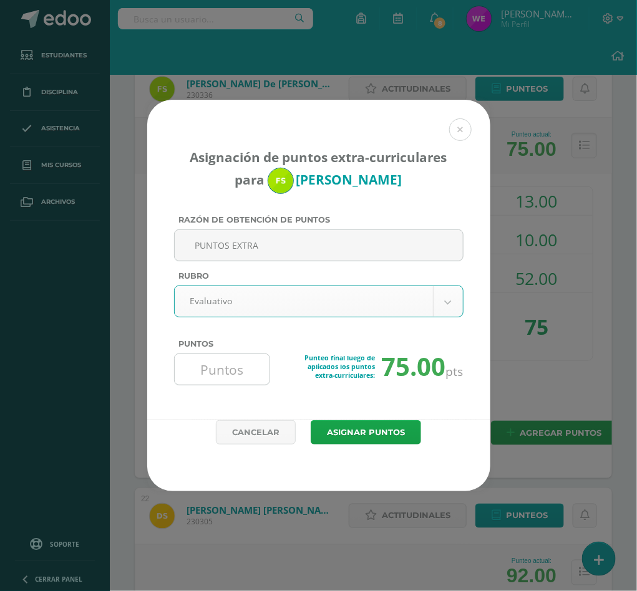
click at [239, 360] on input "Puntos" at bounding box center [222, 369] width 85 height 31
type input "5"
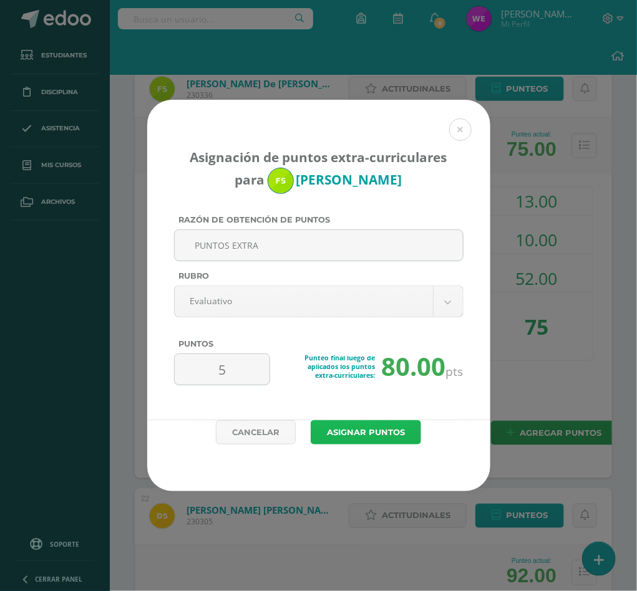
click at [392, 431] on button "Asignar puntos" at bounding box center [366, 432] width 110 height 24
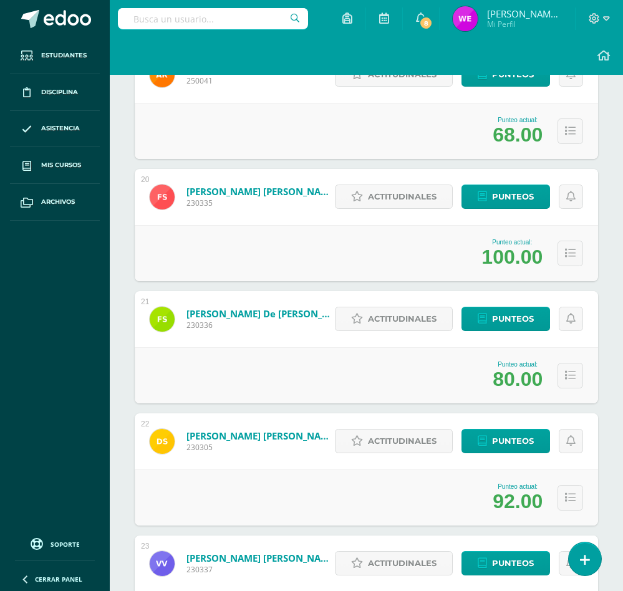
scroll to position [2488, 0]
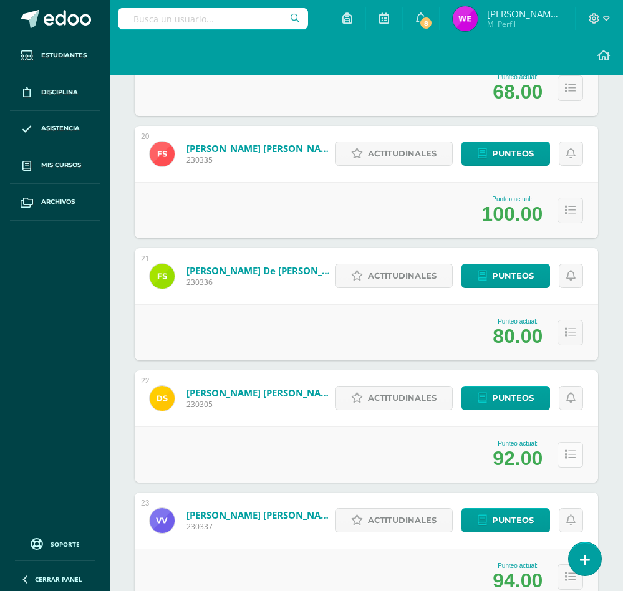
click at [580, 453] on button at bounding box center [571, 455] width 26 height 26
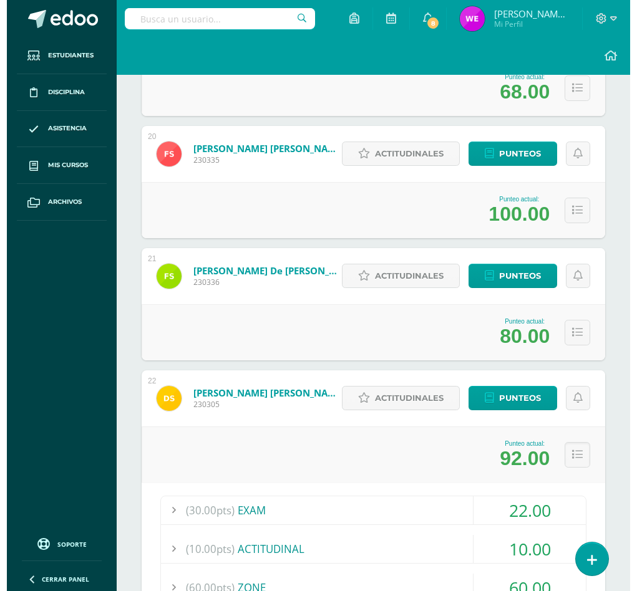
scroll to position [2956, 0]
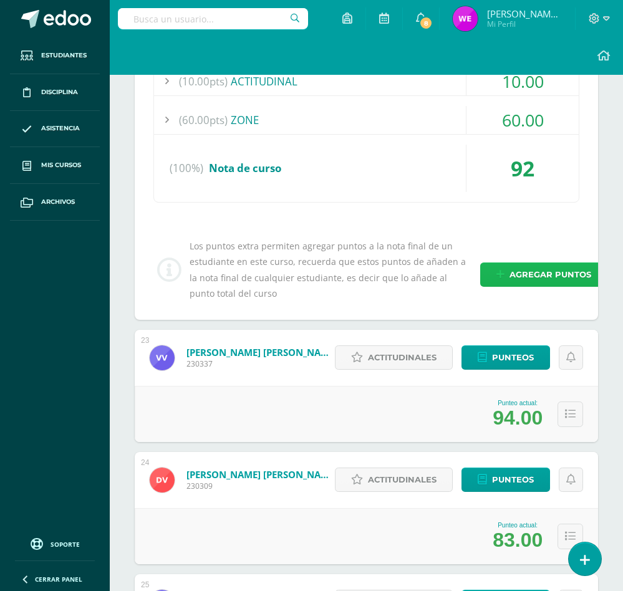
click at [534, 274] on span "Agregar puntos" at bounding box center [551, 274] width 82 height 23
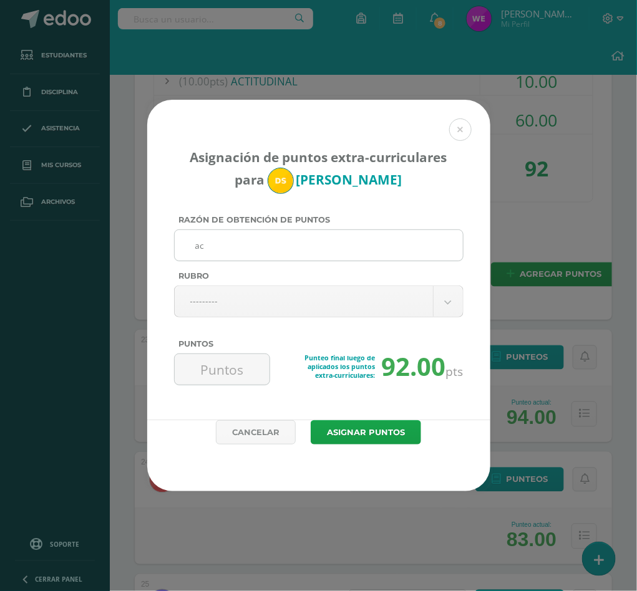
type input "a"
type input "ACTIVIDAD DE MEJORAMIENTO"
type input "Q"
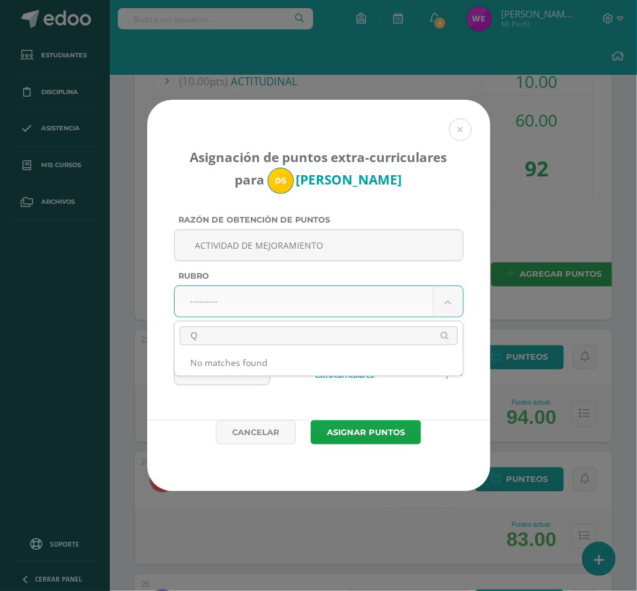
drag, startPoint x: 253, startPoint y: 336, endPoint x: 146, endPoint y: 327, distance: 107.0
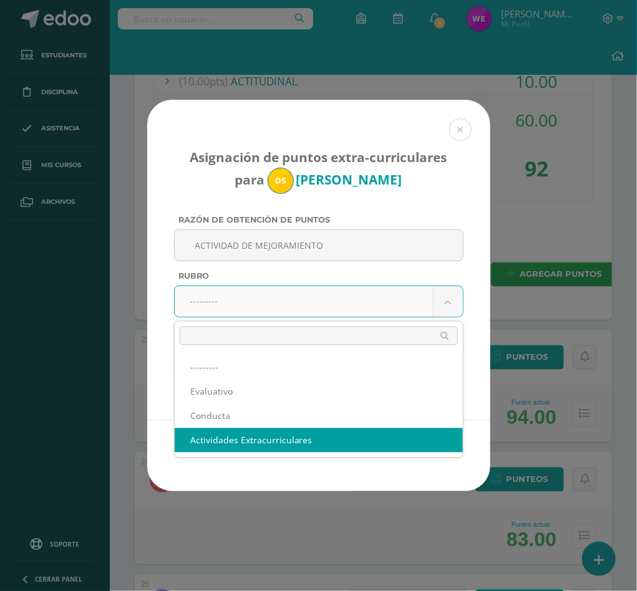
select select "3"
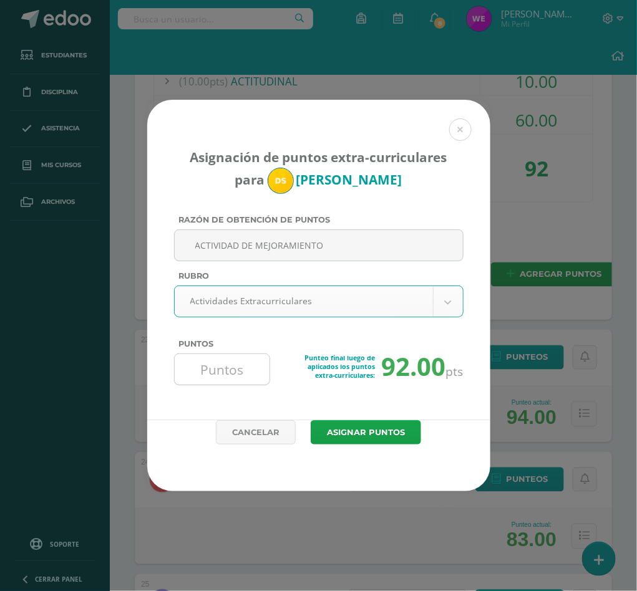
click at [220, 367] on input "Puntos" at bounding box center [222, 369] width 85 height 31
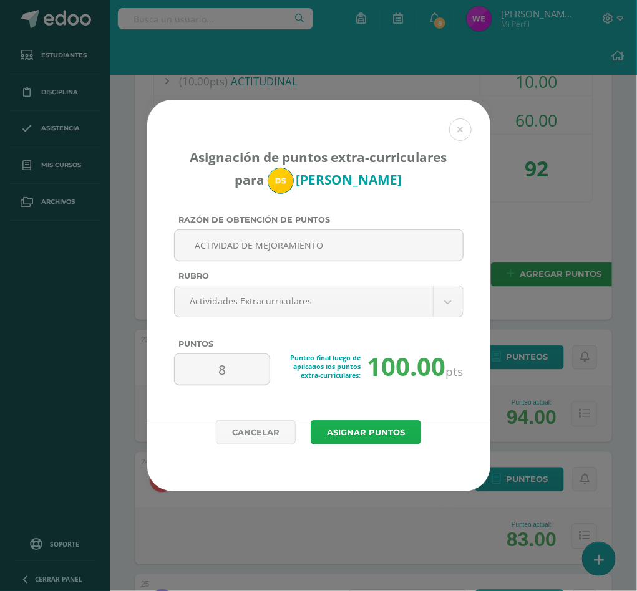
type input "8"
click at [380, 423] on button "Asignar puntos" at bounding box center [366, 432] width 110 height 24
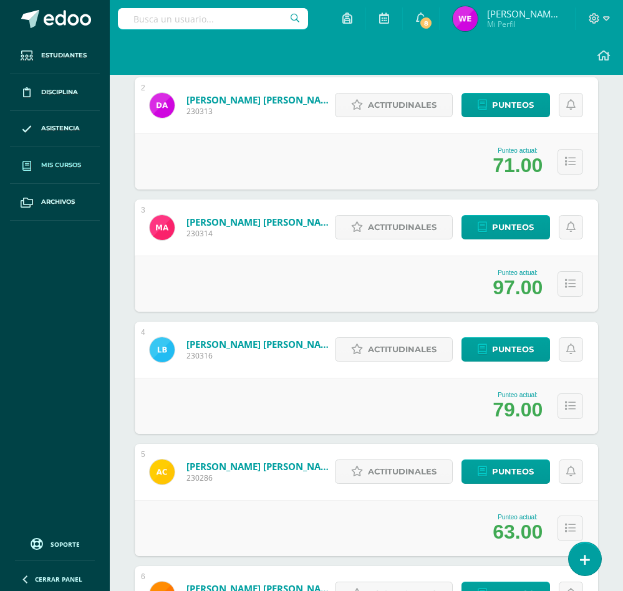
scroll to position [117, 0]
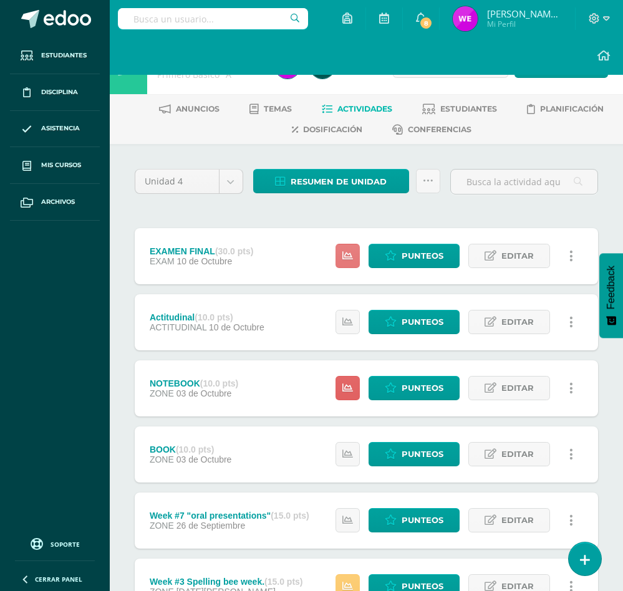
click at [352, 264] on link at bounding box center [348, 256] width 24 height 24
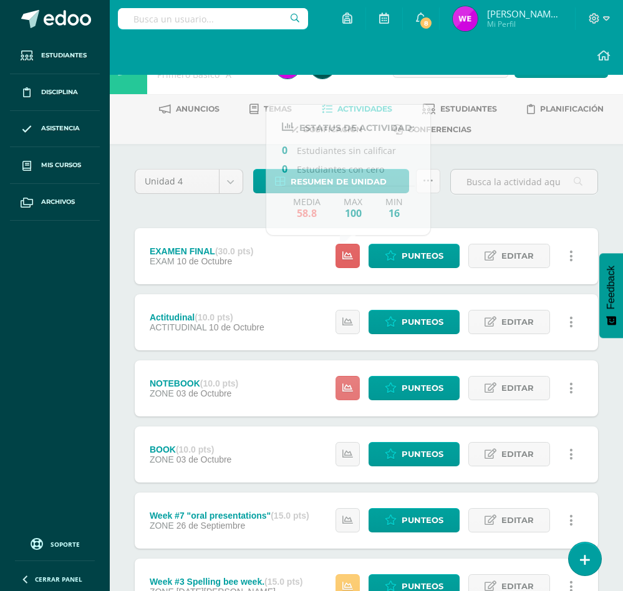
click at [344, 387] on icon at bounding box center [347, 388] width 11 height 11
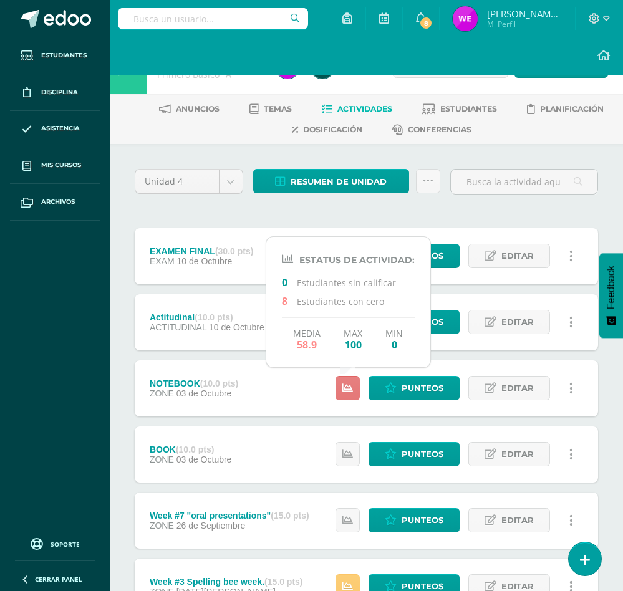
click at [344, 387] on icon at bounding box center [347, 388] width 11 height 11
click at [449, 104] on span "Estudiantes" at bounding box center [468, 108] width 57 height 9
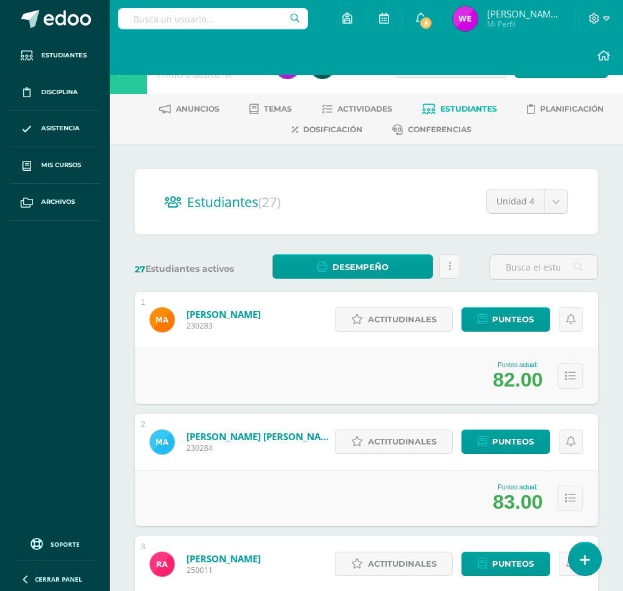
click at [363, 372] on div "Punteo actual: 82.00" at bounding box center [366, 376] width 463 height 56
click at [562, 376] on button at bounding box center [571, 377] width 26 height 26
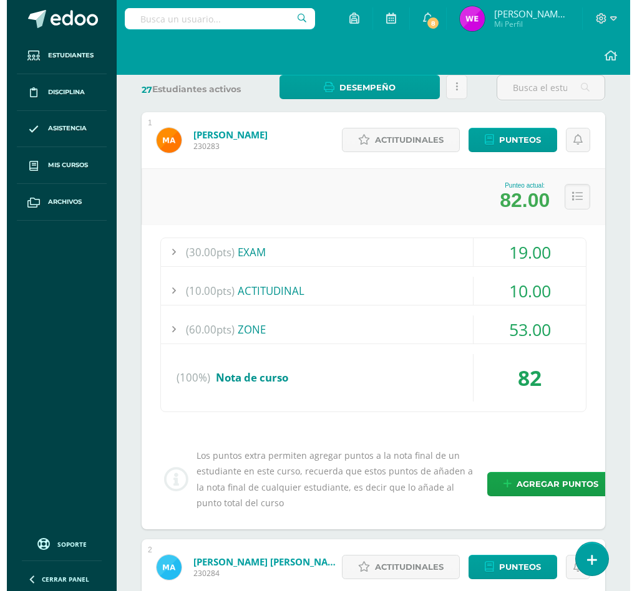
scroll to position [187, 0]
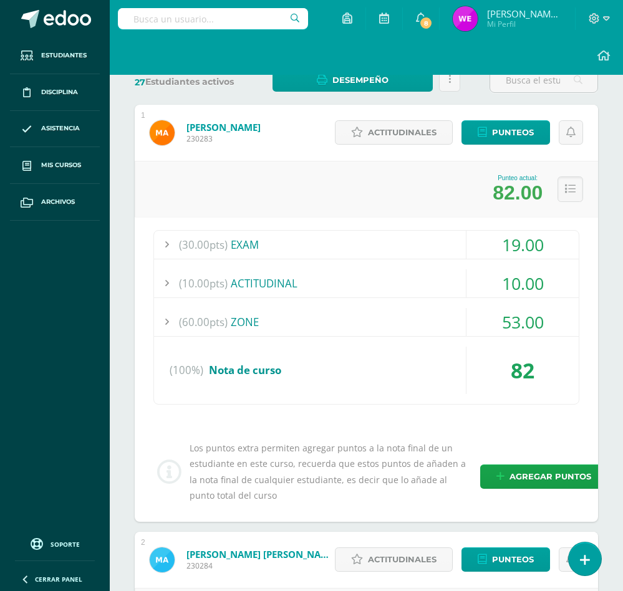
click at [521, 493] on div "Los puntos extra permiten agregar puntos a la nota final de un estudiante en es…" at bounding box center [366, 471] width 436 height 63
click at [524, 483] on span "Agregar puntos" at bounding box center [551, 476] width 82 height 23
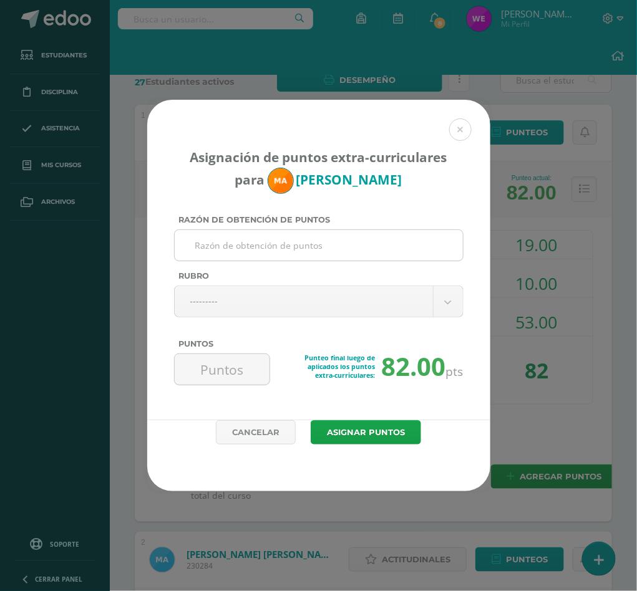
click at [339, 242] on input "Razón de obtención de puntos" at bounding box center [319, 245] width 278 height 31
type input "PUNTOS EXTRA"
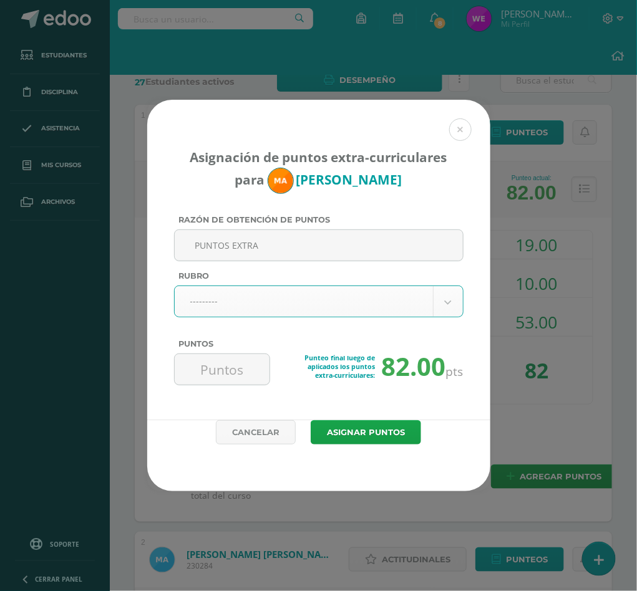
drag, startPoint x: 248, startPoint y: 438, endPoint x: 268, endPoint y: 322, distance: 118.3
click at [268, 322] on form "Asignación de puntos extra-curriculares para [PERSON_NAME] Razón de obtención d…" at bounding box center [318, 296] width 343 height 392
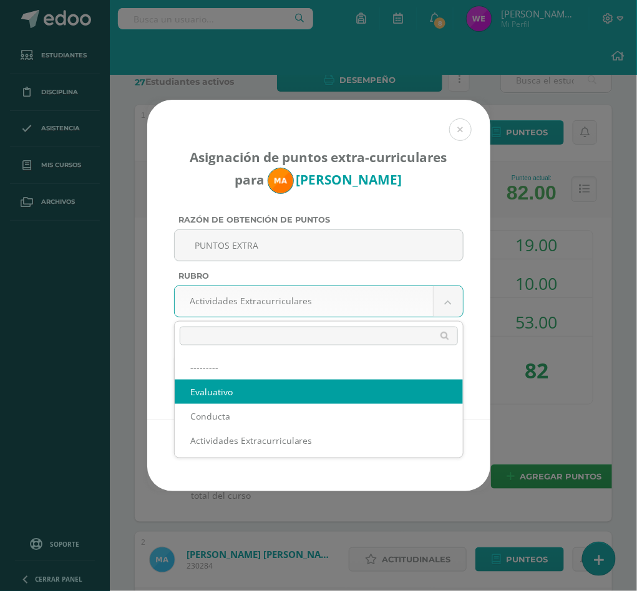
select select "1"
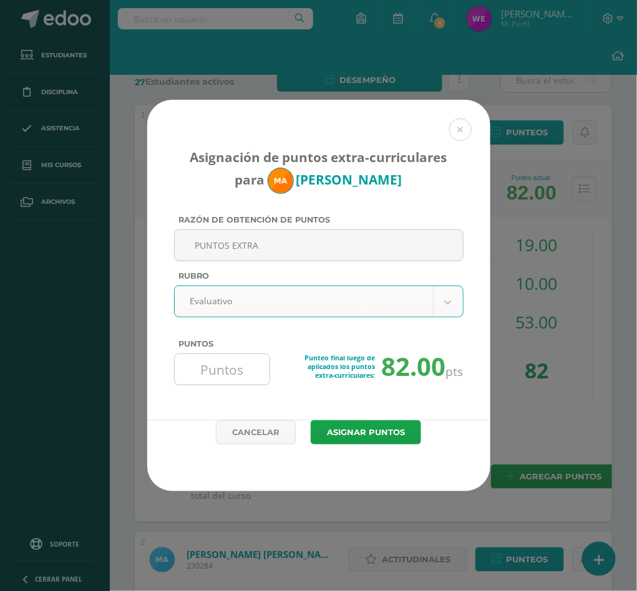
click at [234, 365] on input "Puntos" at bounding box center [222, 369] width 85 height 31
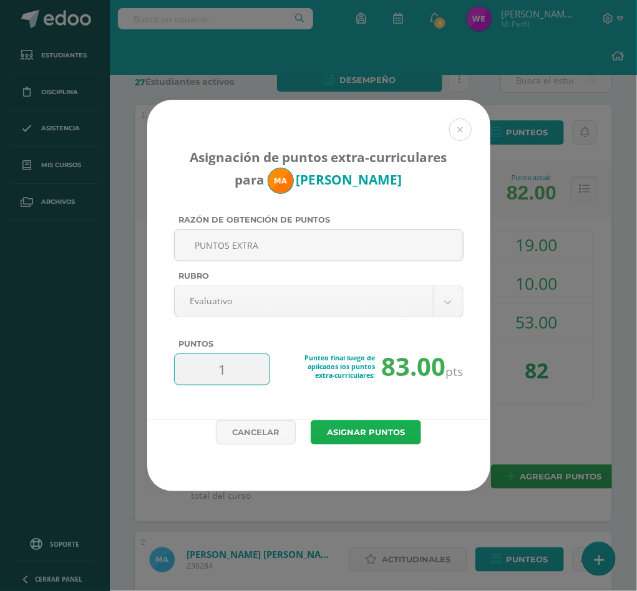
type input "1"
click at [386, 429] on button "Asignar puntos" at bounding box center [366, 432] width 110 height 24
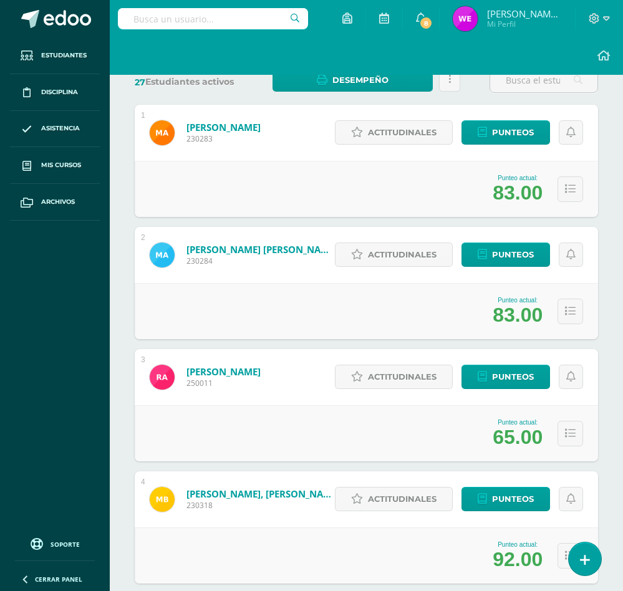
scroll to position [281, 0]
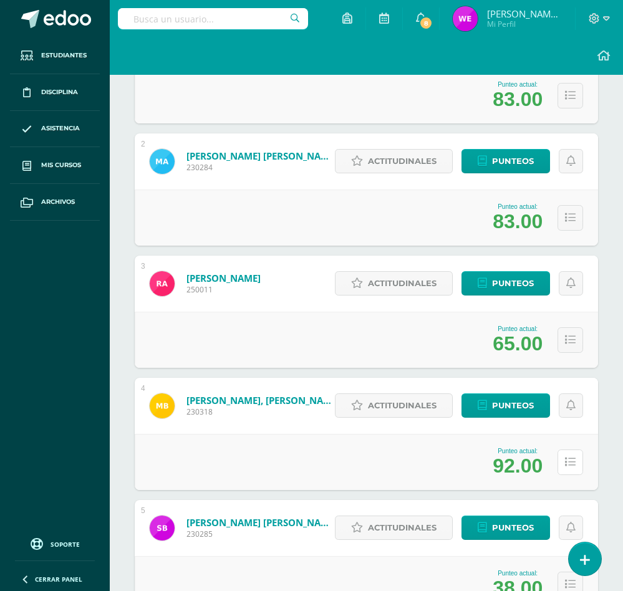
click at [568, 457] on icon at bounding box center [570, 462] width 11 height 11
click at [569, 463] on icon at bounding box center [570, 462] width 11 height 11
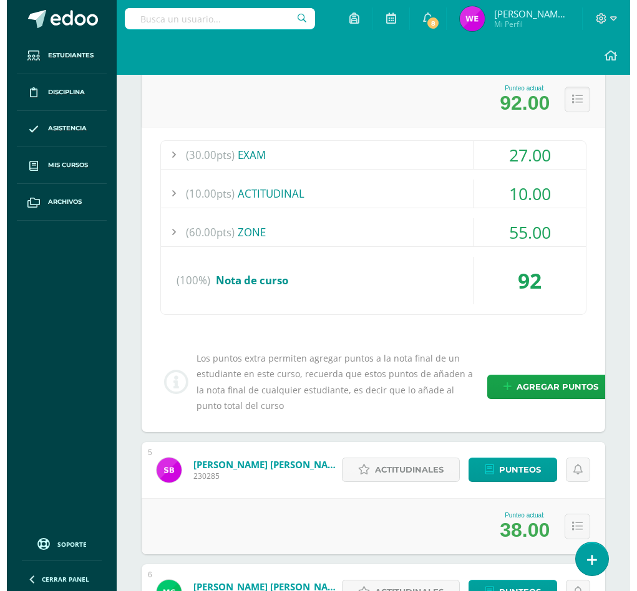
scroll to position [655, 0]
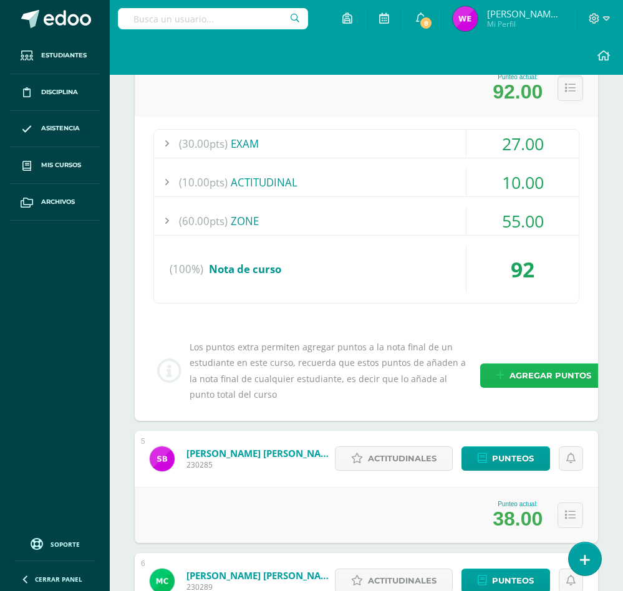
click at [544, 379] on span "Agregar puntos" at bounding box center [551, 375] width 82 height 23
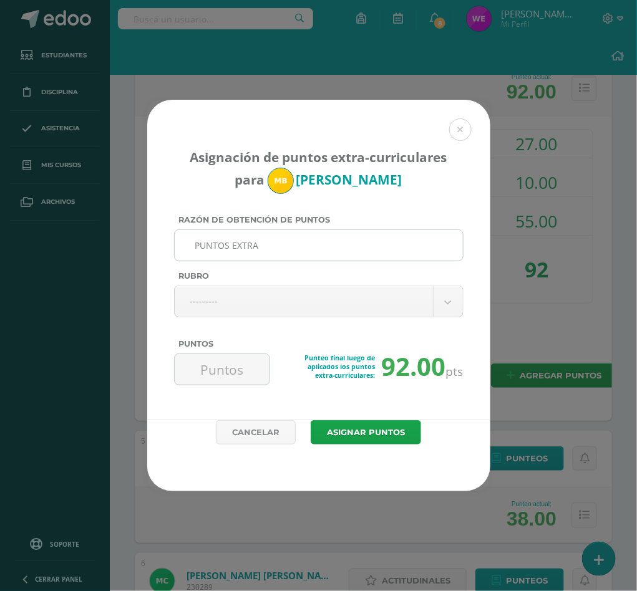
type input "PUNTOS EXTRA"
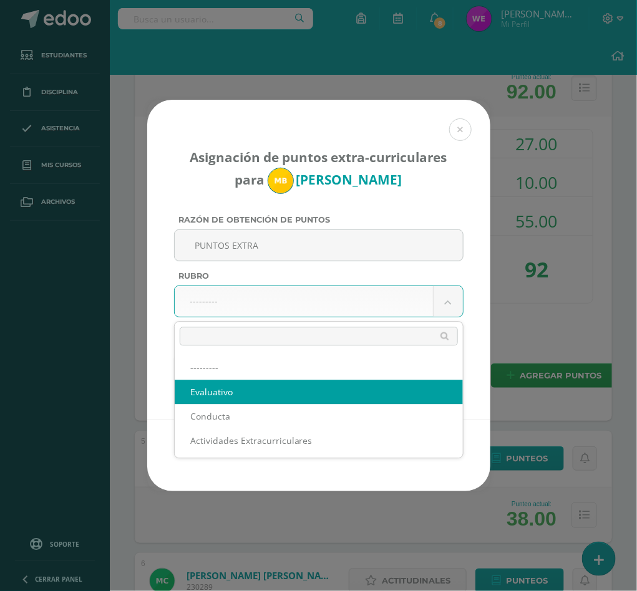
select select "1"
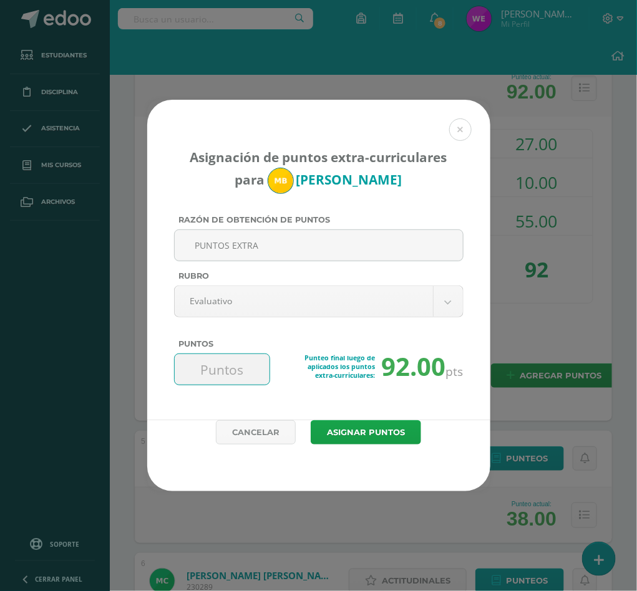
click at [233, 360] on input "Puntos" at bounding box center [222, 369] width 85 height 31
type input "2"
click at [311, 420] on button "Asignar puntos" at bounding box center [366, 432] width 110 height 24
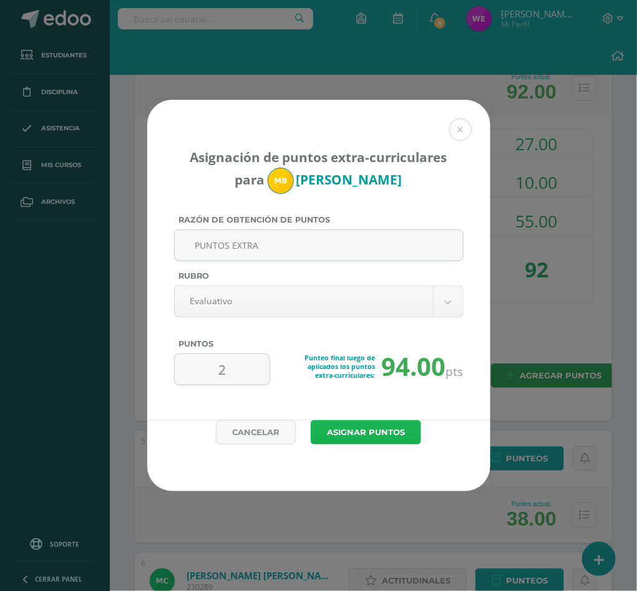
click at [365, 436] on button "Asignar puntos" at bounding box center [366, 432] width 110 height 24
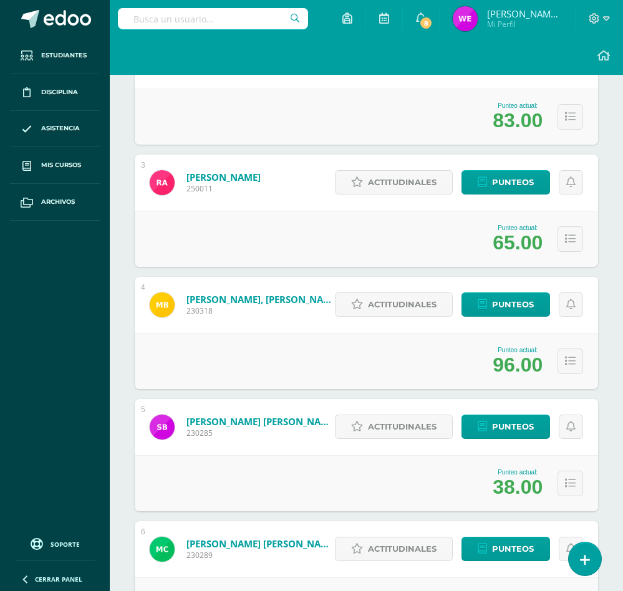
scroll to position [468, 0]
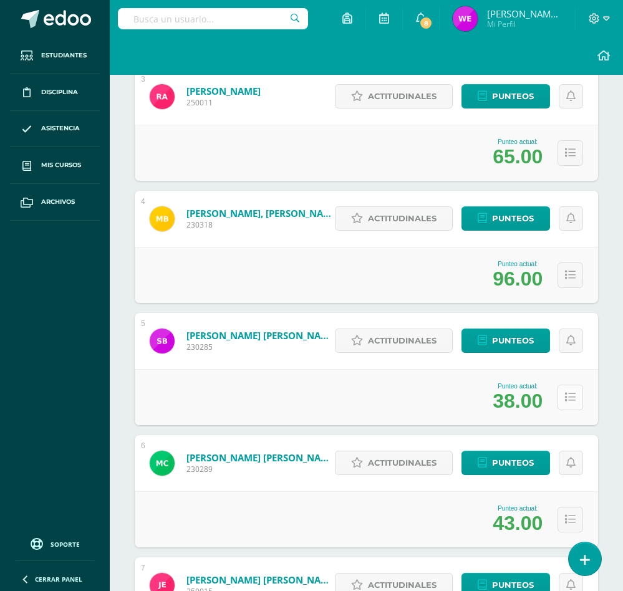
click at [573, 399] on icon at bounding box center [570, 397] width 11 height 11
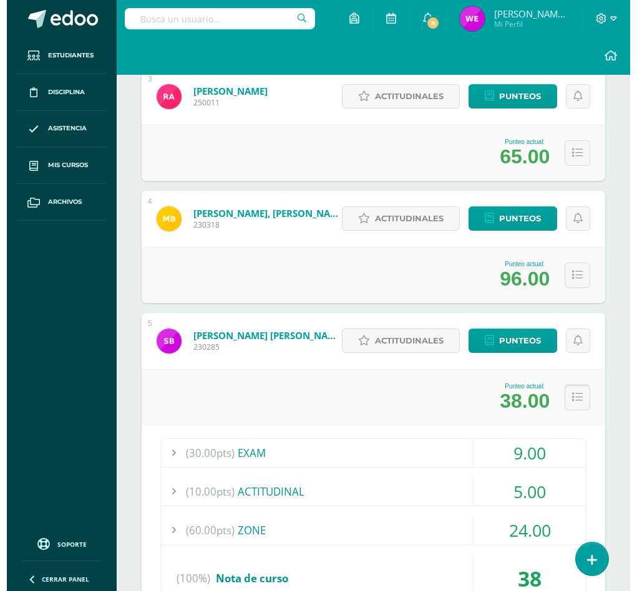
scroll to position [655, 0]
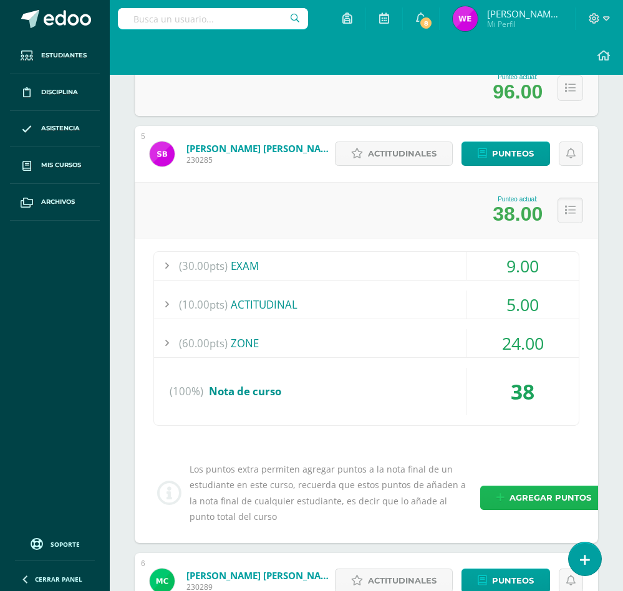
click at [525, 493] on span "Agregar puntos" at bounding box center [551, 497] width 82 height 23
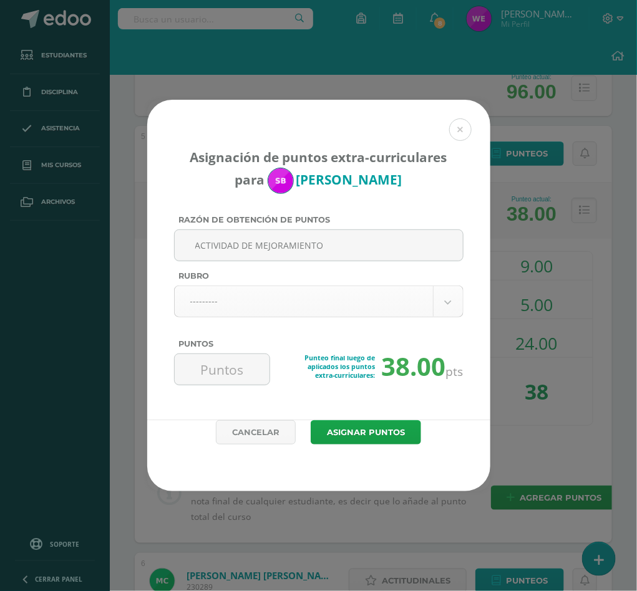
type input "ACTIVIDAD DE MEJORAMIENTO"
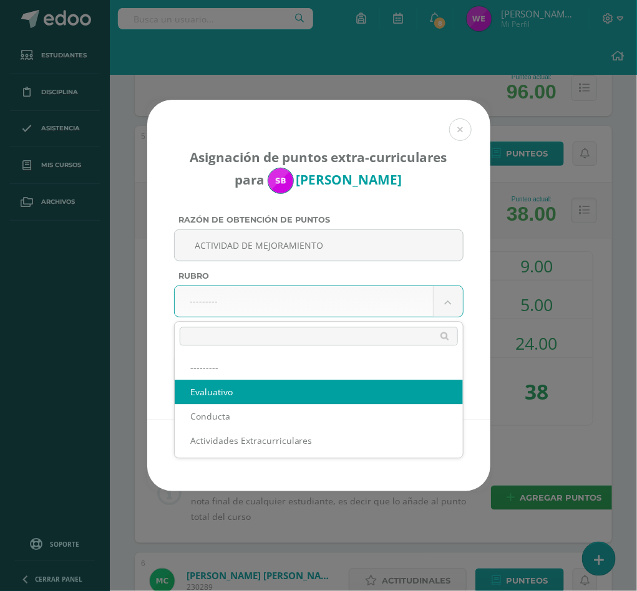
select select "1"
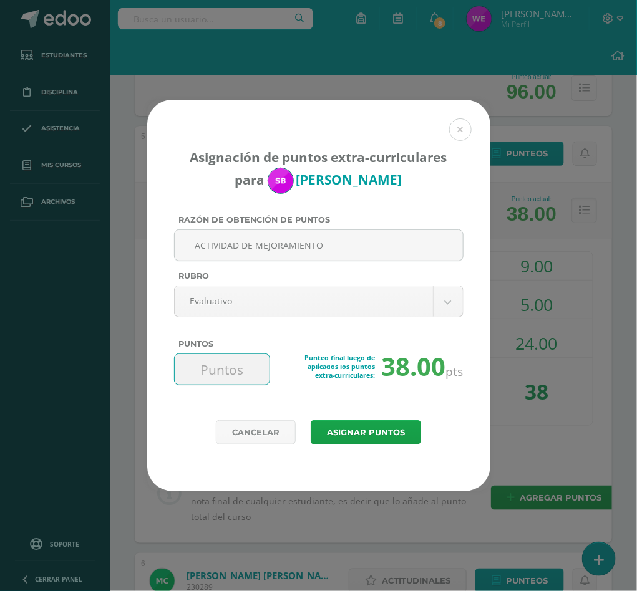
click at [232, 369] on input "Puntos" at bounding box center [222, 369] width 85 height 31
type input "20"
click at [311, 420] on button "Asignar puntos" at bounding box center [366, 432] width 110 height 24
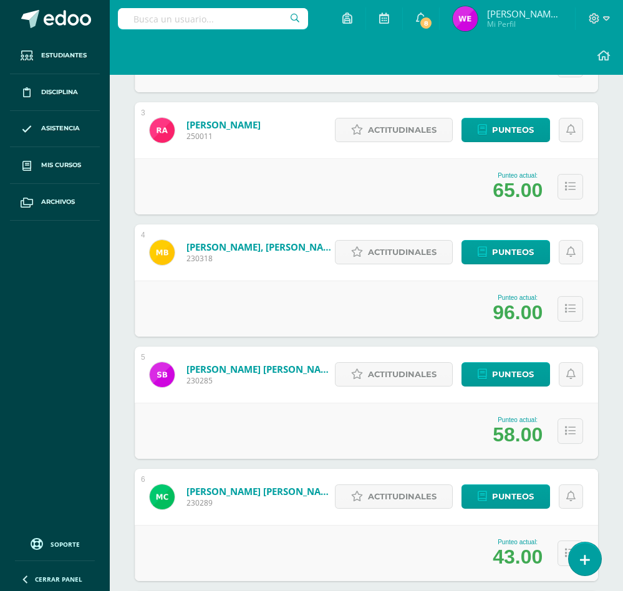
scroll to position [468, 0]
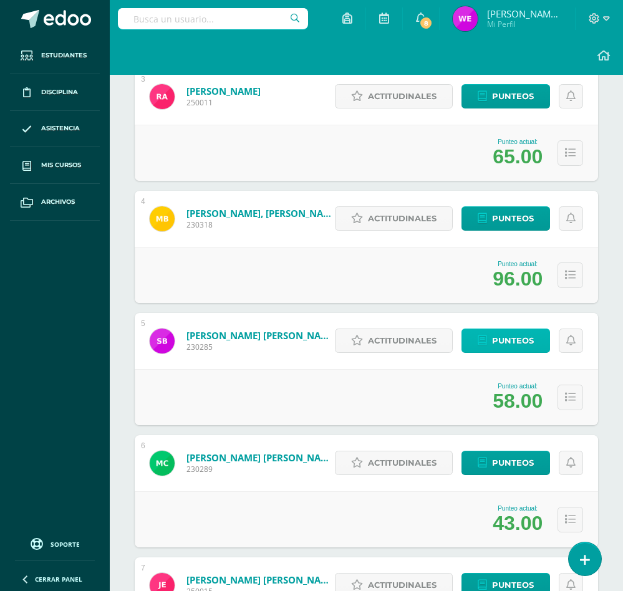
click at [533, 350] on span "Punteos" at bounding box center [513, 340] width 42 height 23
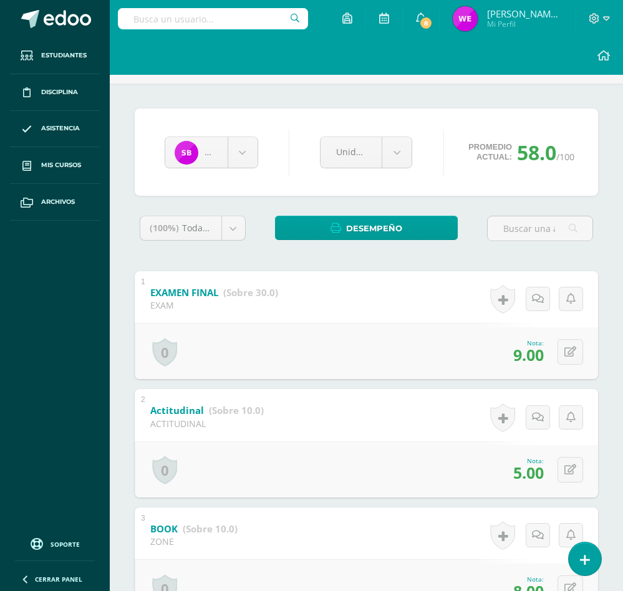
scroll to position [94, 0]
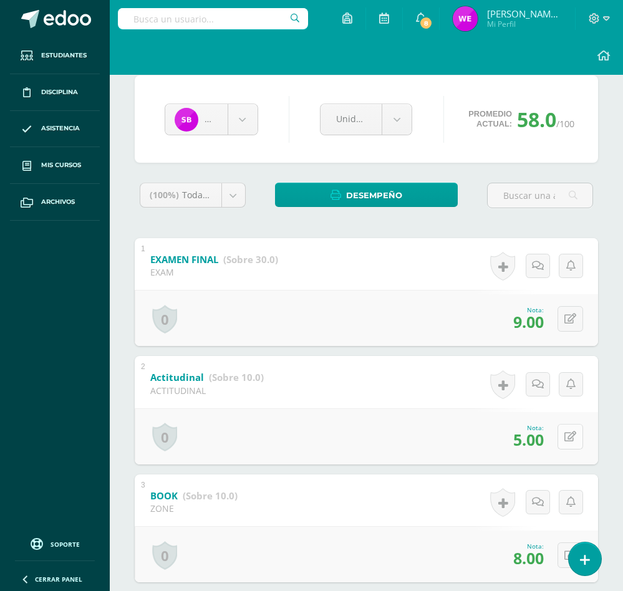
click at [565, 444] on button at bounding box center [571, 437] width 26 height 26
type input "8"
click at [543, 440] on icon at bounding box center [543, 442] width 11 height 11
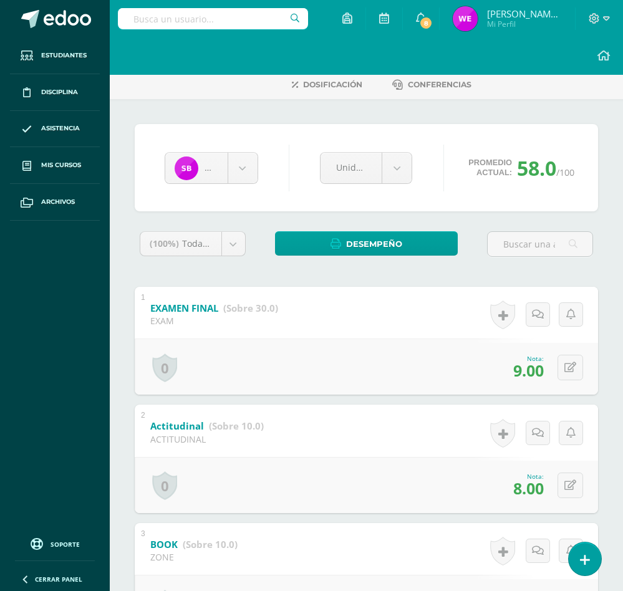
scroll to position [0, 0]
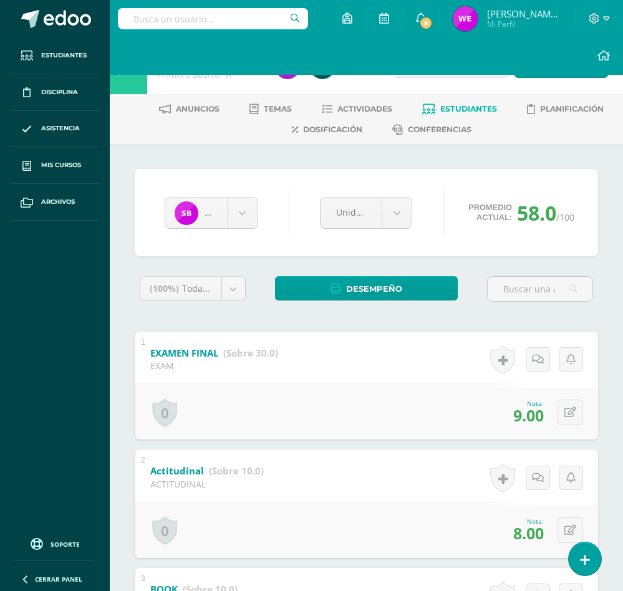
click at [486, 109] on span "Estudiantes" at bounding box center [468, 108] width 57 height 9
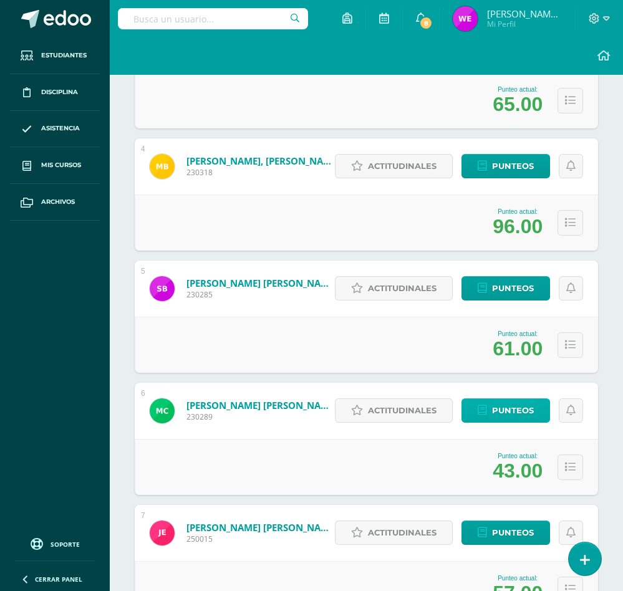
scroll to position [561, 0]
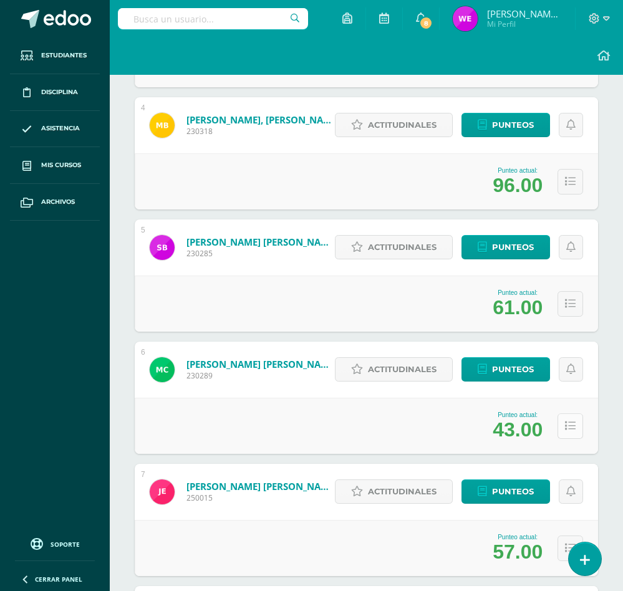
click at [560, 428] on button at bounding box center [571, 426] width 26 height 26
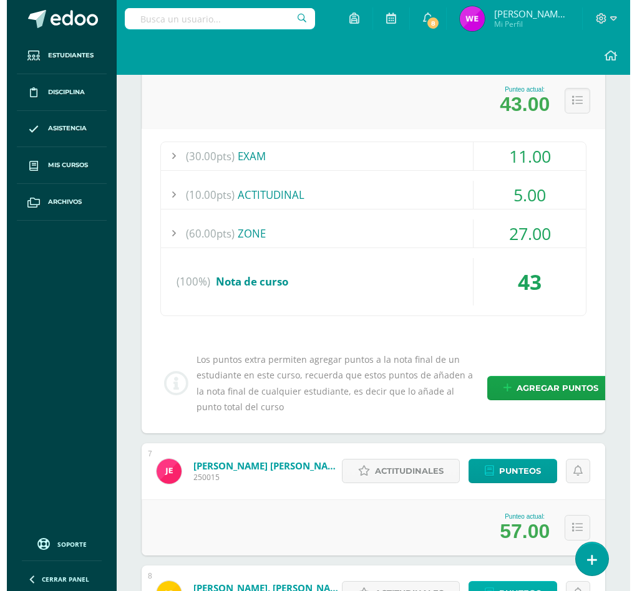
scroll to position [842, 0]
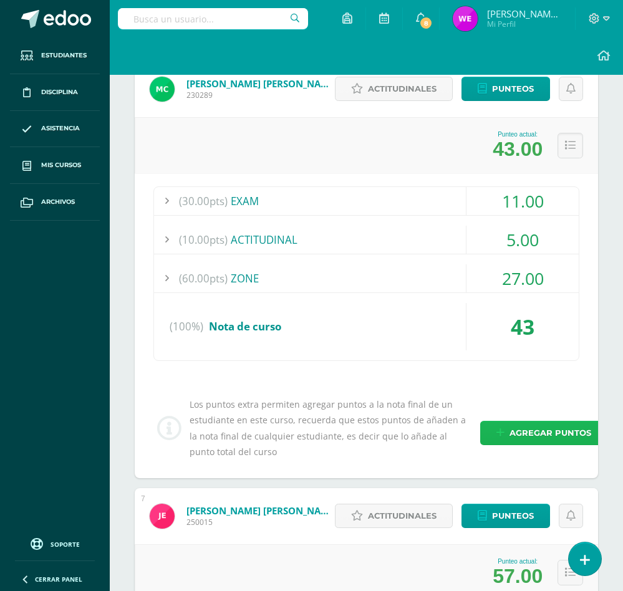
click at [535, 440] on span "Agregar puntos" at bounding box center [551, 433] width 82 height 23
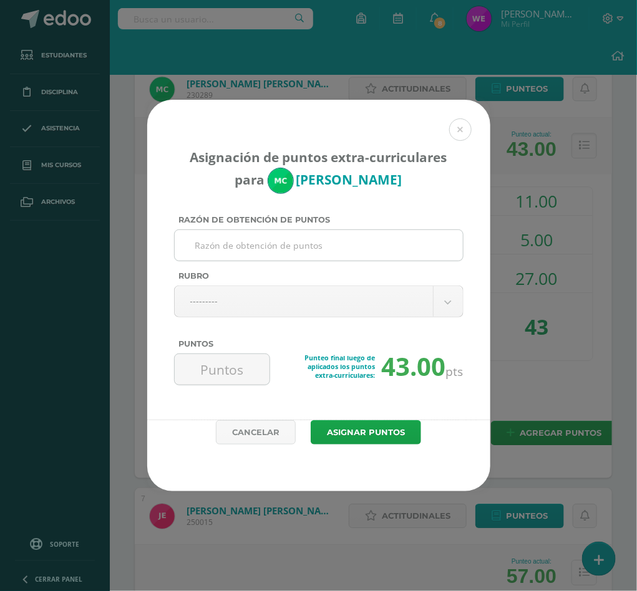
click at [309, 253] on input "Razón de obtención de puntos" at bounding box center [319, 245] width 278 height 31
type input "ACTIVIDAD DE MEJORAMIENTO"
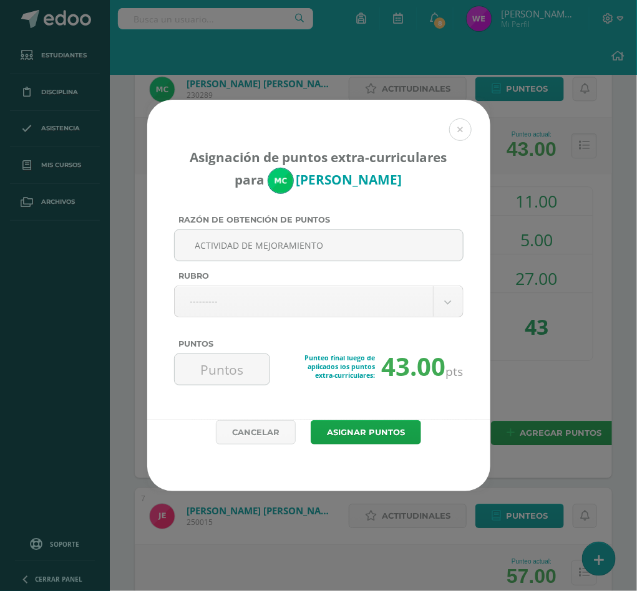
drag, startPoint x: 214, startPoint y: 378, endPoint x: 220, endPoint y: 332, distance: 46.5
click at [216, 365] on input "Puntos" at bounding box center [222, 369] width 85 height 31
click at [263, 279] on label "Rubro" at bounding box center [318, 275] width 289 height 9
click at [175, 317] on input "Rubro" at bounding box center [175, 317] width 1 height 1
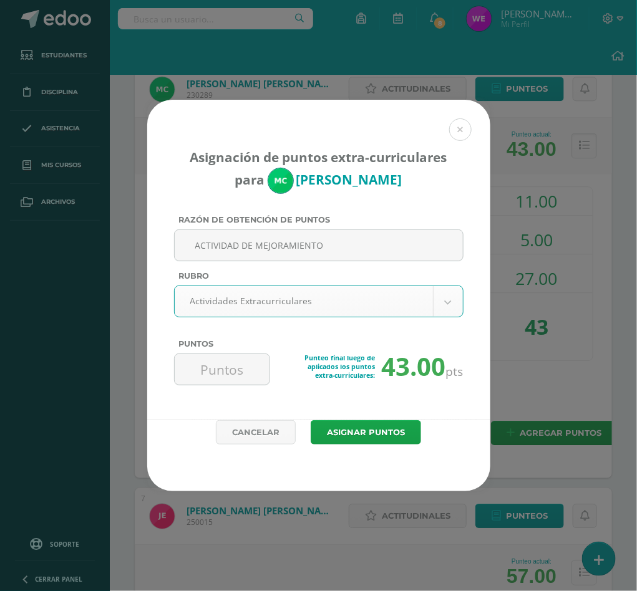
select select "3"
click at [236, 371] on input "Puntos" at bounding box center [222, 369] width 85 height 31
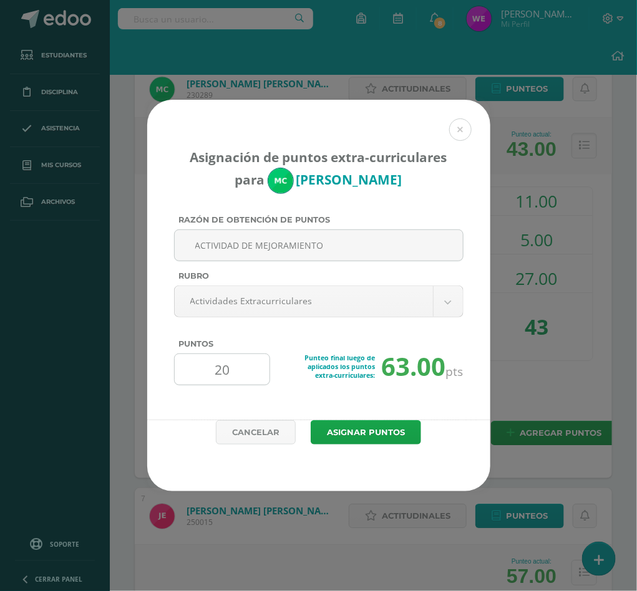
type input "2"
type input "18"
click at [376, 438] on button "Asignar puntos" at bounding box center [366, 432] width 110 height 24
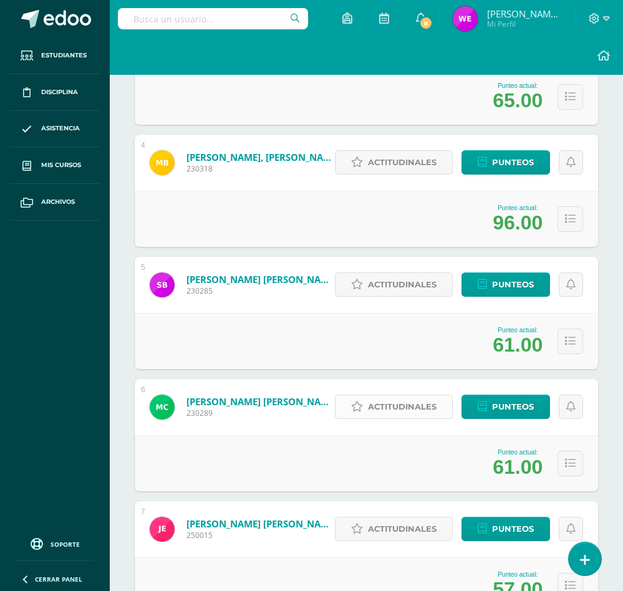
scroll to position [617, 0]
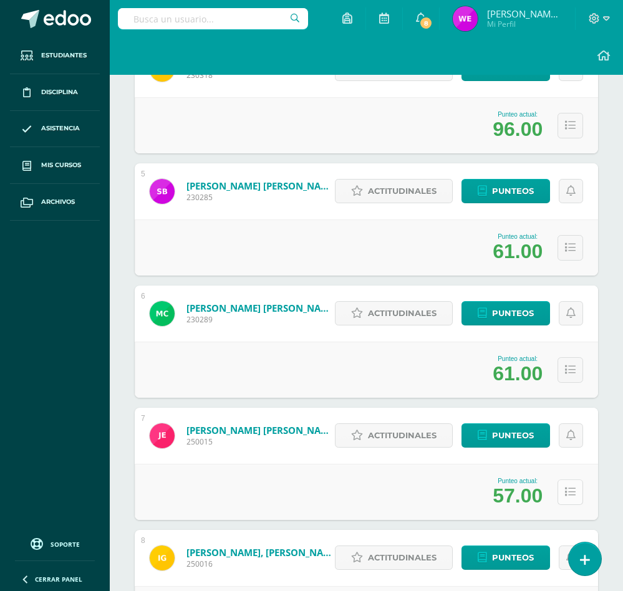
click at [571, 489] on icon at bounding box center [570, 492] width 11 height 11
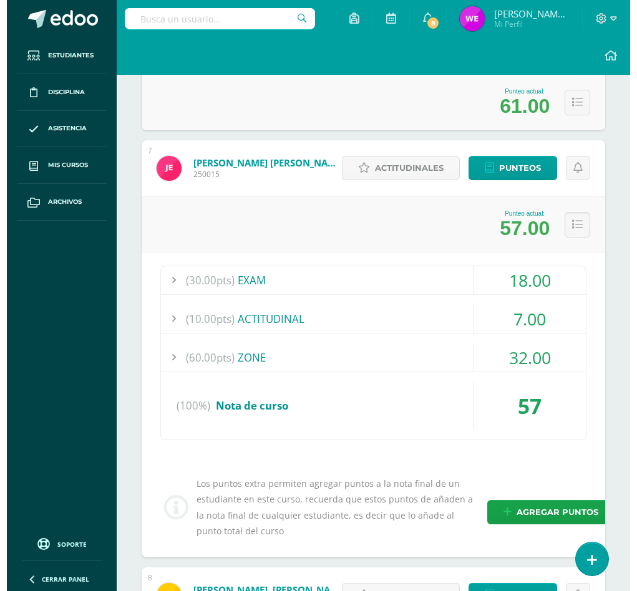
scroll to position [898, 0]
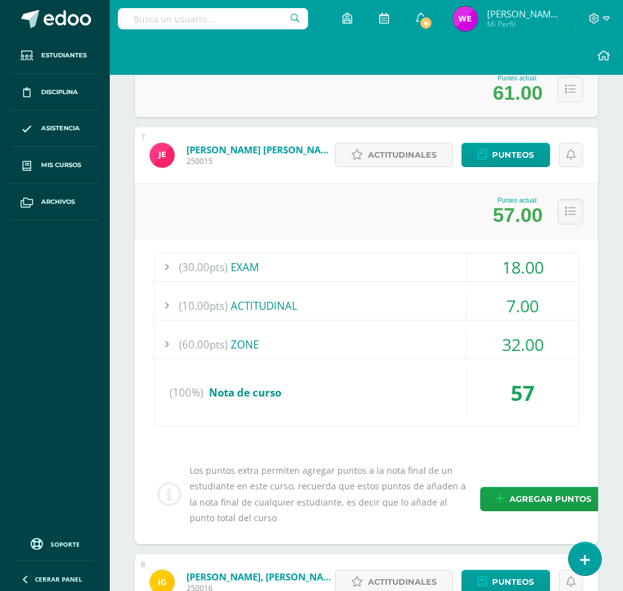
click at [543, 486] on div "Los puntos extra permiten agregar puntos a la nota final de un estudiante en es…" at bounding box center [366, 494] width 436 height 63
click at [539, 490] on span "Agregar puntos" at bounding box center [551, 499] width 82 height 23
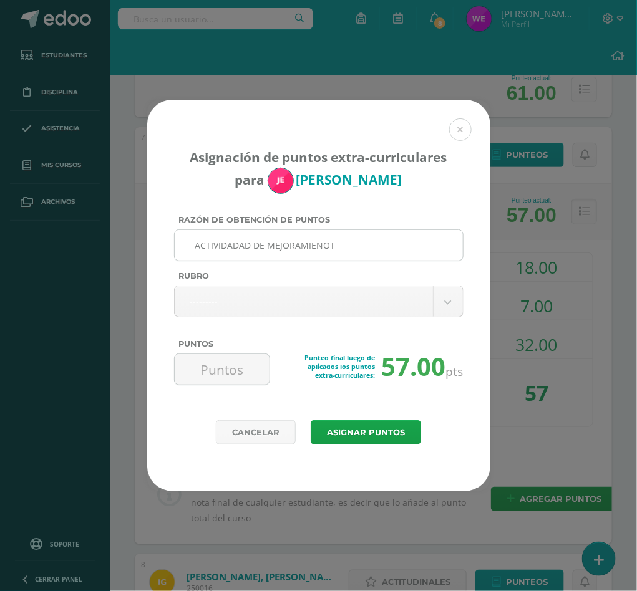
click at [399, 249] on input "ACTIVIDADAD DE MEJORAMIENOT" at bounding box center [319, 245] width 278 height 31
type input "ACTIVIDADAD DE MEJORAMIENTO"
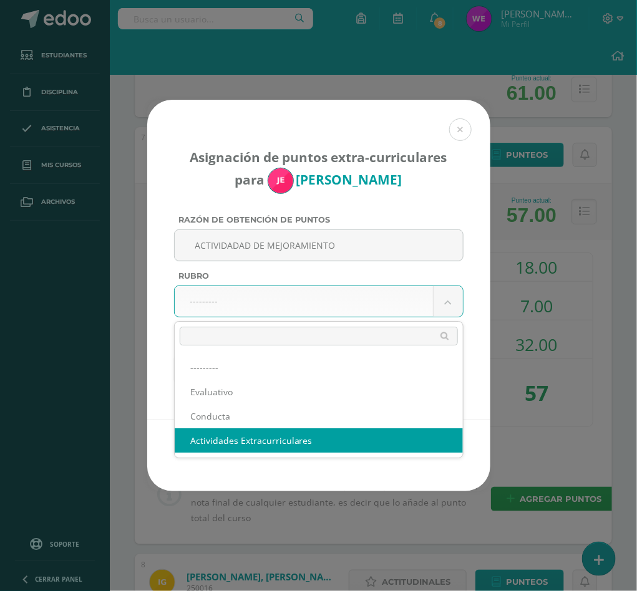
select select "3"
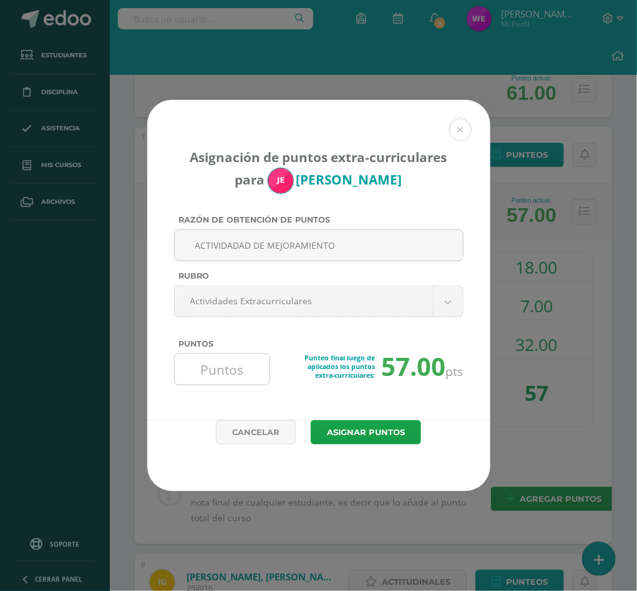
click at [238, 362] on input "Puntos" at bounding box center [222, 369] width 85 height 31
type input "13"
click at [376, 432] on button "Asignar puntos" at bounding box center [366, 432] width 110 height 24
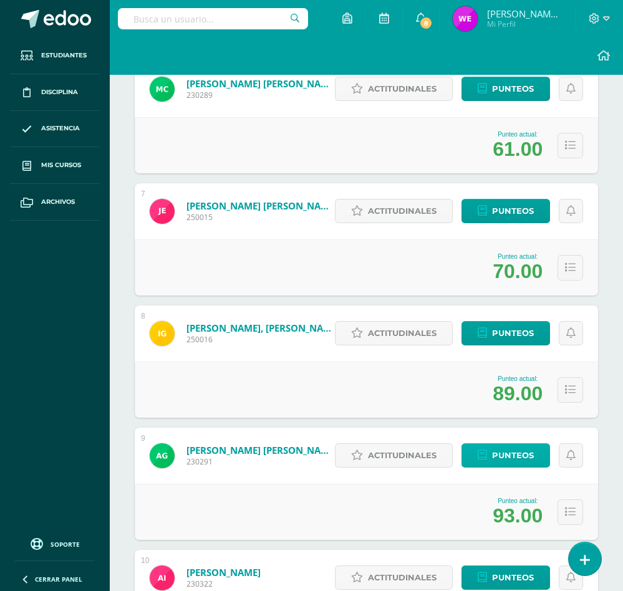
scroll to position [935, 0]
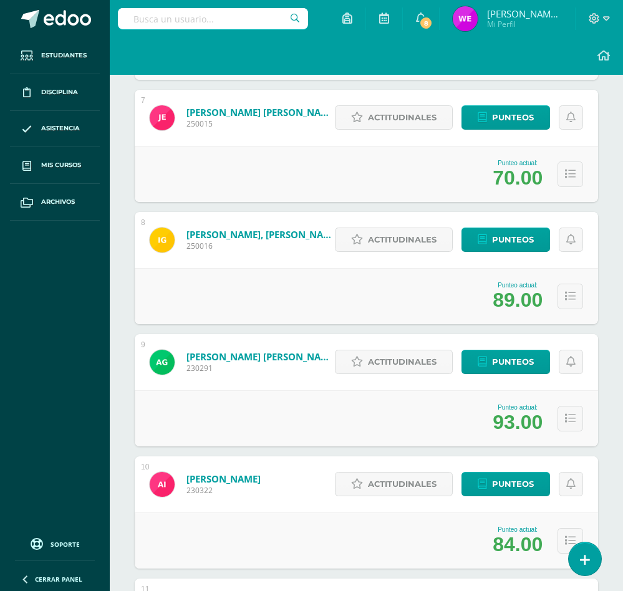
click at [481, 408] on div "Punteo actual: 93.00" at bounding box center [366, 418] width 463 height 56
click at [561, 423] on button at bounding box center [571, 419] width 26 height 26
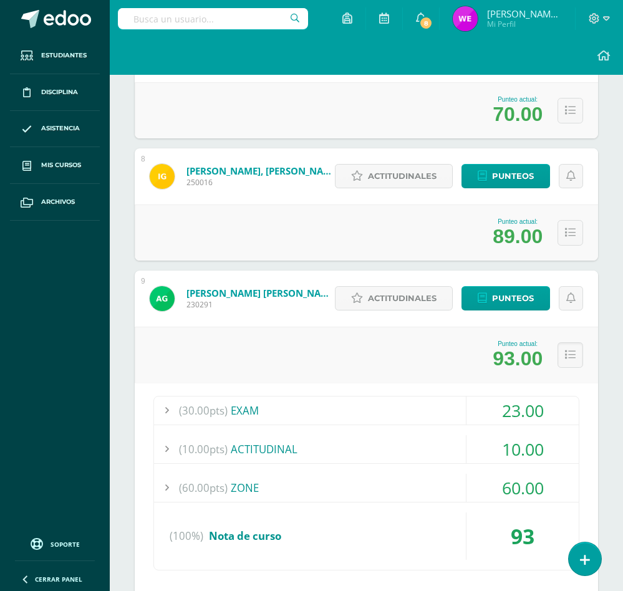
scroll to position [1029, 0]
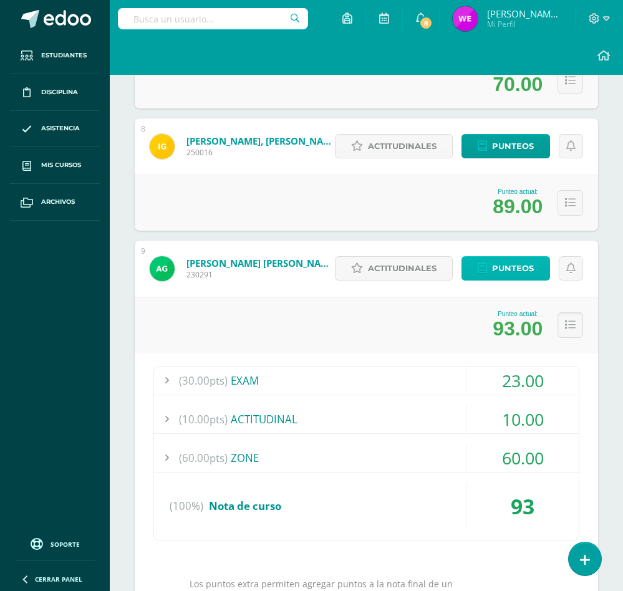
click at [513, 269] on span "Punteos" at bounding box center [513, 268] width 42 height 23
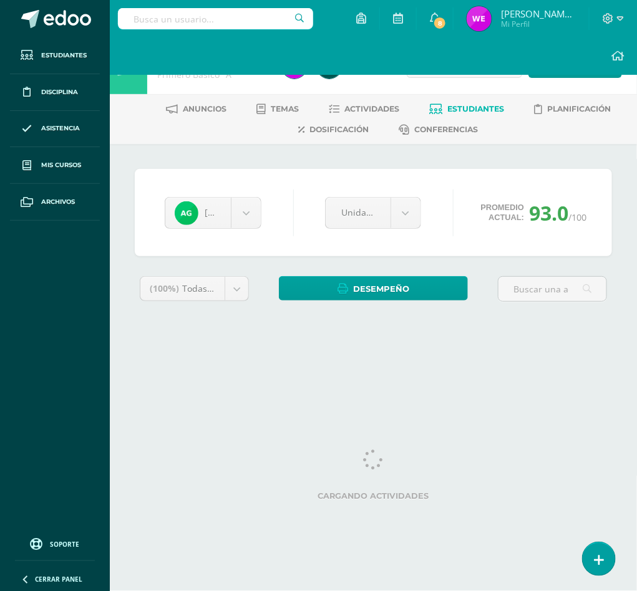
click at [461, 107] on span "Estudiantes" at bounding box center [475, 108] width 57 height 9
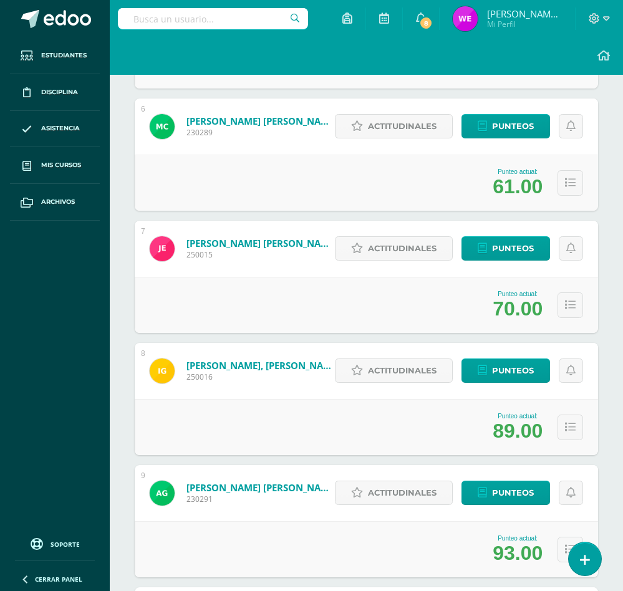
scroll to position [992, 0]
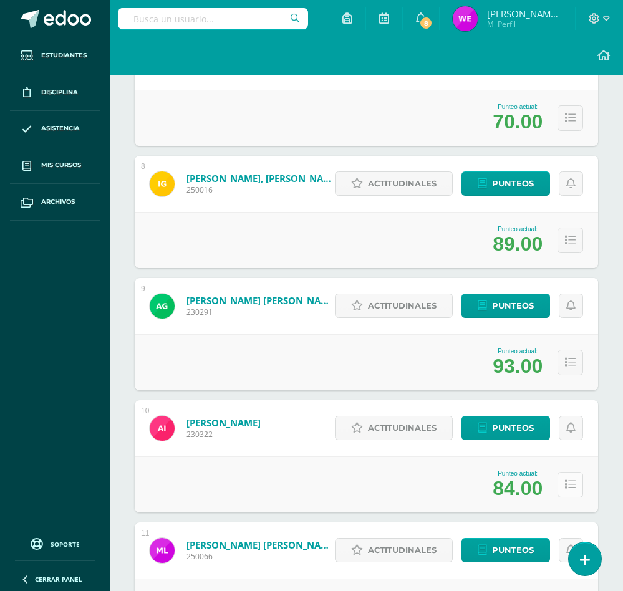
click at [571, 480] on icon at bounding box center [570, 485] width 11 height 11
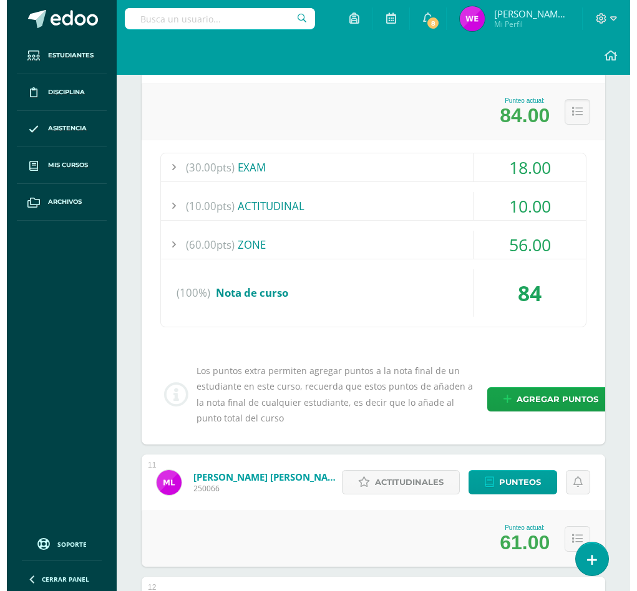
scroll to position [1366, 0]
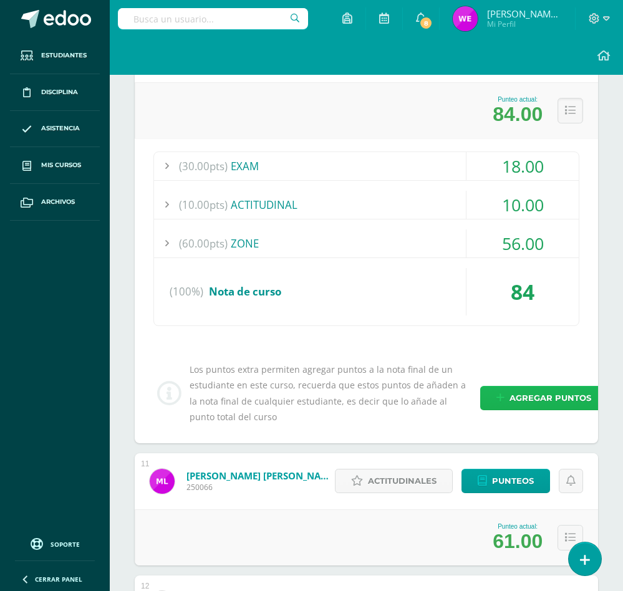
click at [530, 393] on span "Agregar puntos" at bounding box center [551, 398] width 82 height 23
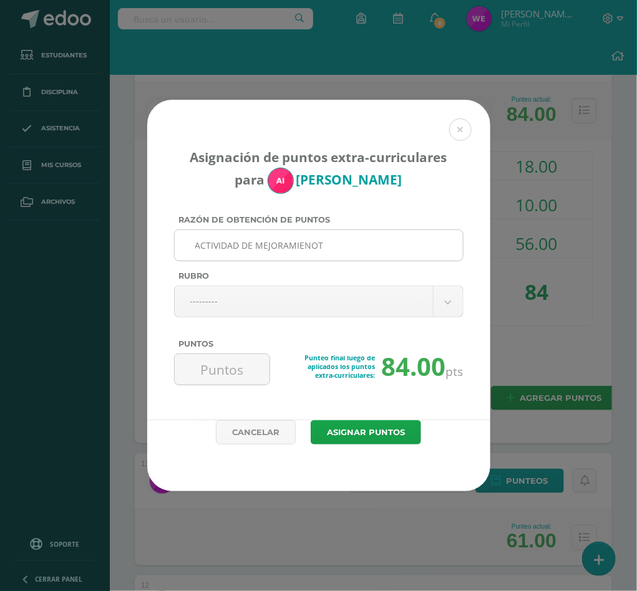
click at [326, 249] on input "ACTIVIDAD DE MEJORAMIENOT" at bounding box center [319, 245] width 278 height 31
type input "ACTIVIDAD DE MEJORAMIENTO"
click at [354, 284] on div "Rubro" at bounding box center [318, 278] width 289 height 14
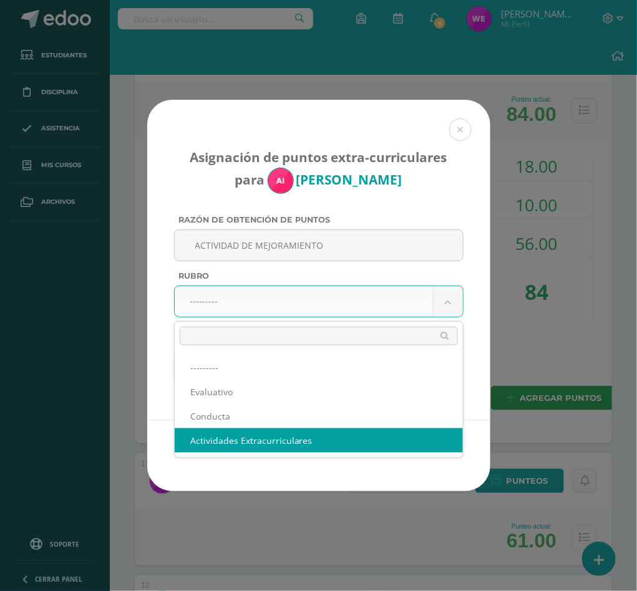
select select "3"
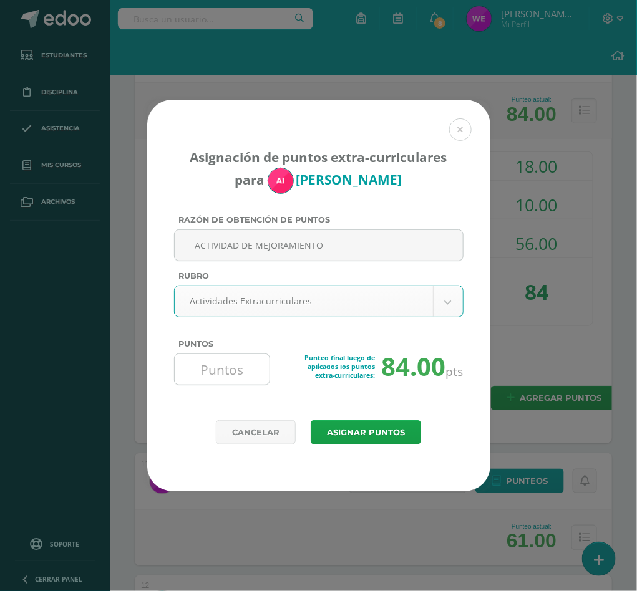
click at [197, 362] on input "Puntos" at bounding box center [222, 369] width 85 height 31
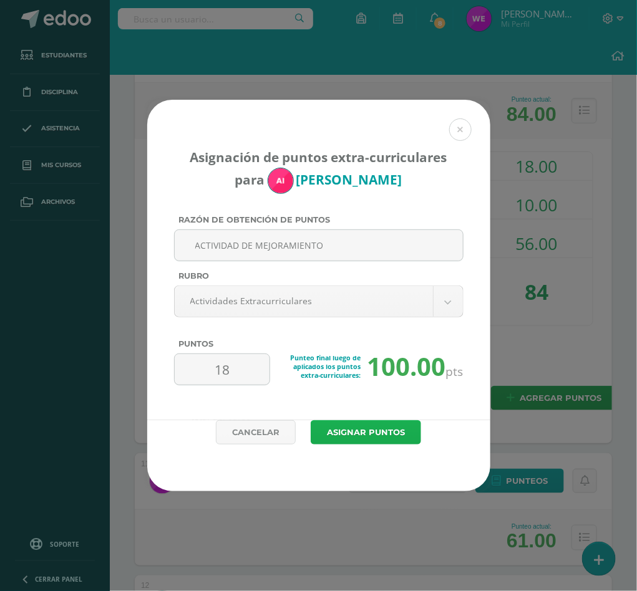
type input "18"
click at [360, 433] on button "Asignar puntos" at bounding box center [366, 432] width 110 height 24
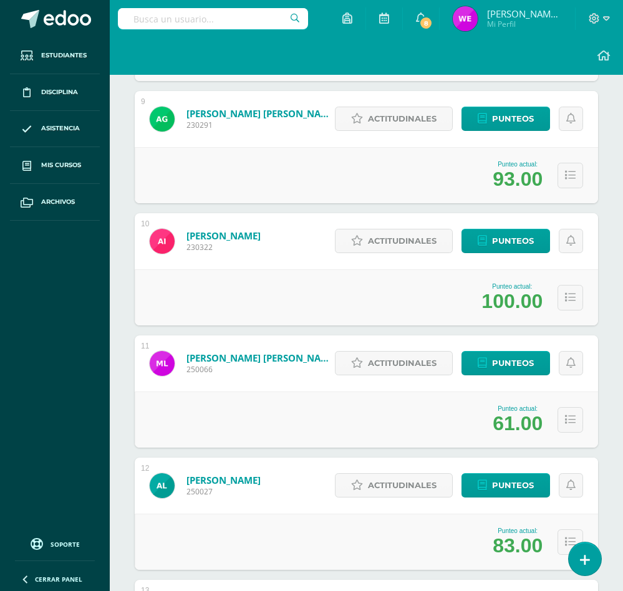
scroll to position [1272, 0]
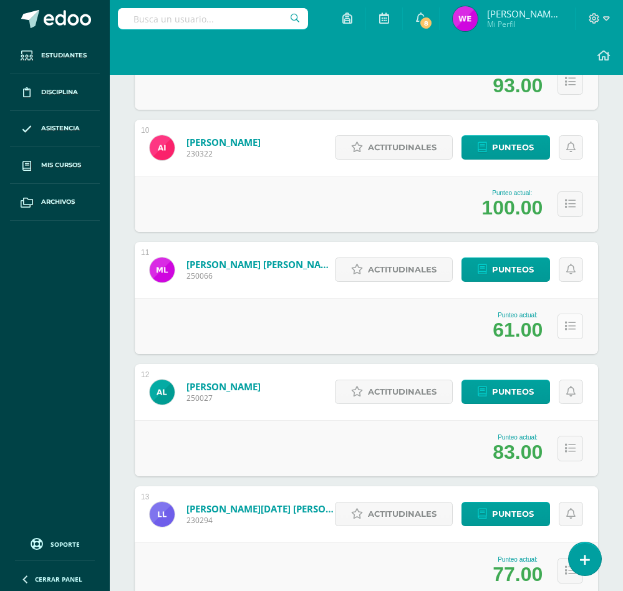
click at [560, 329] on button at bounding box center [571, 327] width 26 height 26
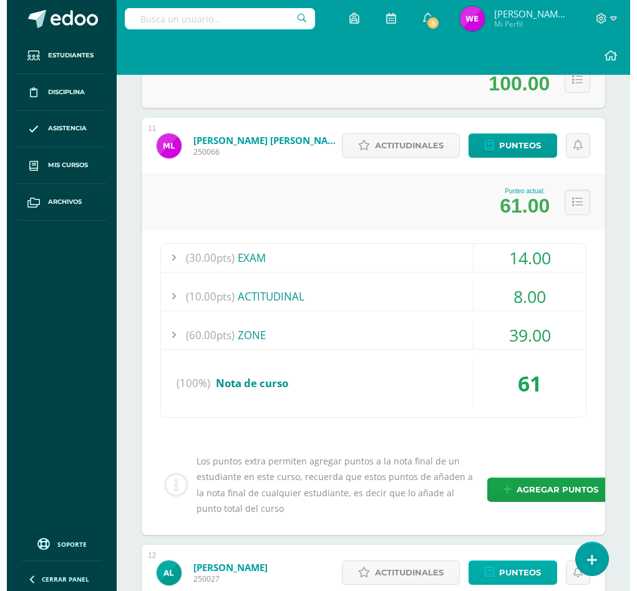
scroll to position [1459, 0]
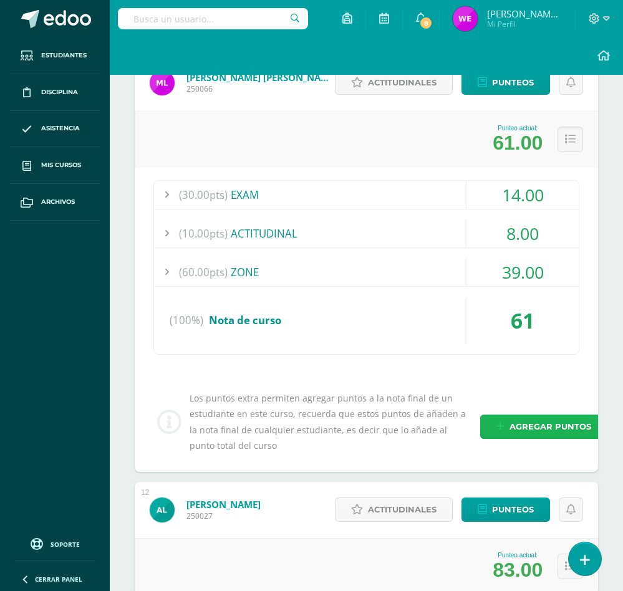
click at [521, 435] on span "Agregar puntos" at bounding box center [551, 426] width 82 height 23
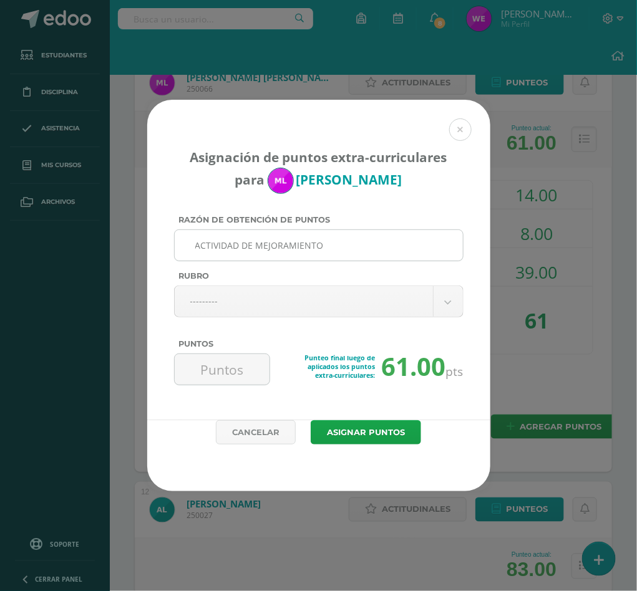
type input "ACTIVIDAD DE MEJORAMIENTO"
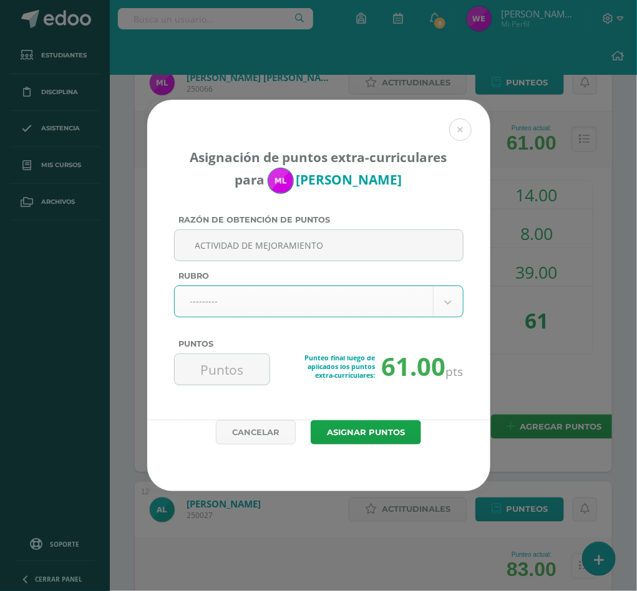
click at [356, 307] on body "Asignación de puntos extra-curriculares para Marvin Loarca Razón de obtención d…" at bounding box center [318, 526] width 637 height 3970
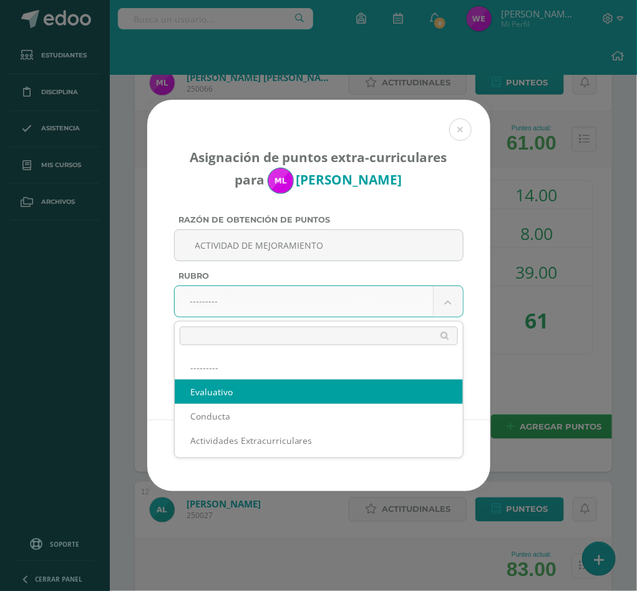
select select "1"
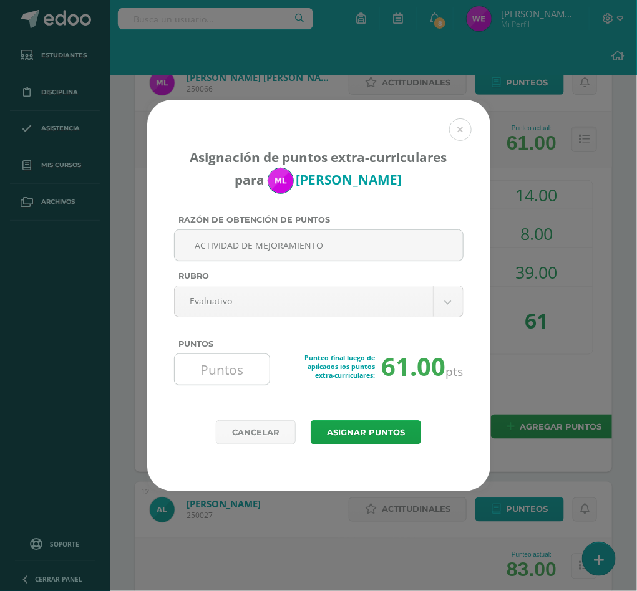
click at [238, 374] on input "Puntos" at bounding box center [222, 369] width 85 height 31
type input "17"
click at [341, 437] on button "Asignar puntos" at bounding box center [366, 432] width 110 height 24
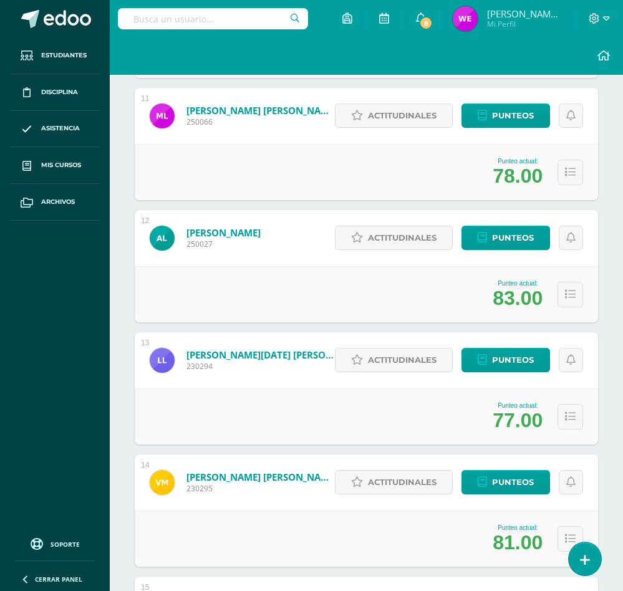
scroll to position [1459, 0]
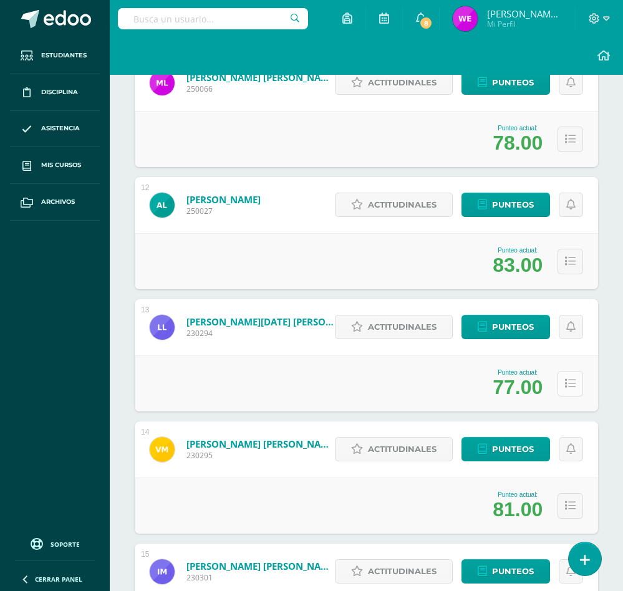
click at [575, 382] on button at bounding box center [571, 384] width 26 height 26
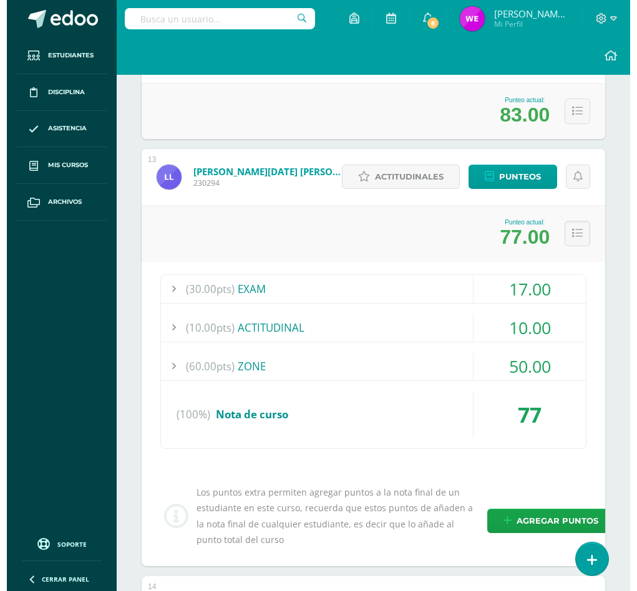
scroll to position [1927, 0]
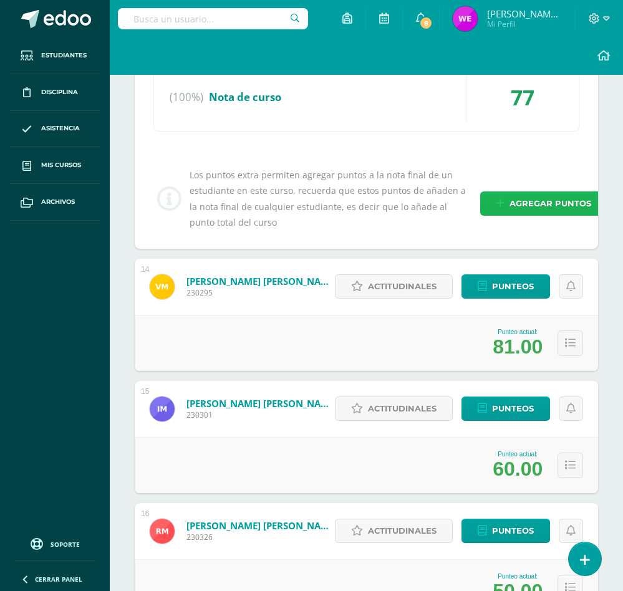
click at [505, 196] on link "Agregar puntos" at bounding box center [543, 203] width 127 height 24
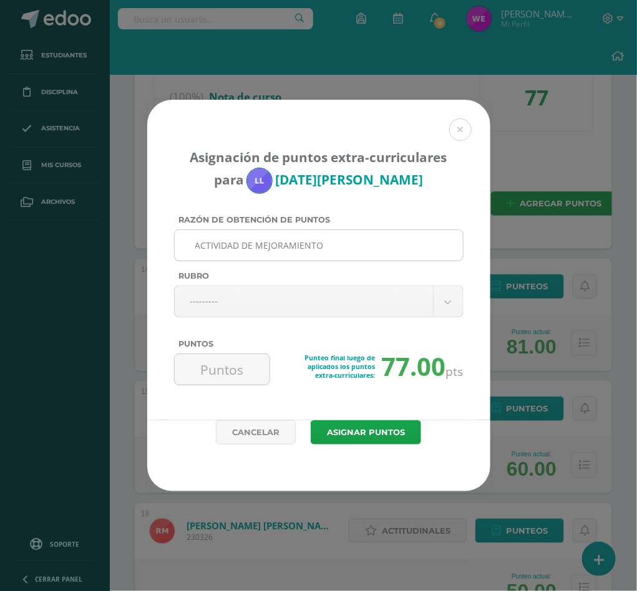
type input "ACTIVIDAD DE MEJORAMIENTO"
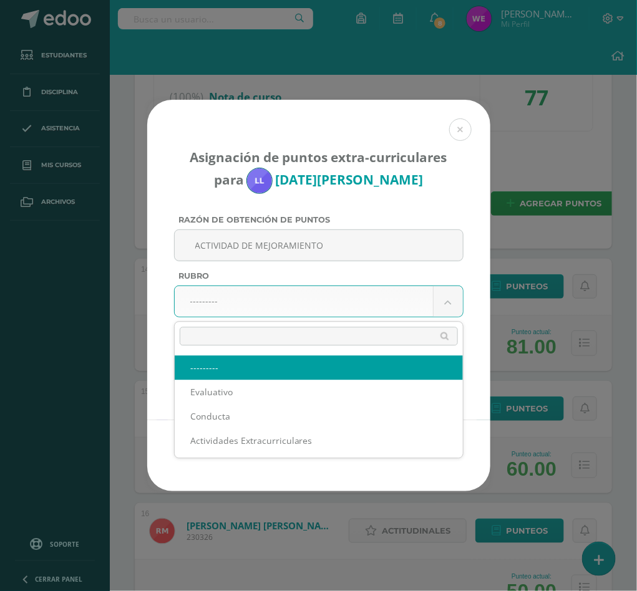
click at [326, 314] on body "Asignación de puntos extra-curriculares para [DATE][PERSON_NAME] Razón de obten…" at bounding box center [318, 58] width 637 height 3970
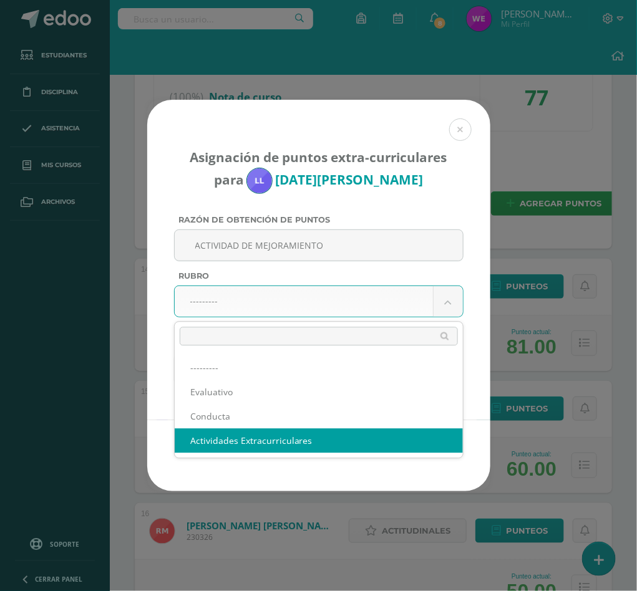
select select "3"
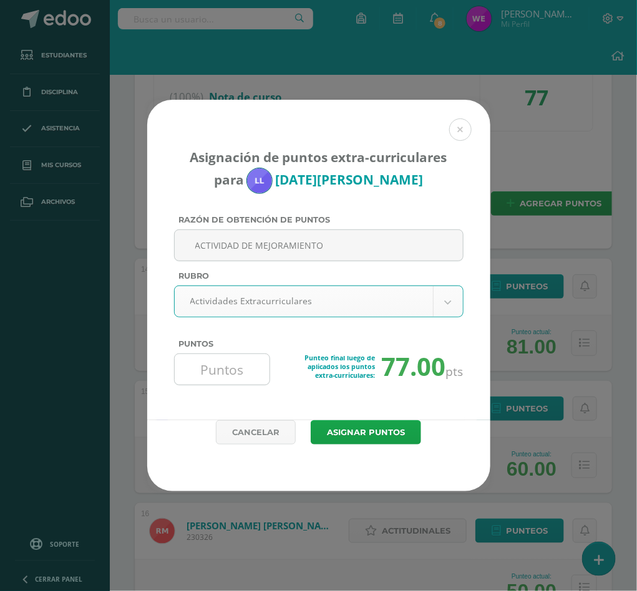
click at [212, 362] on input "Puntos" at bounding box center [222, 369] width 85 height 31
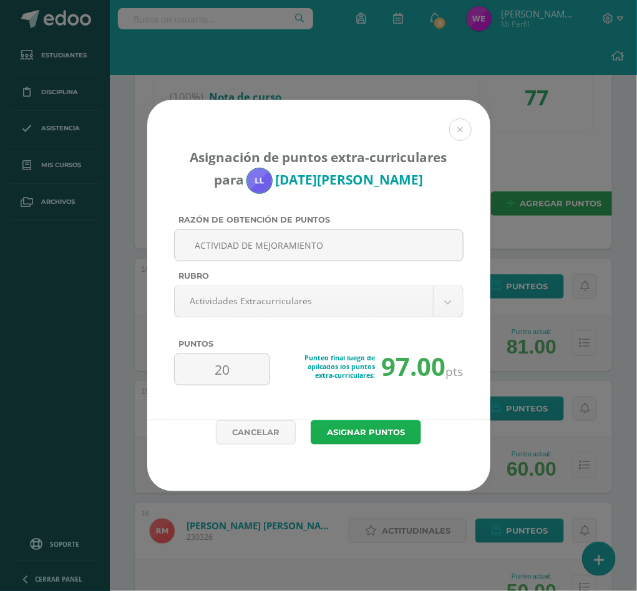
type input "20"
click at [348, 442] on button "Asignar puntos" at bounding box center [366, 432] width 110 height 24
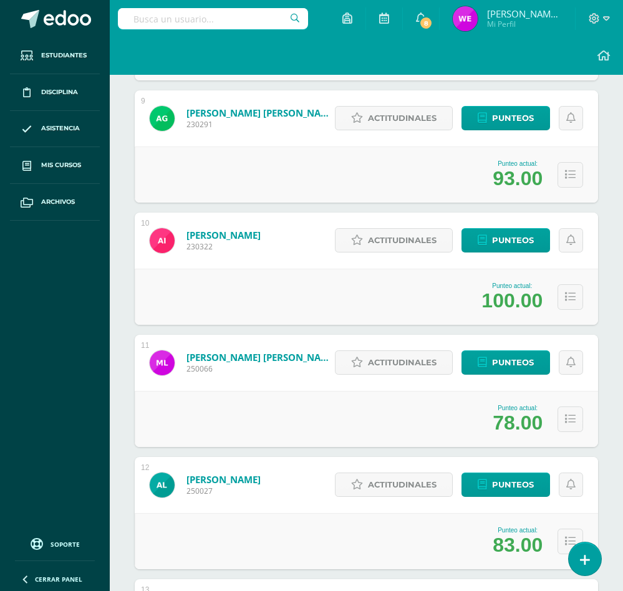
scroll to position [1553, 0]
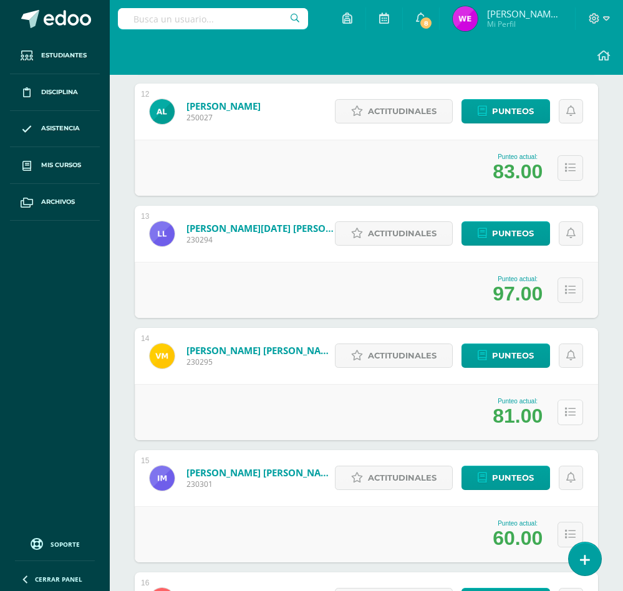
click at [569, 408] on icon at bounding box center [570, 412] width 11 height 11
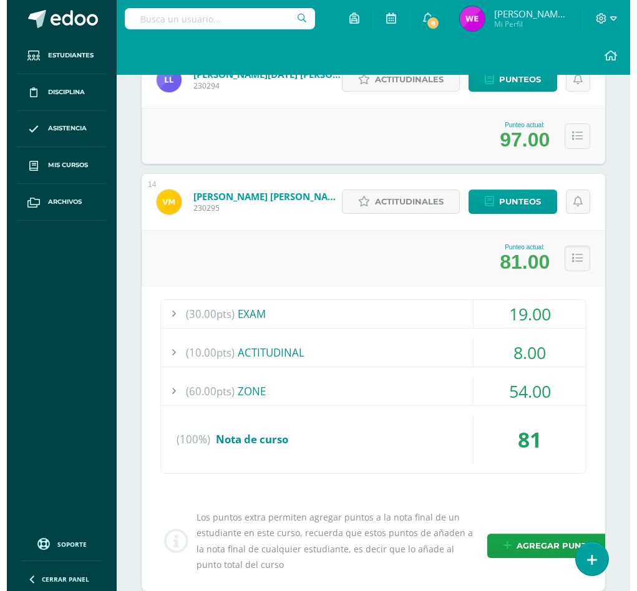
scroll to position [1740, 0]
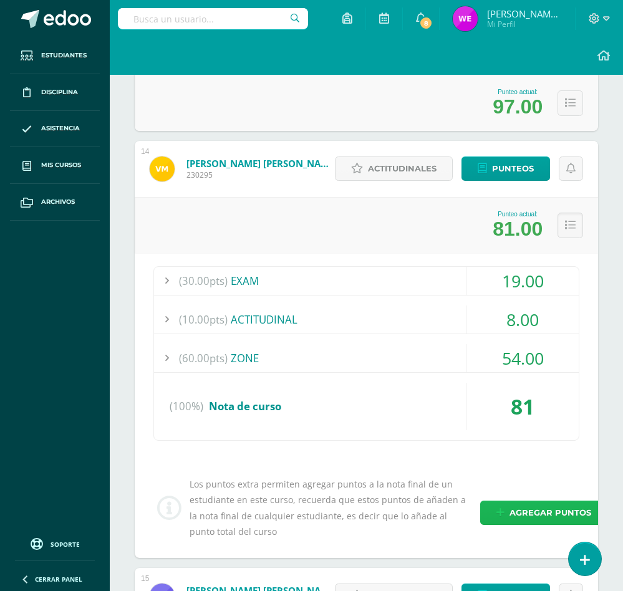
click at [503, 513] on icon at bounding box center [500, 513] width 8 height 11
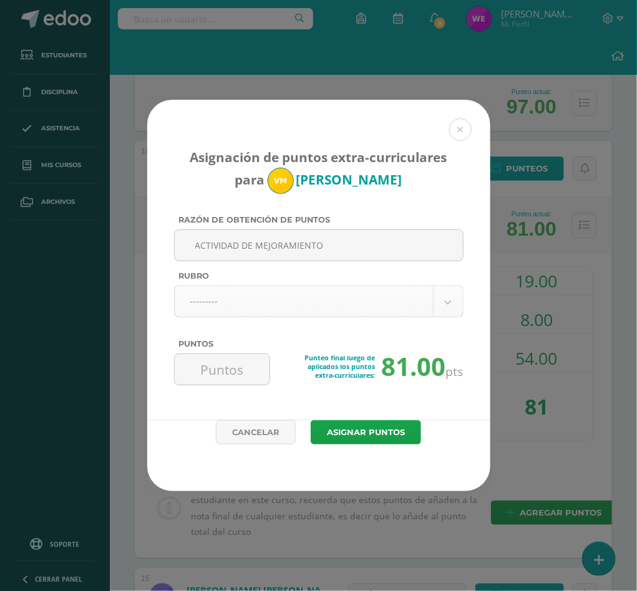
type input "ACTIVIDAD DE MEJORAMIENTO"
click at [342, 304] on body "Asignación de puntos extra-curriculares para Vania Maldonado Razón de obtención…" at bounding box center [318, 245] width 637 height 3970
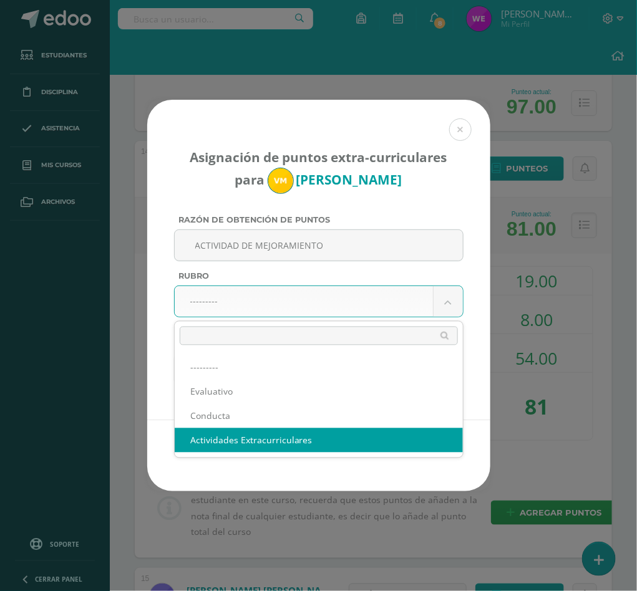
select select "3"
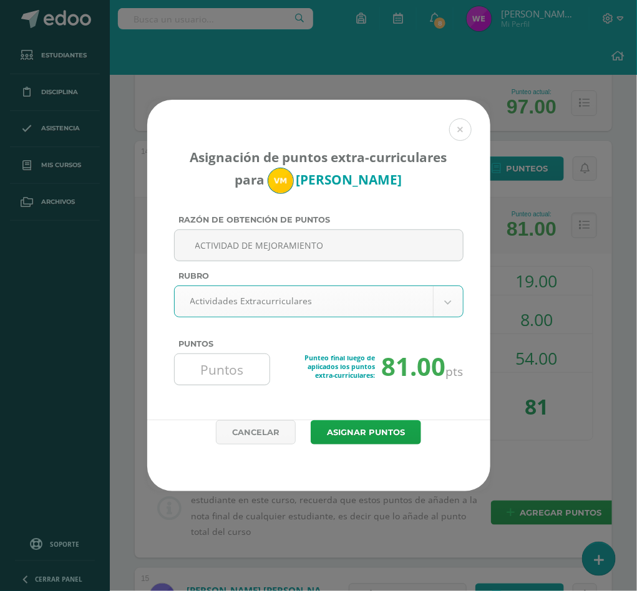
click at [229, 361] on input "Puntos" at bounding box center [222, 369] width 85 height 31
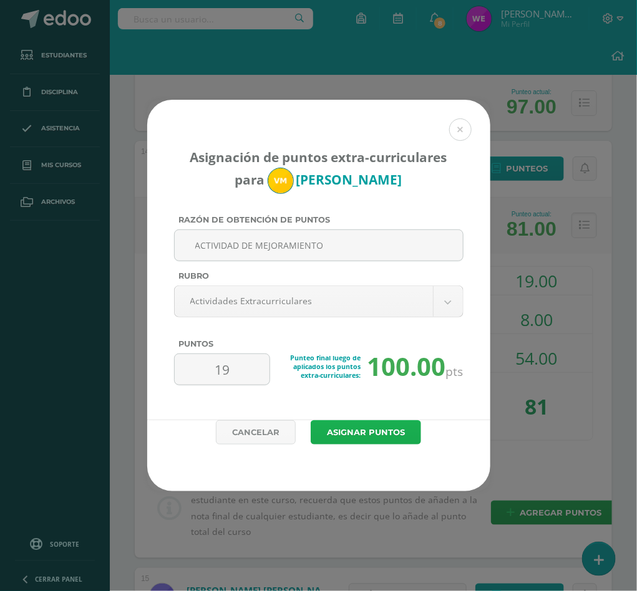
type input "19"
click at [384, 425] on button "Asignar puntos" at bounding box center [366, 432] width 110 height 24
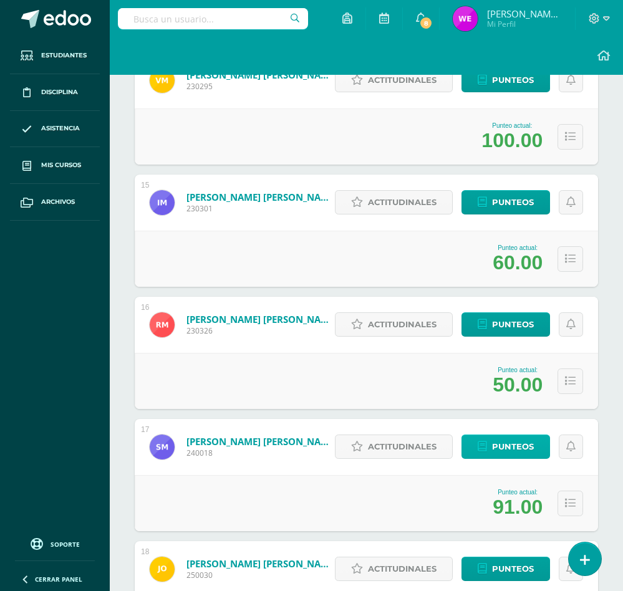
scroll to position [1834, 0]
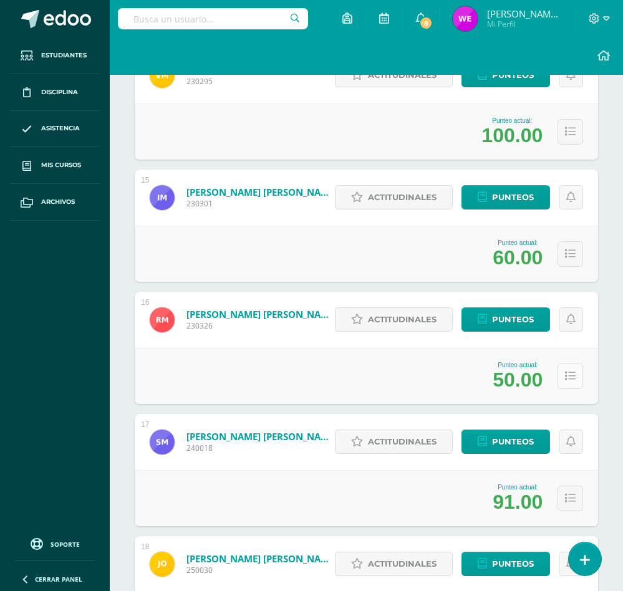
click at [571, 377] on icon at bounding box center [570, 376] width 11 height 11
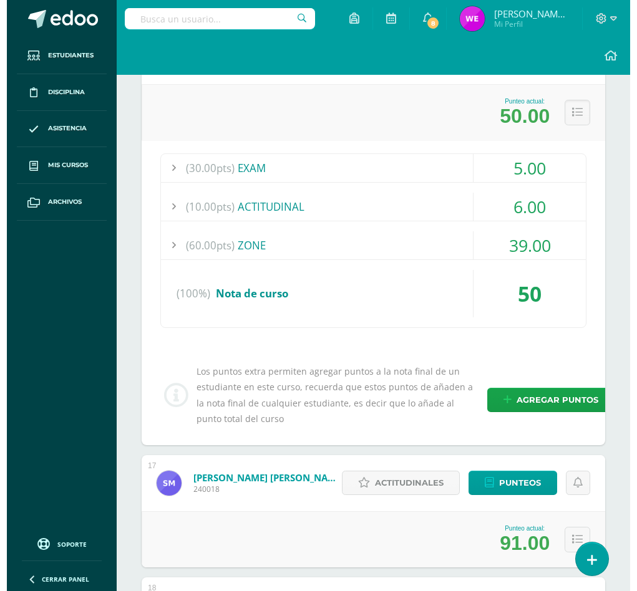
scroll to position [2114, 0]
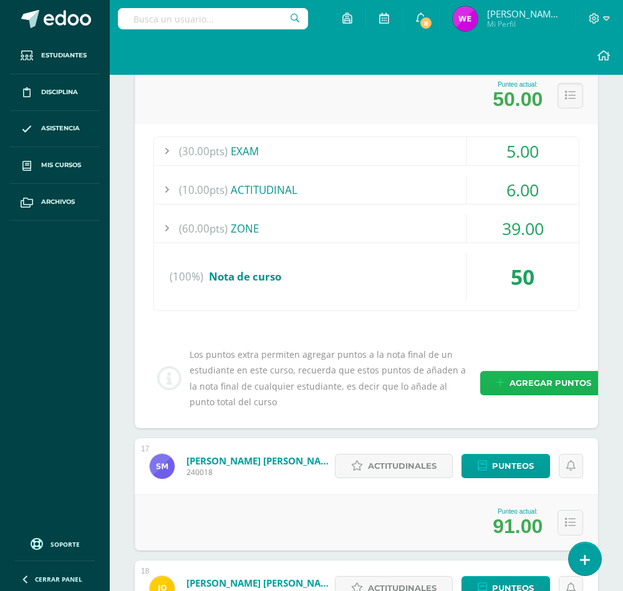
click at [517, 385] on span "Agregar puntos" at bounding box center [551, 383] width 82 height 23
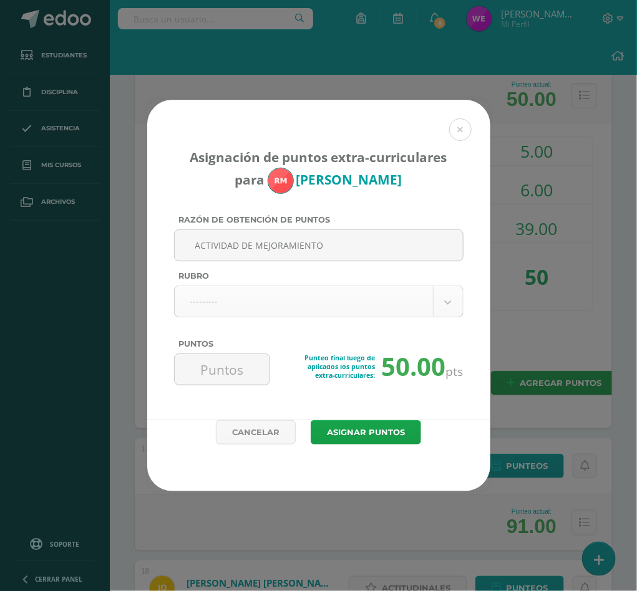
type input "ACTIVIDAD DE MEJORAMIENTO"
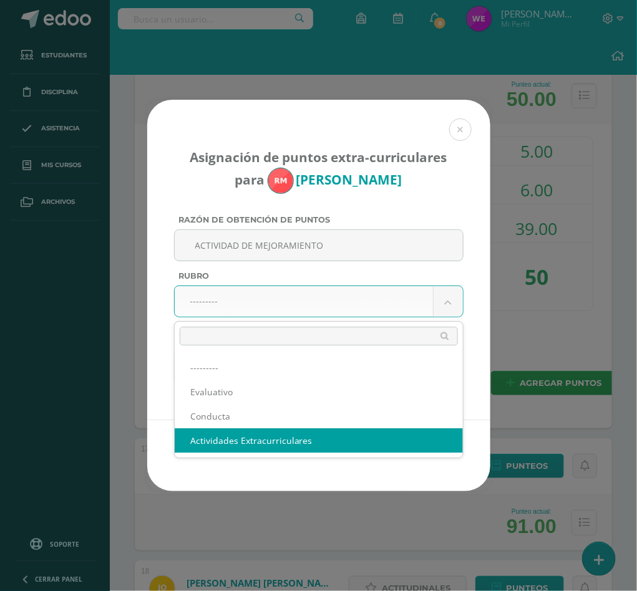
select select "3"
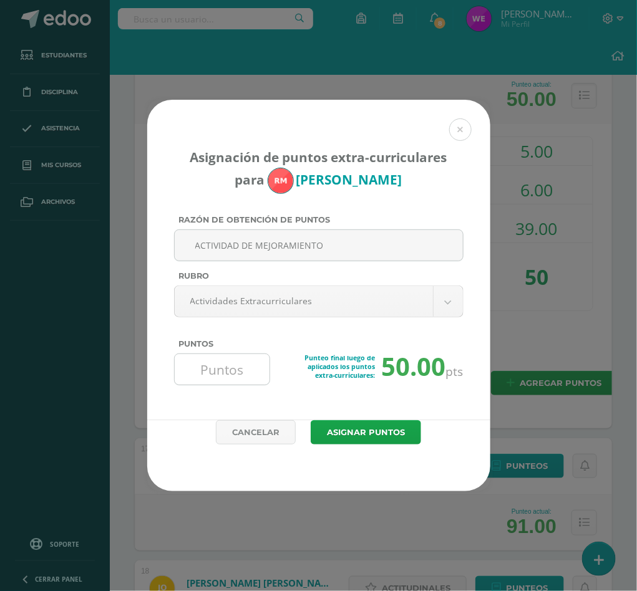
click at [245, 379] on input "Puntos" at bounding box center [222, 369] width 85 height 31
type input "20"
click at [369, 446] on div "Cancelar Asignar puntos" at bounding box center [318, 455] width 343 height 71
click at [367, 430] on button "Asignar puntos" at bounding box center [366, 432] width 110 height 24
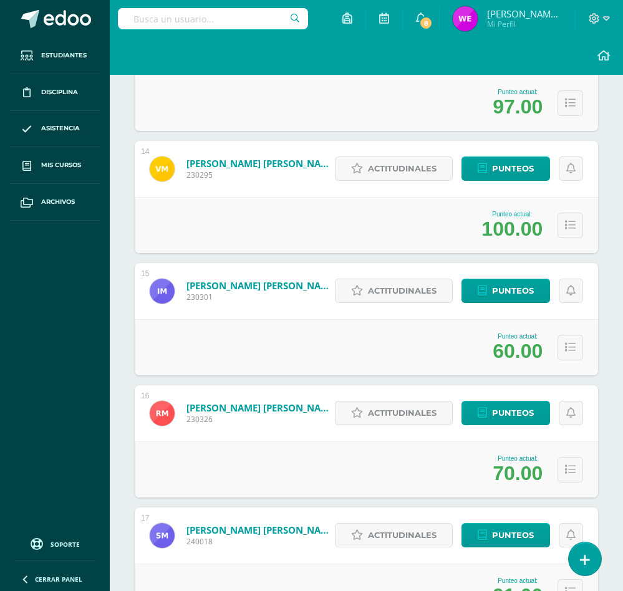
scroll to position [2021, 0]
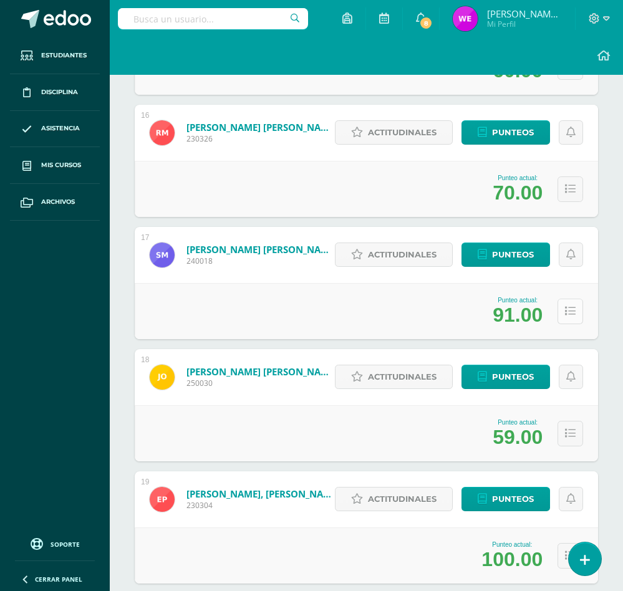
click at [576, 313] on button at bounding box center [571, 312] width 26 height 26
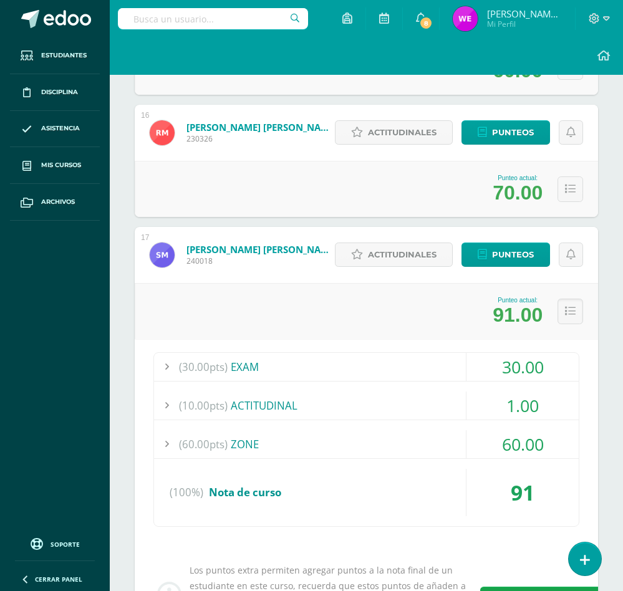
click at [271, 400] on div "(10.00pts) ACTITUDINAL" at bounding box center [366, 406] width 425 height 28
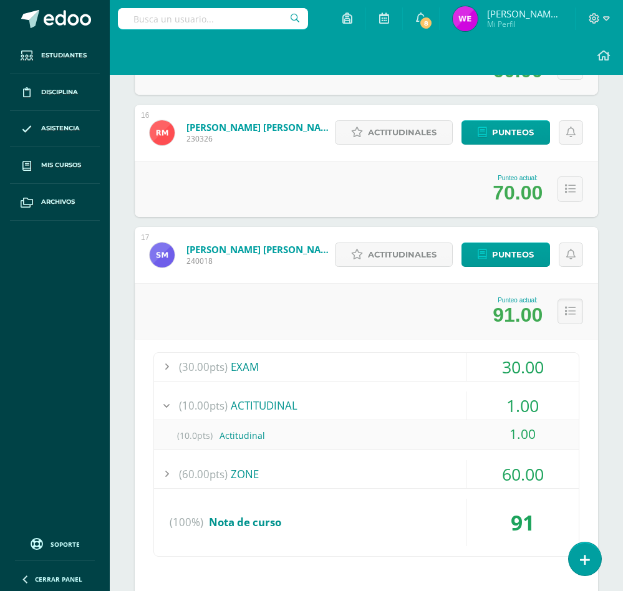
click at [236, 436] on div "(10.0pts) Actitudinal" at bounding box center [366, 436] width 425 height 28
click at [530, 249] on span "Punteos" at bounding box center [513, 254] width 42 height 23
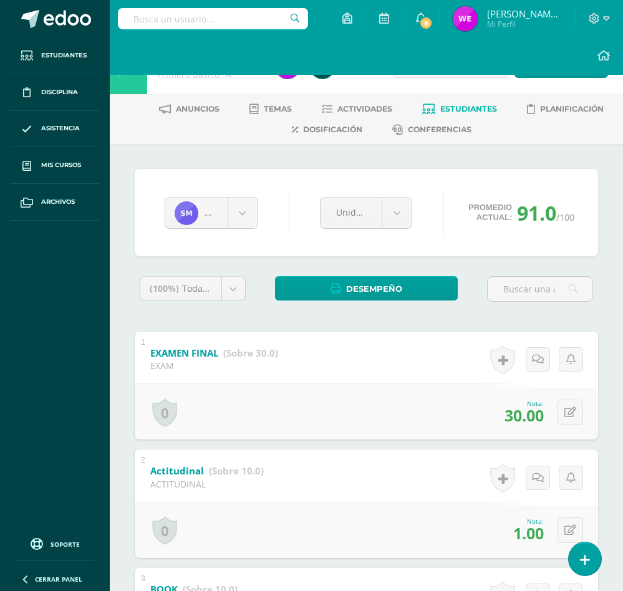
scroll to position [94, 0]
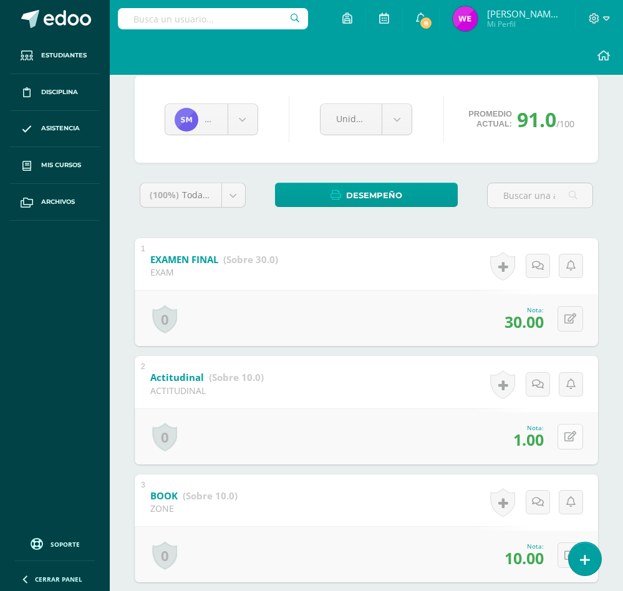
click at [573, 442] on icon at bounding box center [570, 437] width 12 height 11
type input "10"
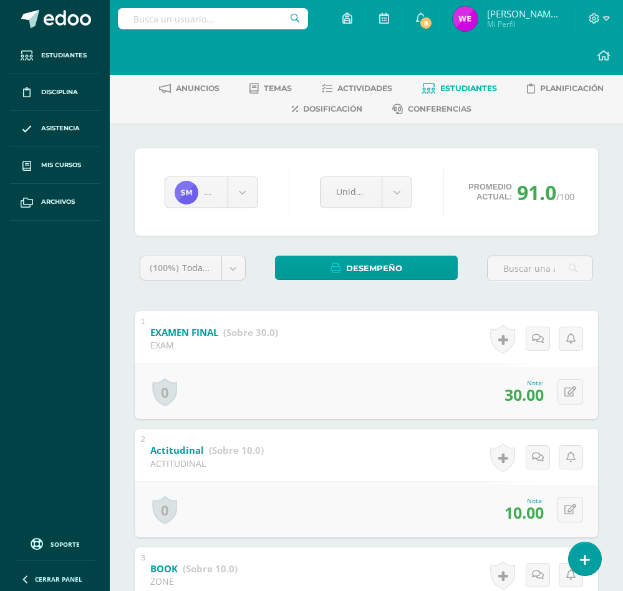
scroll to position [0, 0]
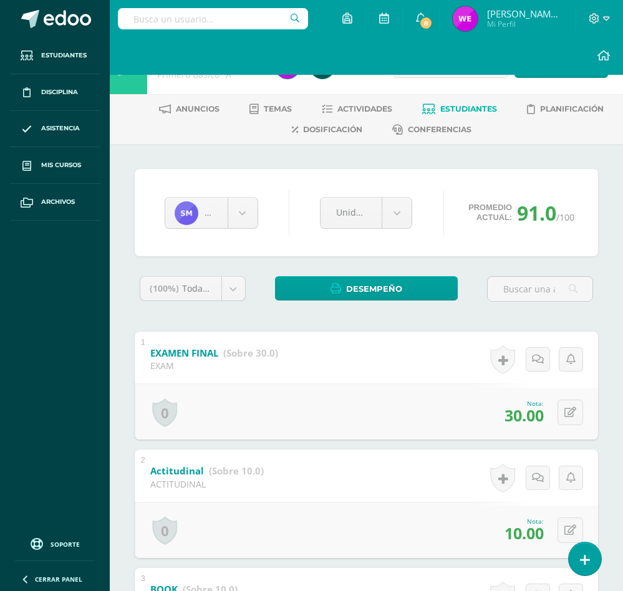
click at [451, 97] on div "Anuncios Temas Actividades Estudiantes Planificación Dosificación Conferencias" at bounding box center [381, 119] width 543 height 50
click at [448, 105] on span "Estudiantes" at bounding box center [468, 108] width 57 height 9
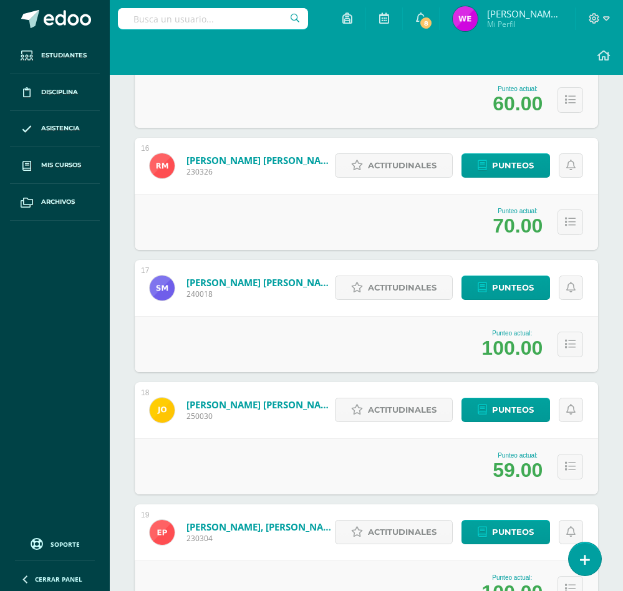
scroll to position [2021, 0]
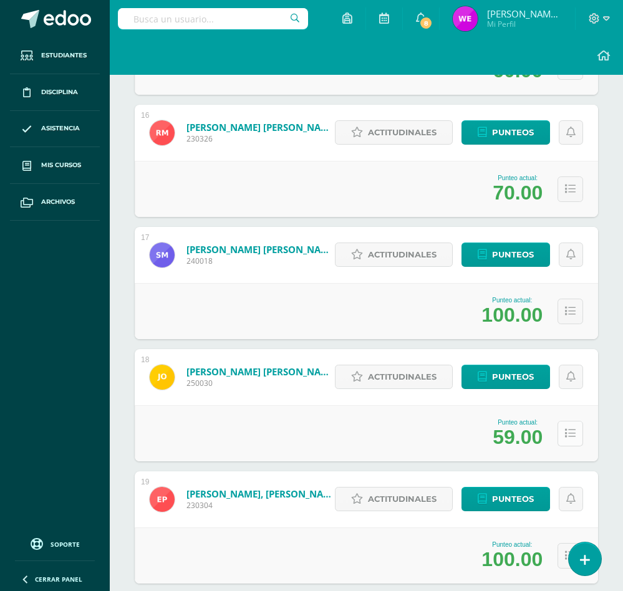
click at [559, 422] on button at bounding box center [571, 434] width 26 height 26
click at [561, 431] on button at bounding box center [571, 434] width 26 height 26
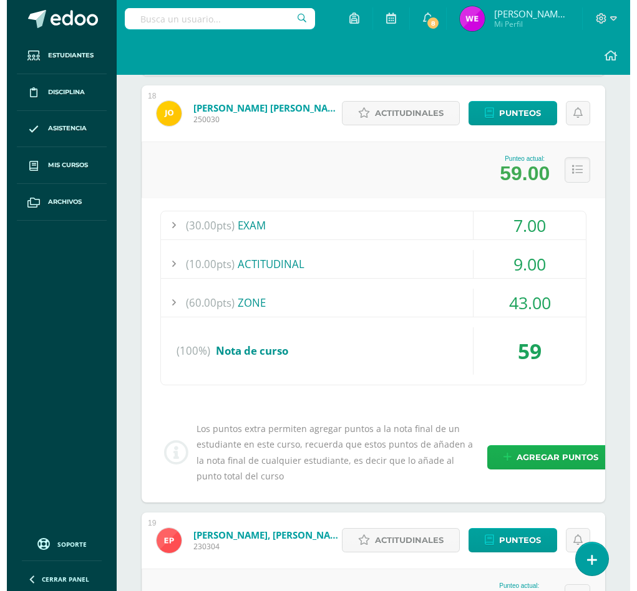
scroll to position [2301, 0]
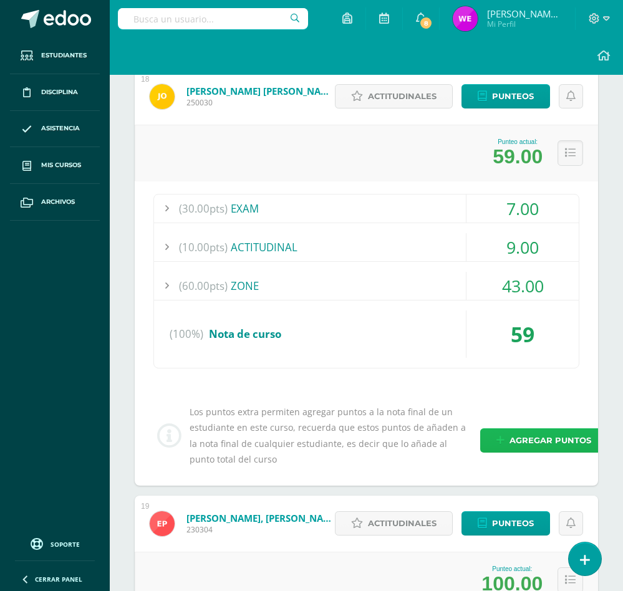
click at [528, 440] on span "Agregar puntos" at bounding box center [551, 440] width 82 height 23
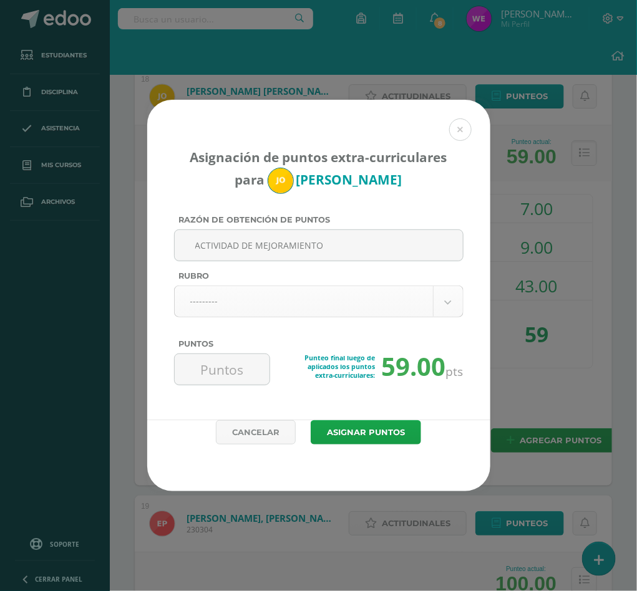
type input "ACTIVIDAD DE MEJORAMIENTO"
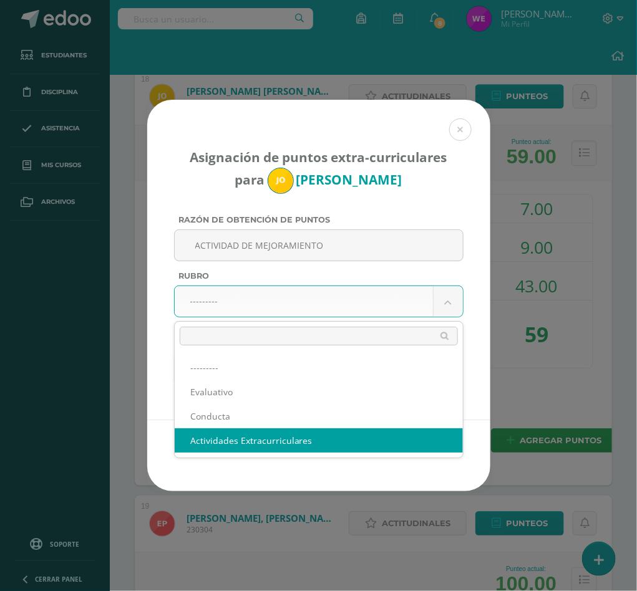
select select "3"
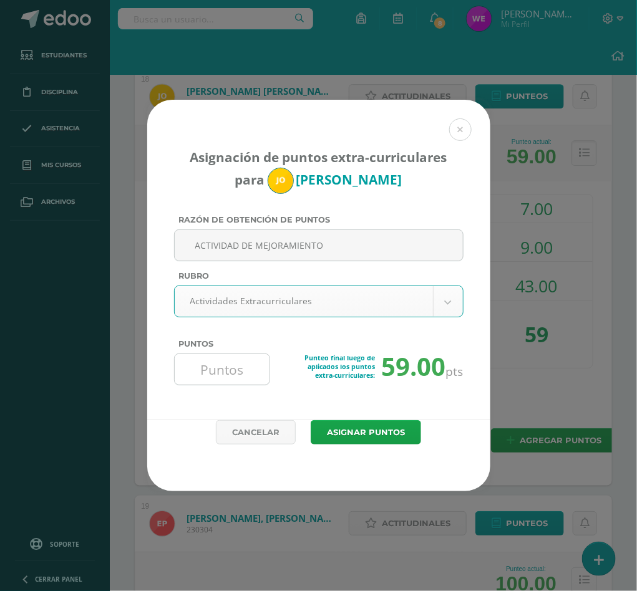
click at [219, 365] on input "Puntos" at bounding box center [222, 369] width 85 height 31
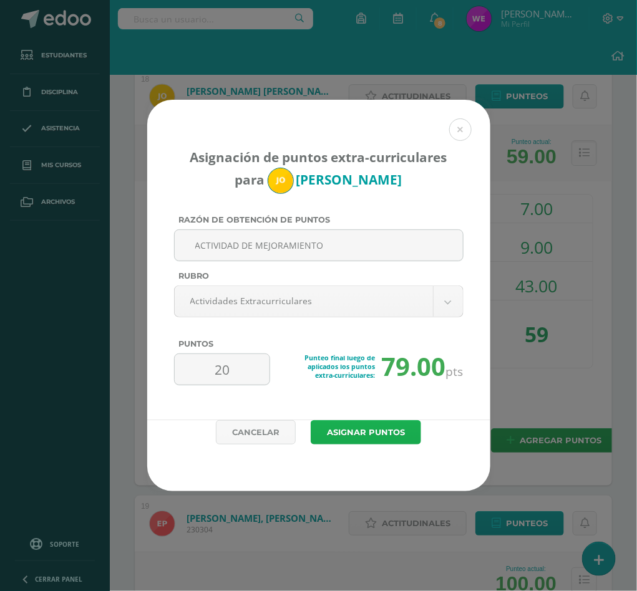
type input "20"
click at [330, 429] on button "Asignar puntos" at bounding box center [366, 432] width 110 height 24
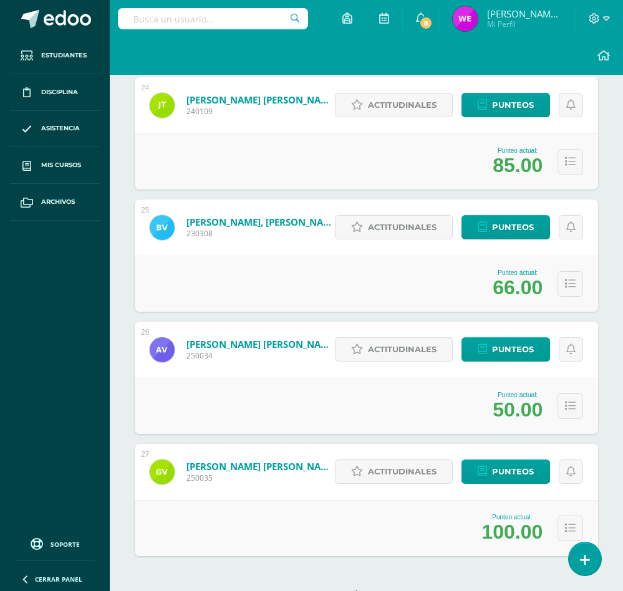
scroll to position [3050, 0]
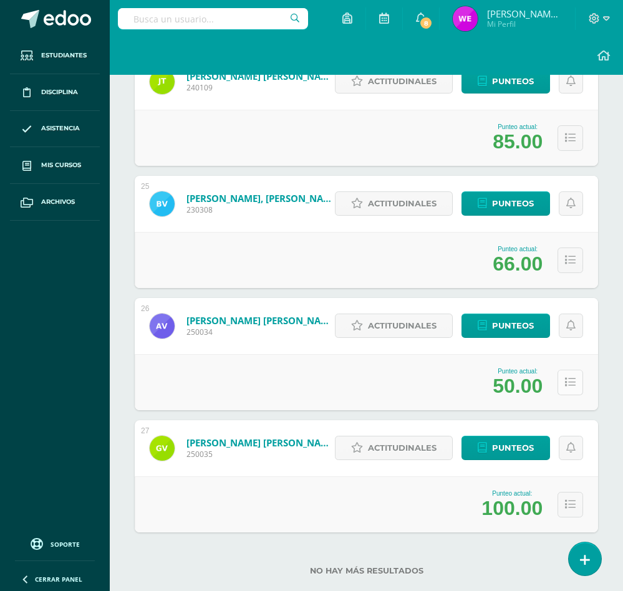
click at [573, 377] on icon at bounding box center [570, 382] width 11 height 11
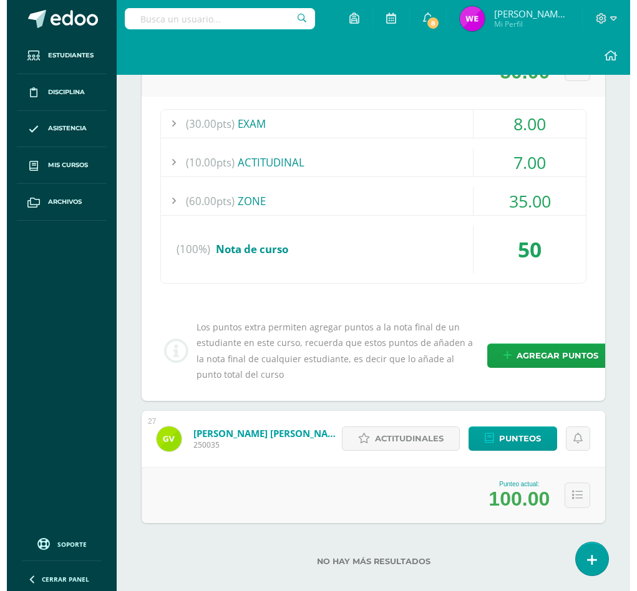
scroll to position [3381, 0]
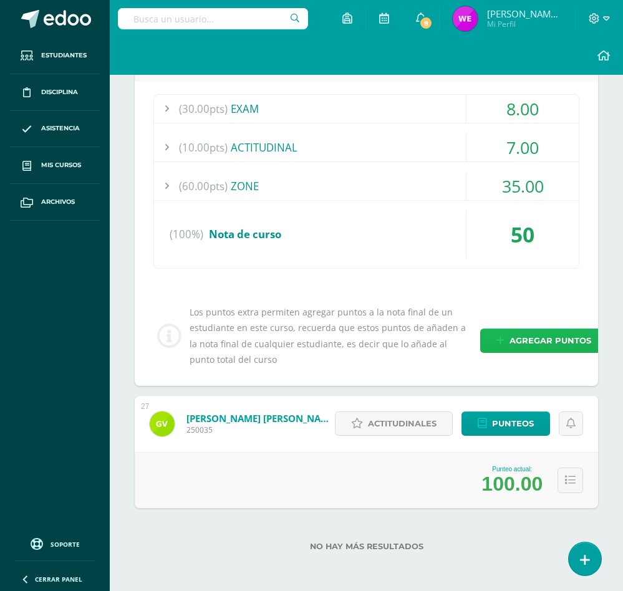
click at [526, 339] on span "Agregar puntos" at bounding box center [551, 340] width 82 height 23
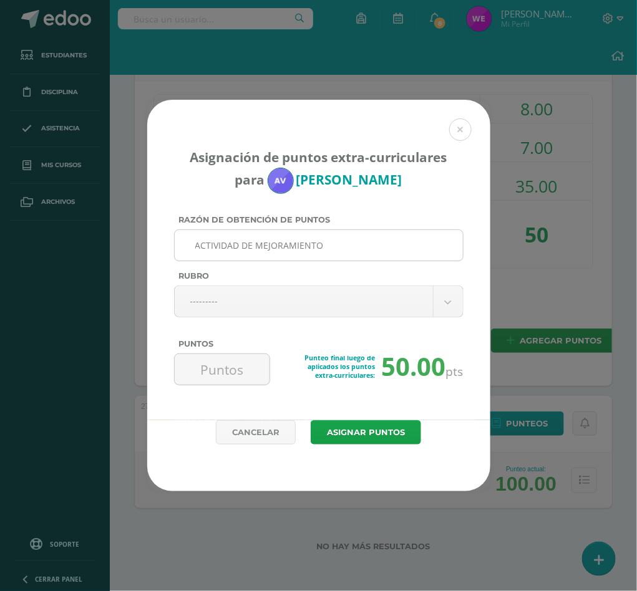
type input "ACTIVIDAD DE MEJORAMIENTO"
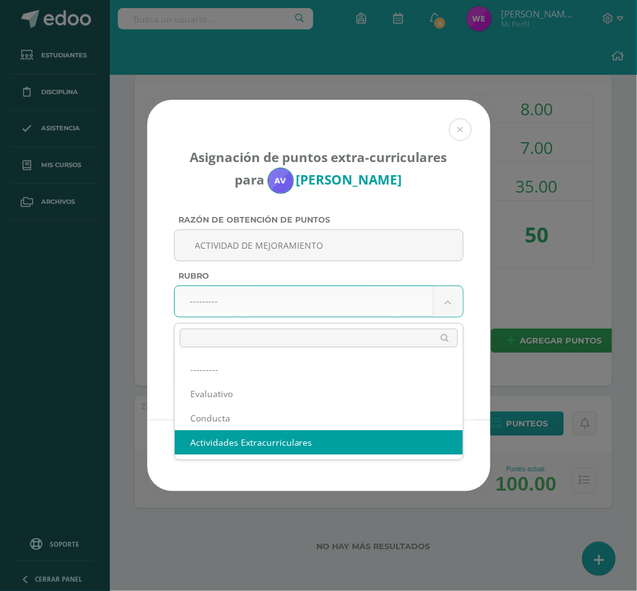
select select "3"
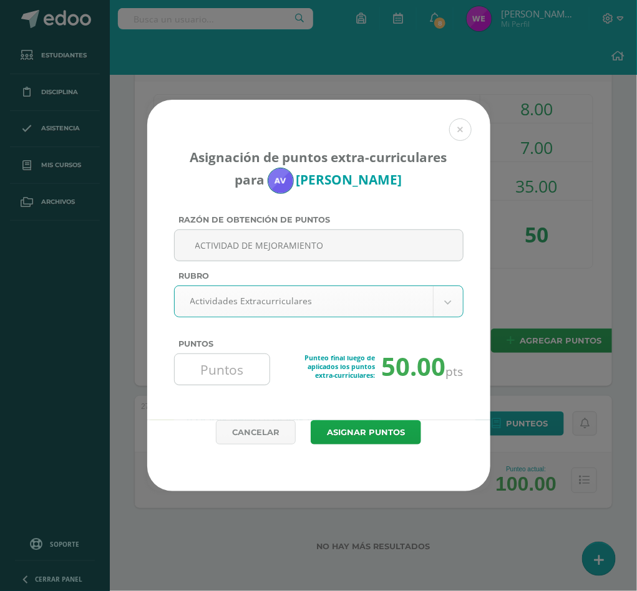
click at [244, 380] on input "Puntos" at bounding box center [222, 369] width 85 height 31
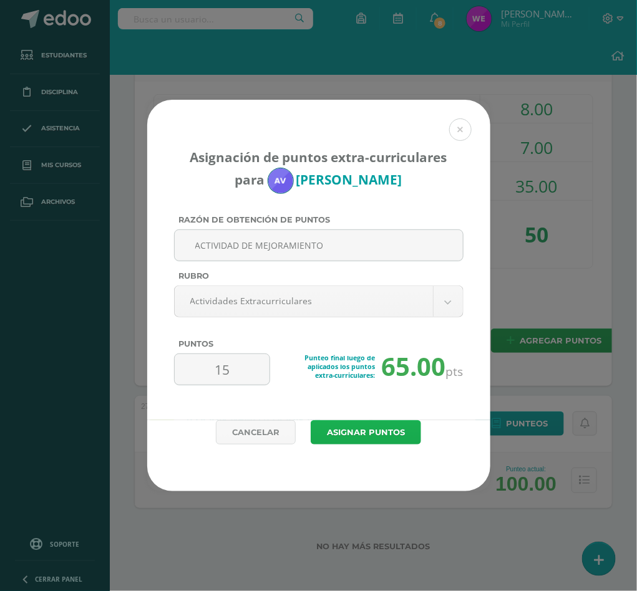
type input "15"
click at [367, 430] on button "Asignar puntos" at bounding box center [366, 432] width 110 height 24
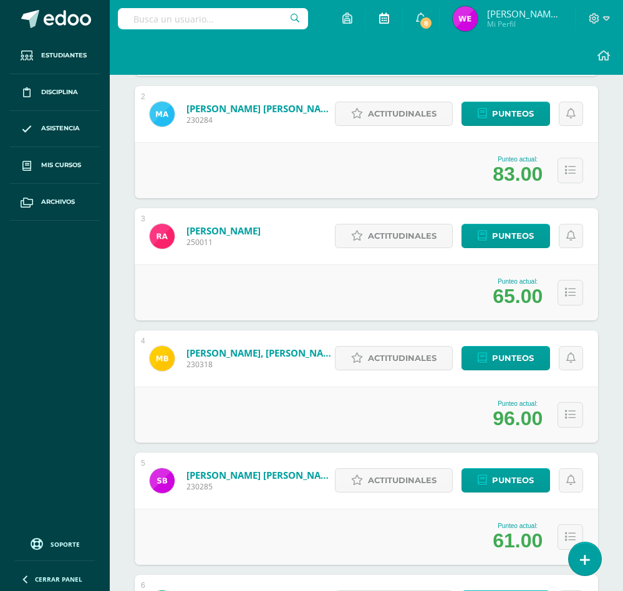
scroll to position [62, 0]
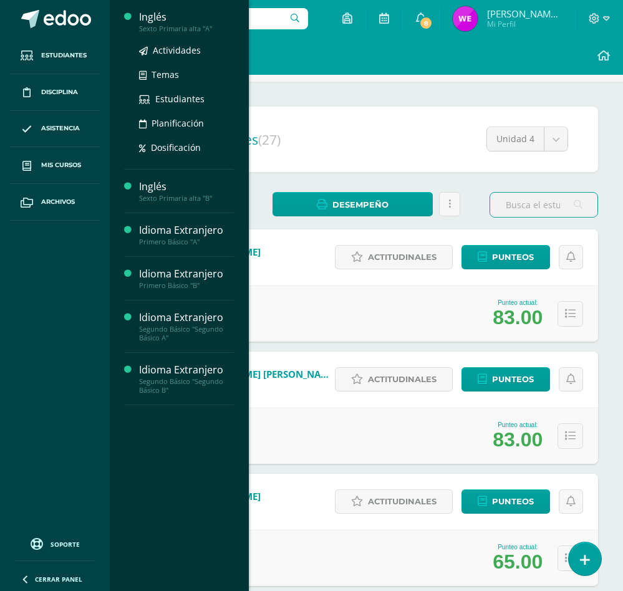
click at [165, 15] on div "Inglés" at bounding box center [186, 17] width 95 height 14
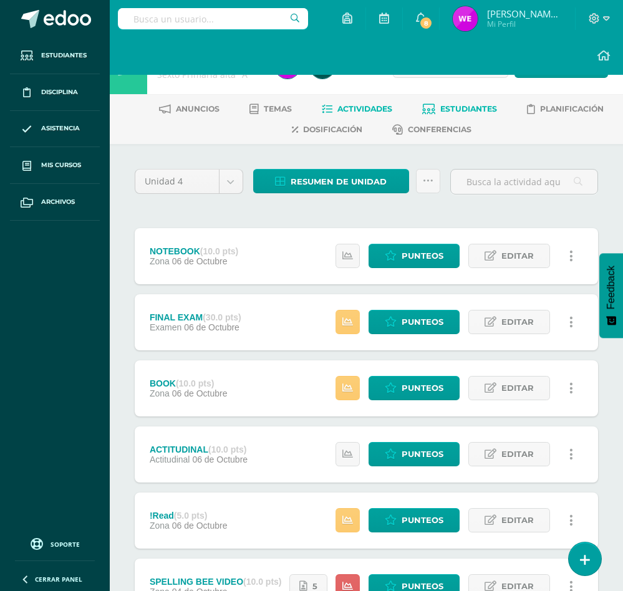
click at [470, 104] on span "Estudiantes" at bounding box center [468, 108] width 57 height 9
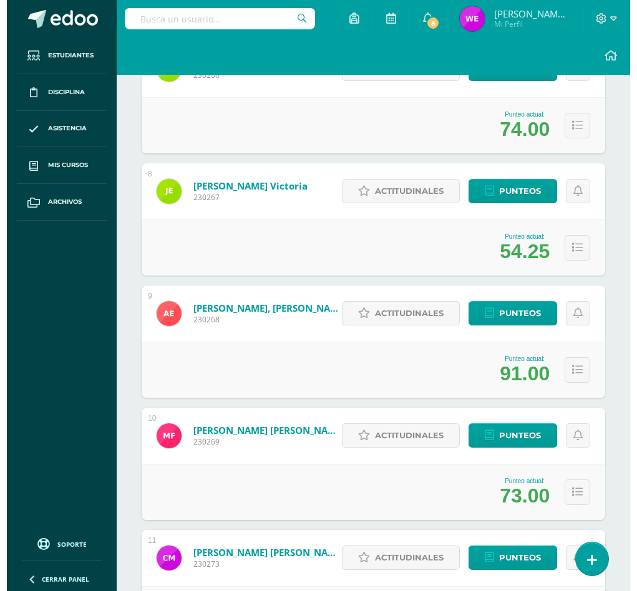
scroll to position [1029, 0]
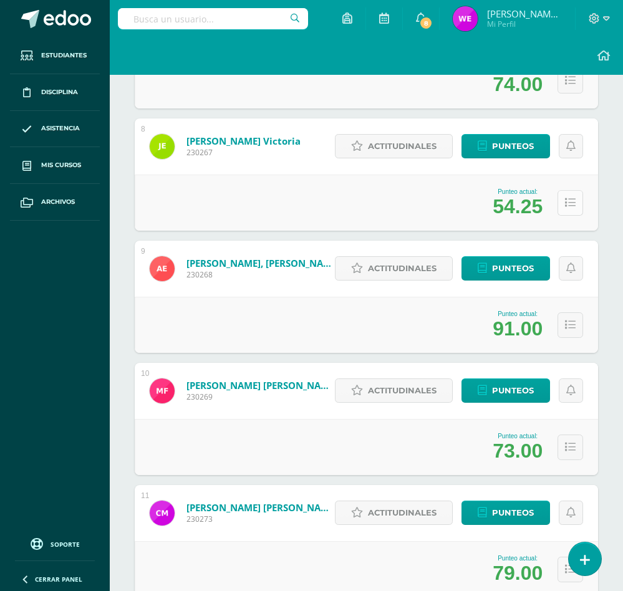
click at [566, 206] on icon at bounding box center [570, 203] width 11 height 11
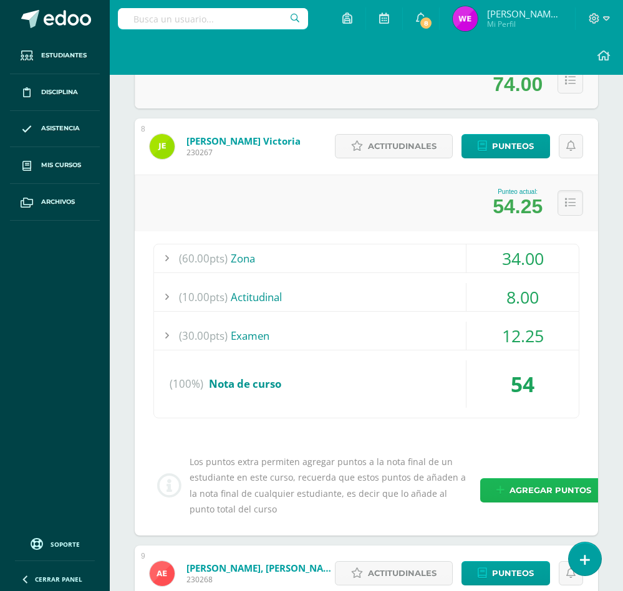
click at [532, 494] on span "Agregar puntos" at bounding box center [551, 490] width 82 height 23
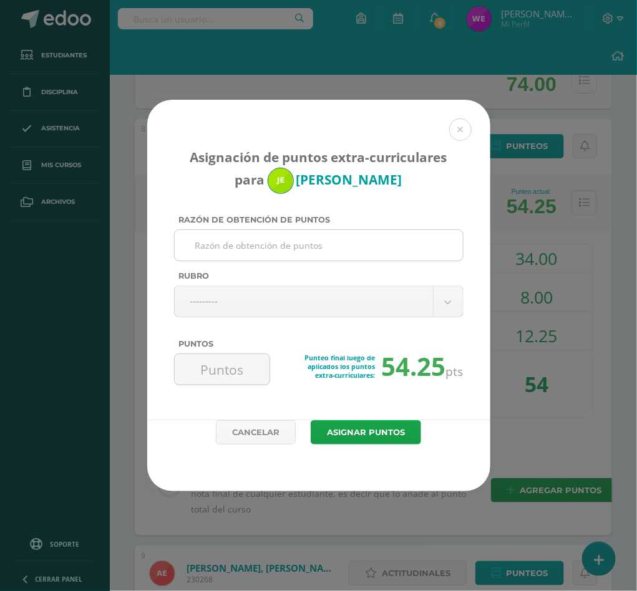
click at [324, 249] on input "Razón de obtención de puntos" at bounding box center [319, 245] width 278 height 31
type input "ACTIVIDAD DE MEJORAMIENTO"
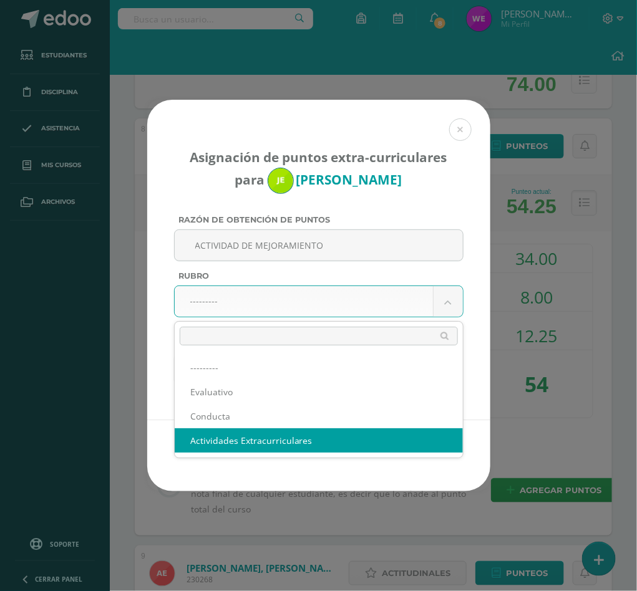
select select "3"
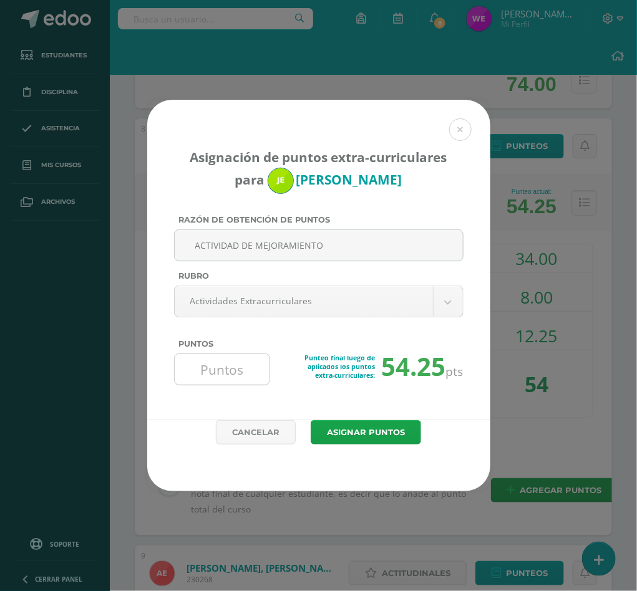
click at [203, 372] on input "Puntos" at bounding box center [222, 369] width 85 height 31
type input "9"
click at [384, 434] on button "Asignar puntos" at bounding box center [366, 432] width 110 height 24
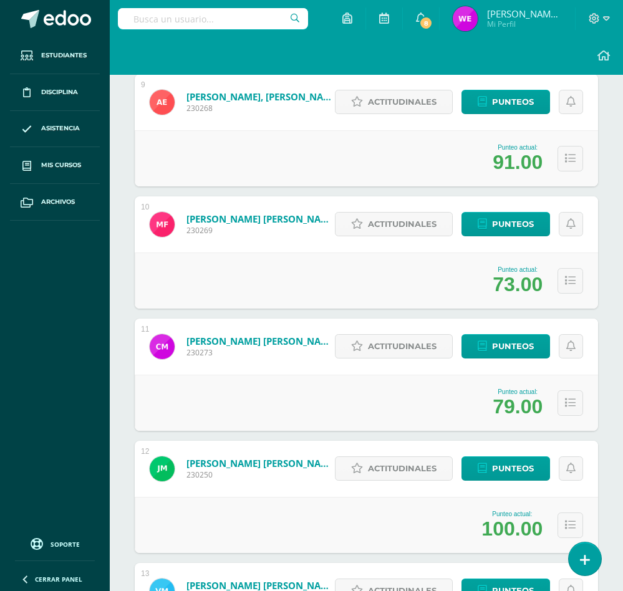
scroll to position [1216, 0]
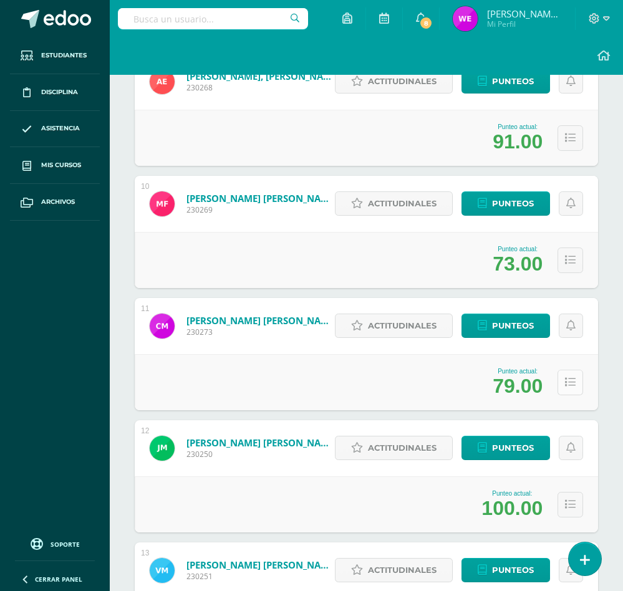
click at [573, 388] on button at bounding box center [571, 383] width 26 height 26
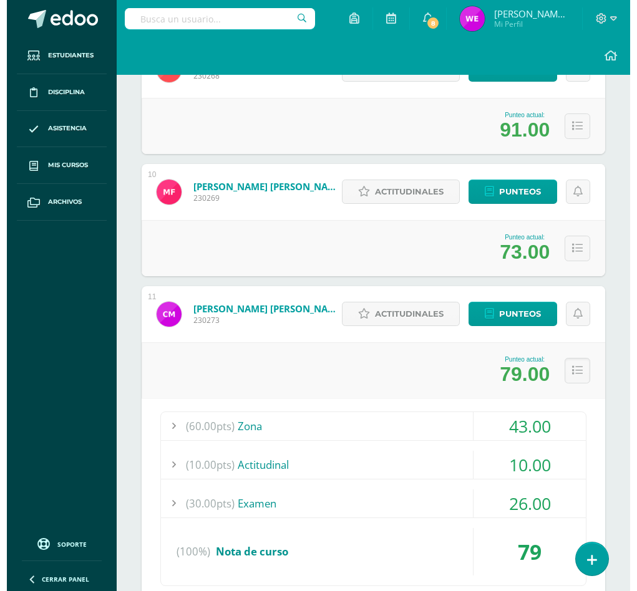
scroll to position [1403, 0]
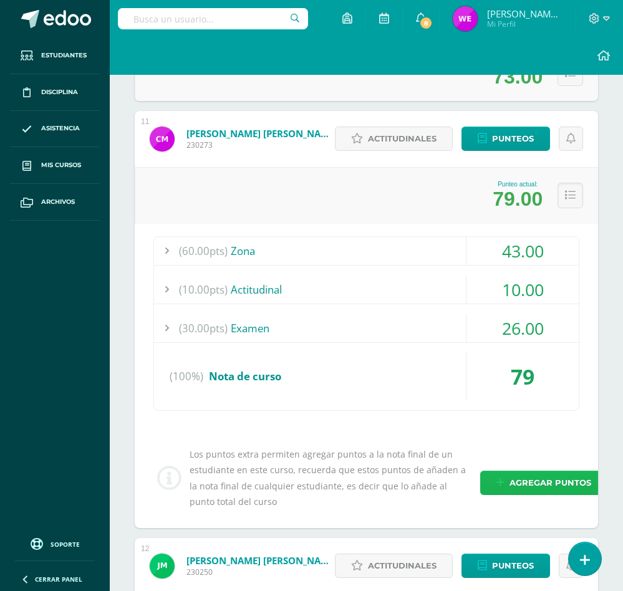
click at [547, 489] on span "Agregar puntos" at bounding box center [551, 482] width 82 height 23
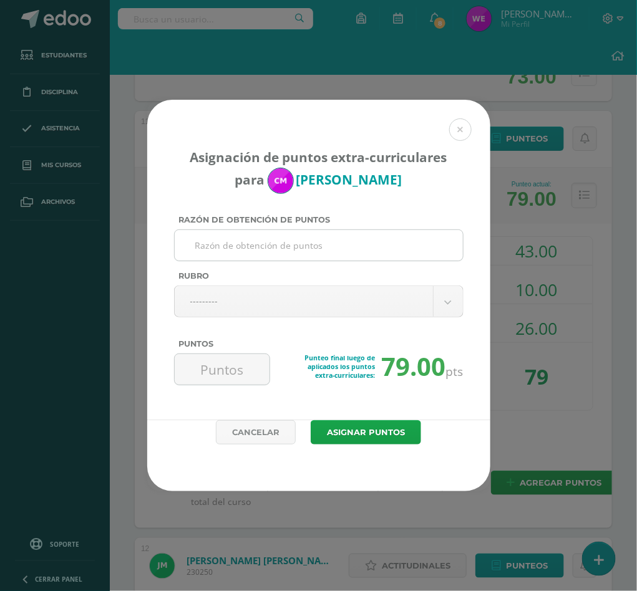
click at [242, 238] on input "Razón de obtención de puntos" at bounding box center [319, 245] width 278 height 31
type input "2"
type input "ACTIVIDAD DE MEJORAMIENTO Y PUNTOS EXTRA"
click at [245, 292] on body "Asignación de puntos extra-curriculares para Camila Monroy Razón de obtención d…" at bounding box center [318, 276] width 637 height 3359
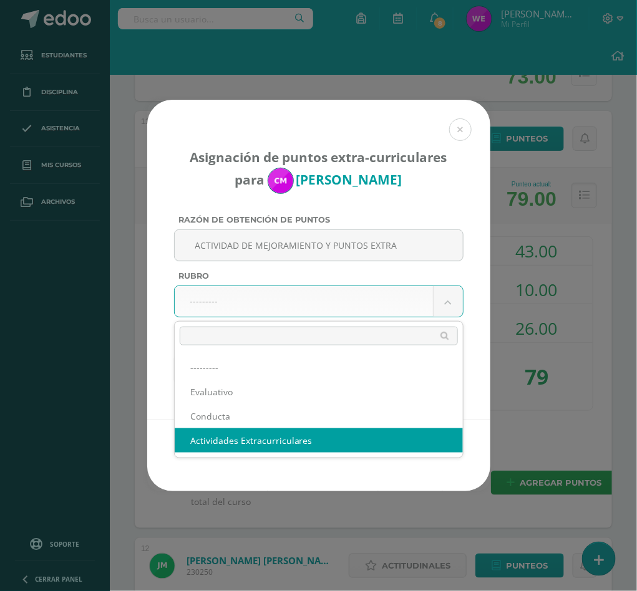
select select "3"
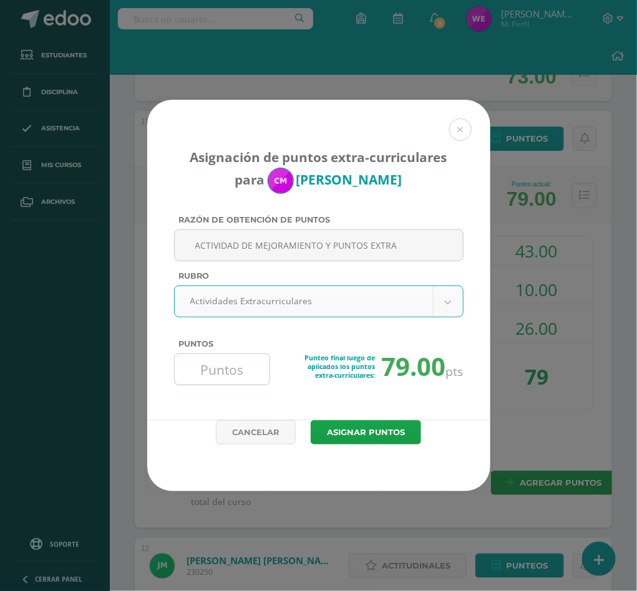
click at [247, 369] on input "Puntos" at bounding box center [222, 369] width 85 height 31
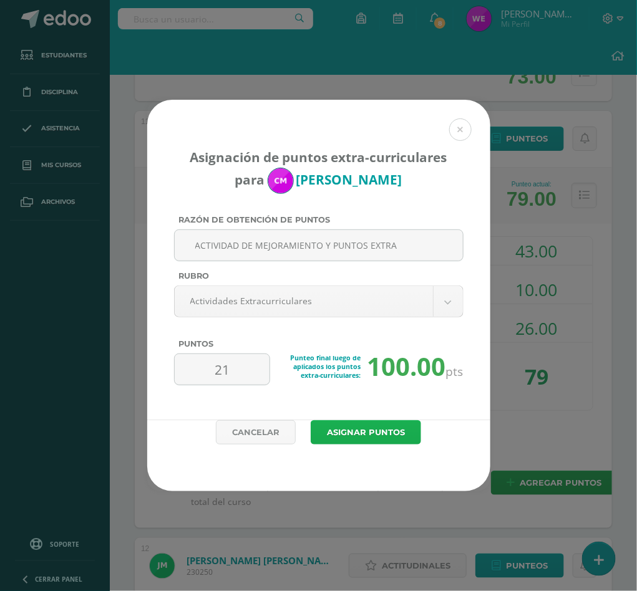
type input "21"
click at [360, 440] on button "Asignar puntos" at bounding box center [366, 432] width 110 height 24
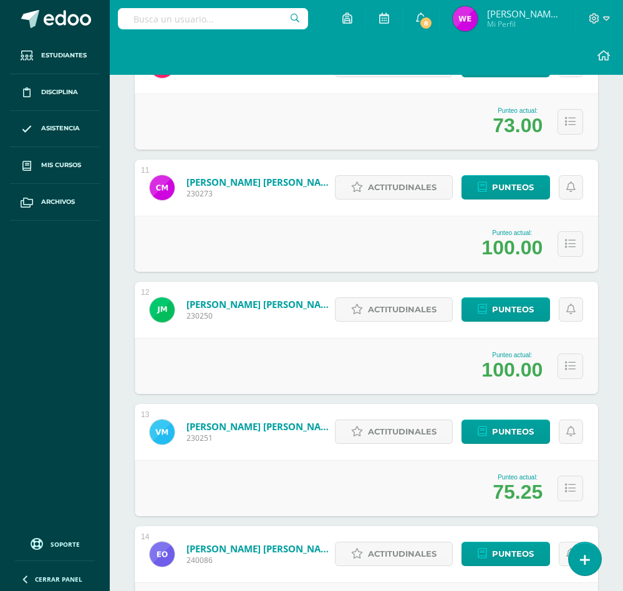
scroll to position [1459, 0]
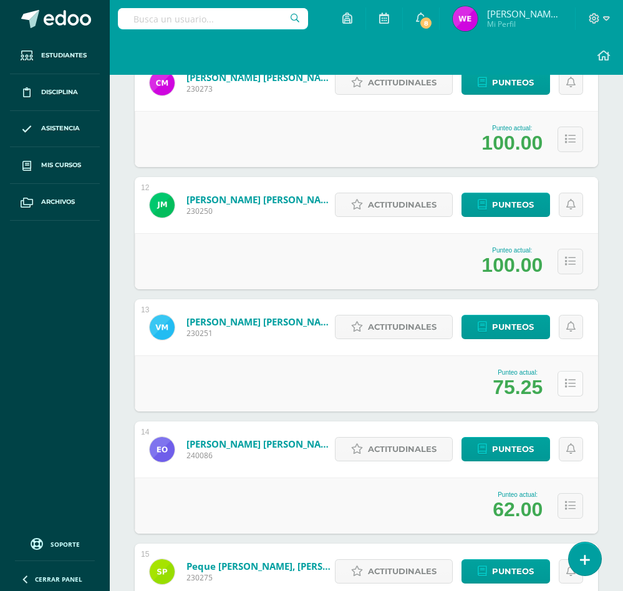
click at [566, 384] on icon at bounding box center [570, 384] width 11 height 11
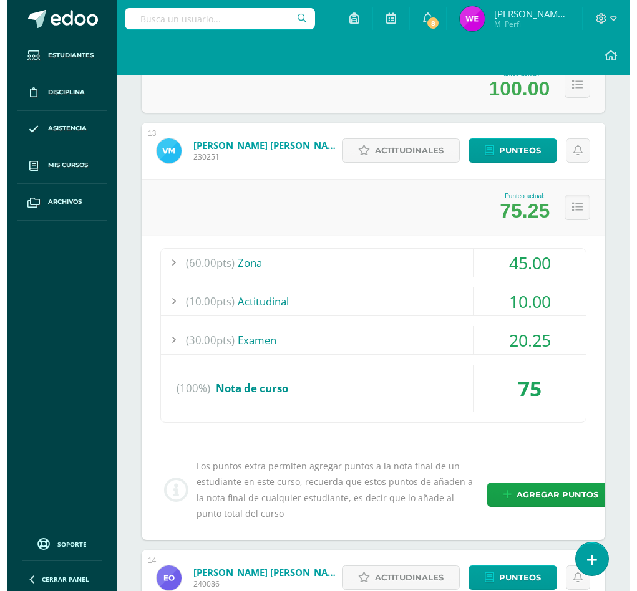
scroll to position [1646, 0]
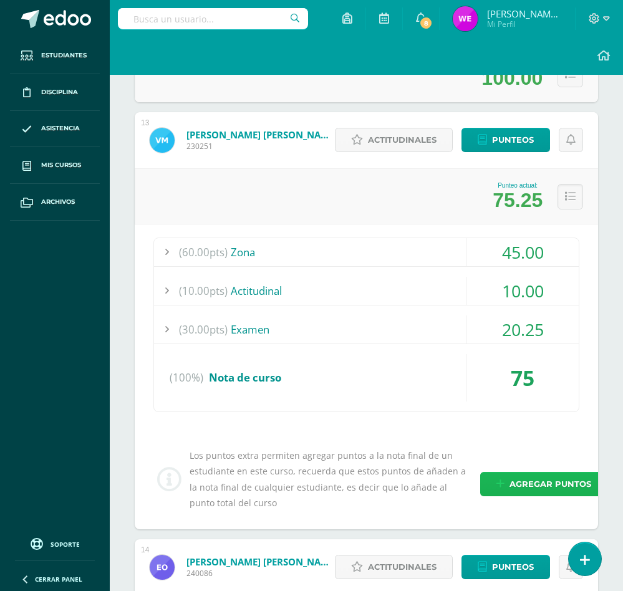
click at [505, 489] on link "Agregar puntos" at bounding box center [543, 484] width 127 height 24
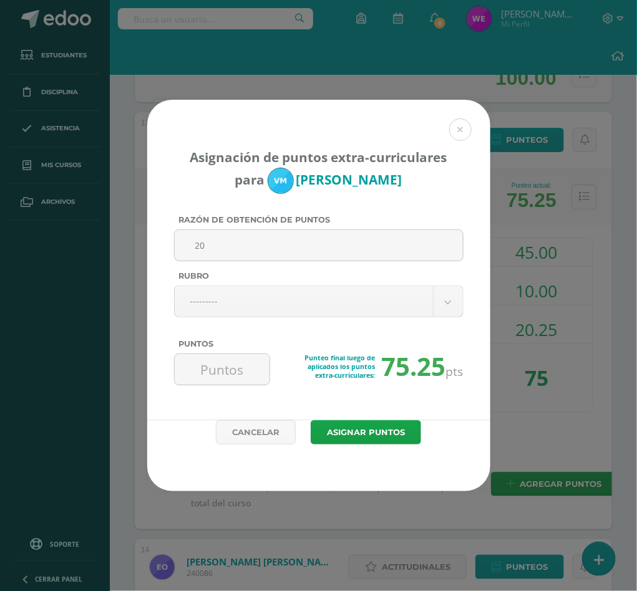
drag, startPoint x: 236, startPoint y: 249, endPoint x: 114, endPoint y: 221, distance: 125.3
click at [120, 223] on div "Asignación de puntos extra-curriculares para Victor Morales Razón de obtención …" at bounding box center [318, 296] width 627 height 392
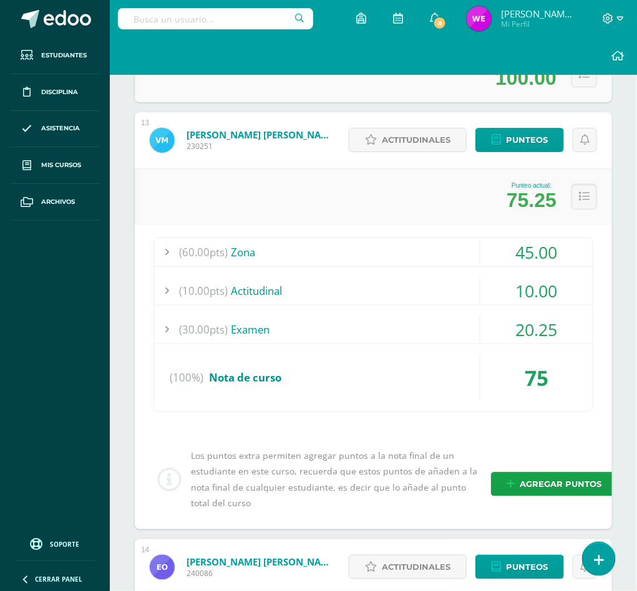
type input "20"
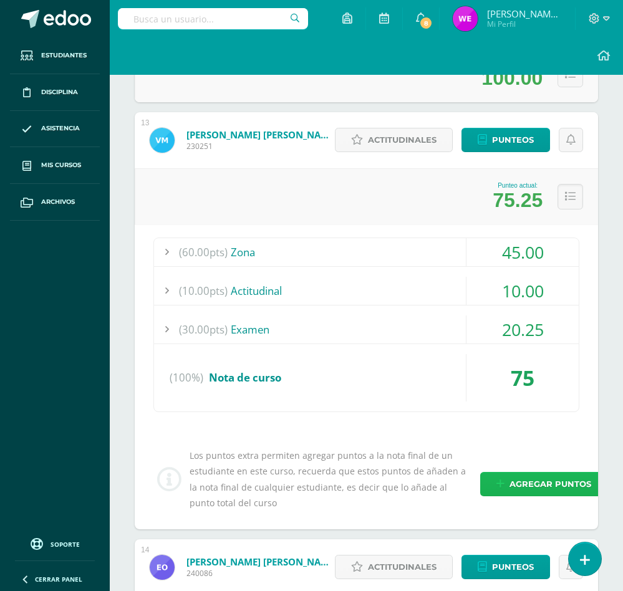
click at [573, 486] on span "Agregar puntos" at bounding box center [551, 484] width 82 height 23
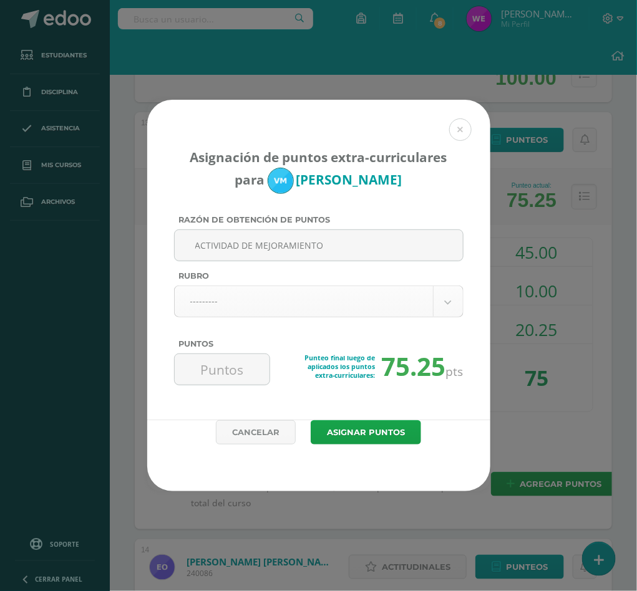
type input "ACTIVIDAD DE MEJORAMIENTO"
click at [389, 297] on body "Asignación de puntos extra-curriculares para Victor Morales Razón de obtención …" at bounding box center [318, 33] width 637 height 3359
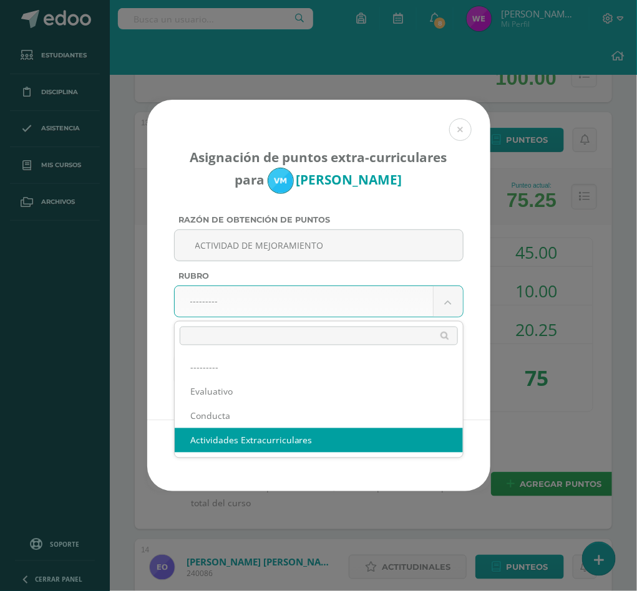
select select "3"
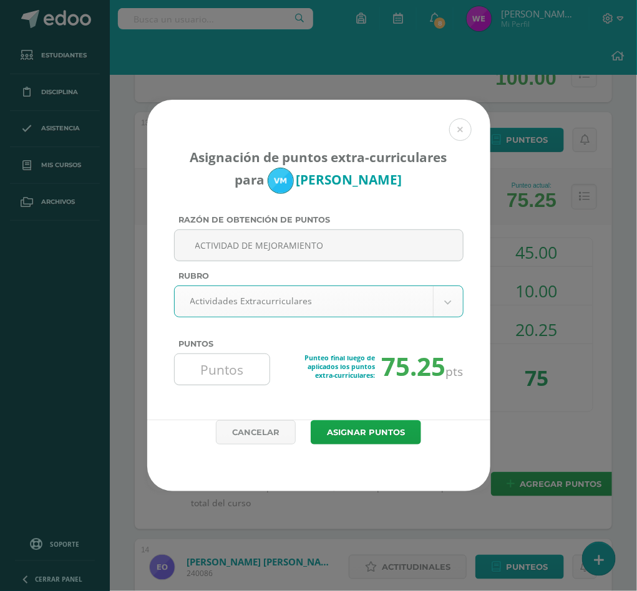
click at [236, 371] on input "Puntos" at bounding box center [222, 369] width 85 height 31
type input "20"
click at [311, 420] on button "Asignar puntos" at bounding box center [366, 432] width 110 height 24
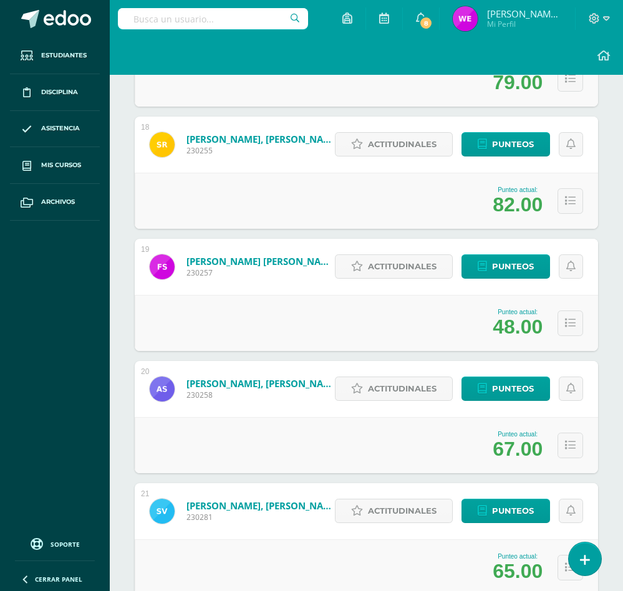
scroll to position [2208, 0]
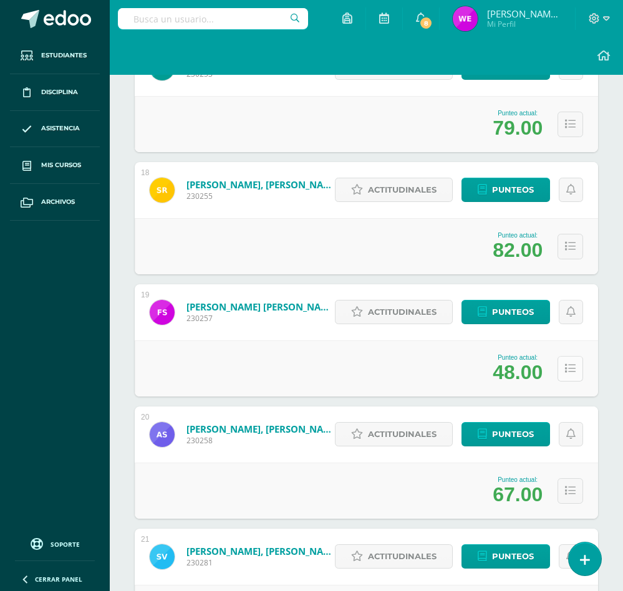
click at [559, 367] on button at bounding box center [571, 369] width 26 height 26
click at [579, 365] on button at bounding box center [571, 369] width 26 height 26
click at [567, 370] on icon at bounding box center [570, 369] width 11 height 11
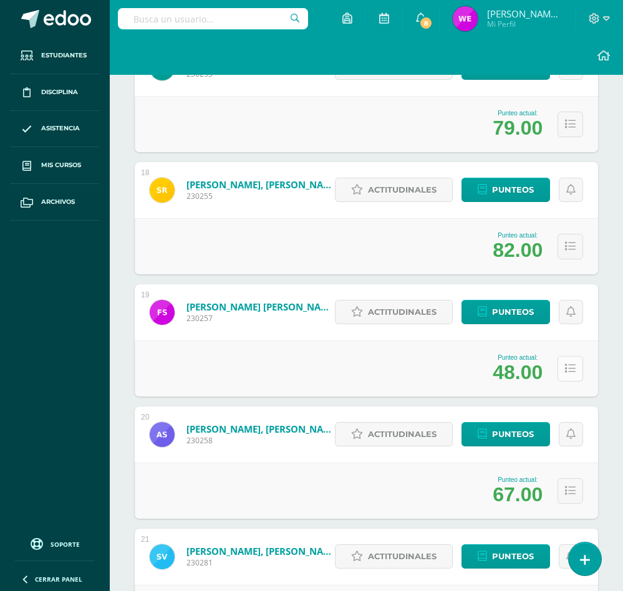
click at [567, 370] on icon at bounding box center [570, 369] width 11 height 11
click at [324, 342] on div "Punteo actual: 48.00" at bounding box center [366, 369] width 463 height 56
click at [561, 370] on button at bounding box center [571, 369] width 26 height 26
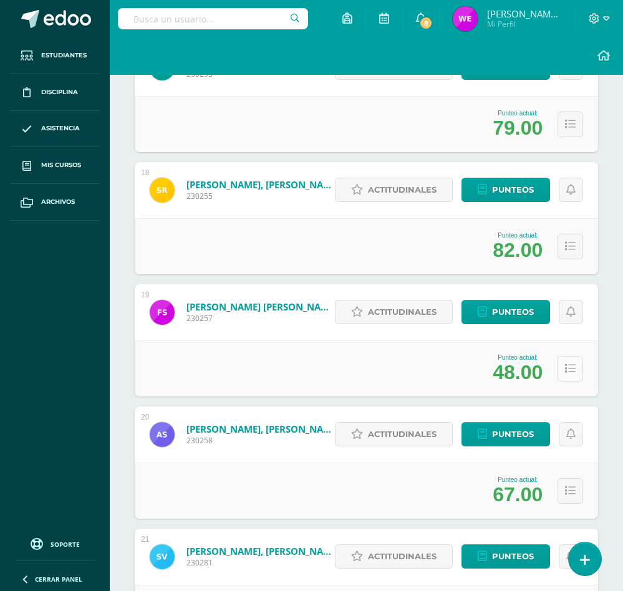
click at [561, 370] on button at bounding box center [571, 369] width 26 height 26
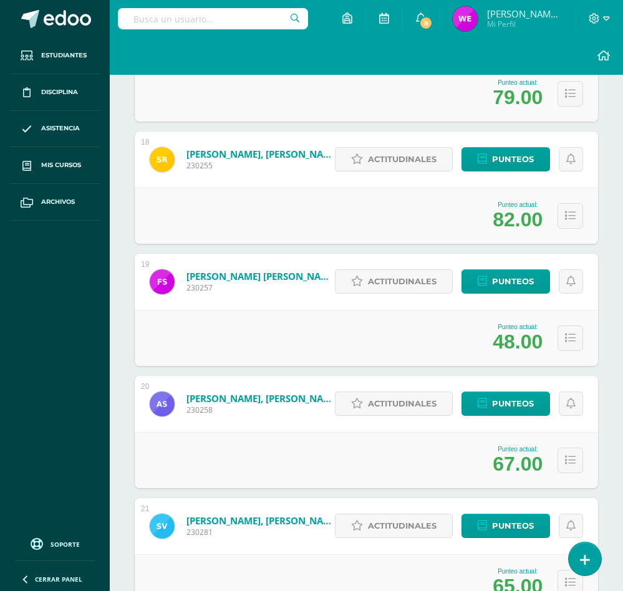
scroll to position [2208, 0]
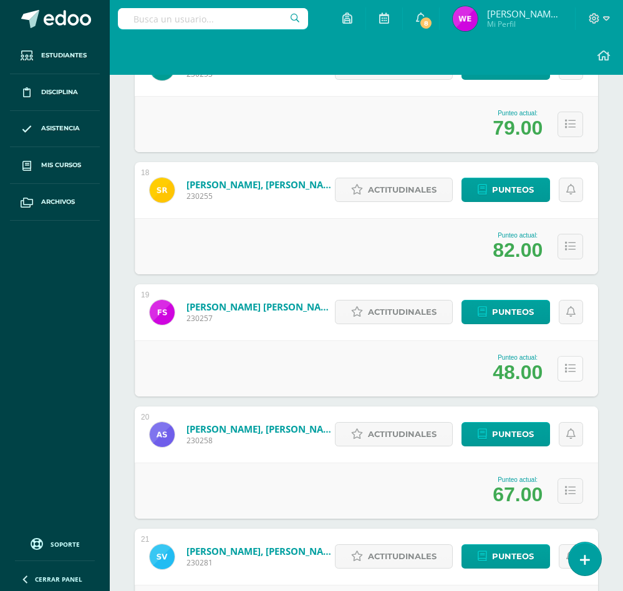
click at [573, 364] on icon at bounding box center [570, 369] width 11 height 11
click at [571, 372] on icon at bounding box center [570, 369] width 11 height 11
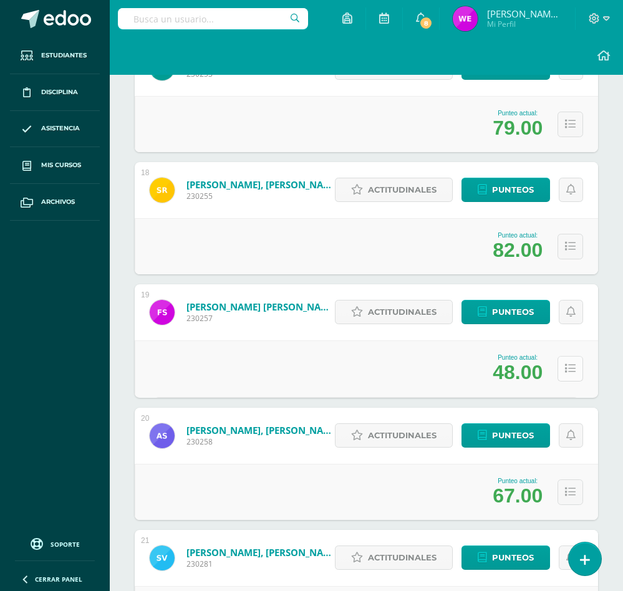
click at [571, 372] on icon at bounding box center [570, 369] width 11 height 11
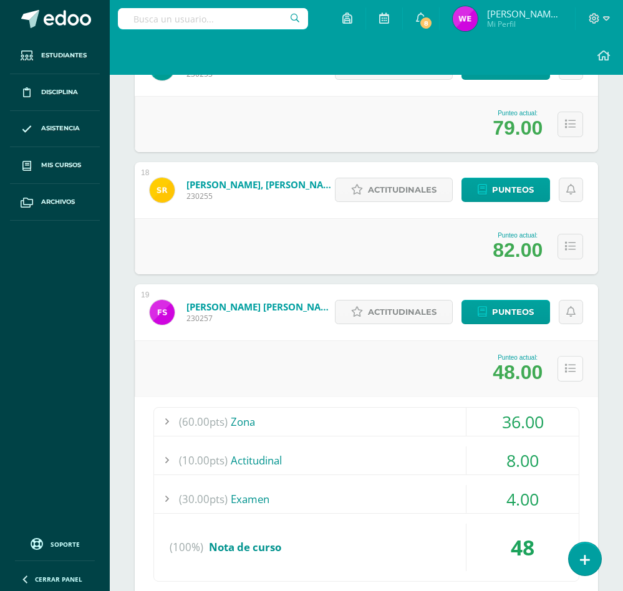
click at [571, 372] on icon at bounding box center [570, 369] width 11 height 11
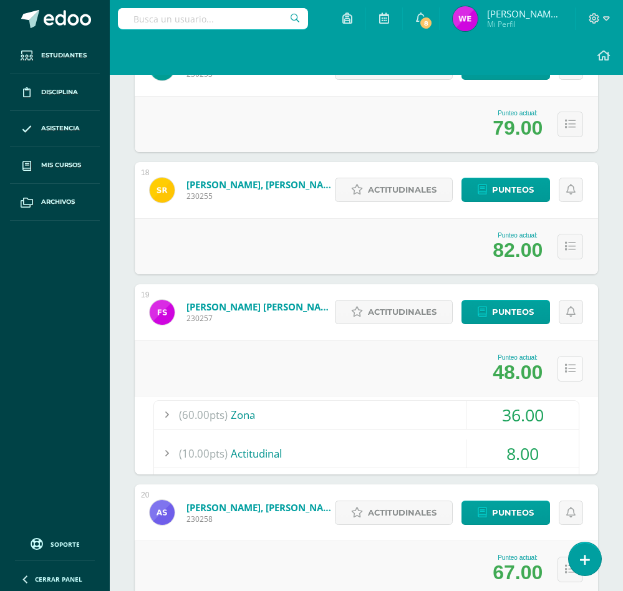
click at [571, 372] on icon at bounding box center [570, 369] width 11 height 11
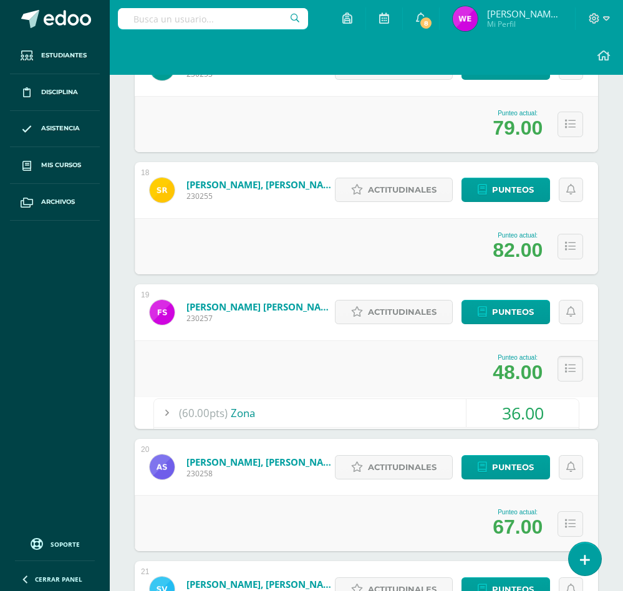
click at [571, 372] on icon at bounding box center [570, 369] width 11 height 11
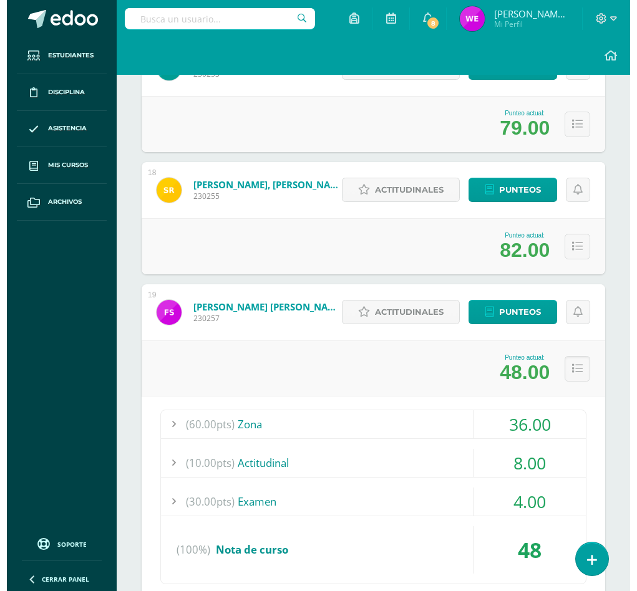
scroll to position [2395, 0]
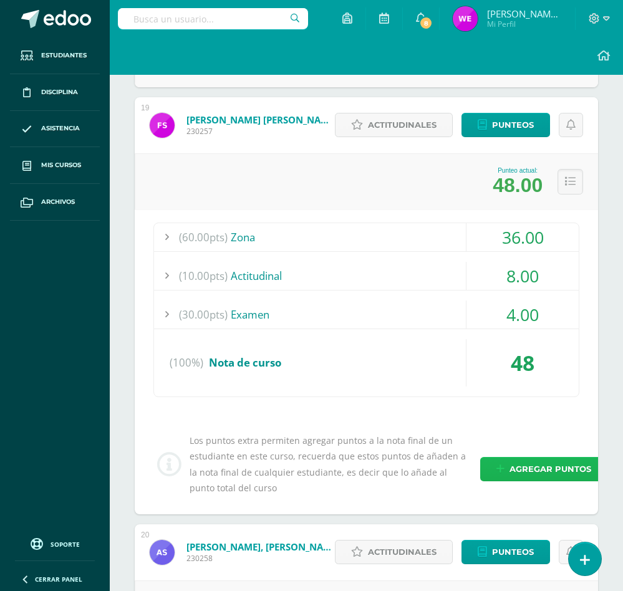
click at [519, 466] on span "Agregar puntos" at bounding box center [551, 469] width 82 height 23
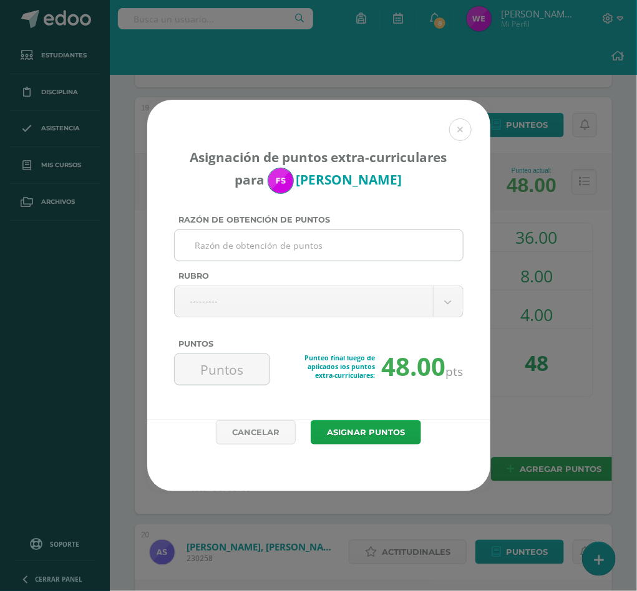
click at [332, 249] on input "Razón de obtención de puntos" at bounding box center [319, 245] width 278 height 31
type input "ACTIVIDAD DE MEJORAMIENTO"
click at [321, 322] on div "Razón de obtención de puntos ACTIVIDAD DE MEJORAMIENTO Rubro --------- --------…" at bounding box center [318, 305] width 299 height 180
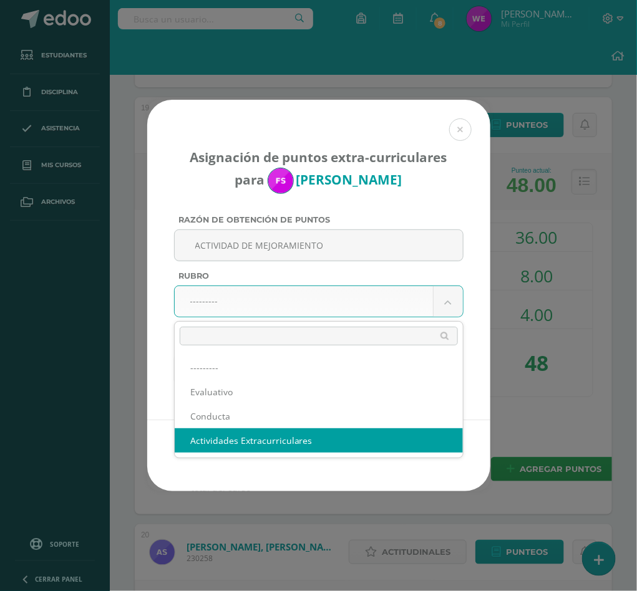
select select "3"
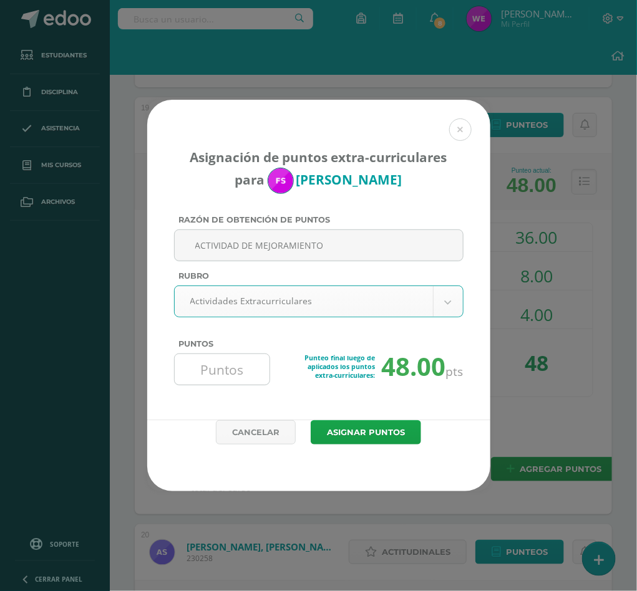
click at [220, 361] on input "Puntos" at bounding box center [222, 369] width 85 height 31
type input "20"
click at [311, 420] on button "Asignar puntos" at bounding box center [366, 432] width 110 height 24
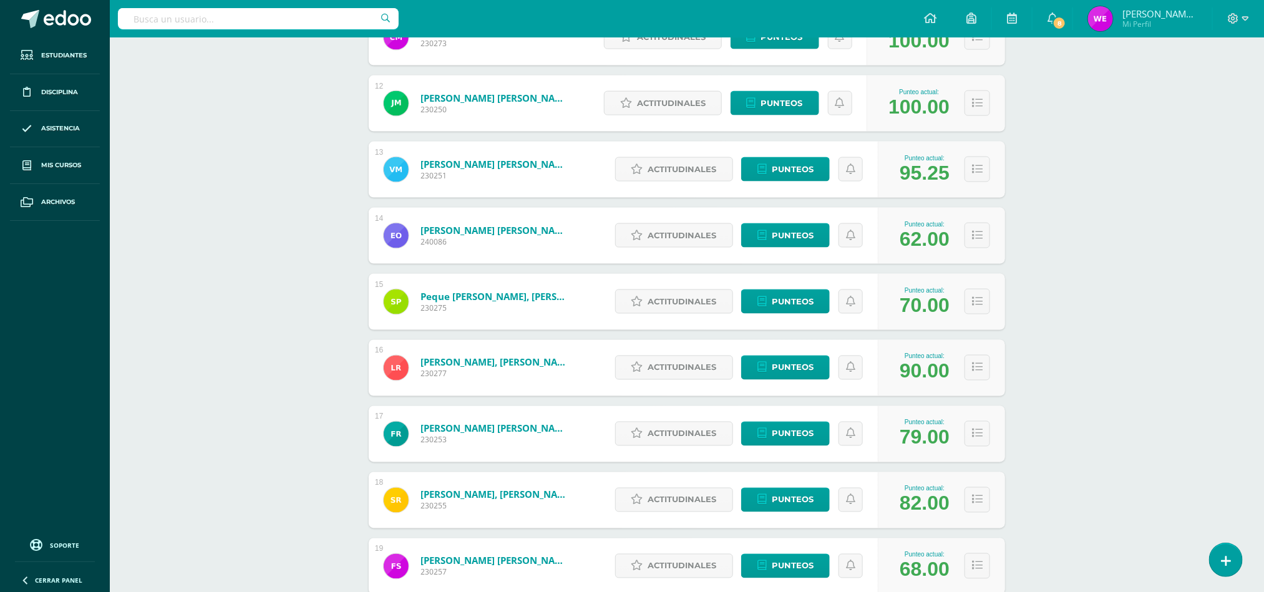
scroll to position [1207, 0]
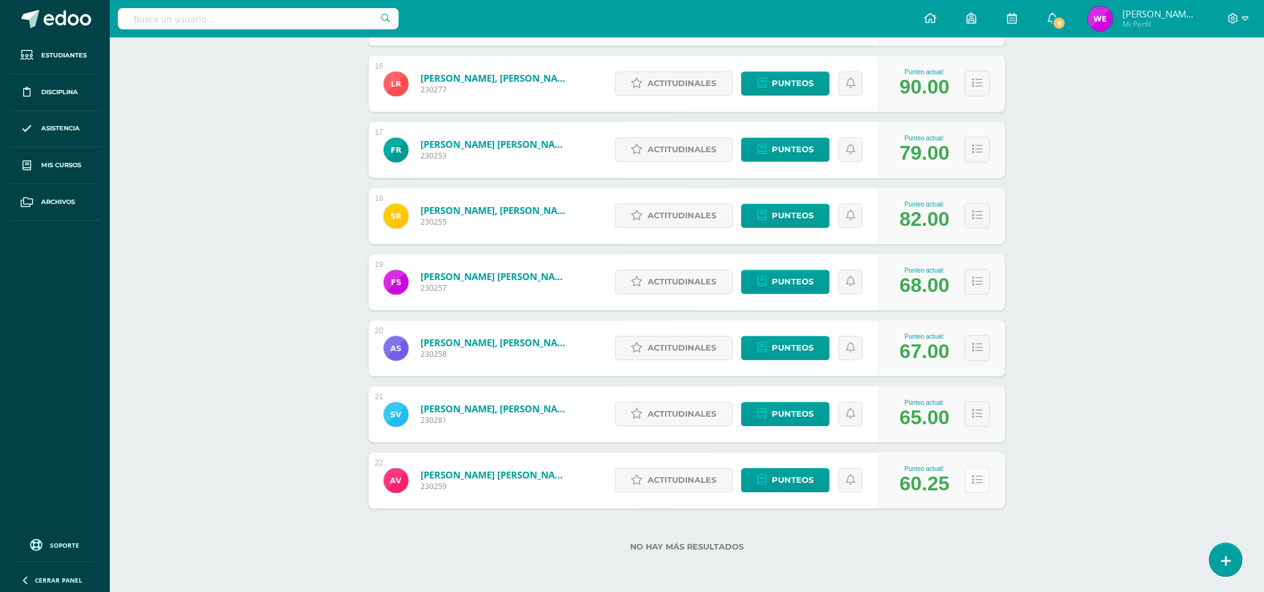
click at [636, 483] on icon at bounding box center [977, 480] width 11 height 11
click at [636, 481] on icon at bounding box center [977, 480] width 11 height 11
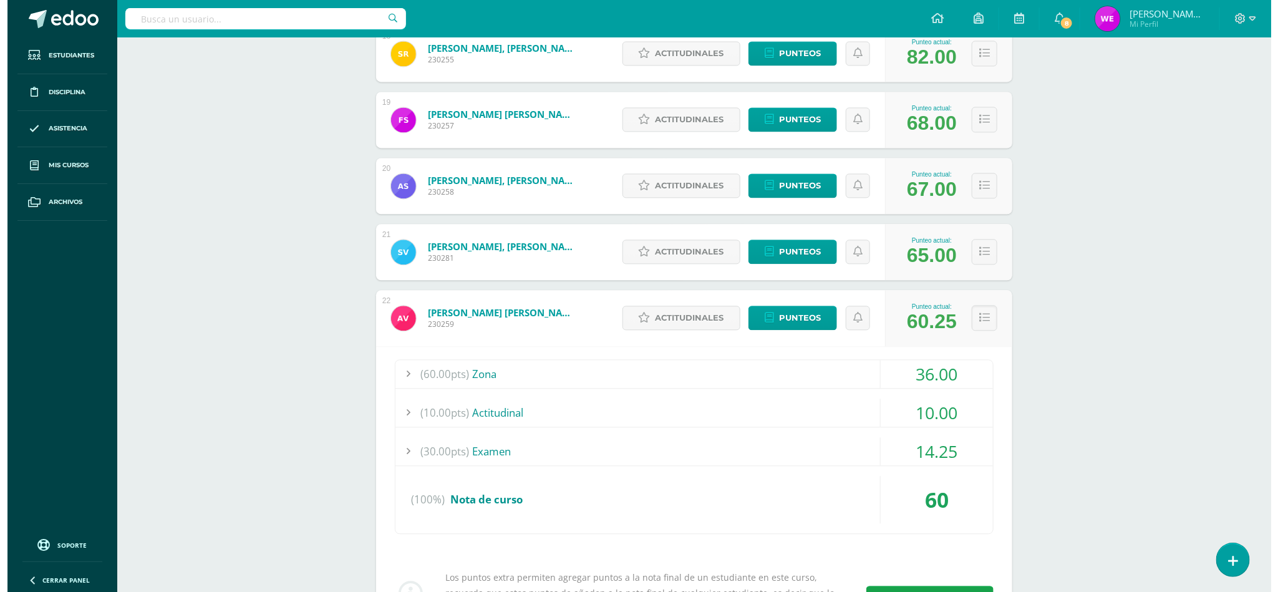
scroll to position [1499, 0]
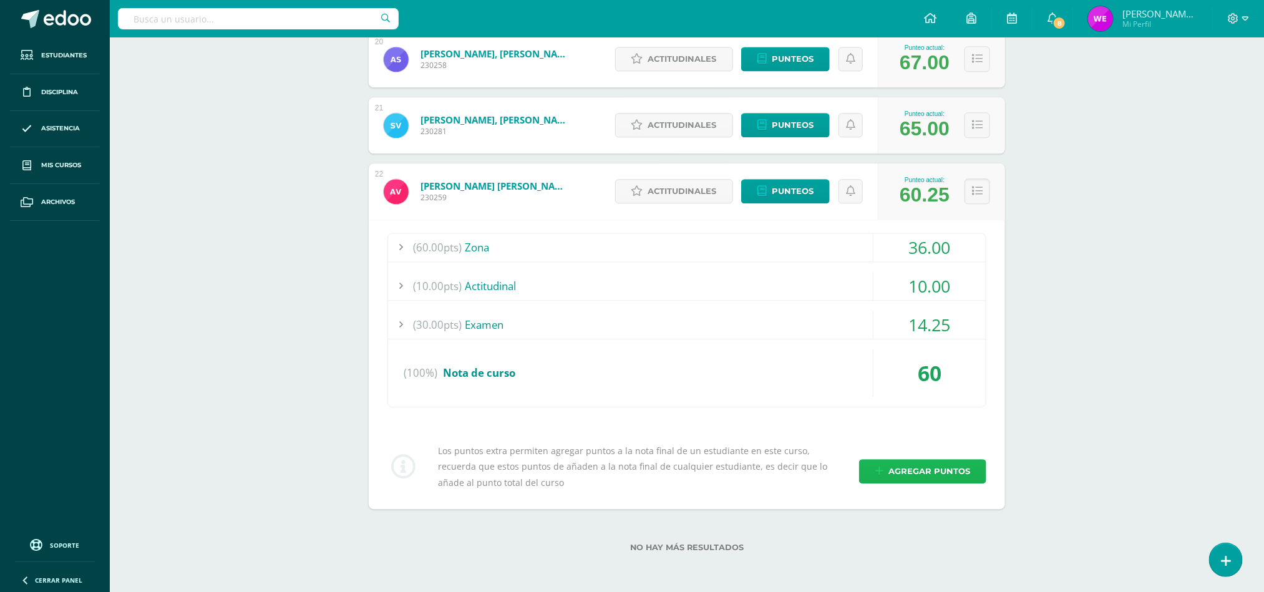
click at [636, 468] on span "Agregar puntos" at bounding box center [929, 471] width 82 height 23
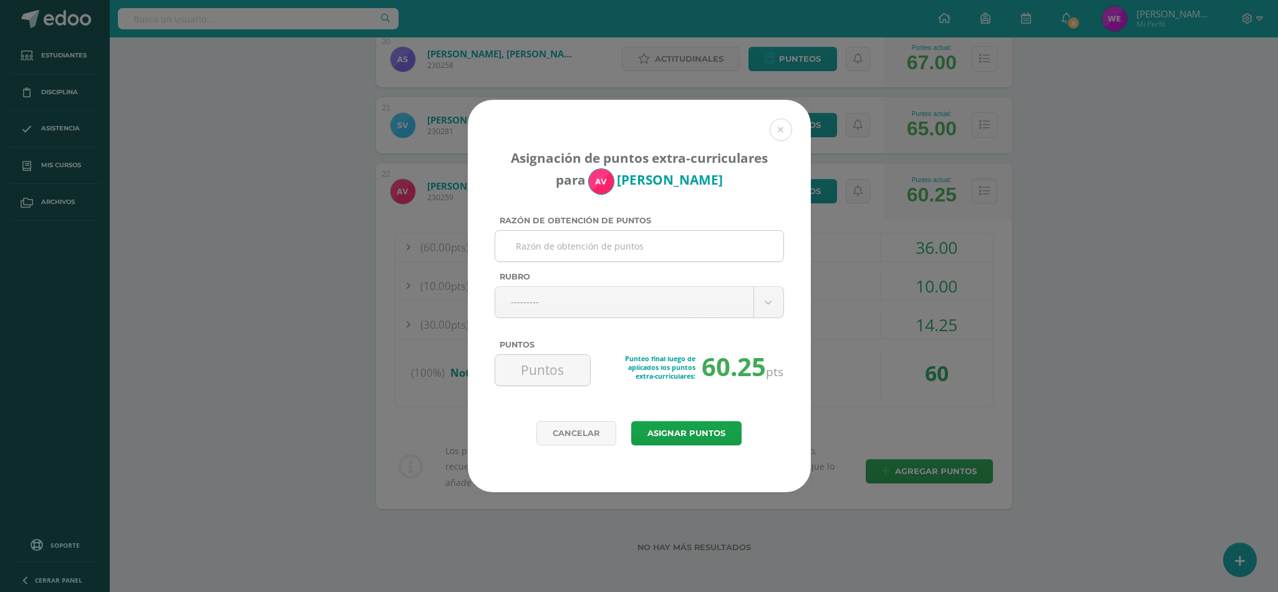
click at [622, 248] on input "Razón de obtención de puntos" at bounding box center [639, 246] width 278 height 31
type input "ACTIVIDAD DE MEJORAMIENTO"
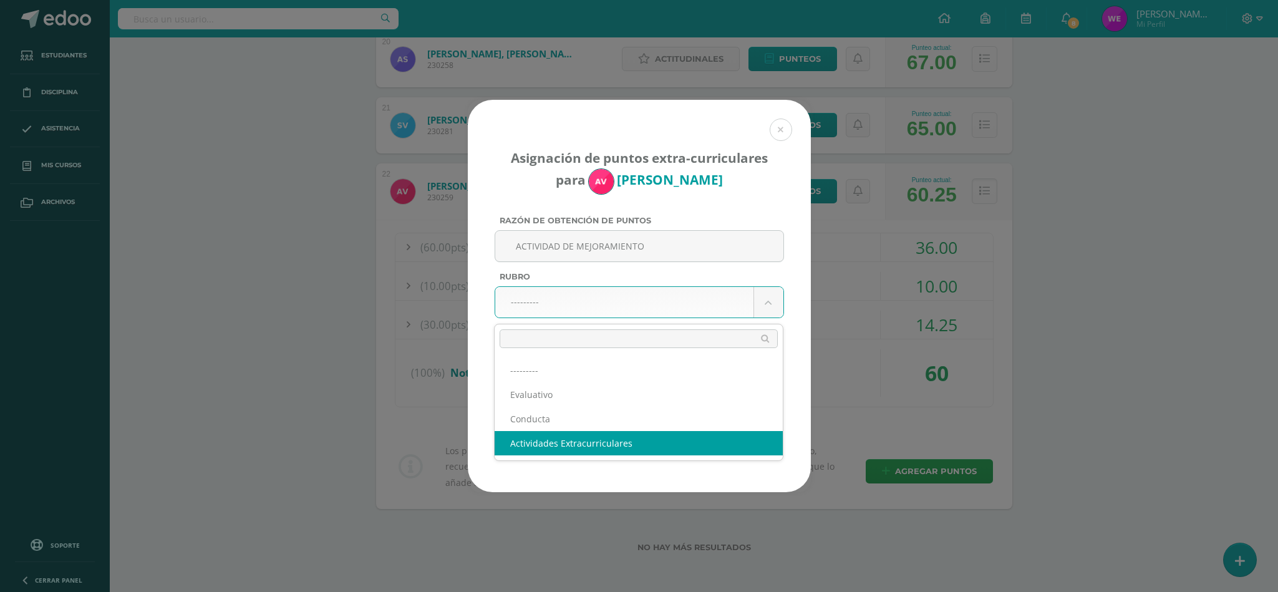
select select "3"
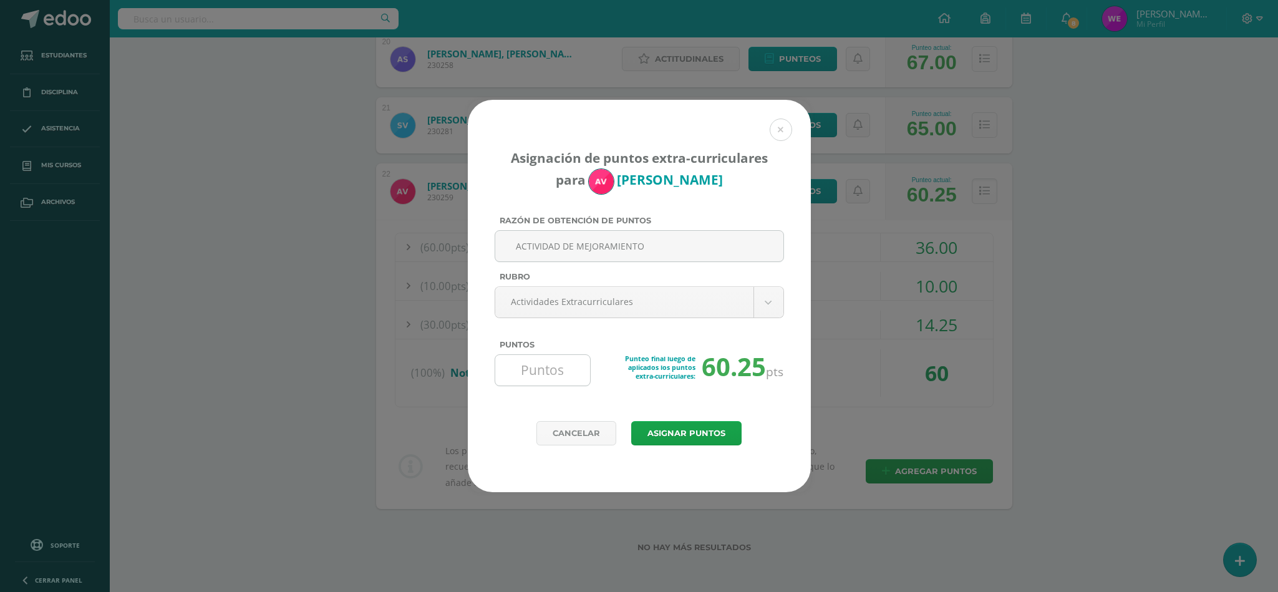
click at [562, 372] on input "Puntos" at bounding box center [542, 370] width 85 height 31
type input "5"
type input "20"
click at [636, 438] on button "Asignar puntos" at bounding box center [686, 433] width 110 height 24
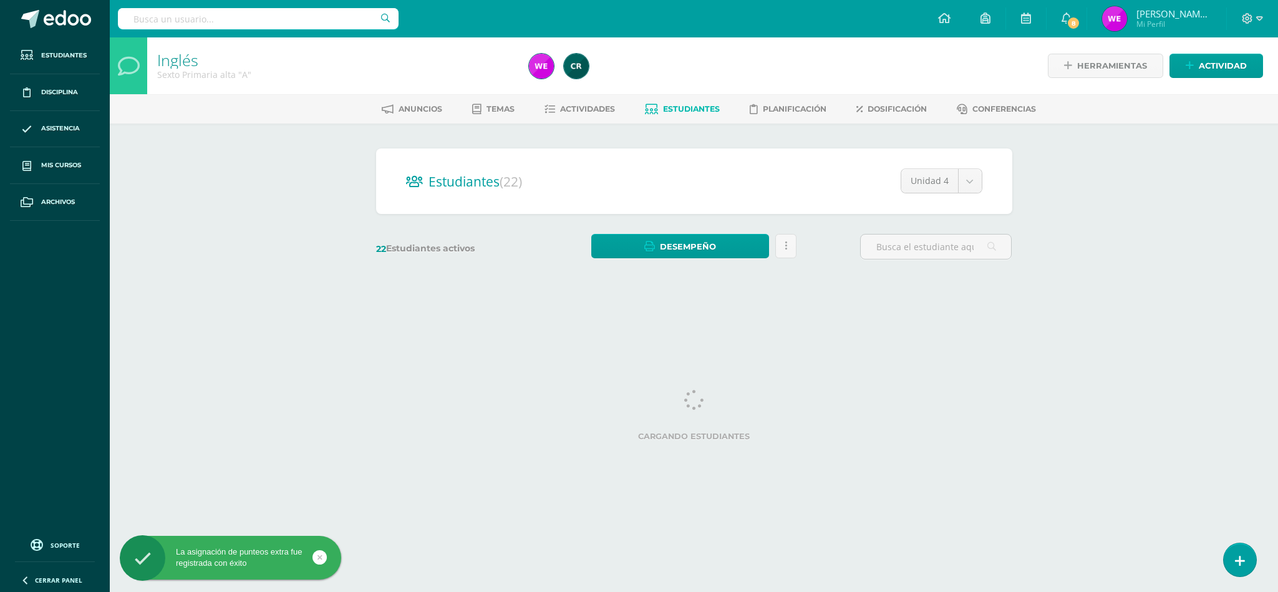
click at [1277, 272] on div "Inglés Sexto Primaria alta "A" Herramientas Detalle de asistencias Actividad An…" at bounding box center [694, 166] width 1168 height 259
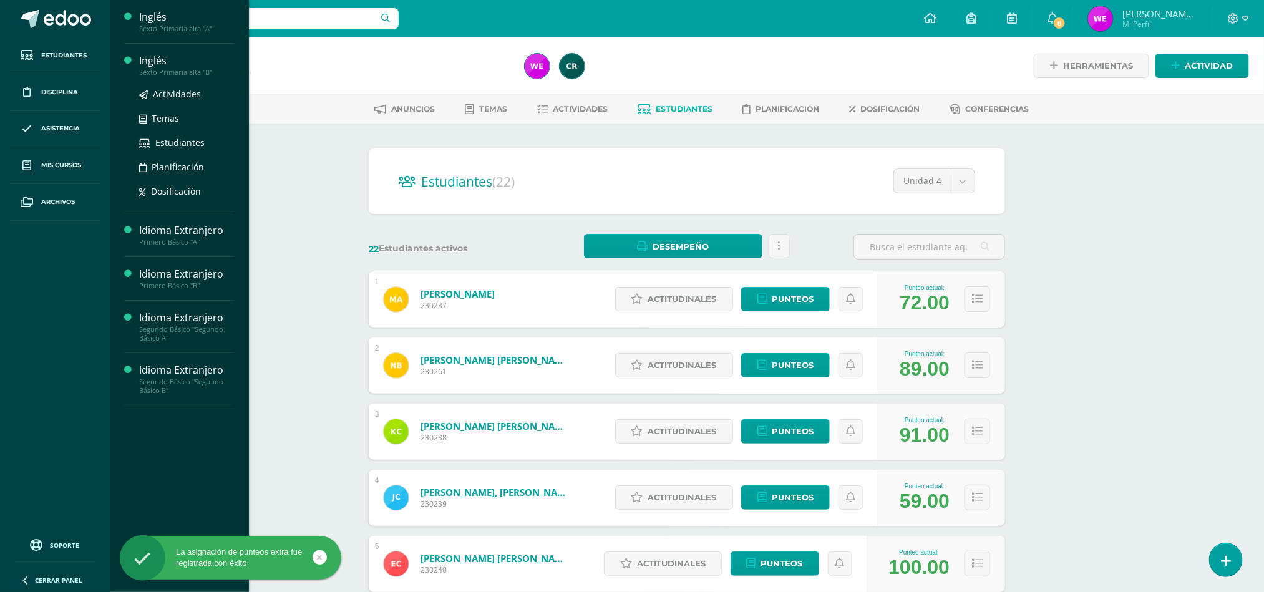
click at [152, 55] on div "Inglés" at bounding box center [186, 61] width 95 height 14
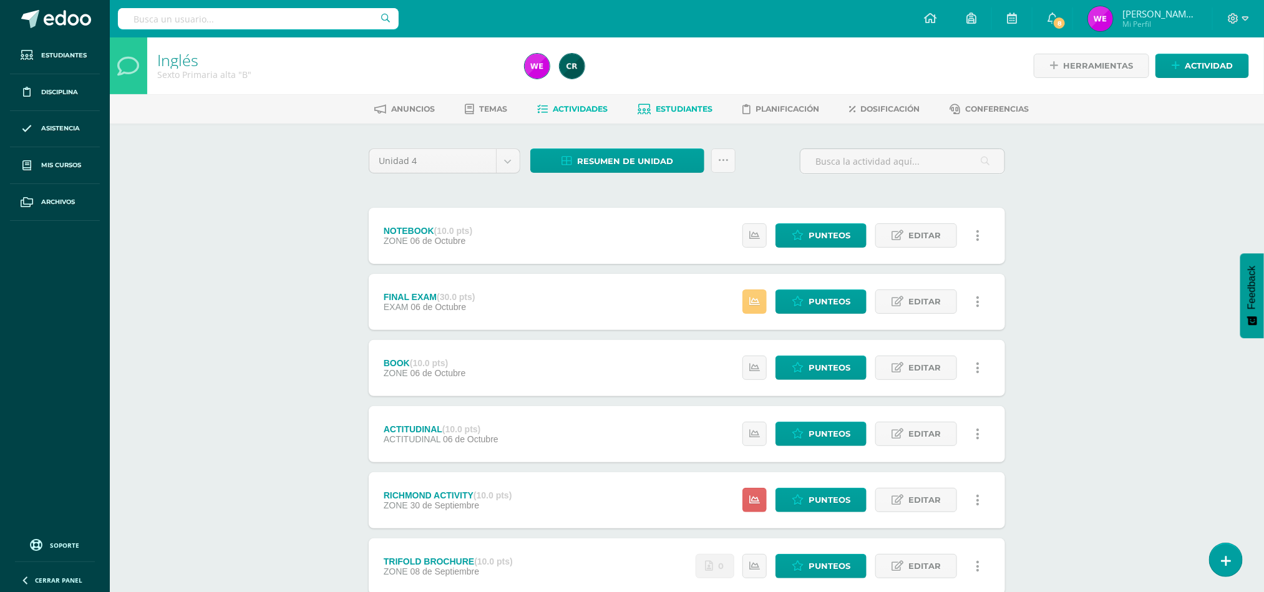
click at [676, 102] on link "Estudiantes" at bounding box center [675, 109] width 75 height 20
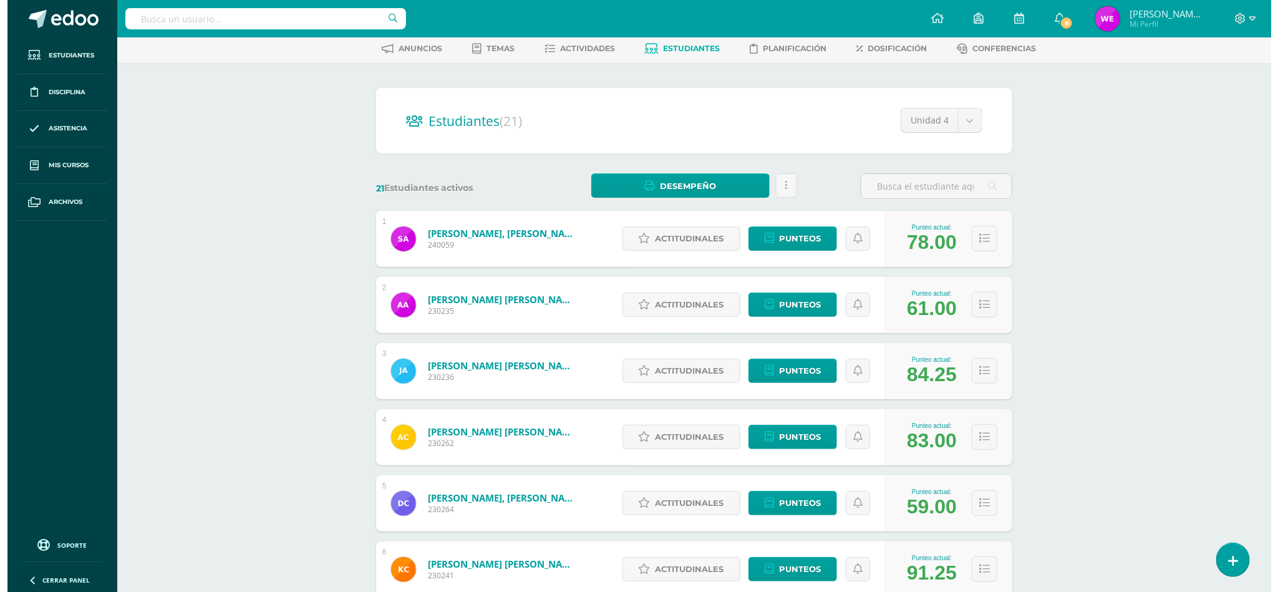
scroll to position [94, 0]
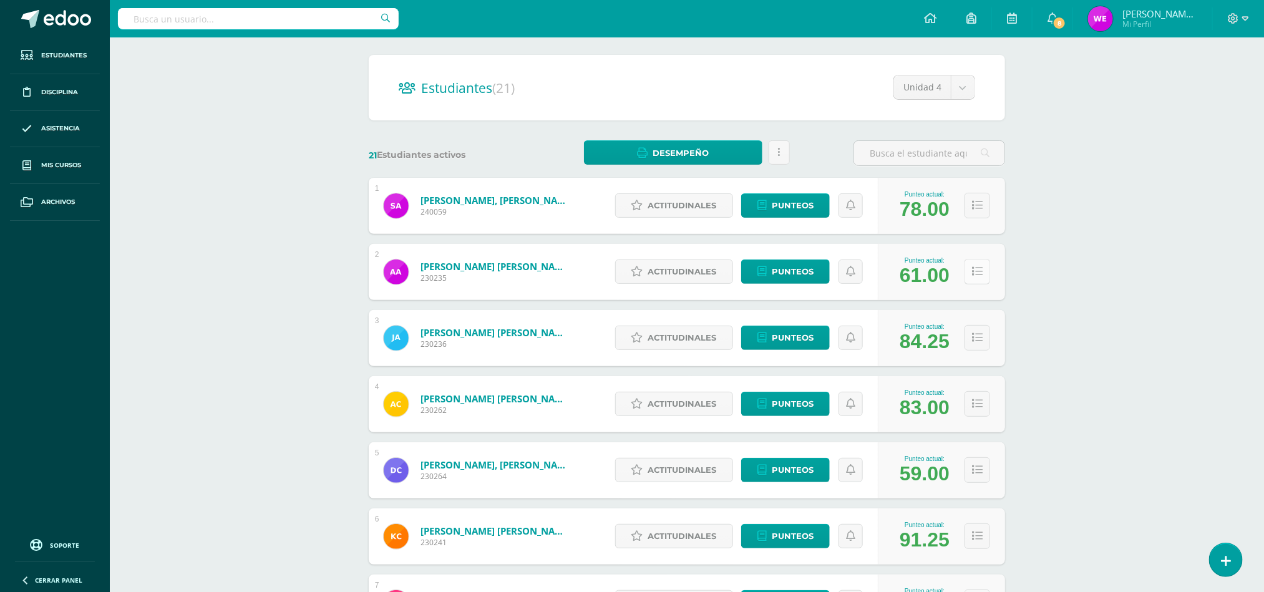
click at [965, 266] on button at bounding box center [977, 272] width 26 height 26
click at [972, 268] on icon at bounding box center [977, 271] width 11 height 11
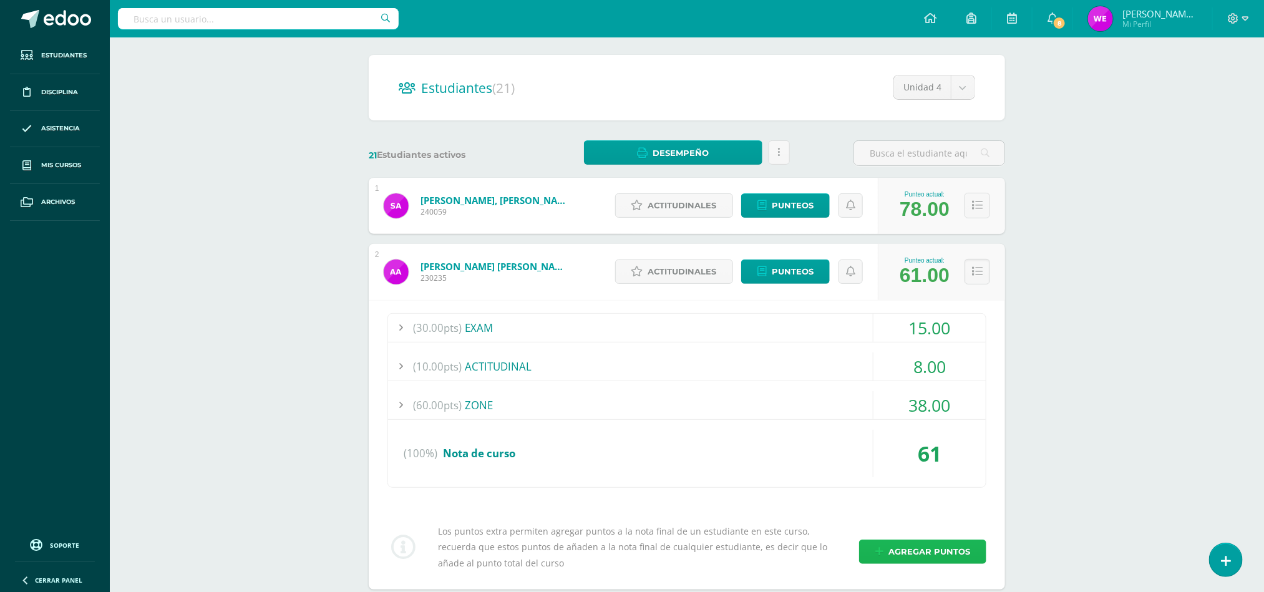
click at [938, 554] on span "Agregar puntos" at bounding box center [929, 551] width 82 height 23
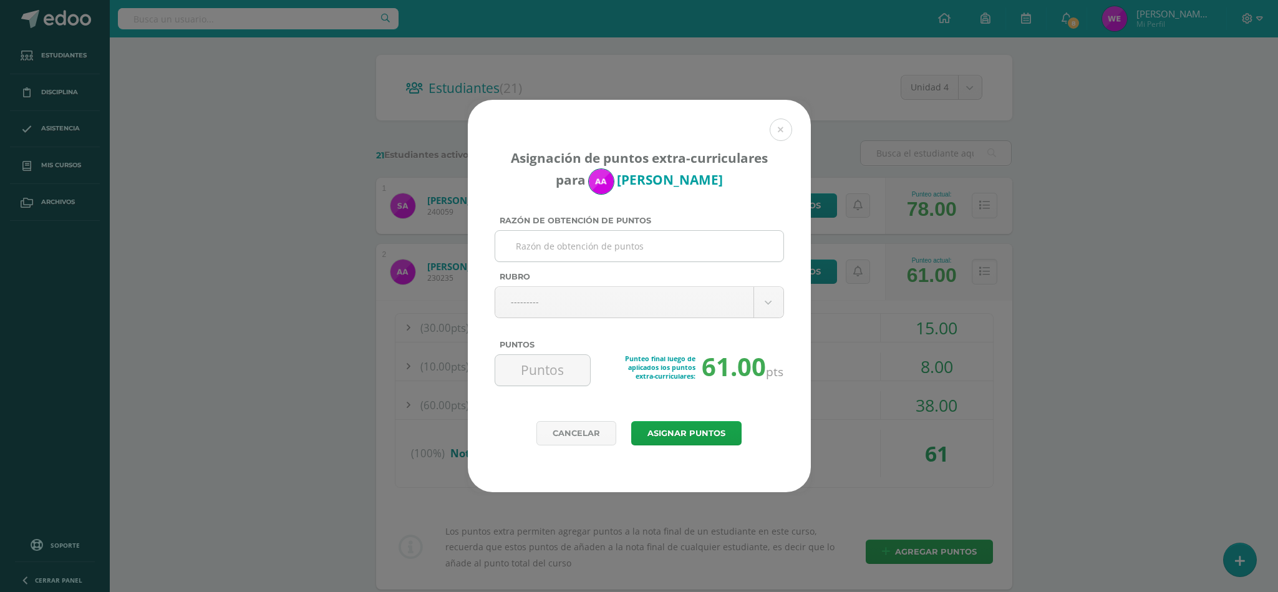
type input "2"
type input "ACTIVIDAD DE MEJORAMIENTO"
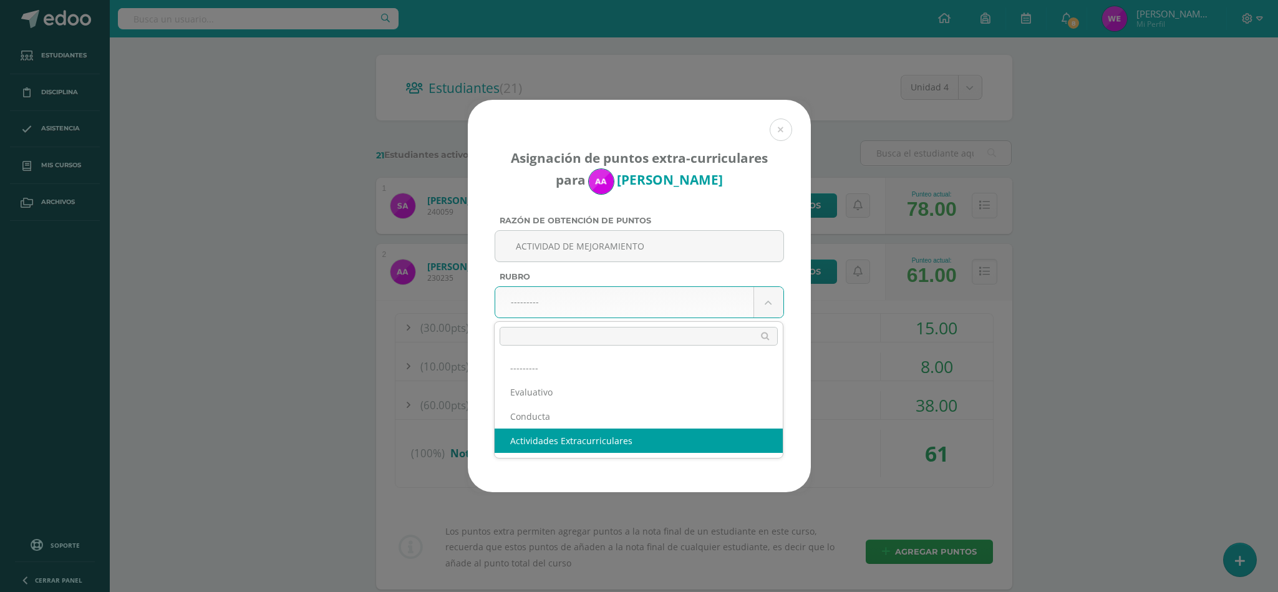
select select "3"
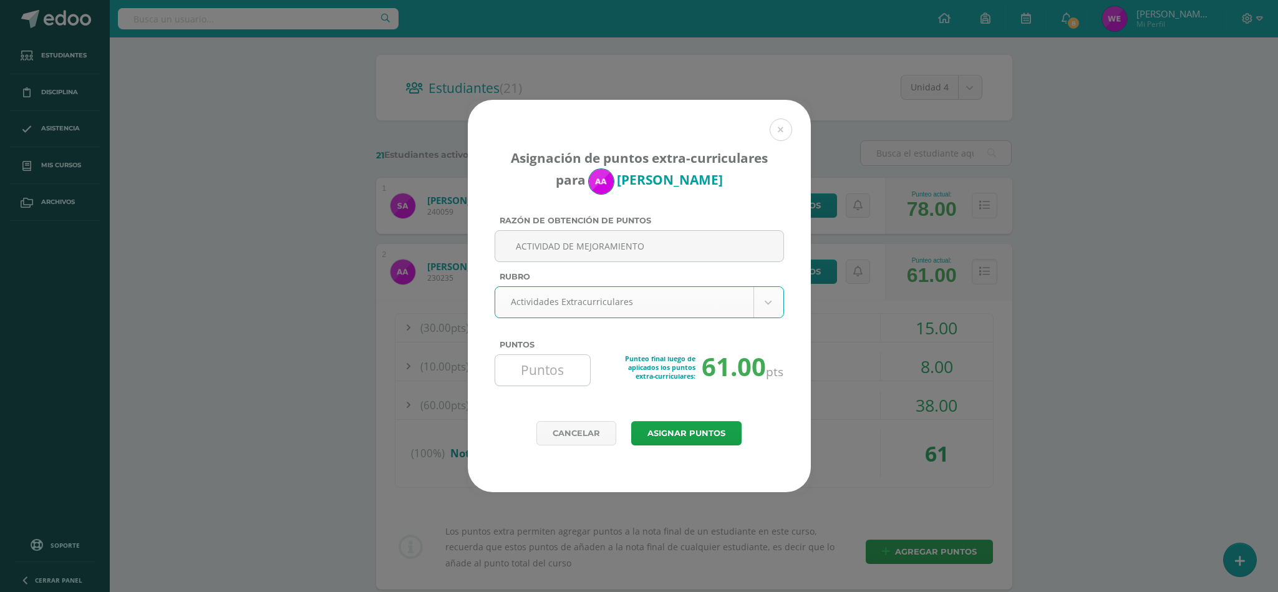
click at [566, 373] on input "Puntos" at bounding box center [542, 370] width 85 height 31
type input "20"
click at [670, 438] on button "Asignar puntos" at bounding box center [686, 433] width 110 height 24
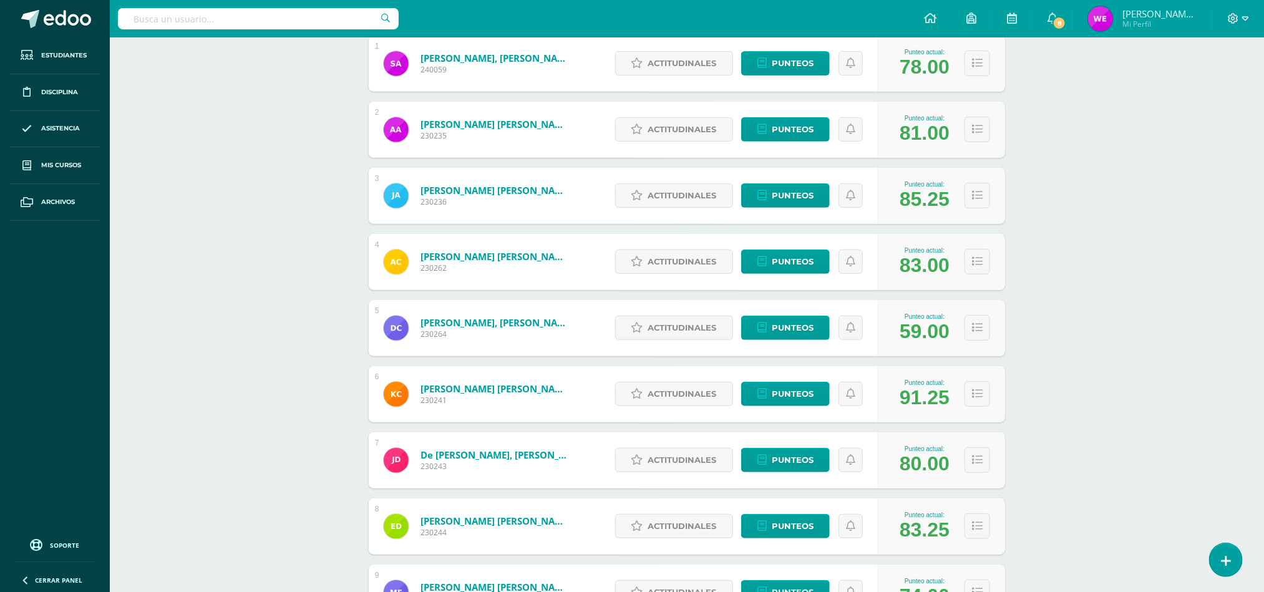
scroll to position [281, 0]
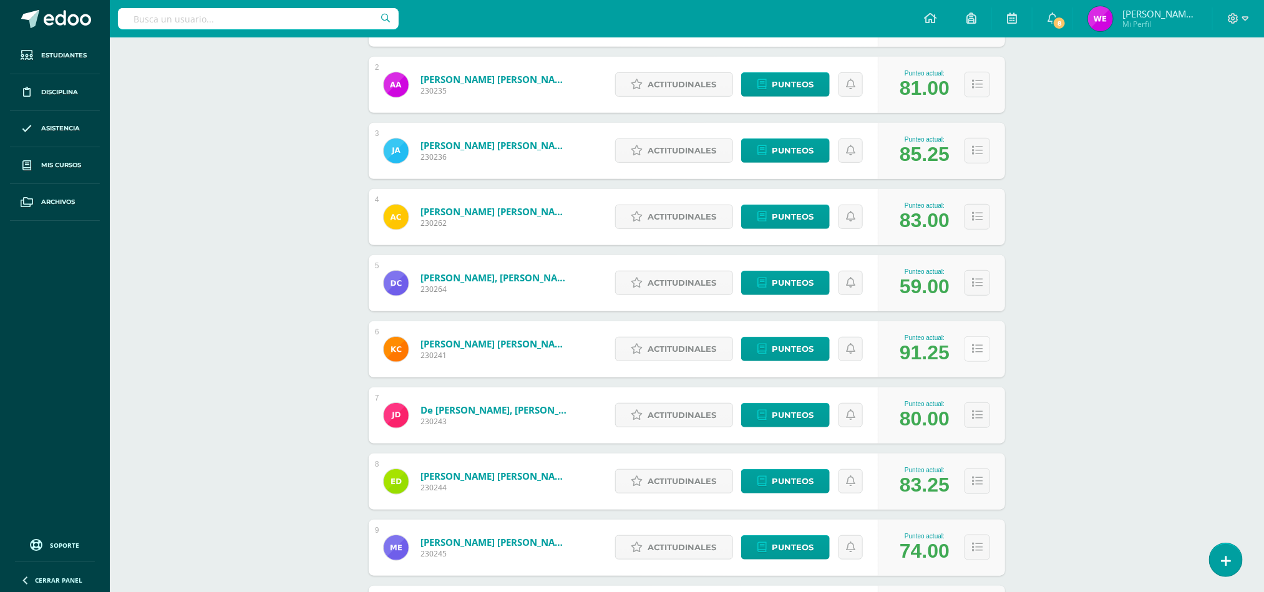
click at [977, 354] on icon at bounding box center [977, 349] width 11 height 11
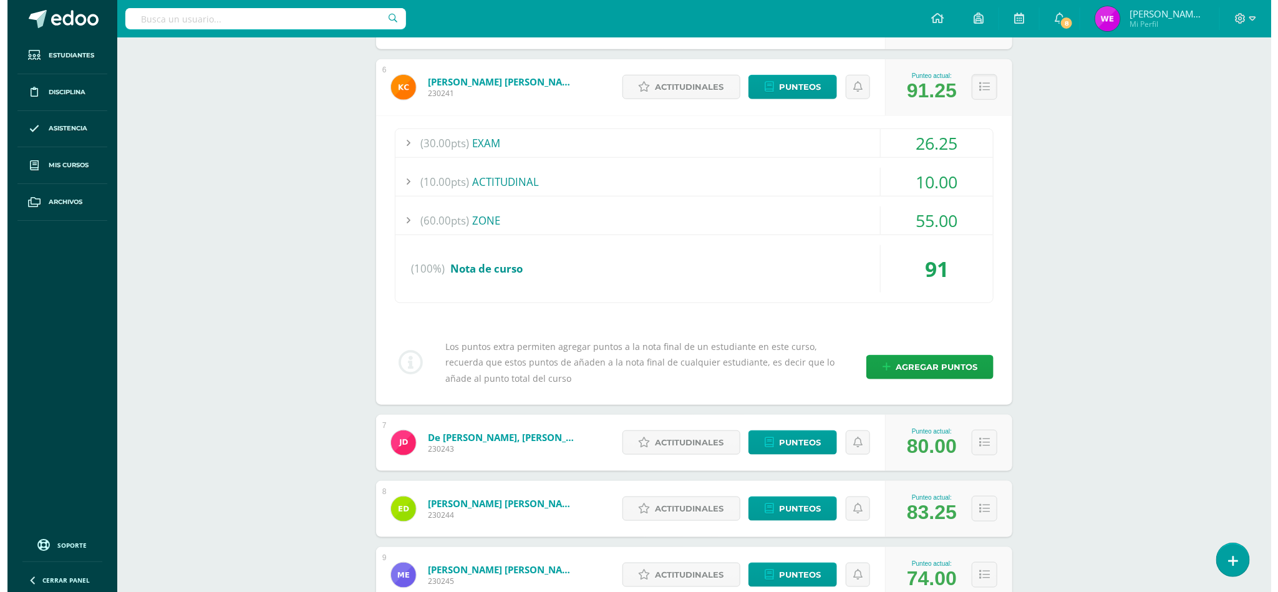
scroll to position [561, 0]
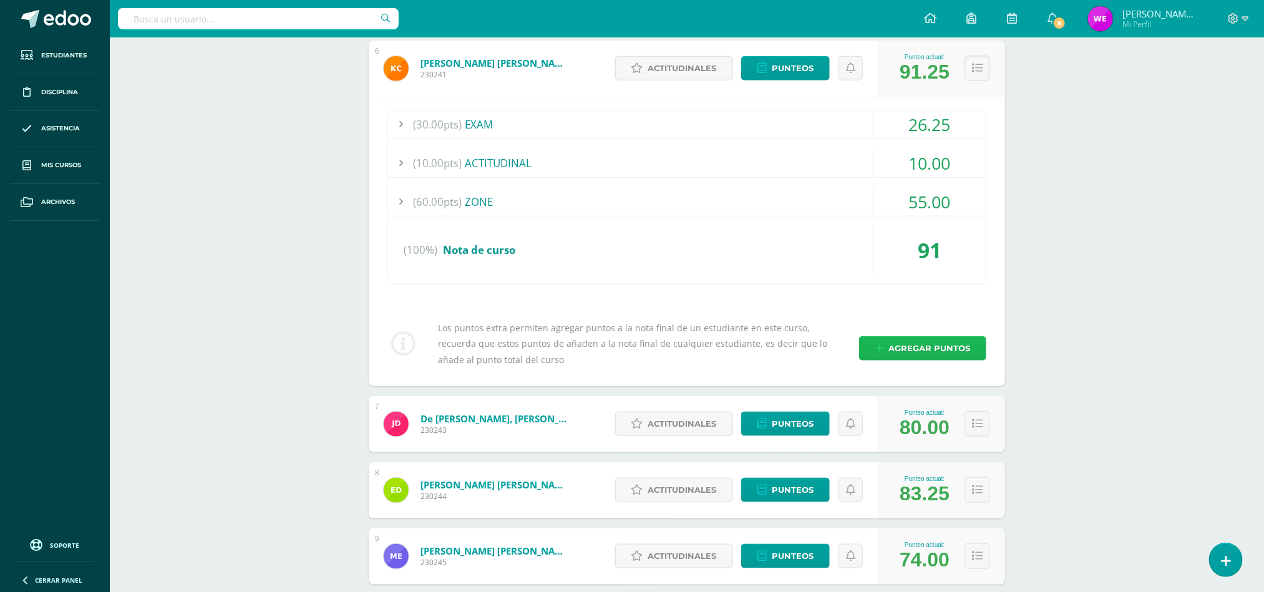
click at [927, 350] on span "Agregar puntos" at bounding box center [929, 348] width 82 height 23
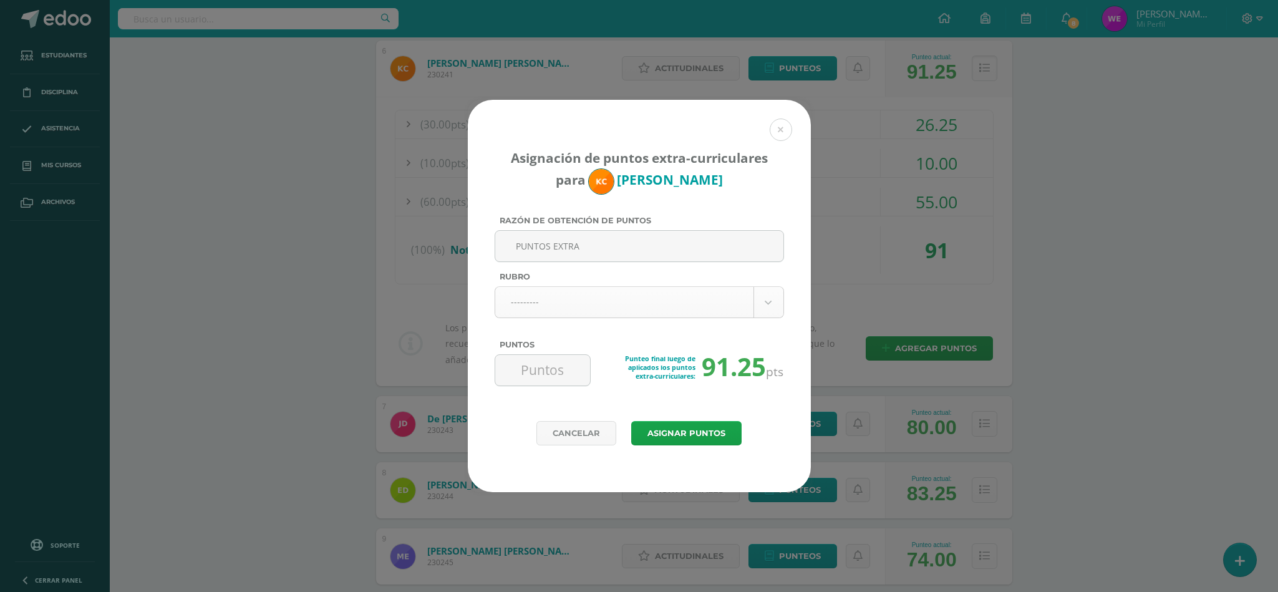
type input "PUNTOS EXTRA"
click at [611, 309] on body "Asignación de puntos extra-curriculares para Kristel Cordón Razón de obtención …" at bounding box center [639, 450] width 1278 height 2022
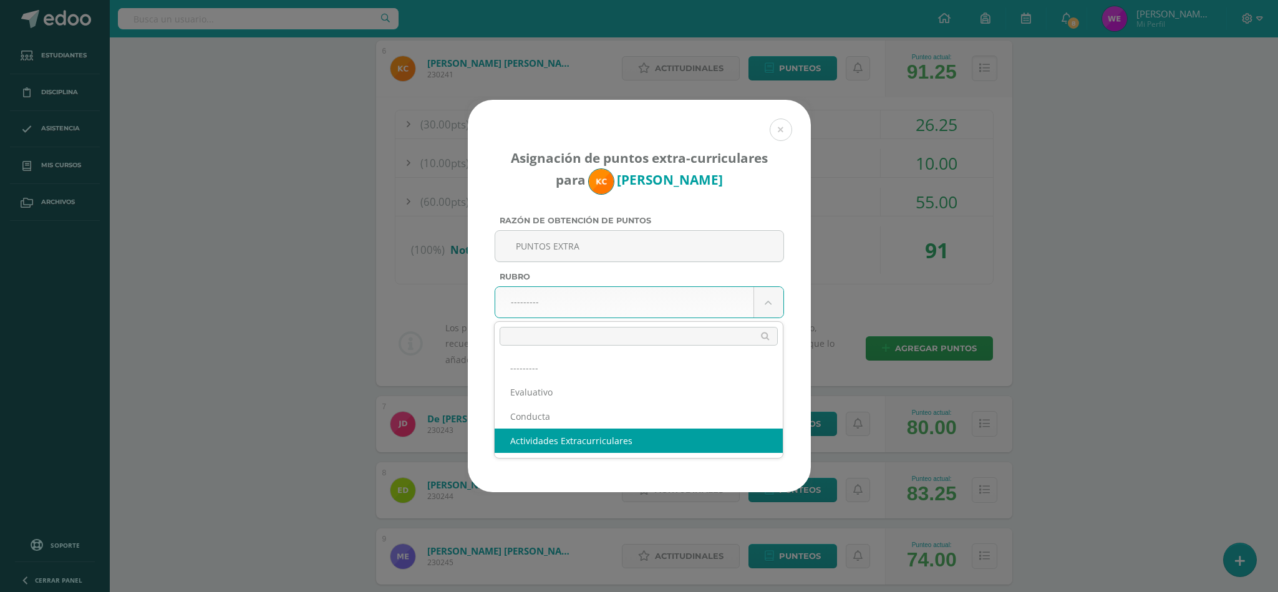
select select "3"
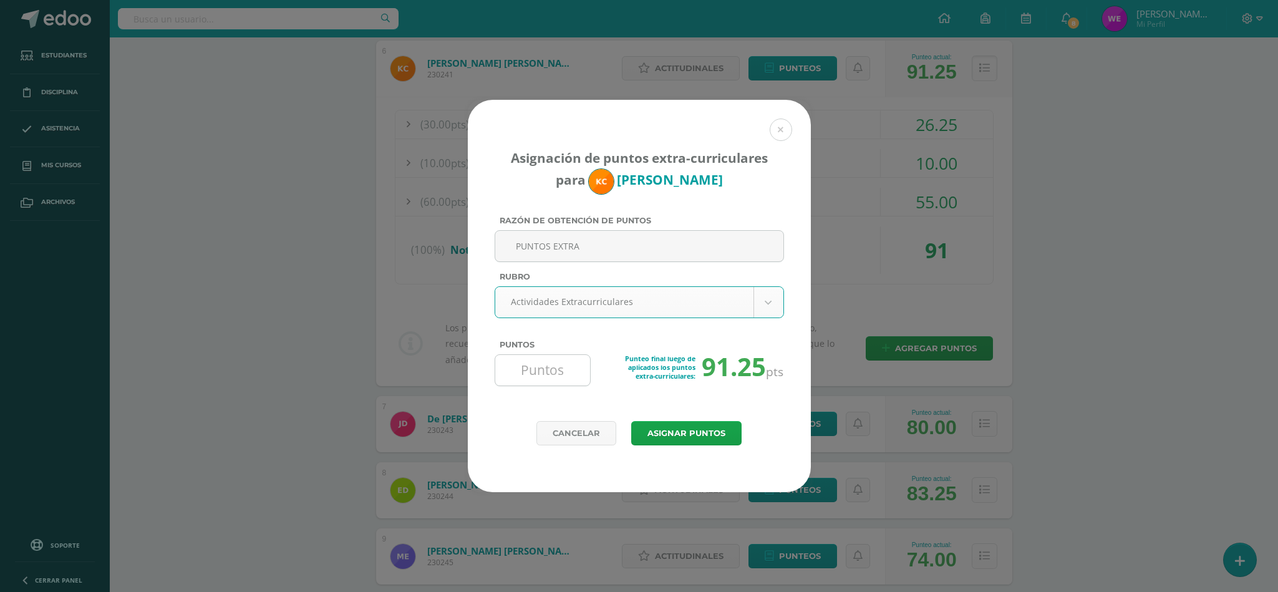
click at [529, 373] on input "Puntos" at bounding box center [542, 370] width 85 height 31
type input "1"
click at [687, 430] on button "Asignar puntos" at bounding box center [686, 433] width 110 height 24
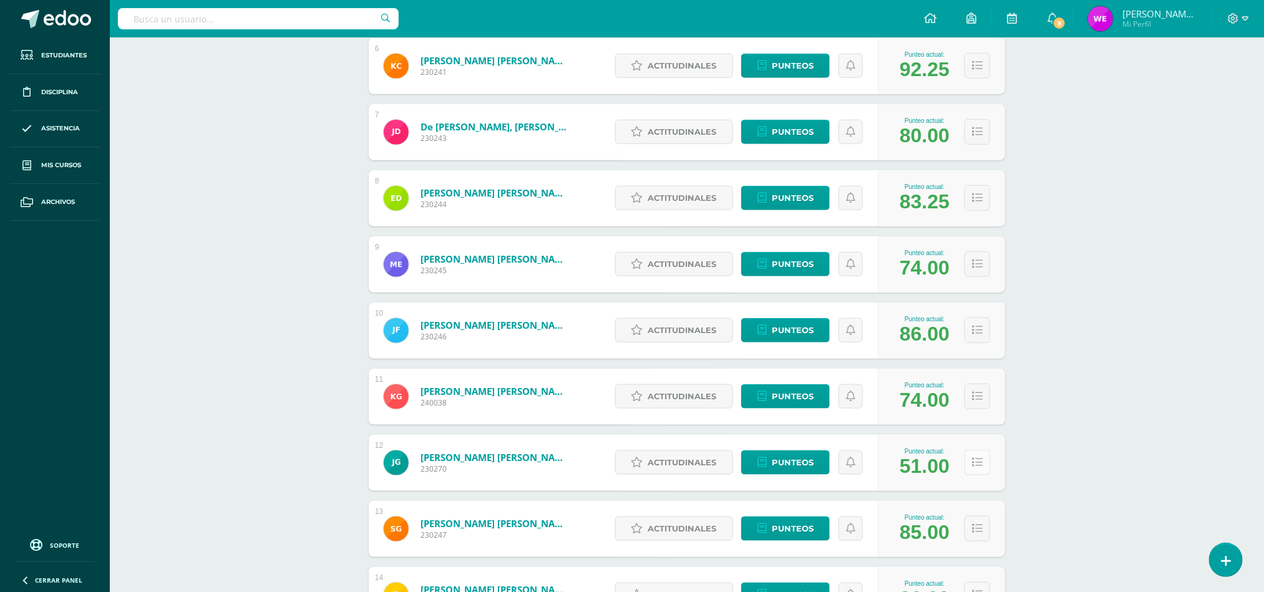
scroll to position [597, 0]
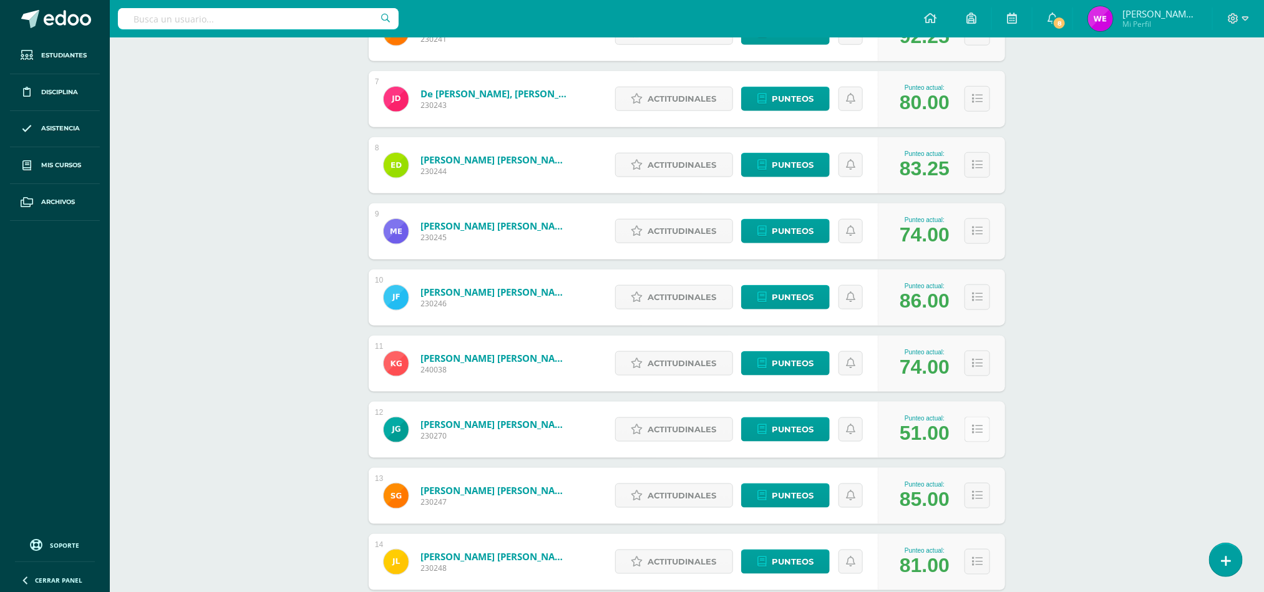
click at [977, 432] on icon at bounding box center [977, 429] width 11 height 11
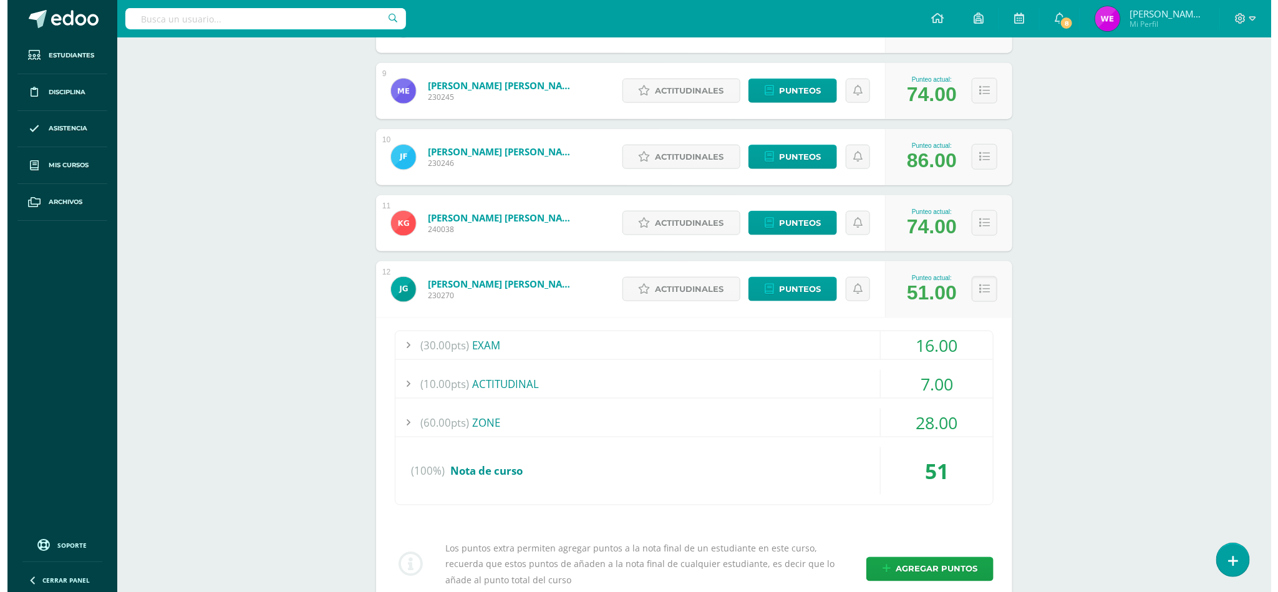
scroll to position [971, 0]
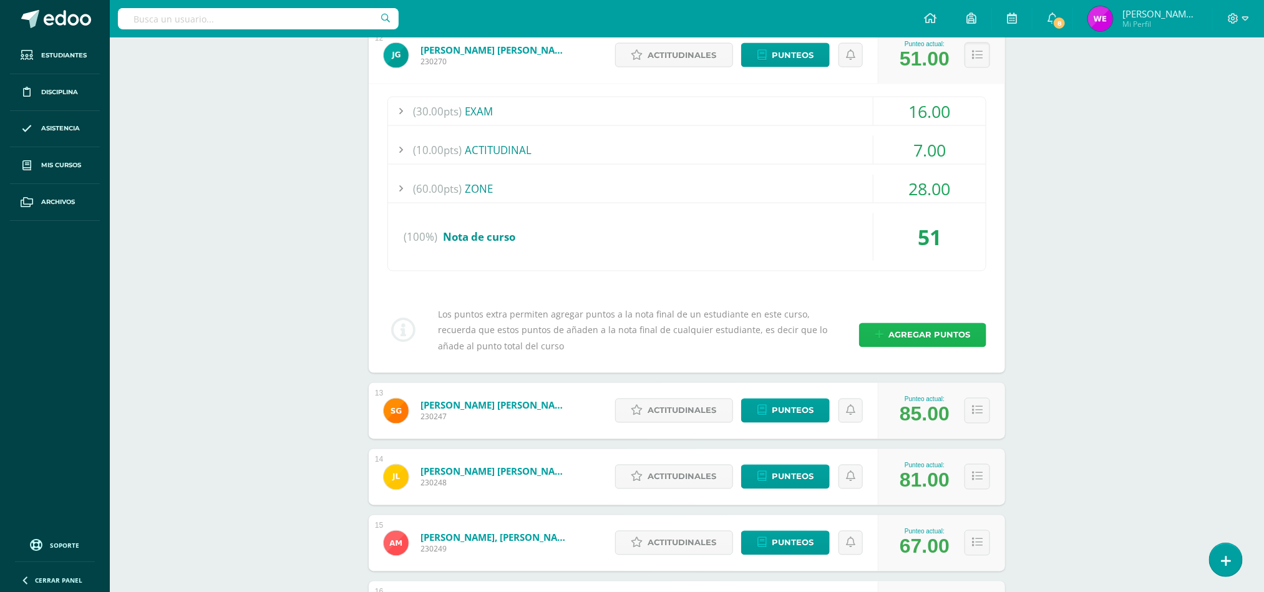
click at [931, 339] on span "Agregar puntos" at bounding box center [929, 335] width 82 height 23
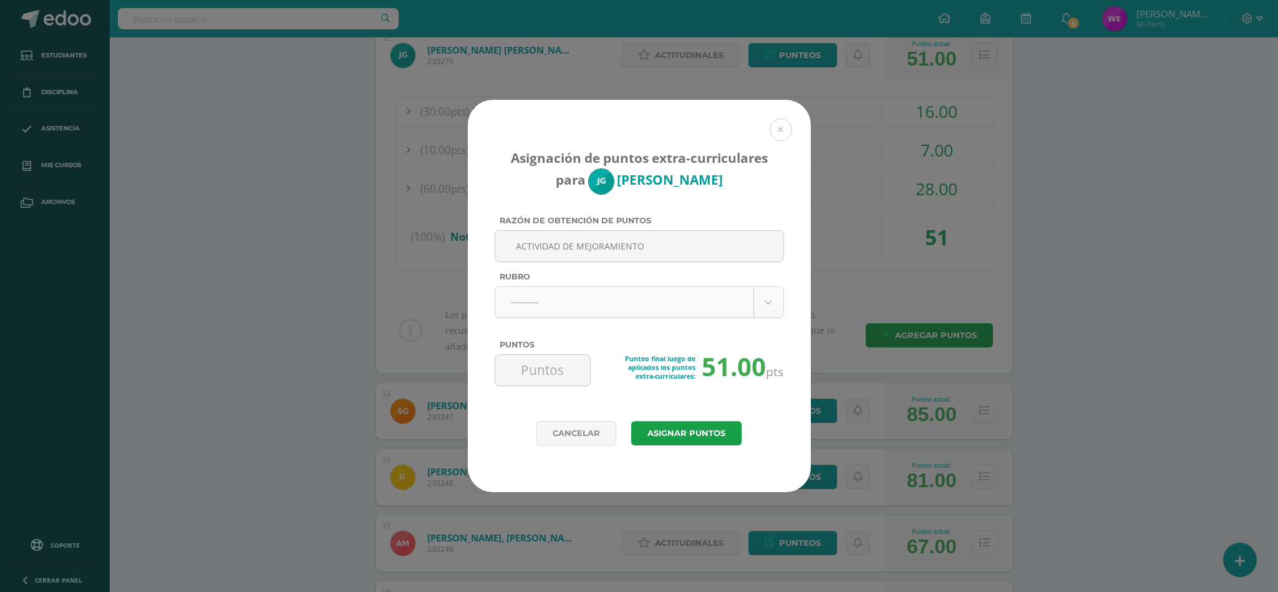
type input "ACTIVIDAD DE MEJORAMIENTO"
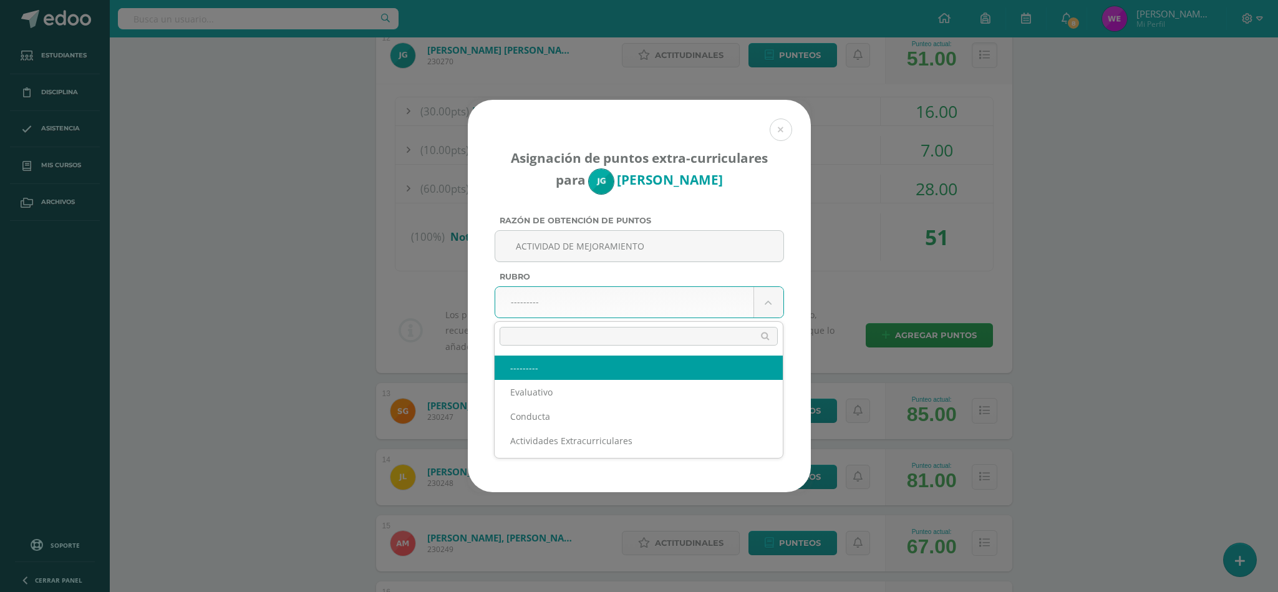
click at [657, 292] on body "Asignación de puntos extra-curriculares para José Gómez Razón de obtención de p…" at bounding box center [639, 40] width 1278 height 2022
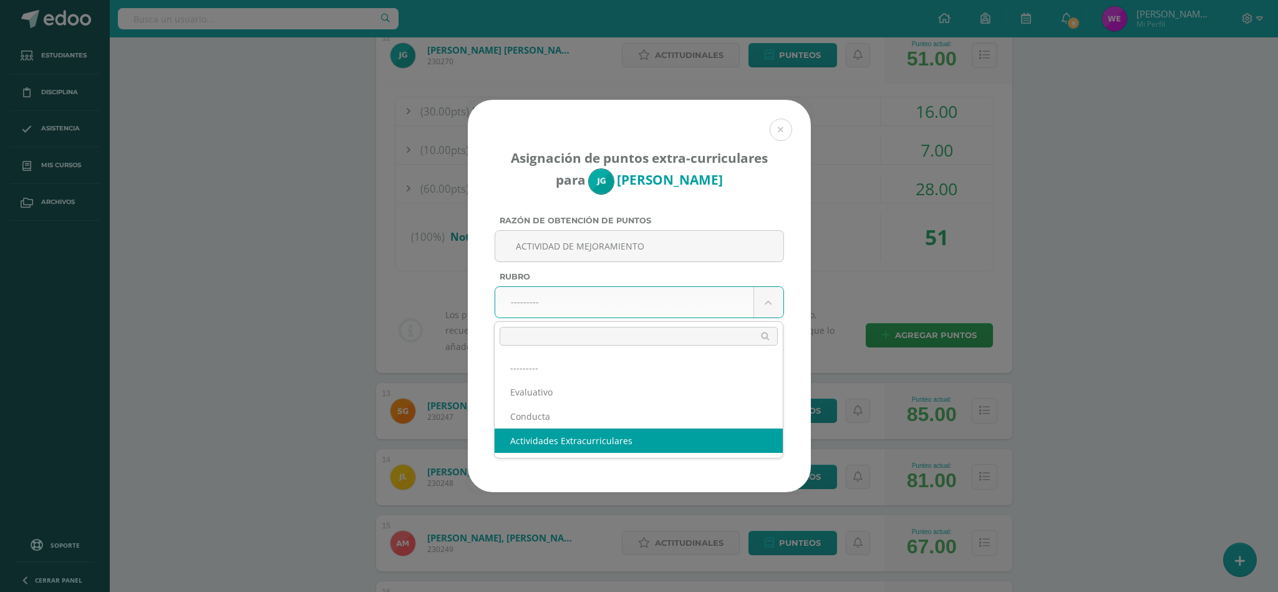
select select "3"
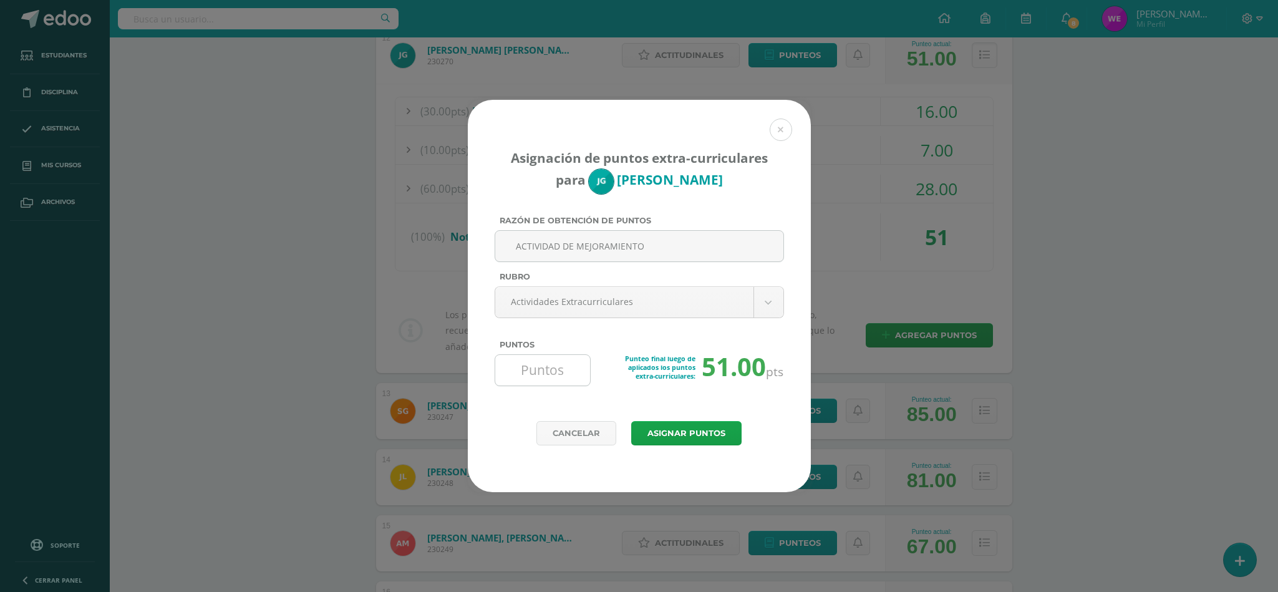
click at [556, 384] on input "Puntos" at bounding box center [542, 370] width 85 height 31
type input "17"
click at [659, 428] on button "Asignar puntos" at bounding box center [686, 433] width 110 height 24
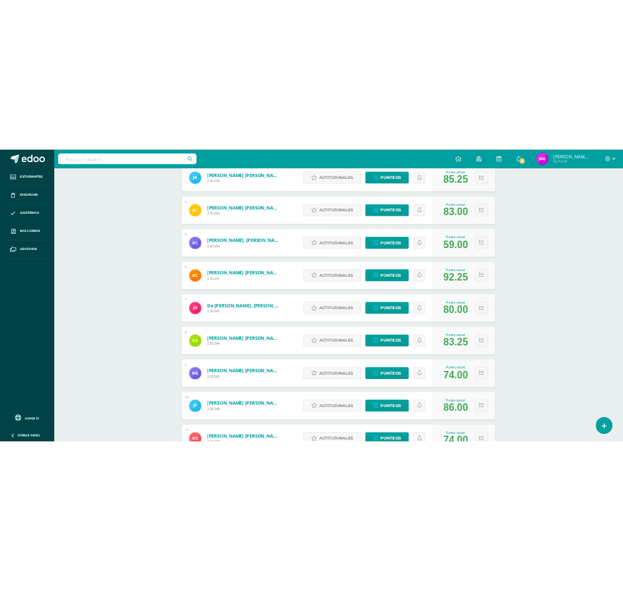
scroll to position [655, 0]
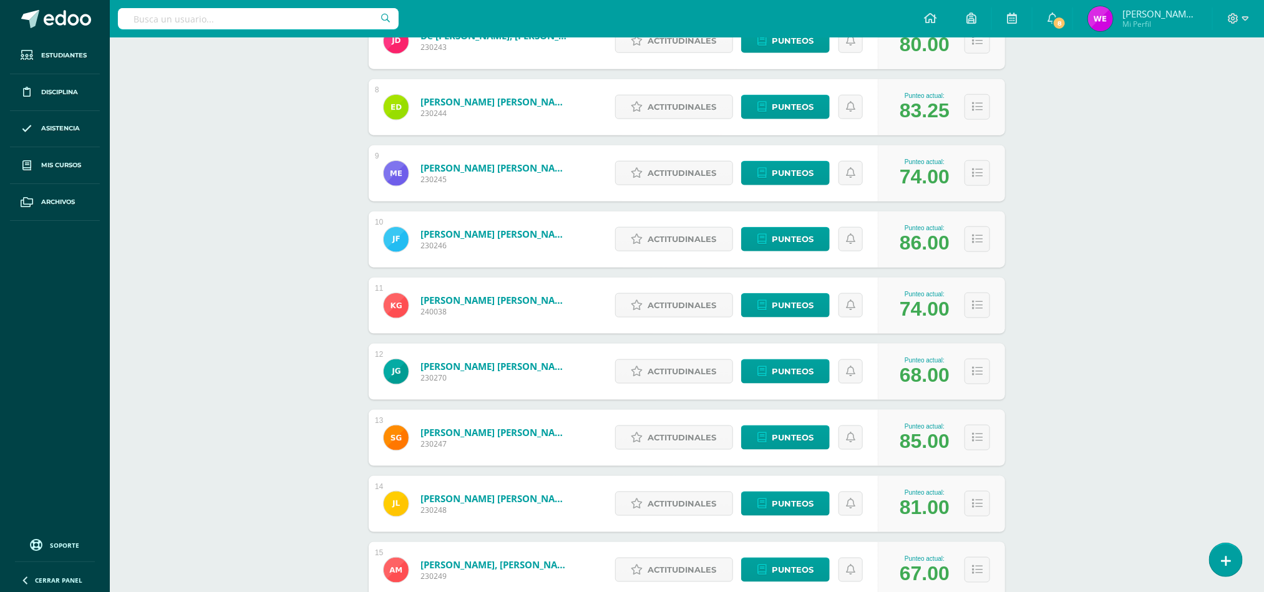
click at [898, 395] on div "Punteo actual: 68.00" at bounding box center [940, 372] width 127 height 56
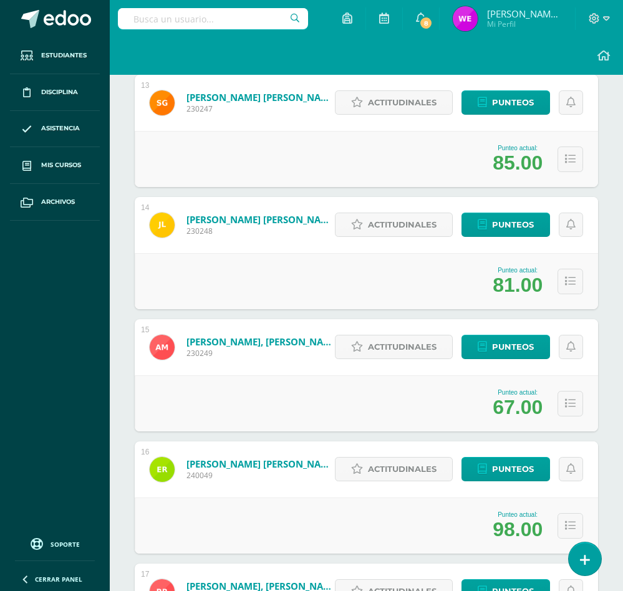
scroll to position [1777, 0]
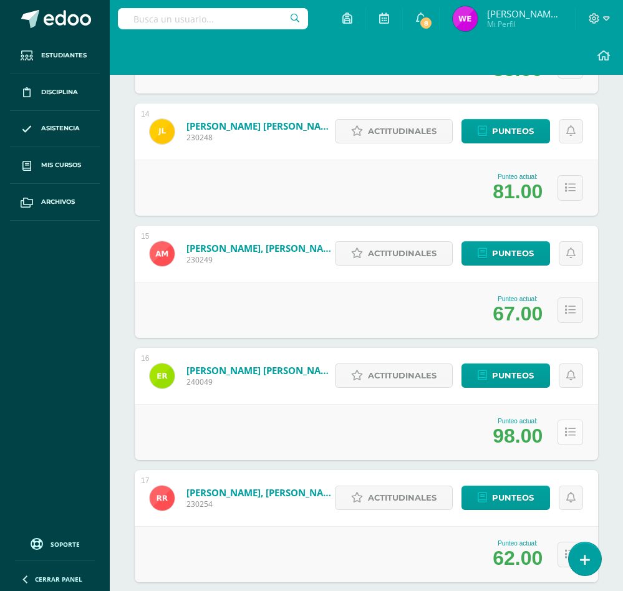
click at [558, 437] on button at bounding box center [571, 433] width 26 height 26
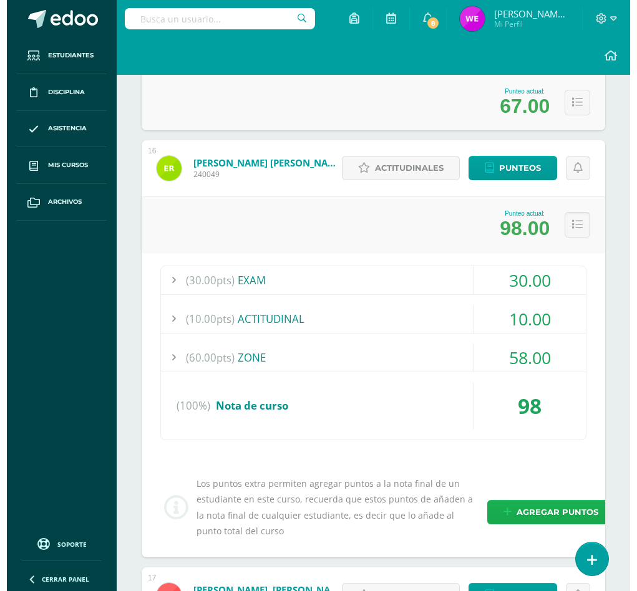
scroll to position [2058, 0]
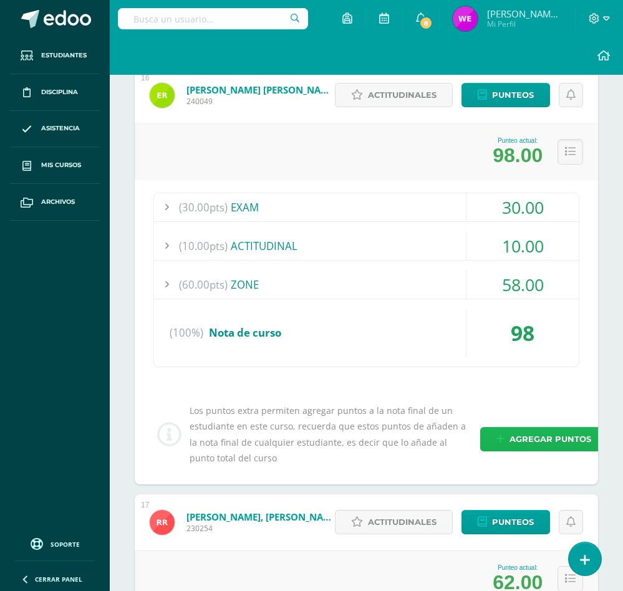
click at [531, 428] on span "Agregar puntos" at bounding box center [551, 439] width 82 height 23
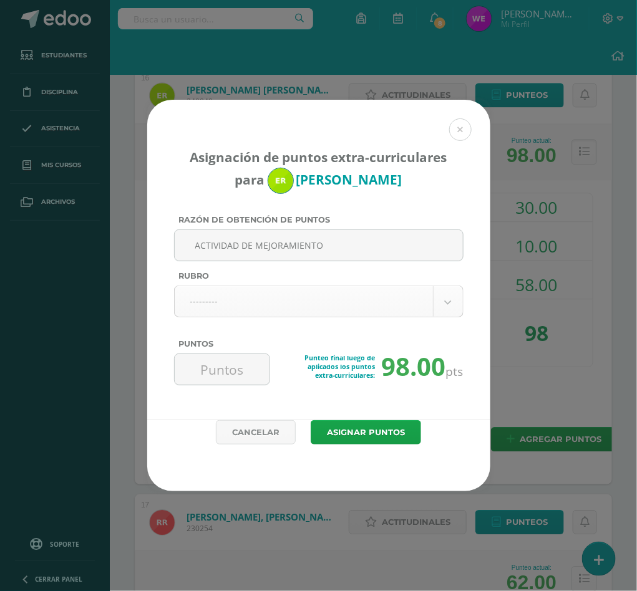
type input "ACTIVIDAD DE MEJORAMIENTO"
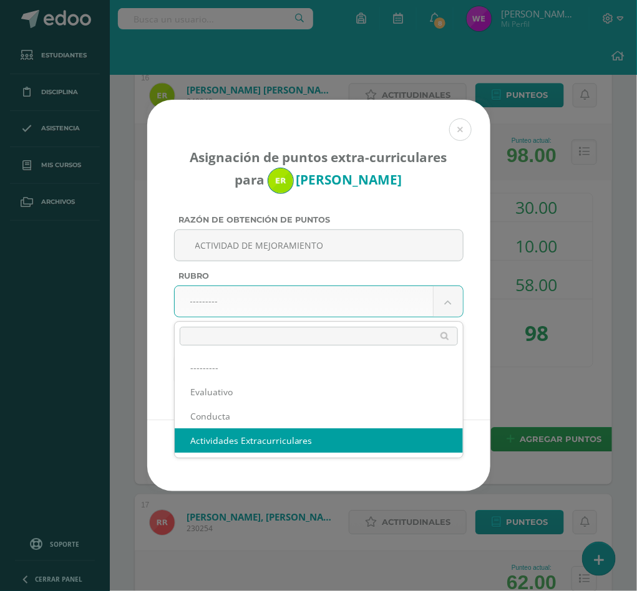
select select "3"
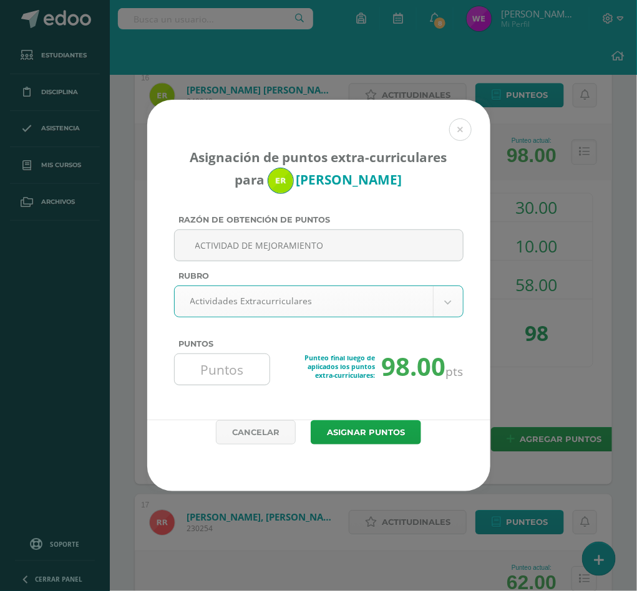
click at [221, 359] on input "Puntos" at bounding box center [222, 369] width 85 height 31
type input "2"
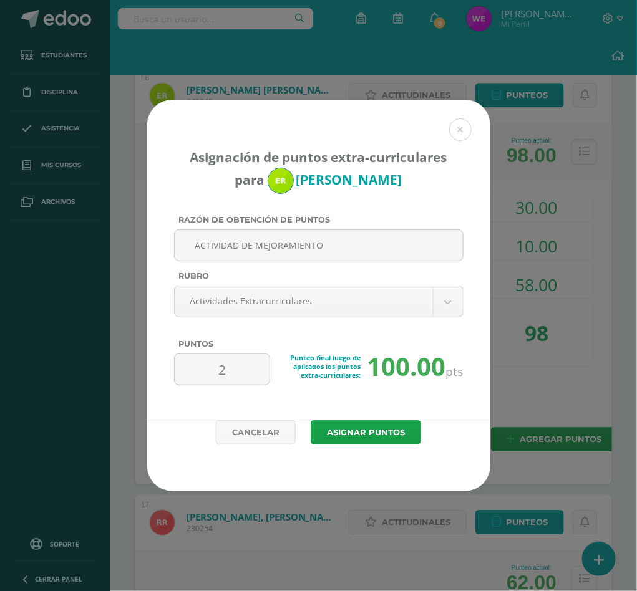
click at [380, 448] on div "Cancelar Asignar puntos" at bounding box center [318, 455] width 343 height 71
click at [379, 434] on button "Asignar puntos" at bounding box center [366, 432] width 110 height 24
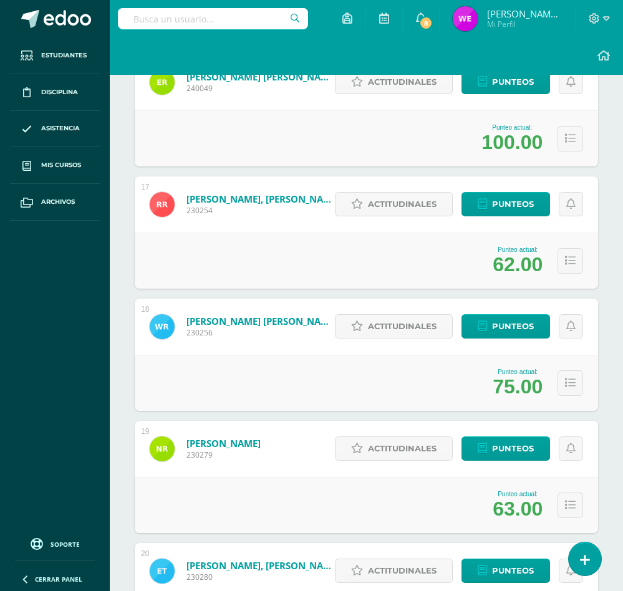
scroll to position [2114, 0]
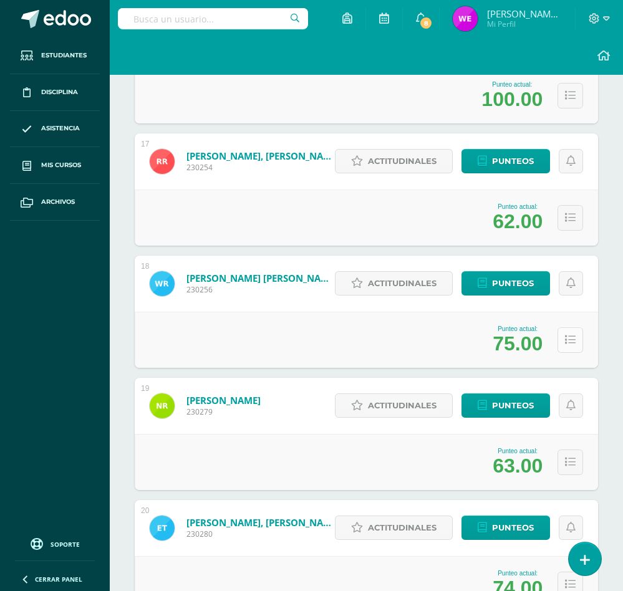
click at [565, 335] on icon at bounding box center [570, 340] width 11 height 11
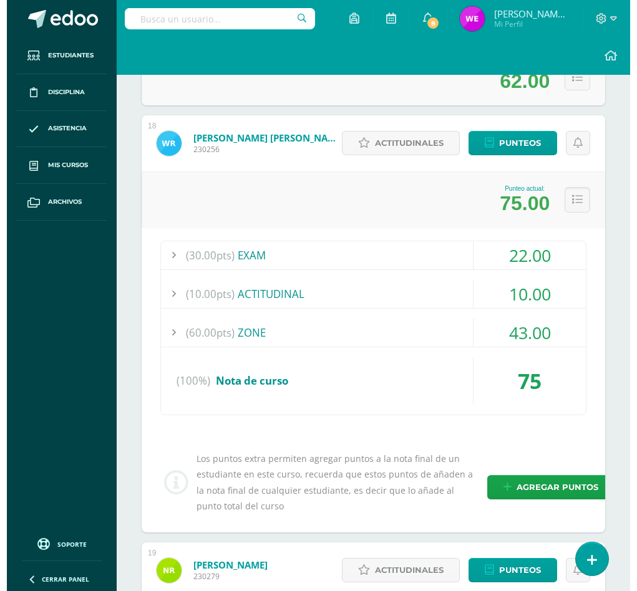
scroll to position [2488, 0]
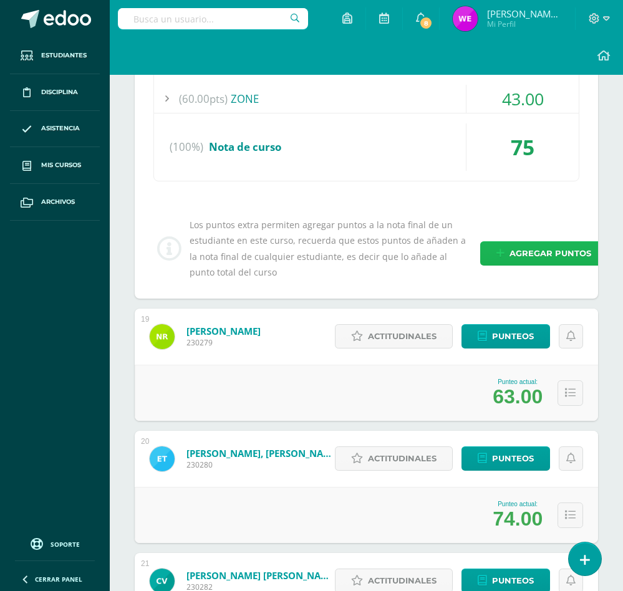
click at [520, 256] on span "Agregar puntos" at bounding box center [551, 253] width 82 height 23
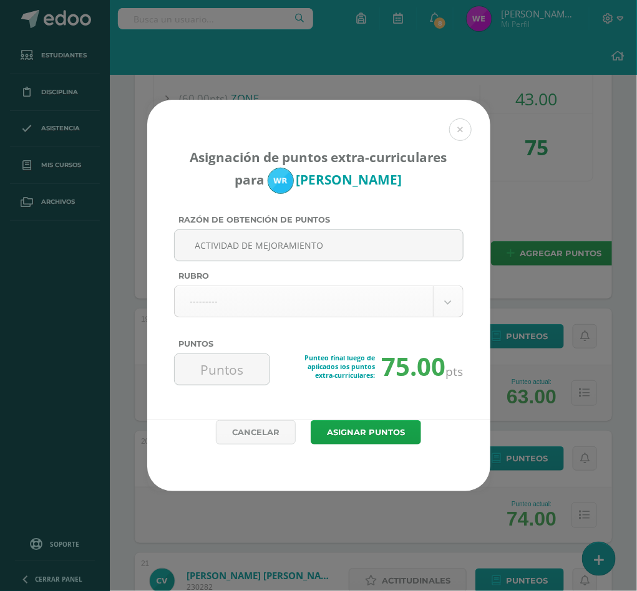
type input "ACTIVIDAD DE MEJORAMIENTO"
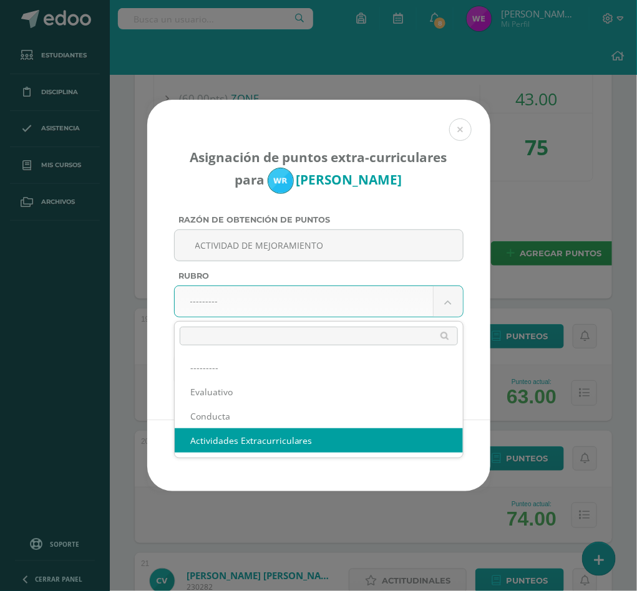
select select "3"
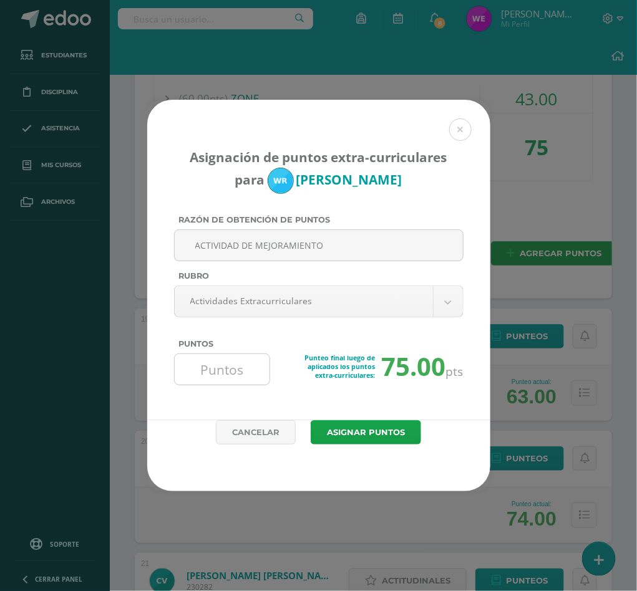
click at [249, 370] on input "Puntos" at bounding box center [222, 369] width 85 height 31
type input "9"
click at [397, 442] on button "Asignar puntos" at bounding box center [366, 432] width 110 height 24
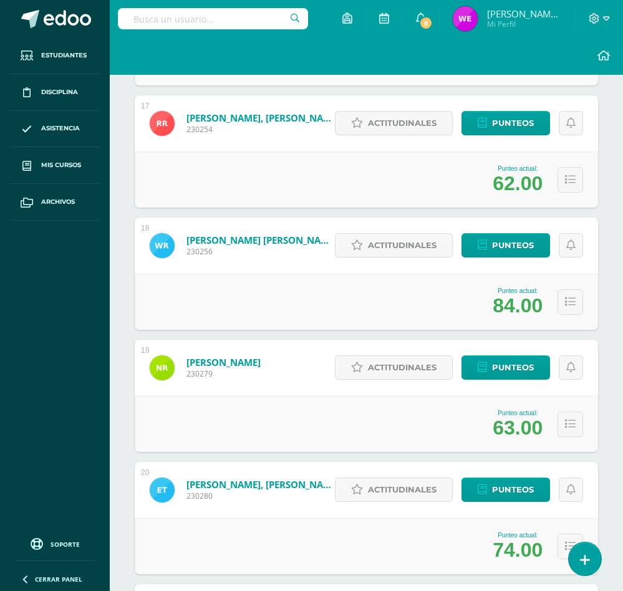
scroll to position [2154, 0]
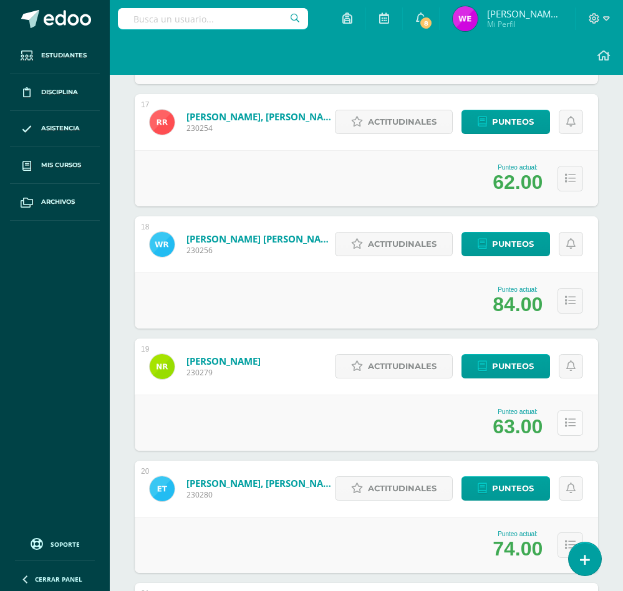
click at [567, 430] on button at bounding box center [571, 423] width 26 height 26
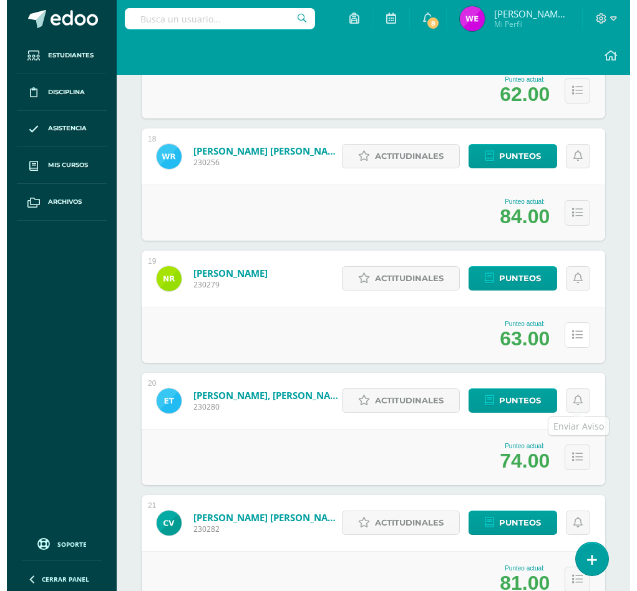
scroll to position [2341, 0]
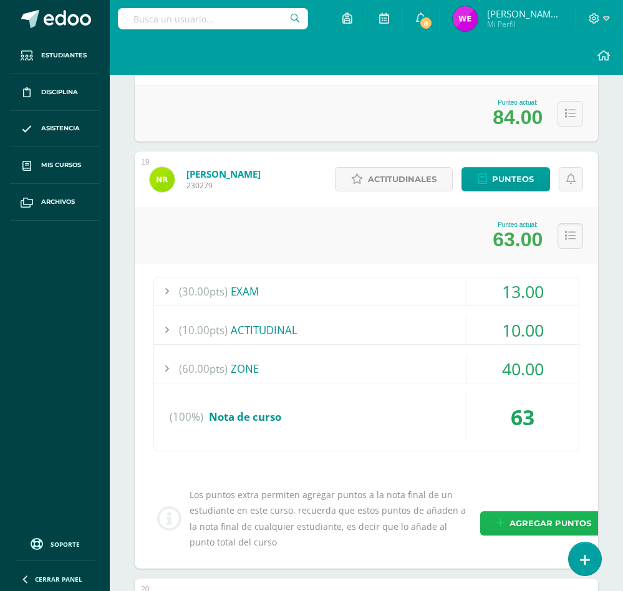
click at [568, 517] on span "Agregar puntos" at bounding box center [551, 523] width 82 height 23
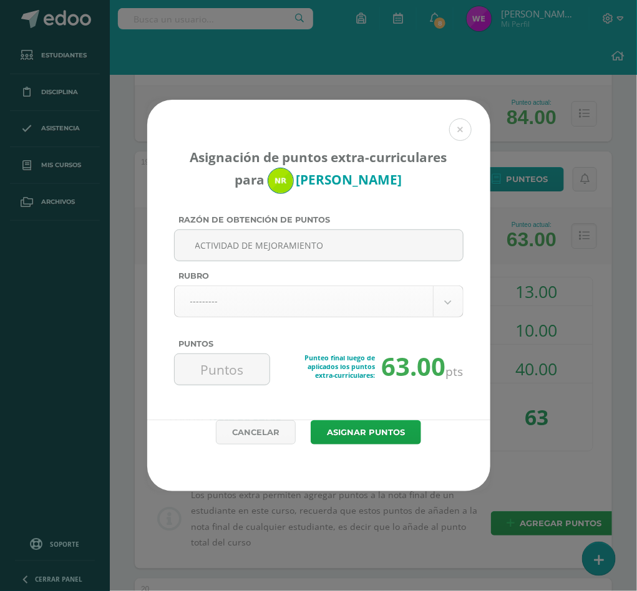
type input "ACTIVIDAD DE MEJORAMIENTO"
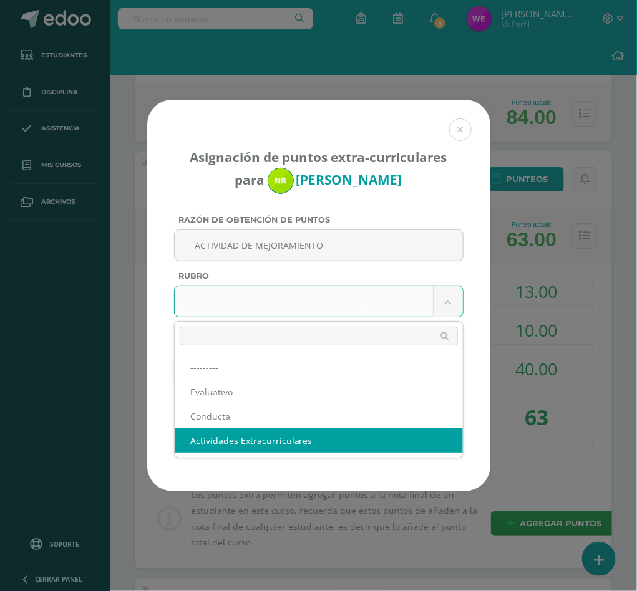
select select "3"
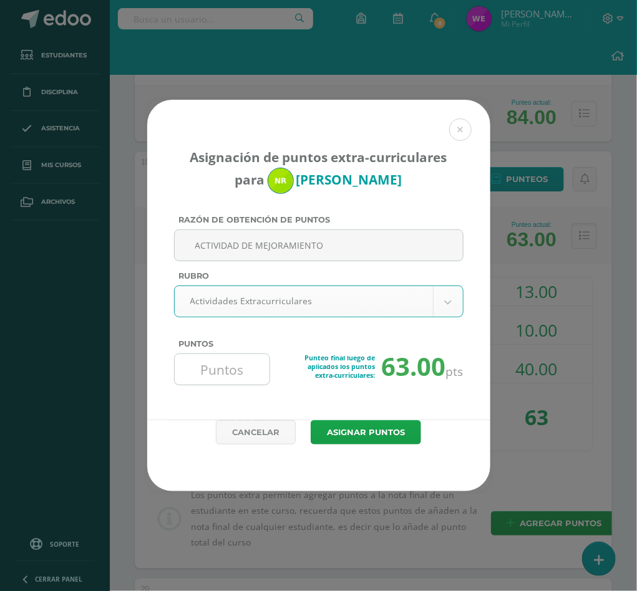
click at [221, 382] on input "Puntos" at bounding box center [222, 369] width 85 height 31
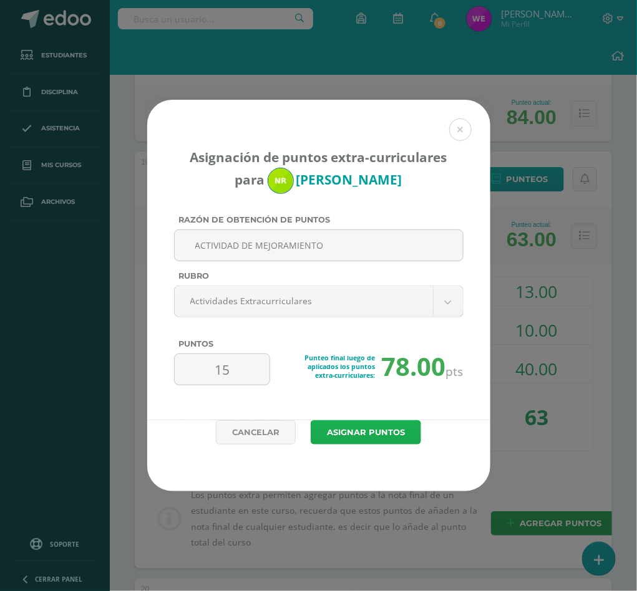
type input "15"
click at [345, 436] on button "Asignar puntos" at bounding box center [366, 432] width 110 height 24
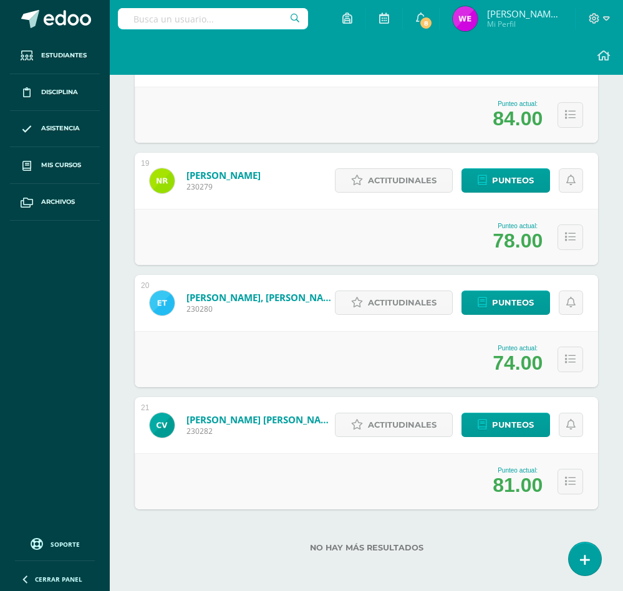
scroll to position [2341, 0]
